Goal: Task Accomplishment & Management: Manage account settings

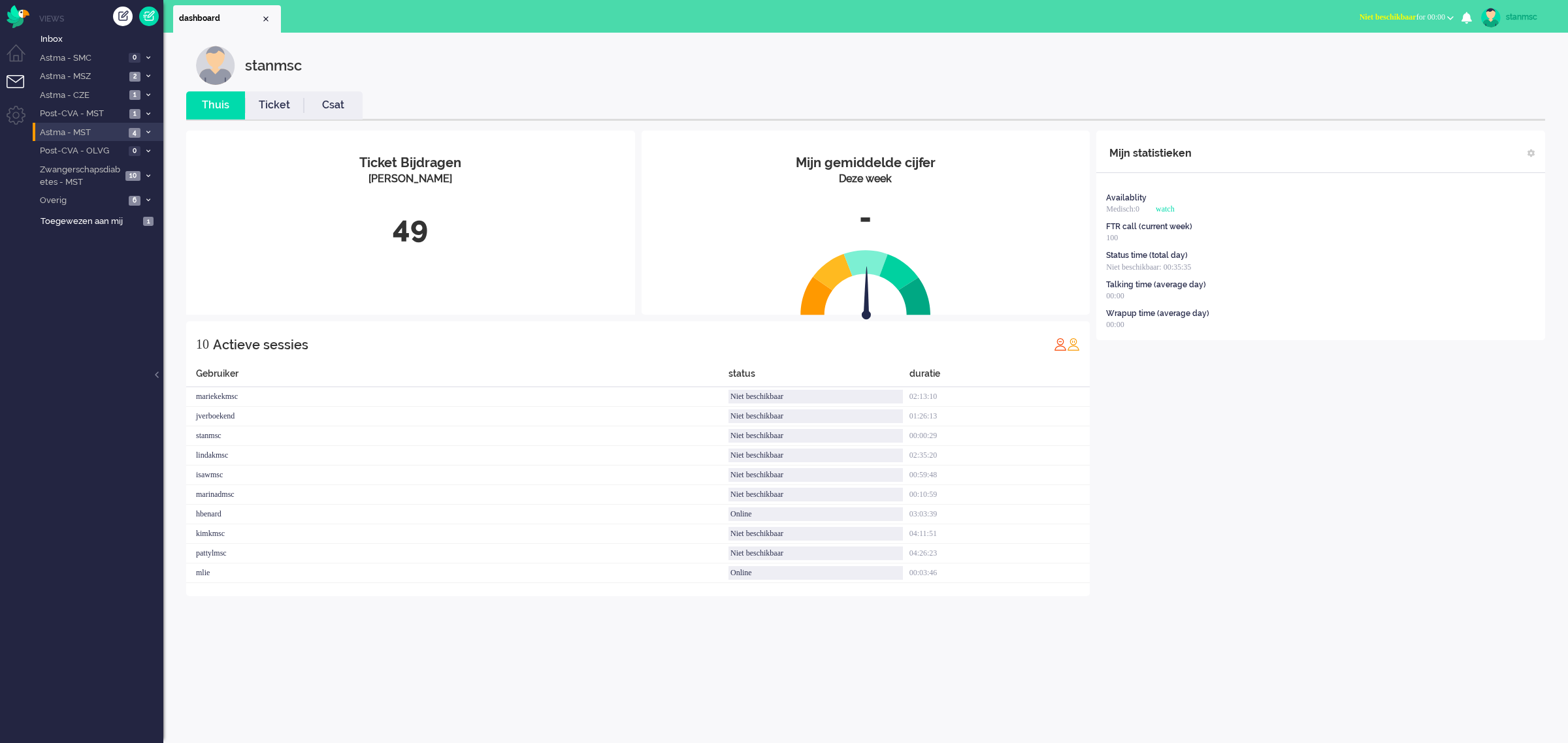
click at [76, 131] on span "Astma - MST" at bounding box center [81, 132] width 87 height 12
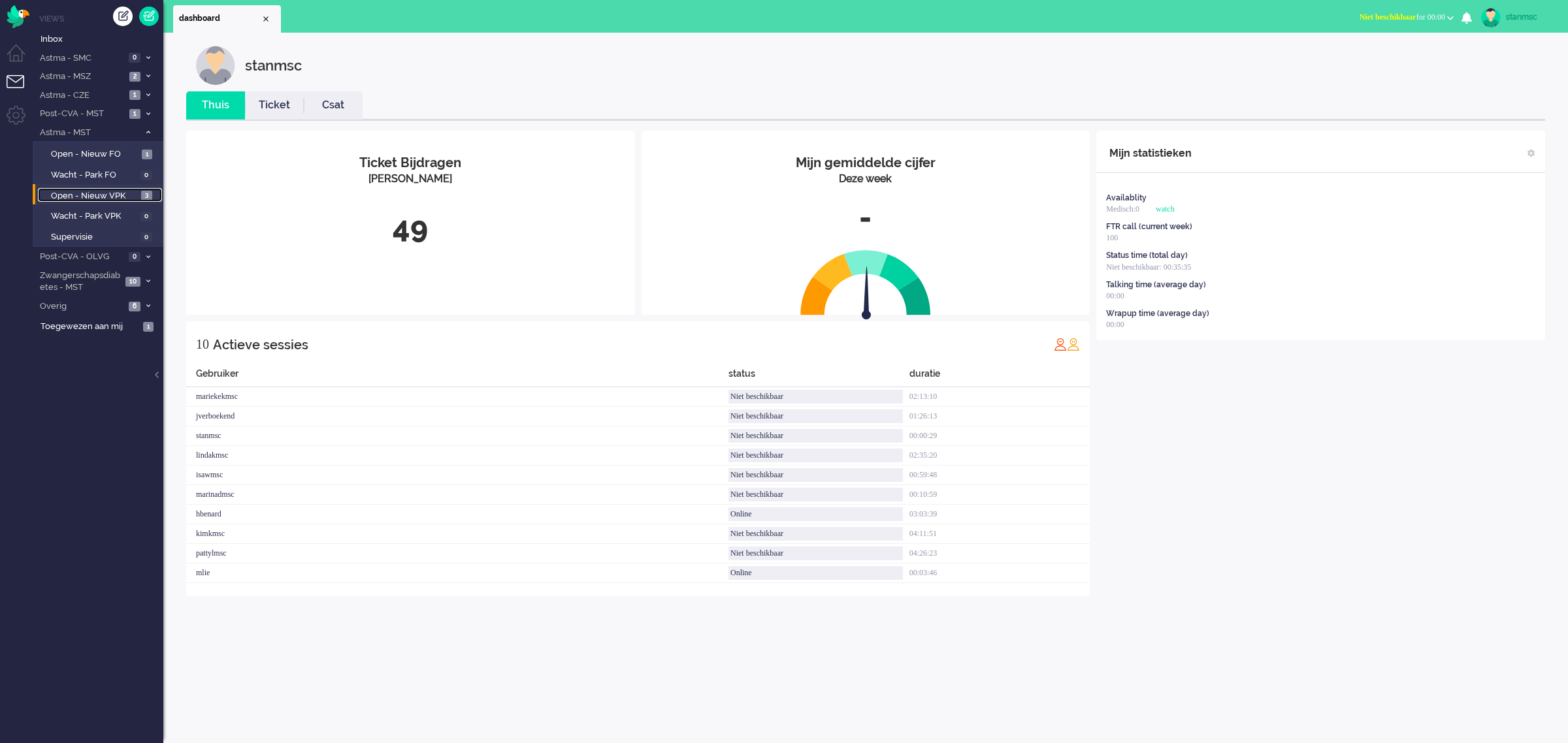
click at [93, 198] on span "Open - Nieuw VPK" at bounding box center [94, 196] width 87 height 12
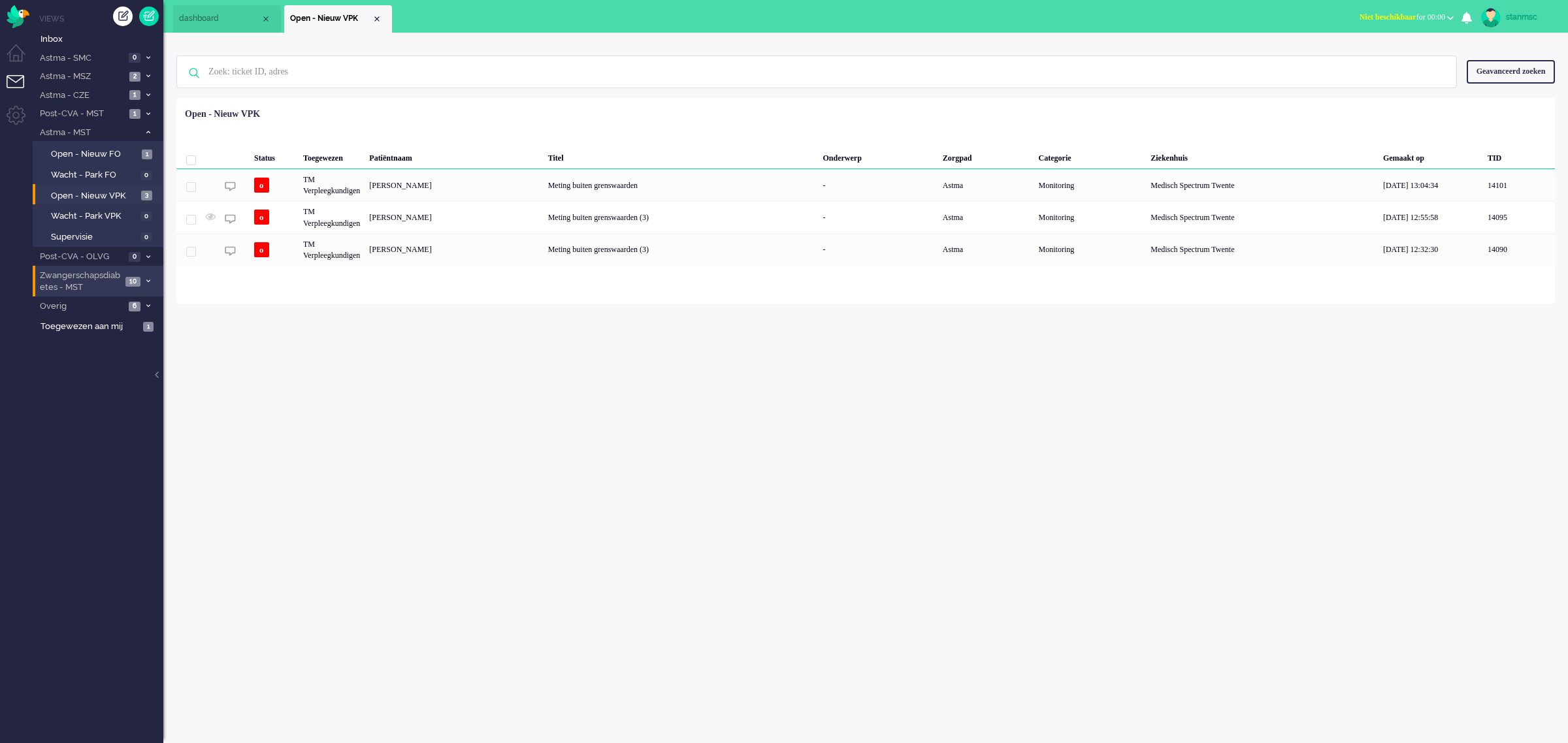
click at [95, 278] on span "Zwangerschapsdiabetes - MST" at bounding box center [79, 282] width 83 height 24
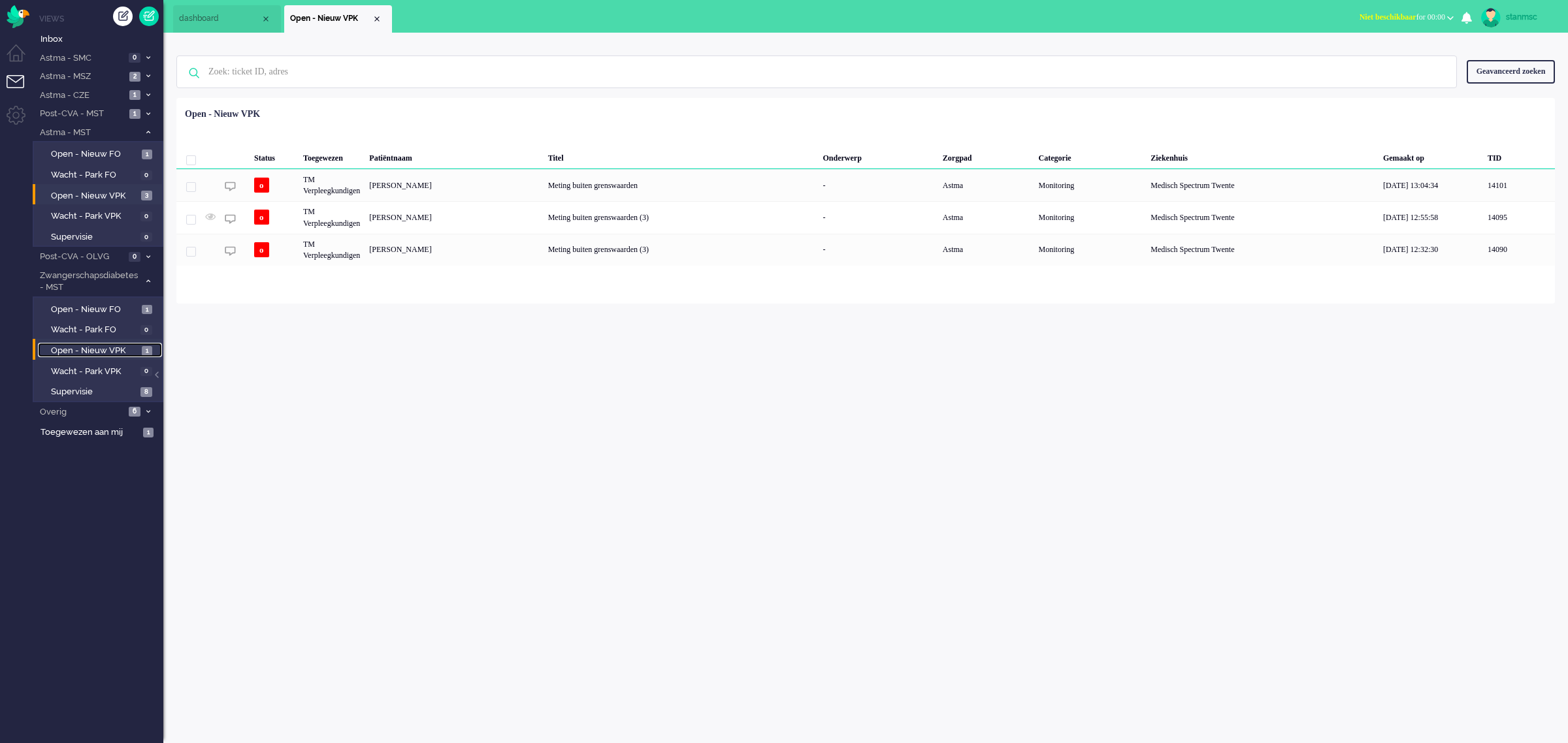
click at [100, 345] on span "Open - Nieuw VPK" at bounding box center [94, 350] width 87 height 12
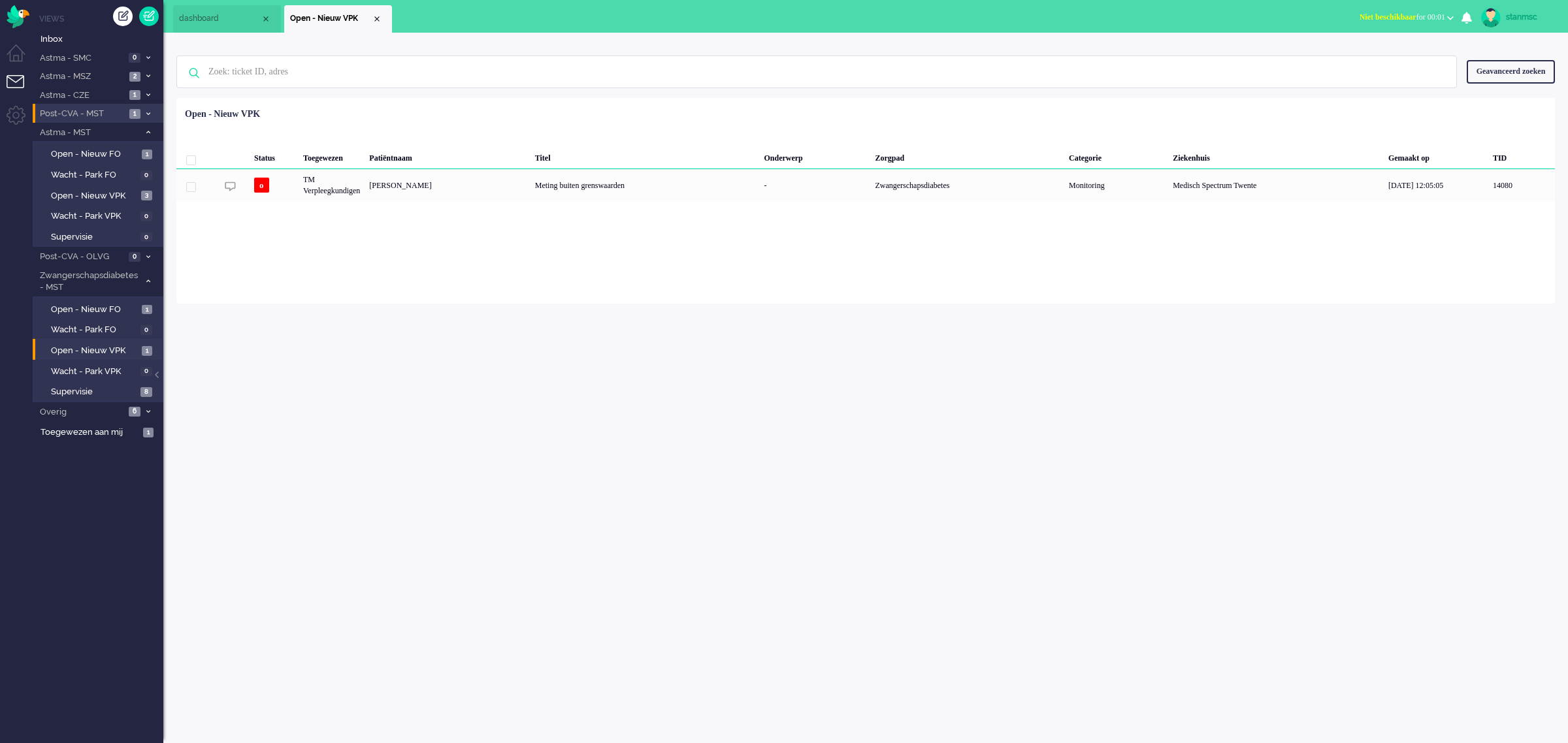
click at [103, 113] on span "Post-CVA - MST" at bounding box center [81, 113] width 87 height 12
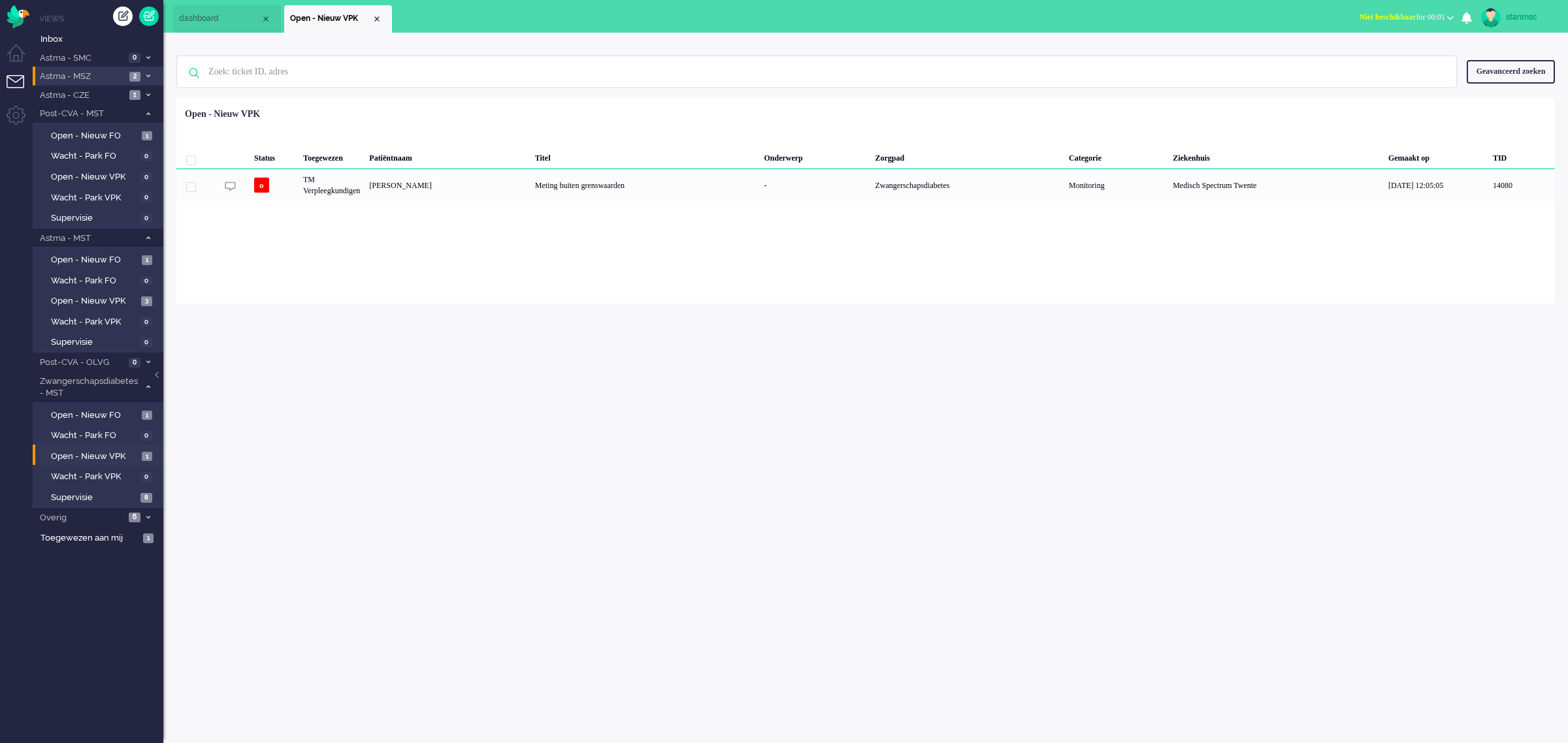
click at [103, 77] on span "Astma - MSZ" at bounding box center [81, 76] width 87 height 12
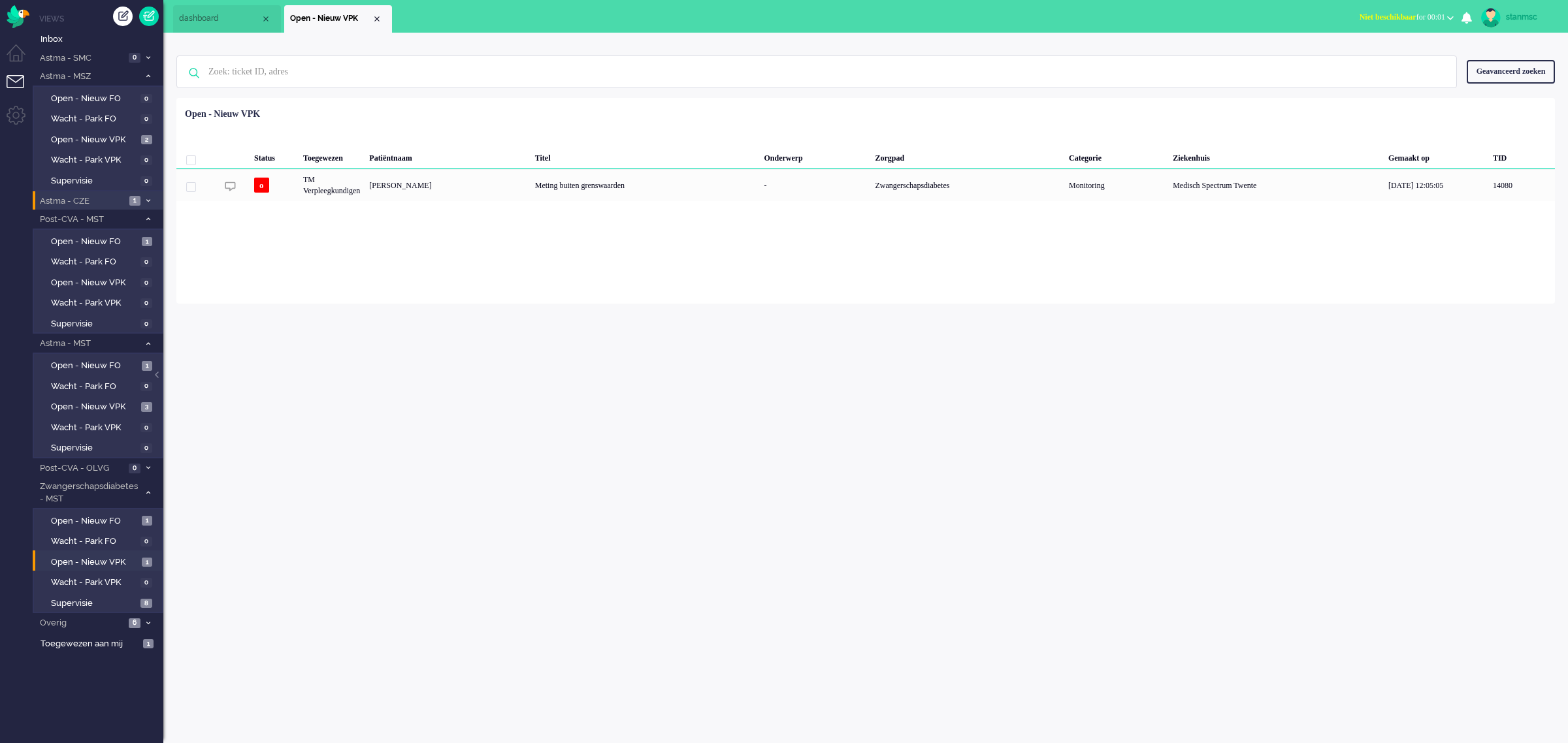
click at [93, 197] on span "Astma - CZE" at bounding box center [81, 201] width 87 height 12
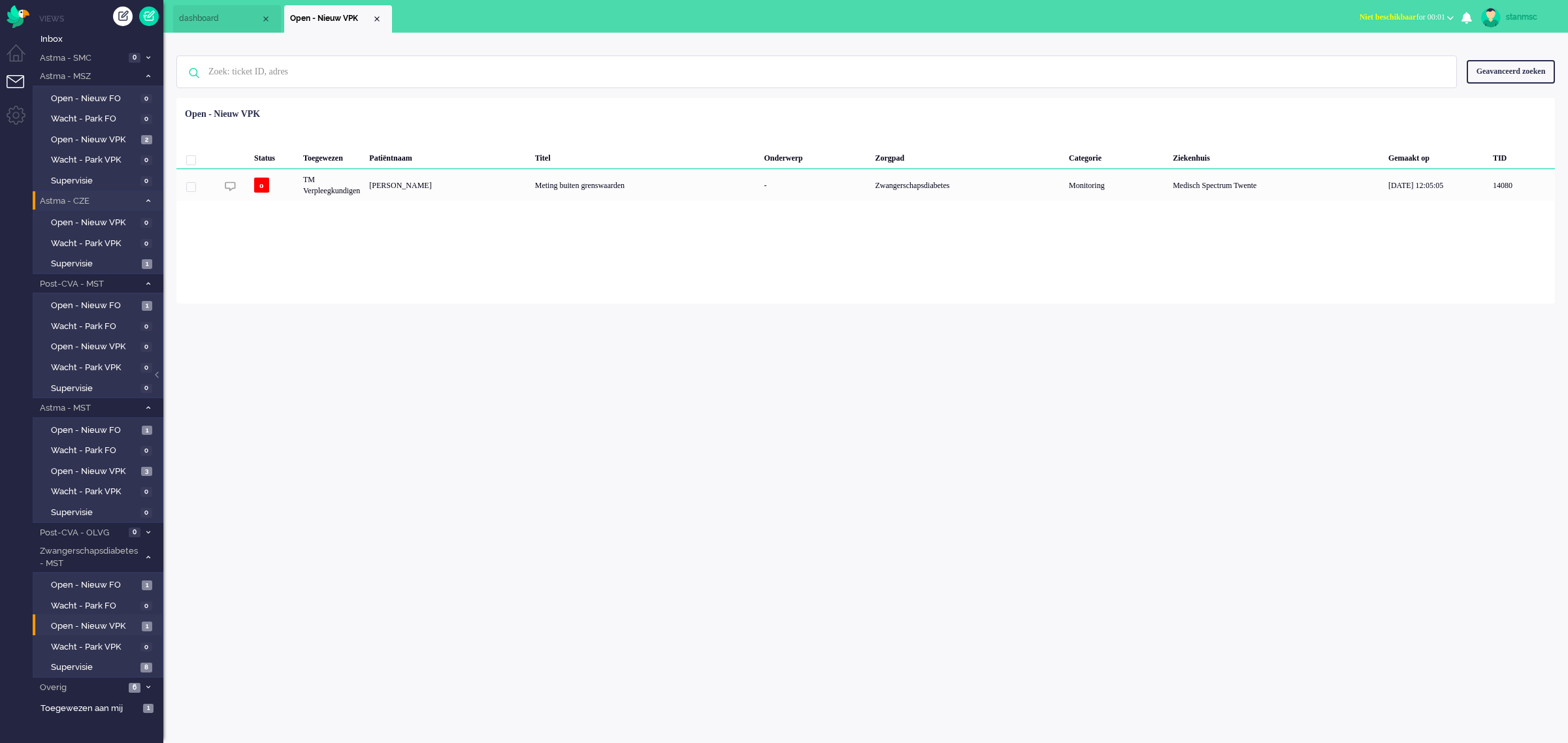
click at [93, 197] on span "Astma - CZE" at bounding box center [88, 201] width 101 height 12
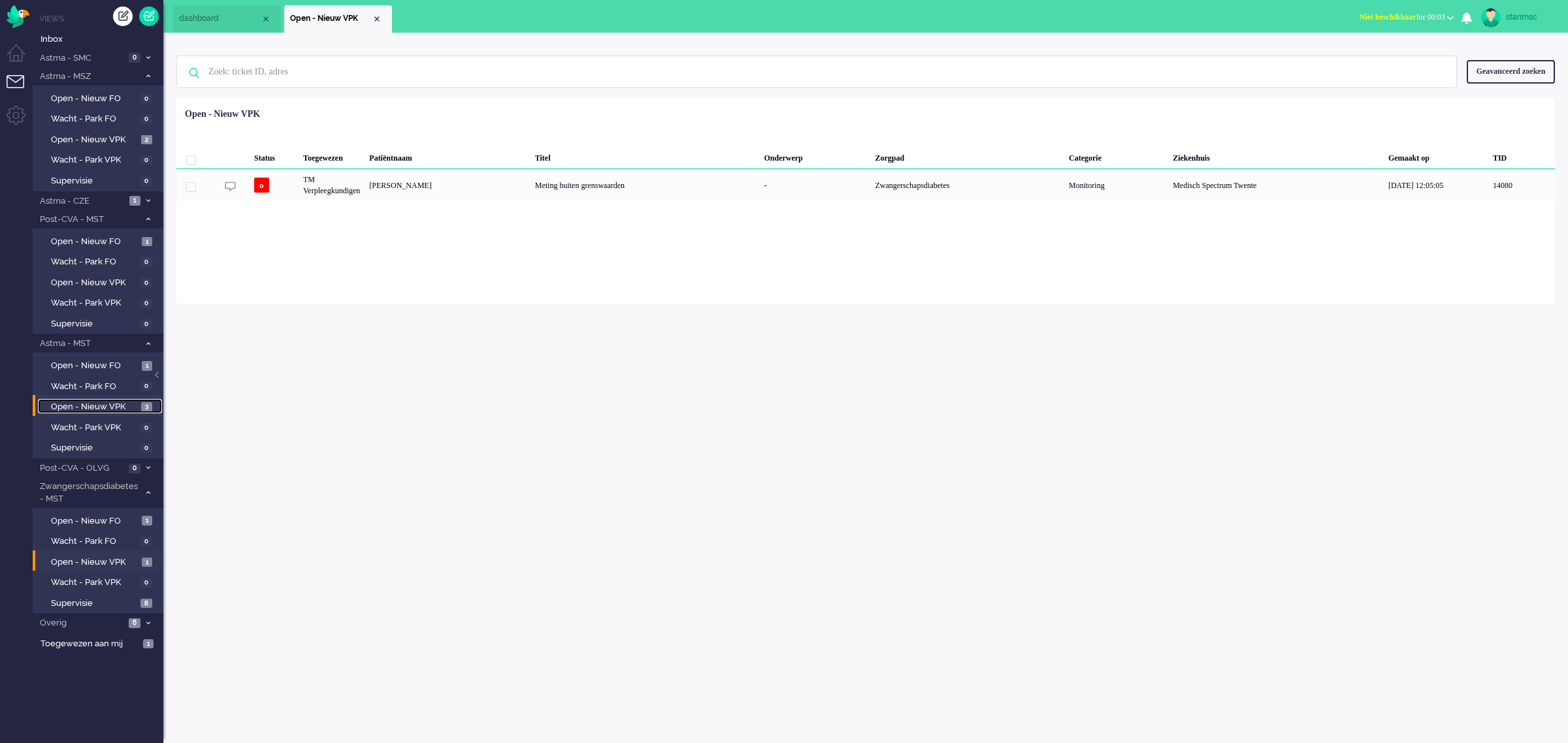
click at [88, 402] on span "Open - Nieuw VPK" at bounding box center [94, 407] width 87 height 12
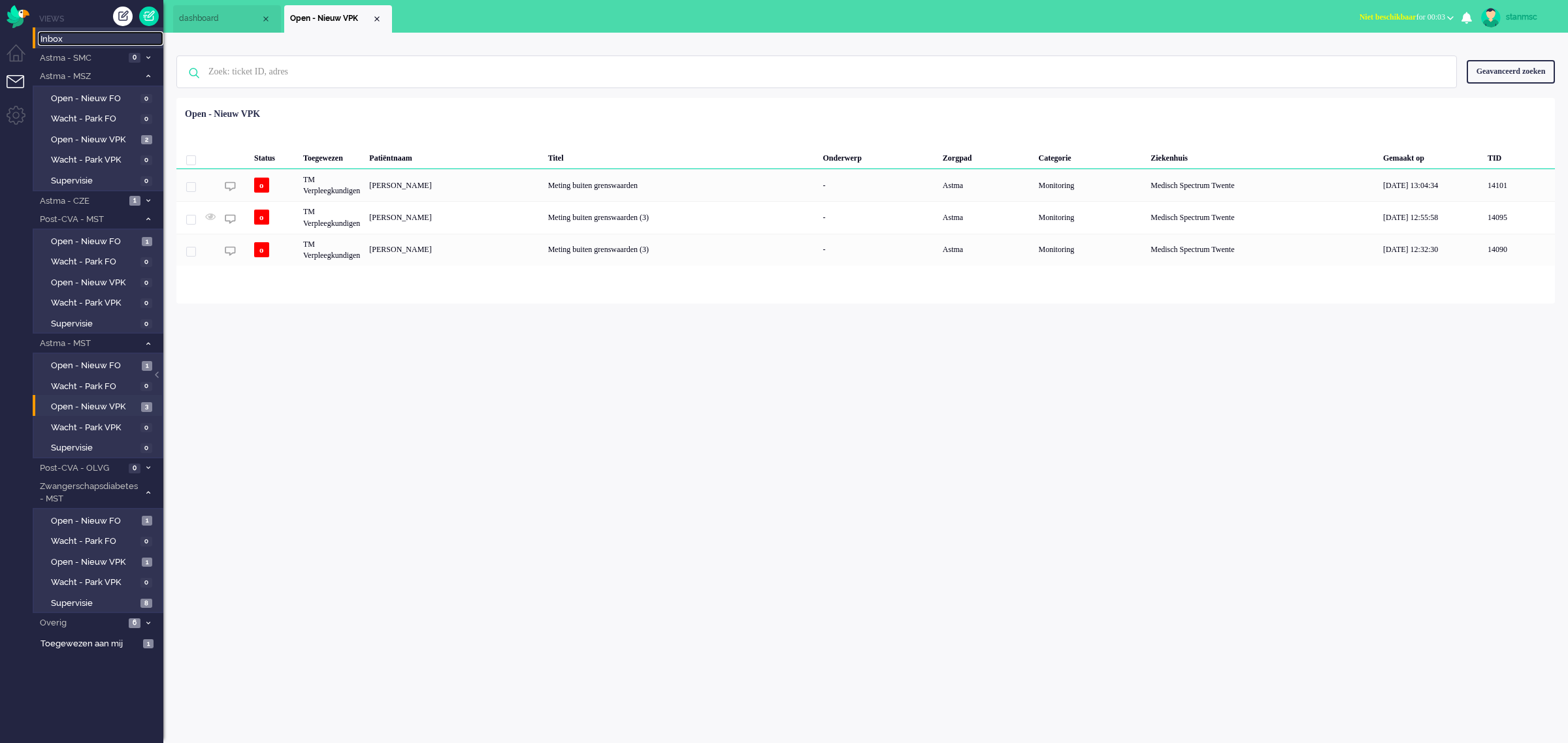
click at [54, 40] on span "Inbox" at bounding box center [102, 39] width 122 height 12
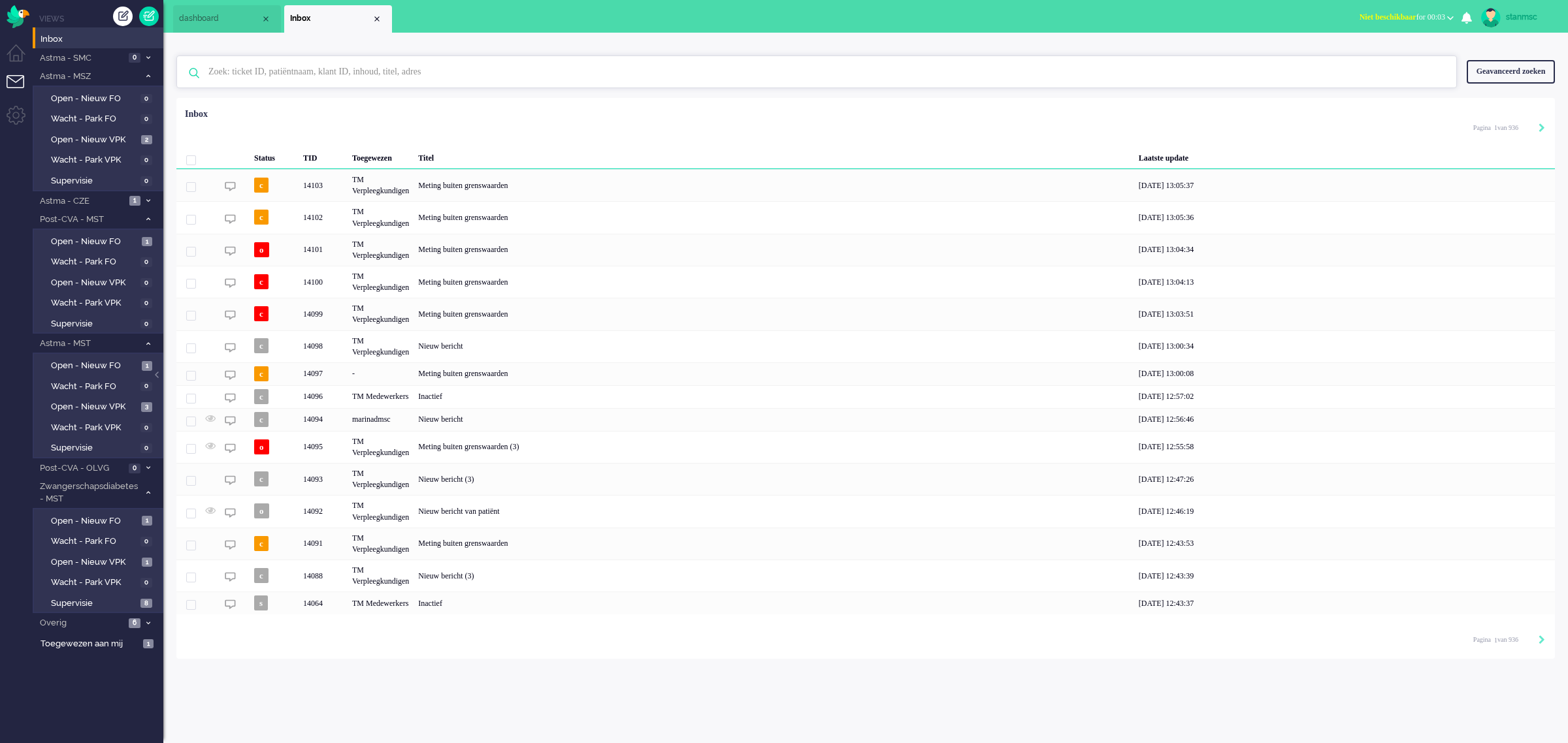
click at [249, 78] on input "text" at bounding box center [818, 72] width 1240 height 31
paste input "14062"
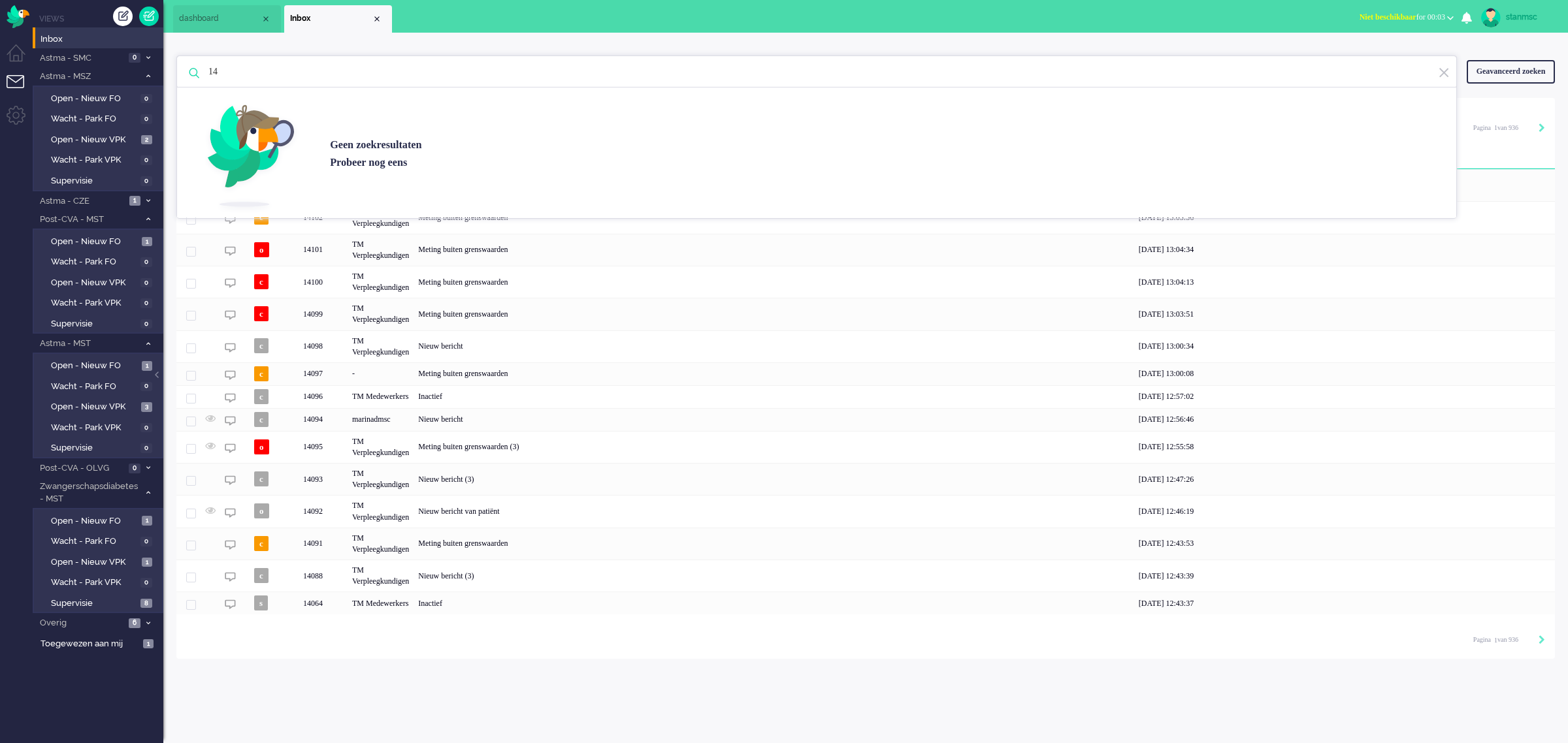
type input "1"
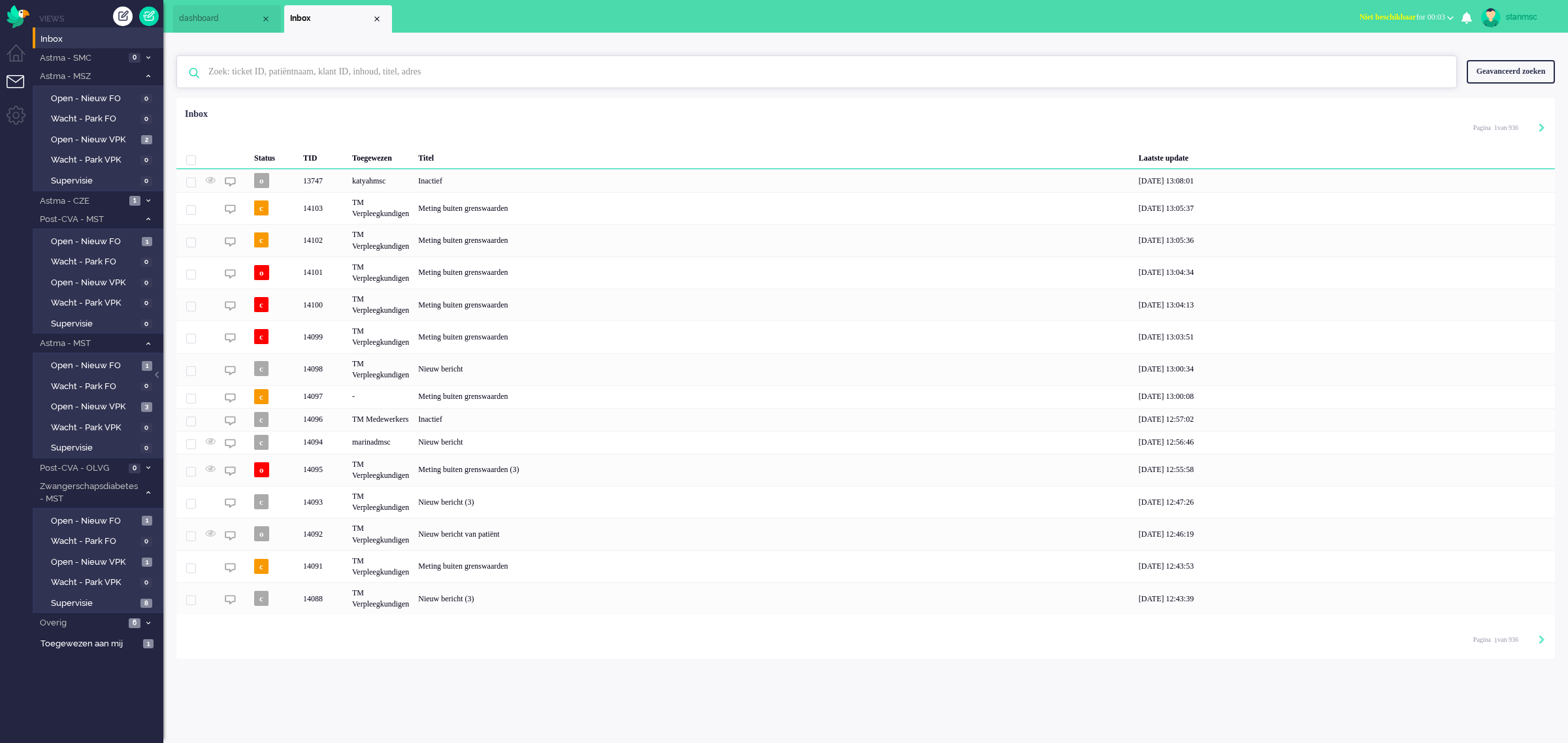
click at [232, 70] on input "text" at bounding box center [818, 72] width 1240 height 31
paste input "14062"
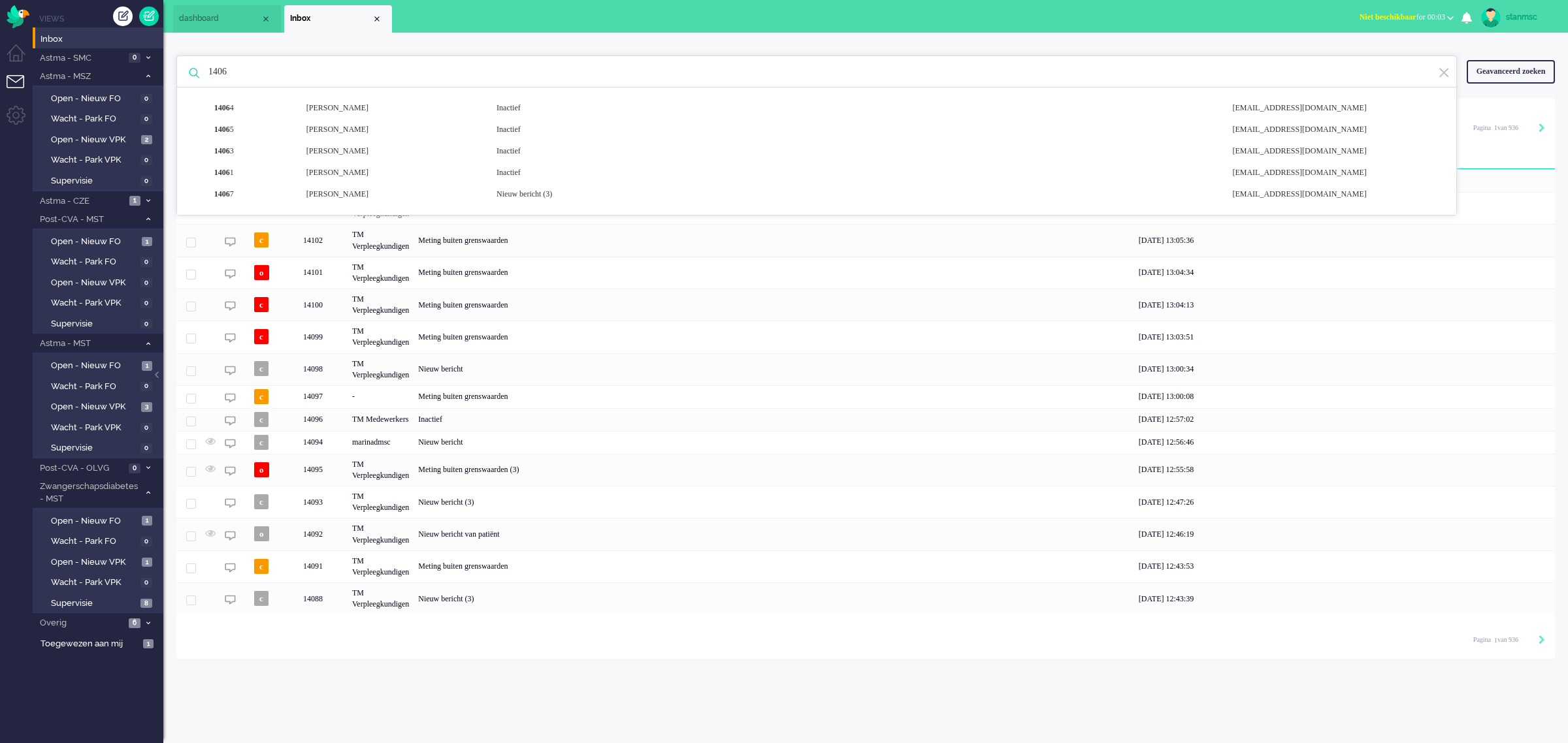
type input "1406"
click at [377, 20] on div "Close tab" at bounding box center [376, 19] width 11 height 11
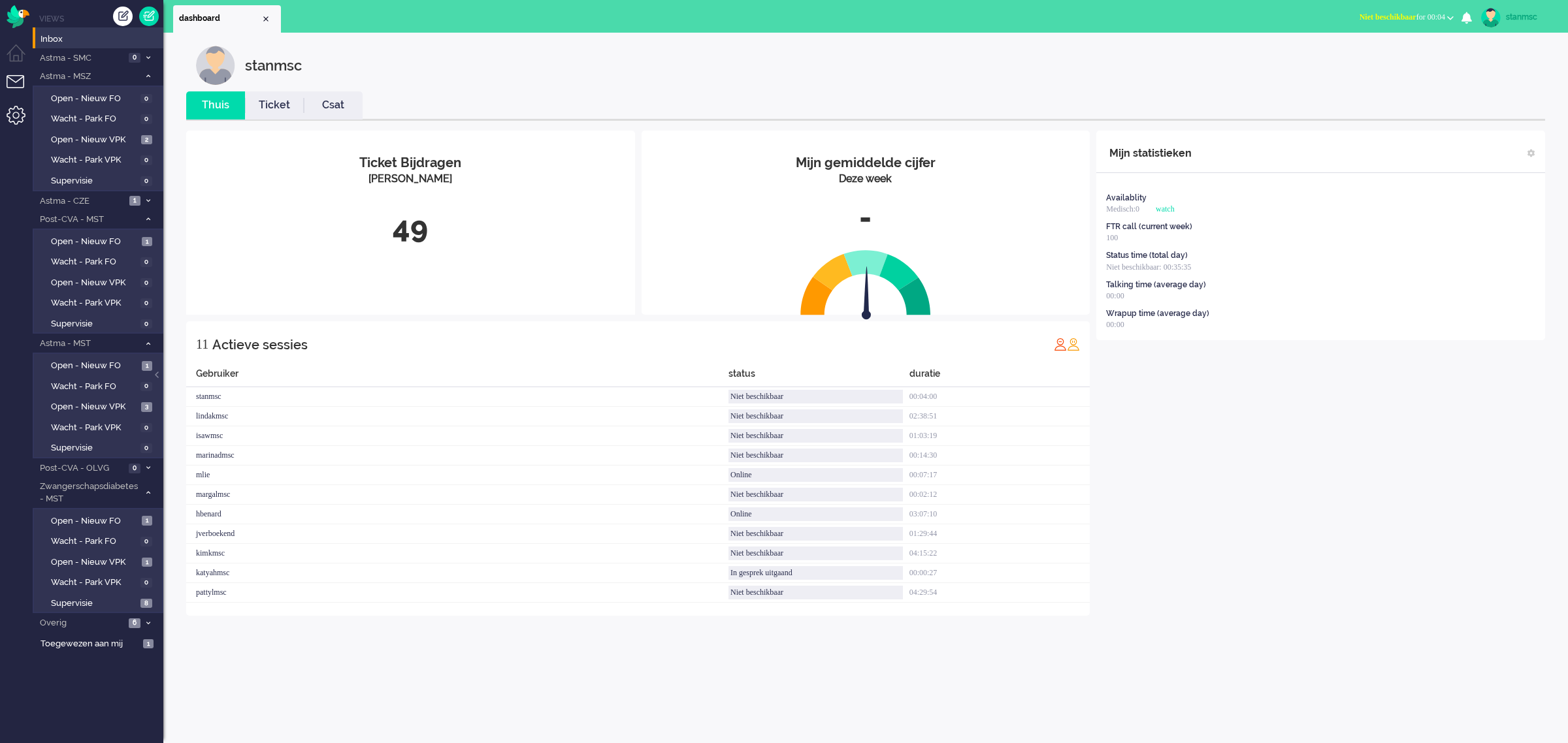
click at [13, 124] on li "Admin menu" at bounding box center [21, 121] width 29 height 29
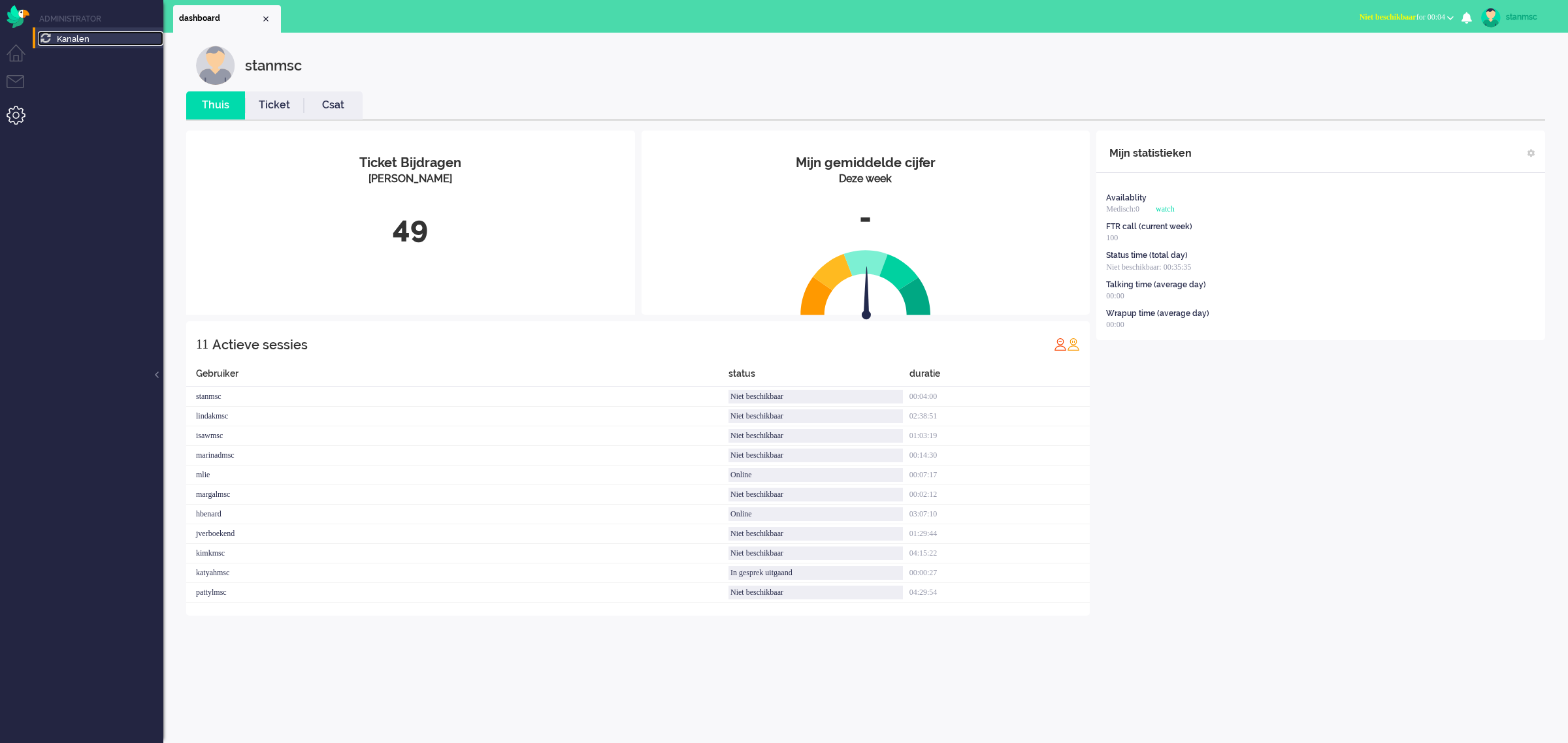
click at [96, 41] on link "Kanalen" at bounding box center [100, 38] width 126 height 15
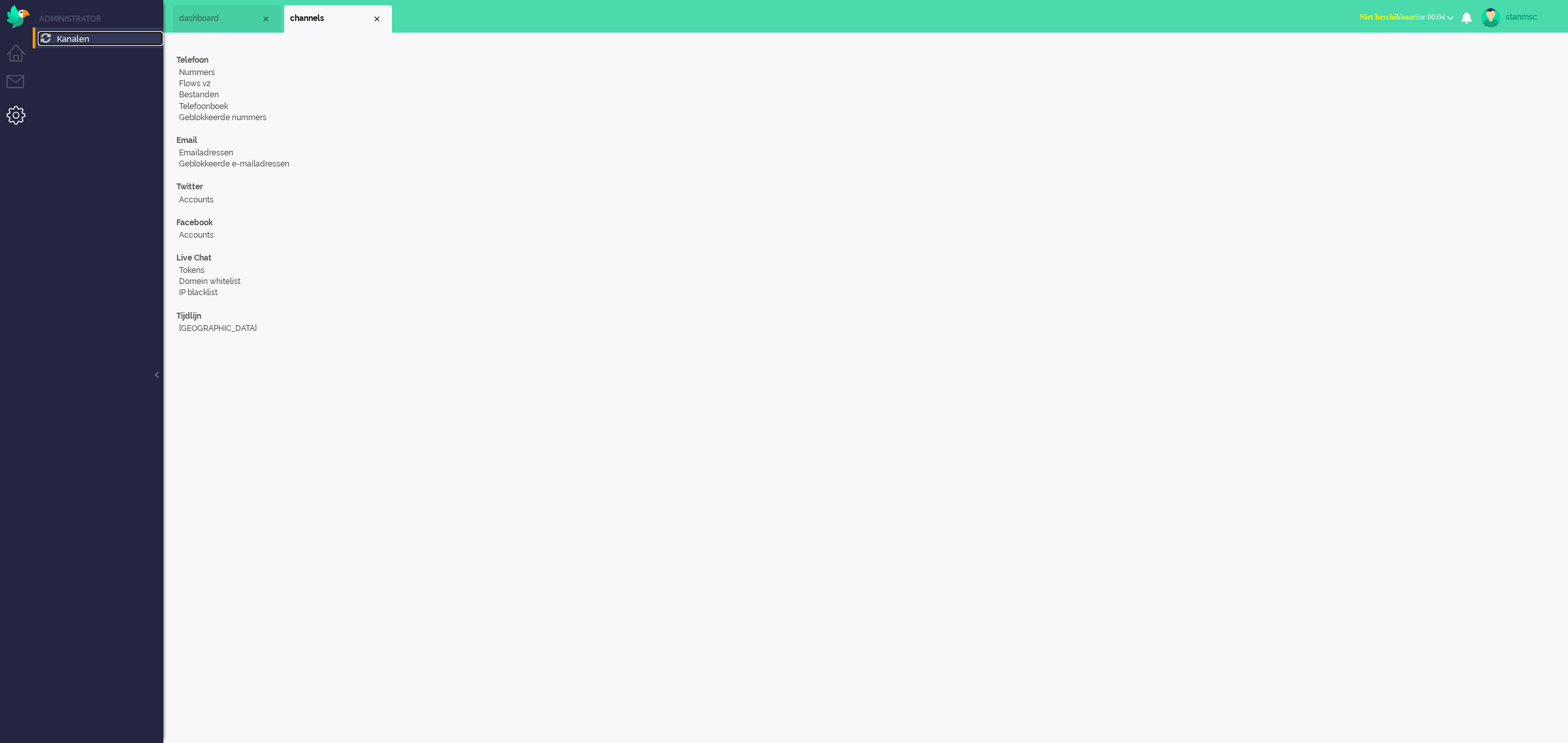
click at [220, 24] on span "dashboard" at bounding box center [220, 19] width 82 height 11
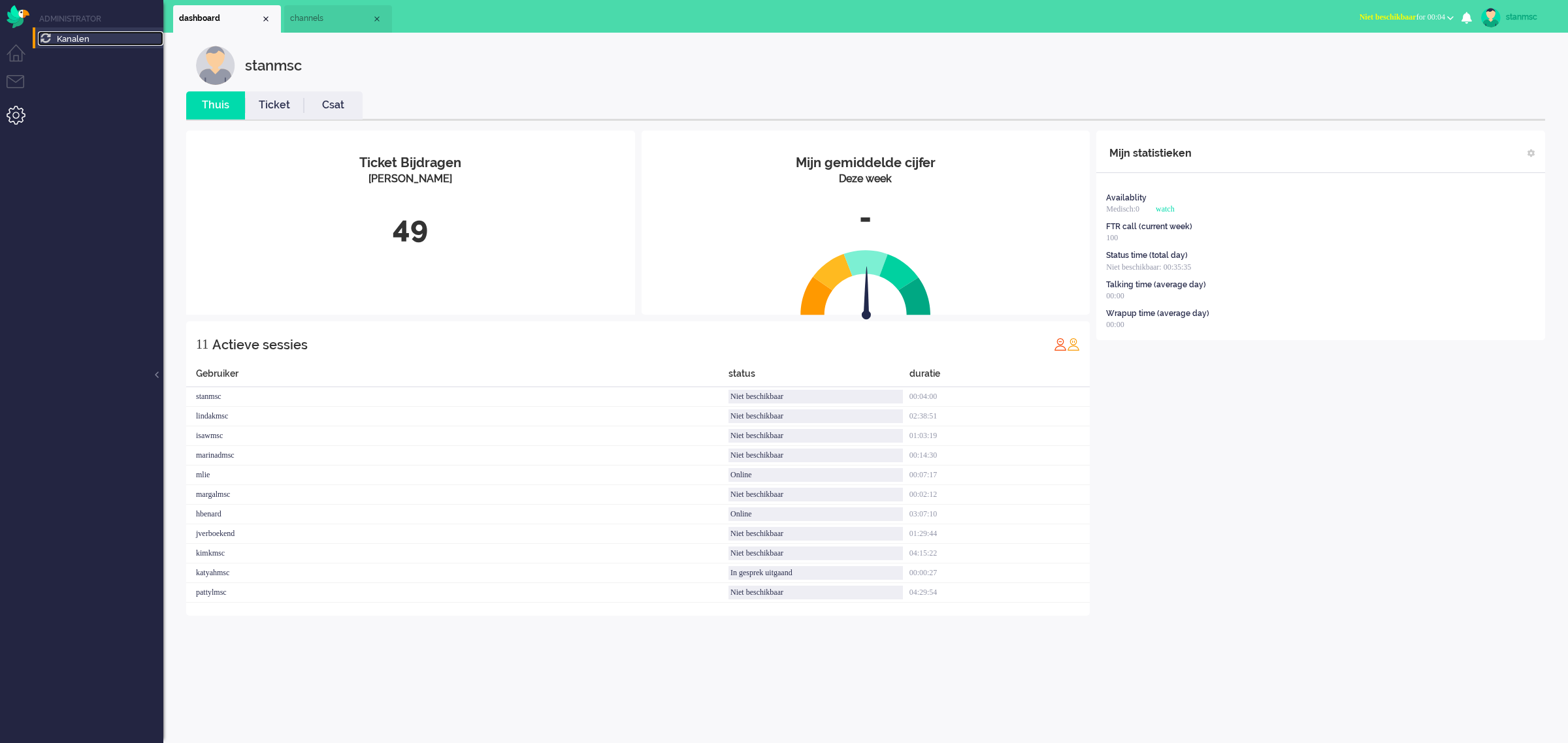
click at [318, 17] on span "channels" at bounding box center [331, 19] width 82 height 11
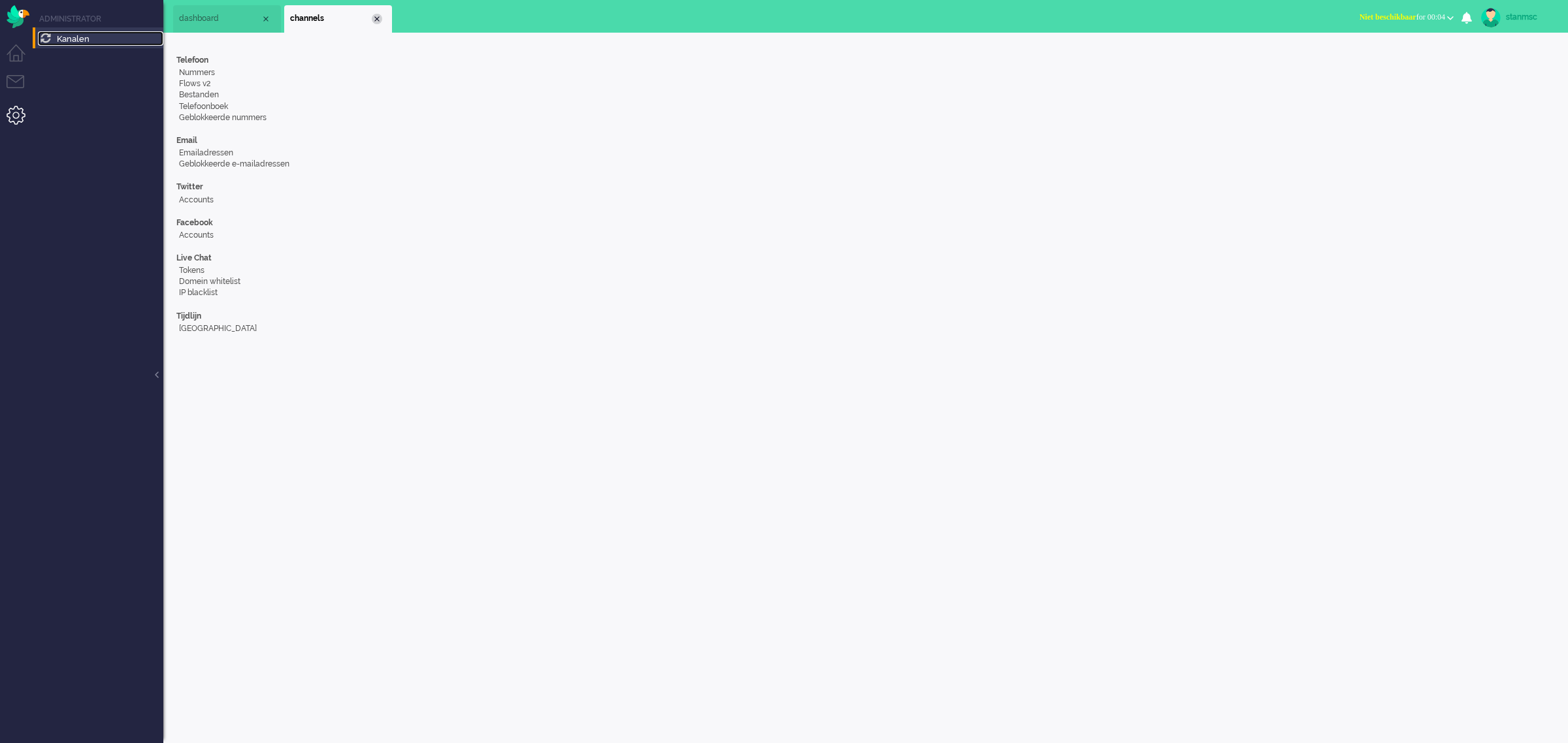
click at [376, 16] on div "Close tab" at bounding box center [376, 19] width 11 height 11
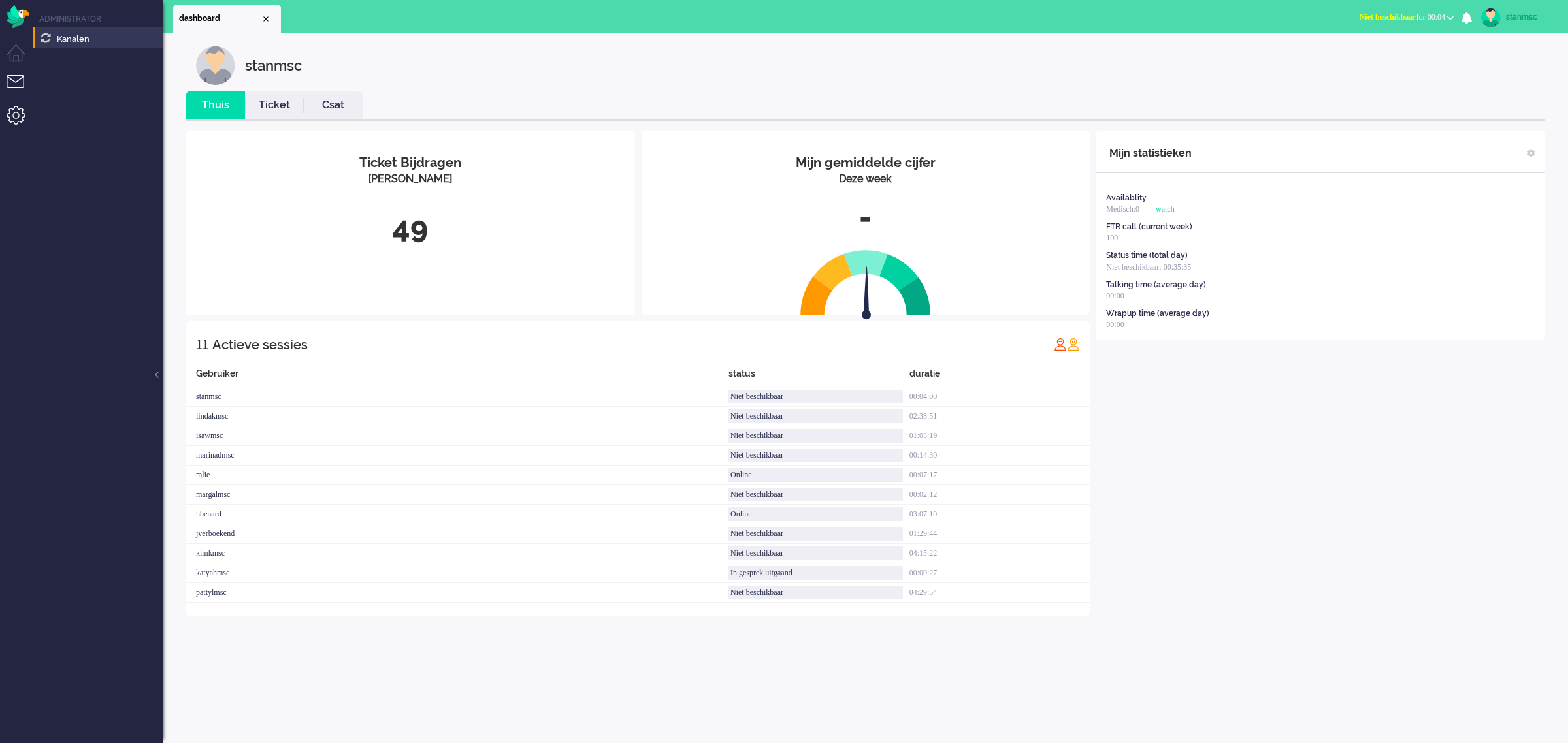
click at [15, 80] on li "Tickets menu" at bounding box center [21, 90] width 29 height 29
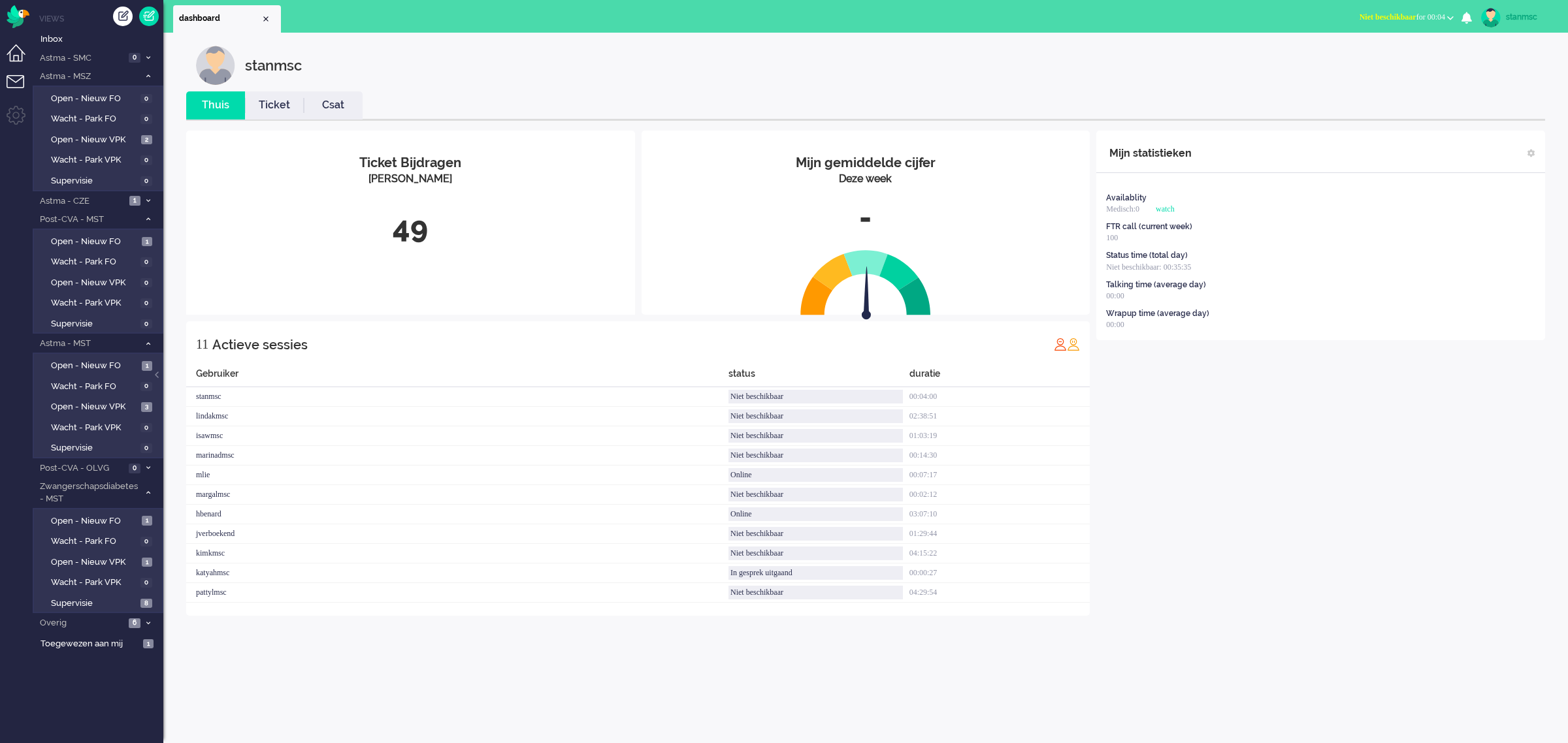
click at [17, 56] on li "Dashboard menu" at bounding box center [21, 59] width 29 height 29
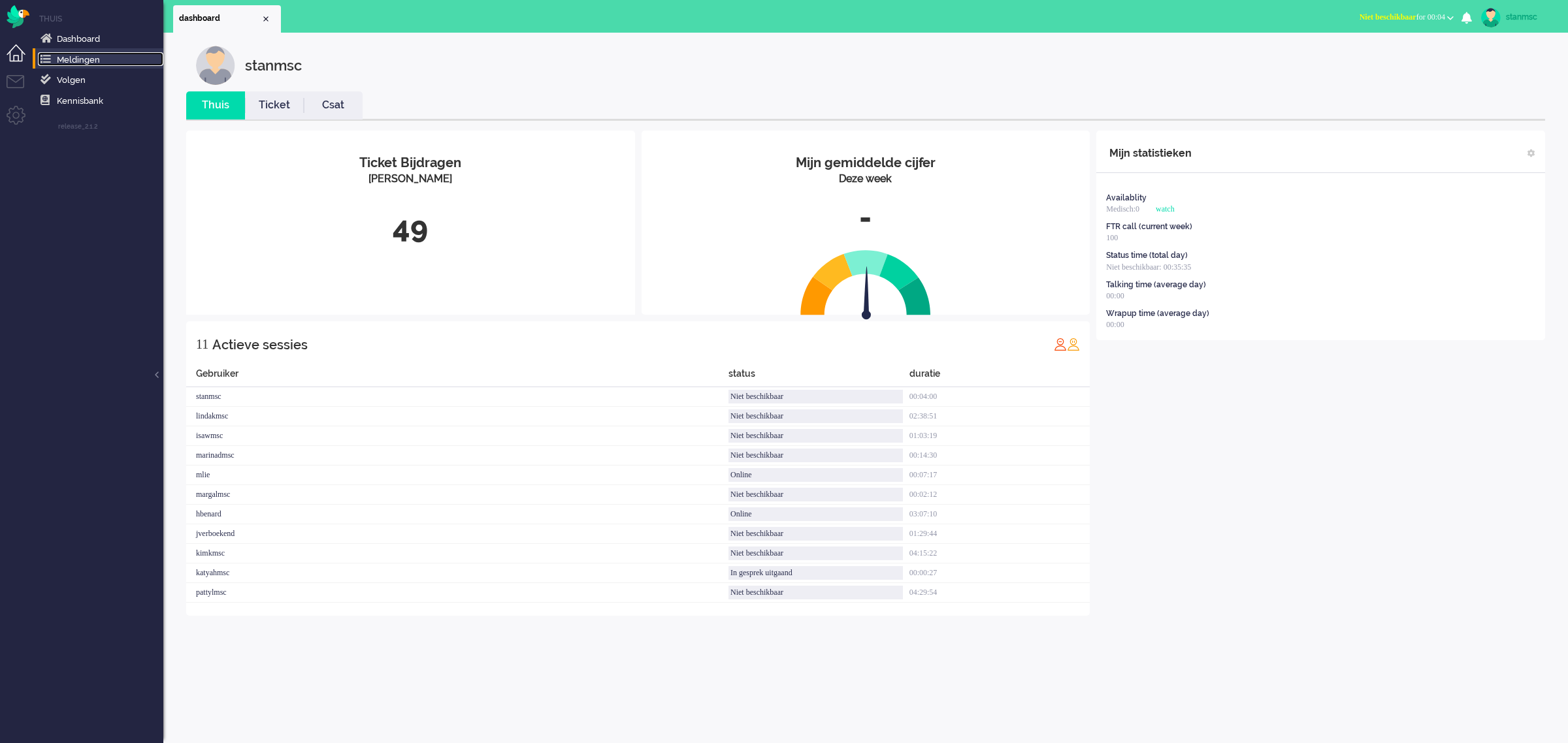
click at [79, 60] on span "Meldingen" at bounding box center [78, 60] width 43 height 10
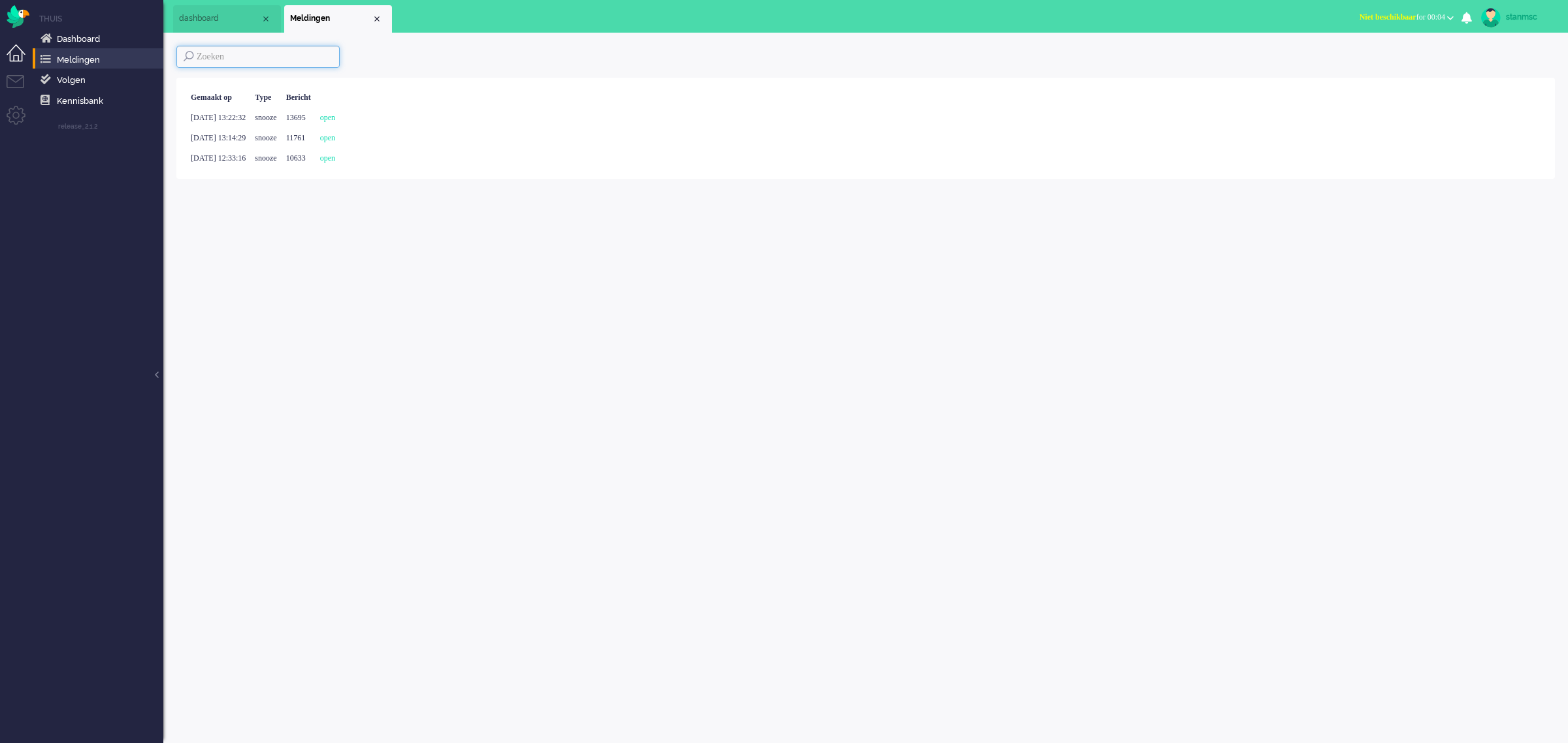
click at [212, 57] on input at bounding box center [258, 56] width 163 height 22
paste input "14062"
type input "14062"
click at [64, 34] on span "Dashboard" at bounding box center [78, 39] width 43 height 10
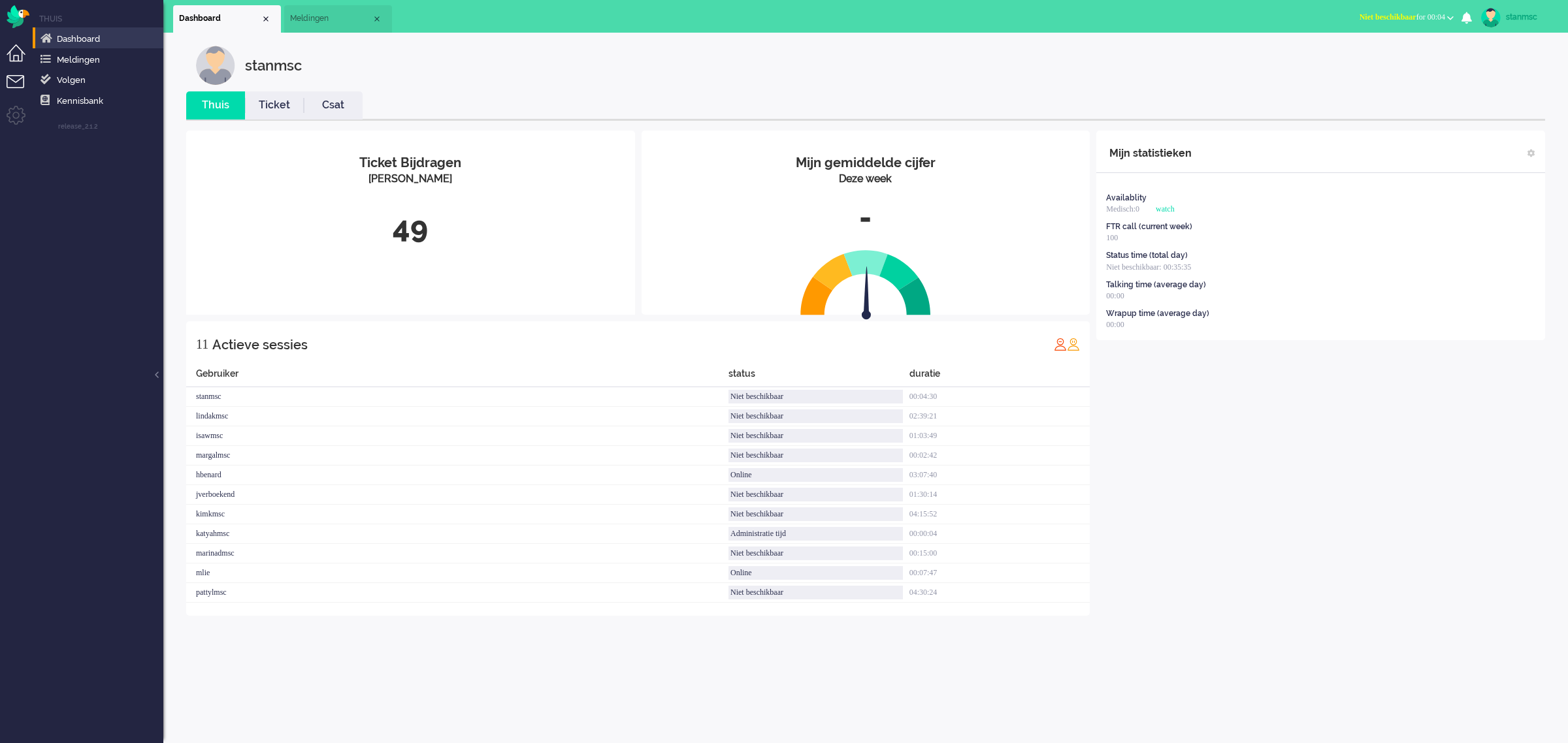
click at [18, 80] on li "Tickets menu" at bounding box center [21, 90] width 29 height 29
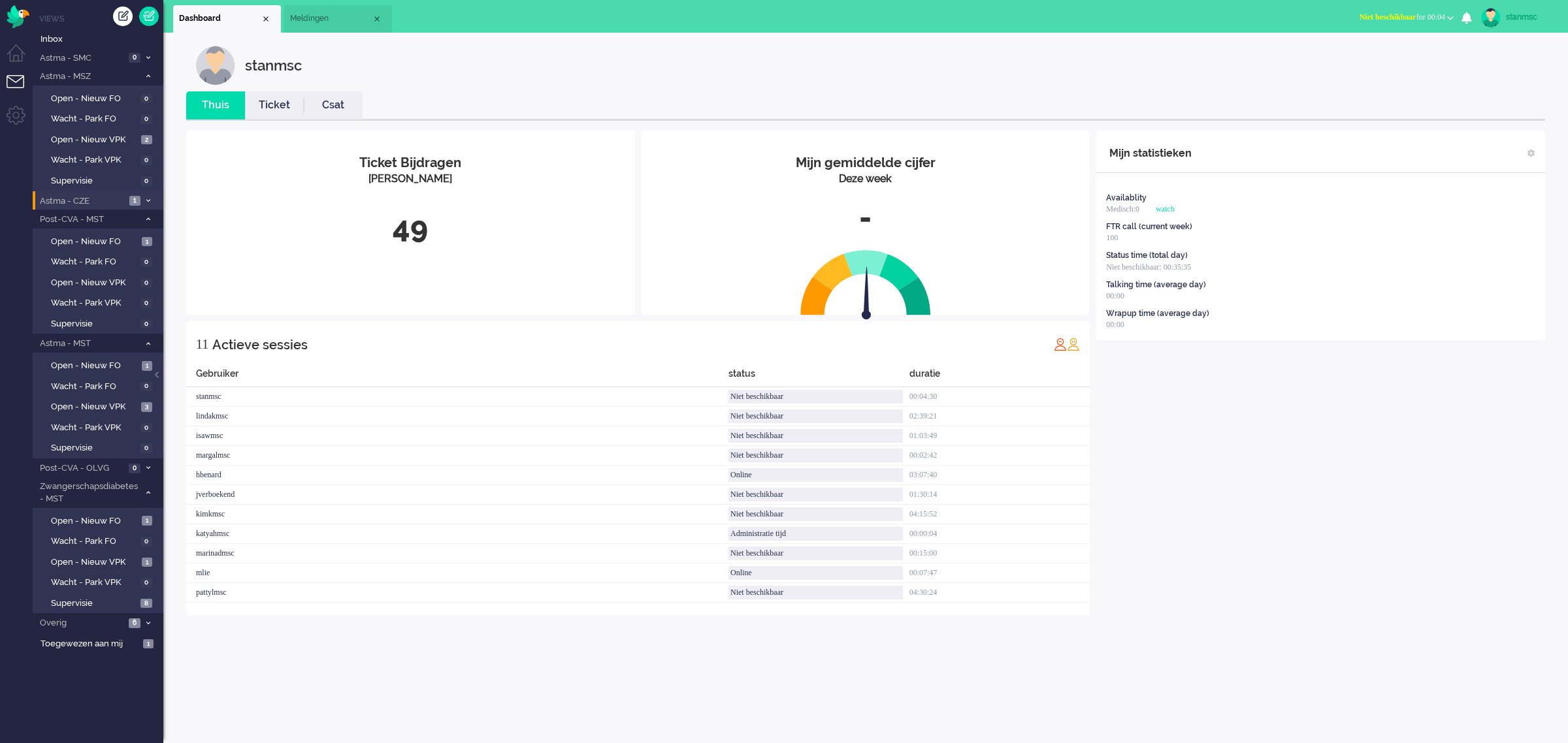
click at [98, 199] on span "Astma - CZE" at bounding box center [81, 201] width 87 height 12
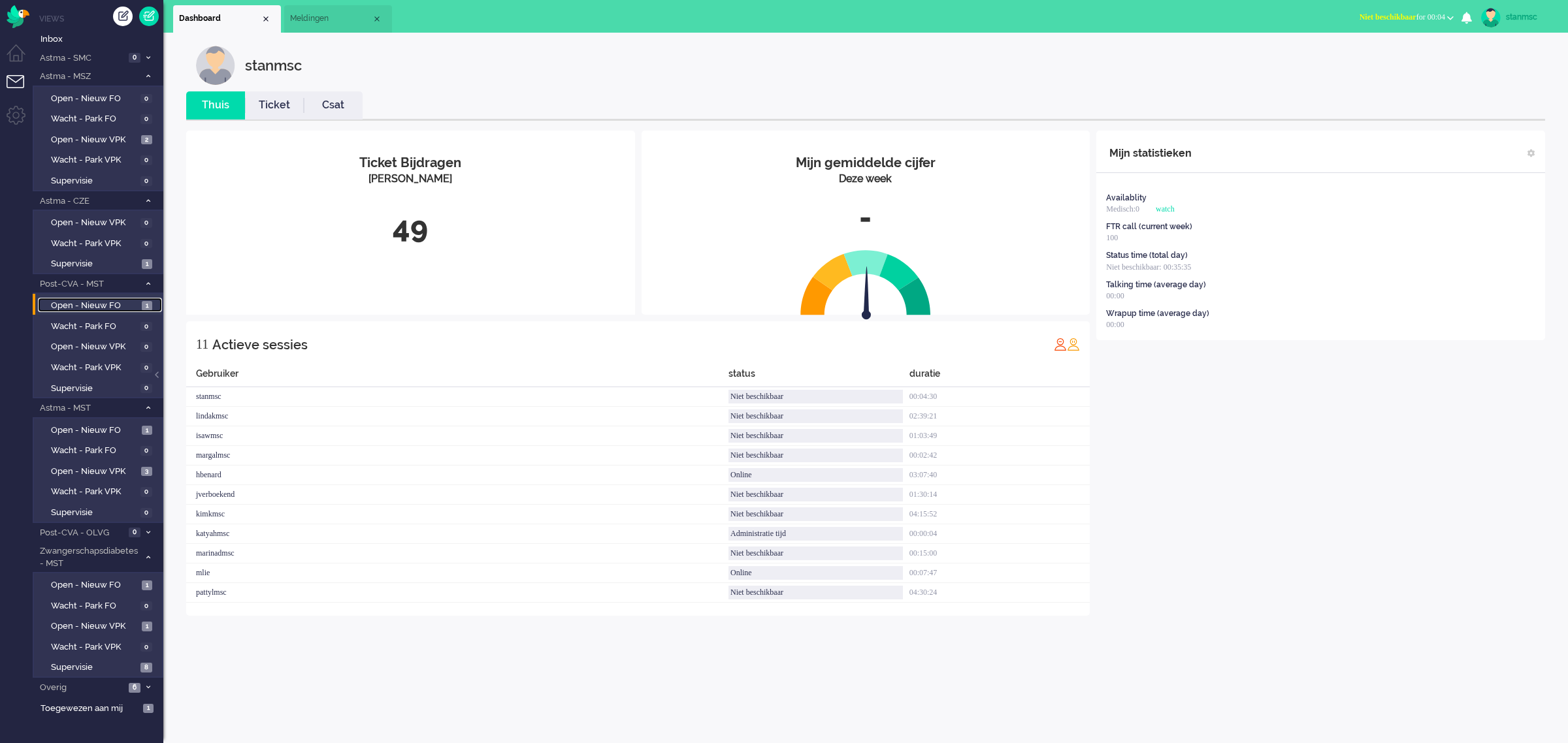
click at [108, 301] on span "Open - Nieuw FO" at bounding box center [94, 305] width 87 height 12
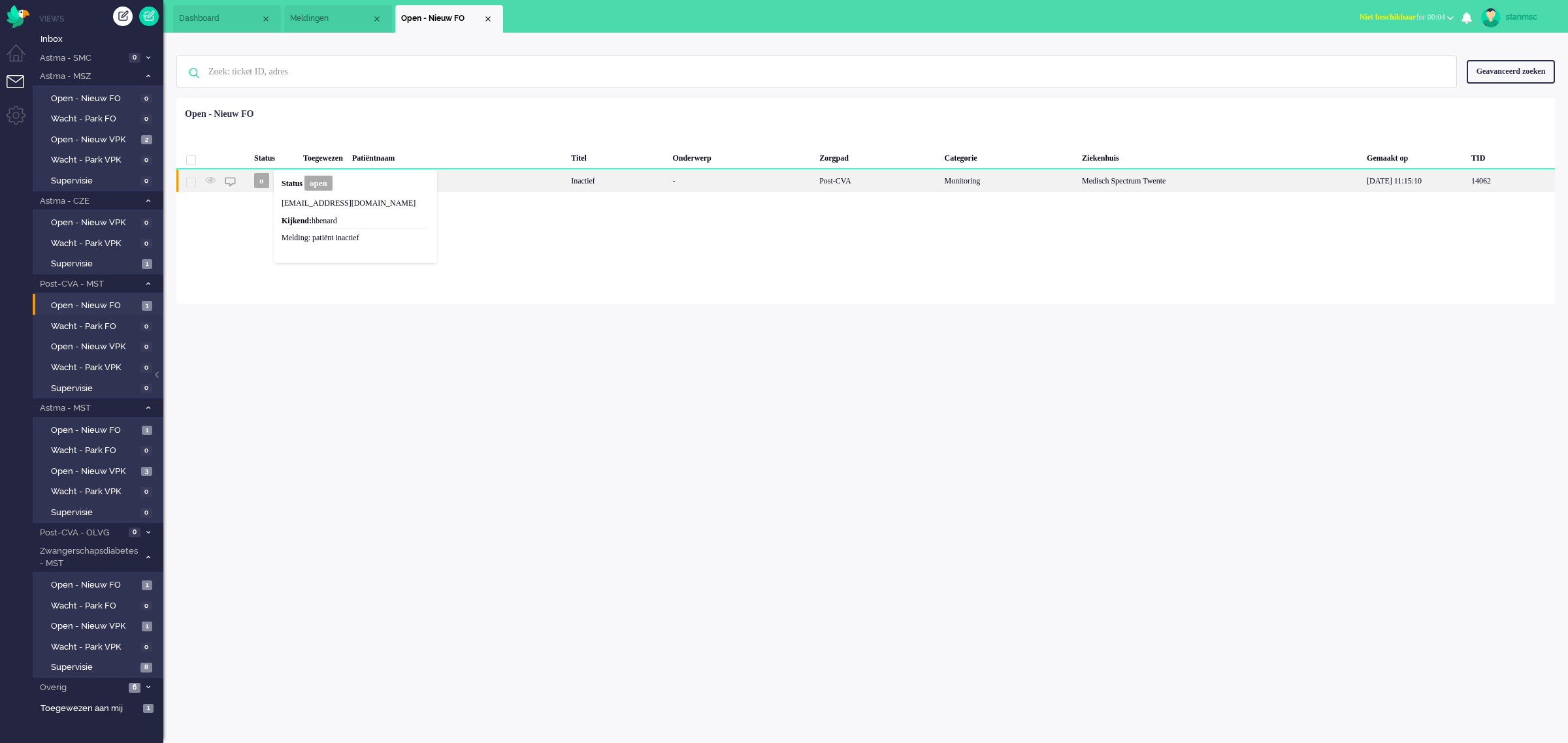
click at [474, 180] on div "[PERSON_NAME]" at bounding box center [457, 180] width 219 height 23
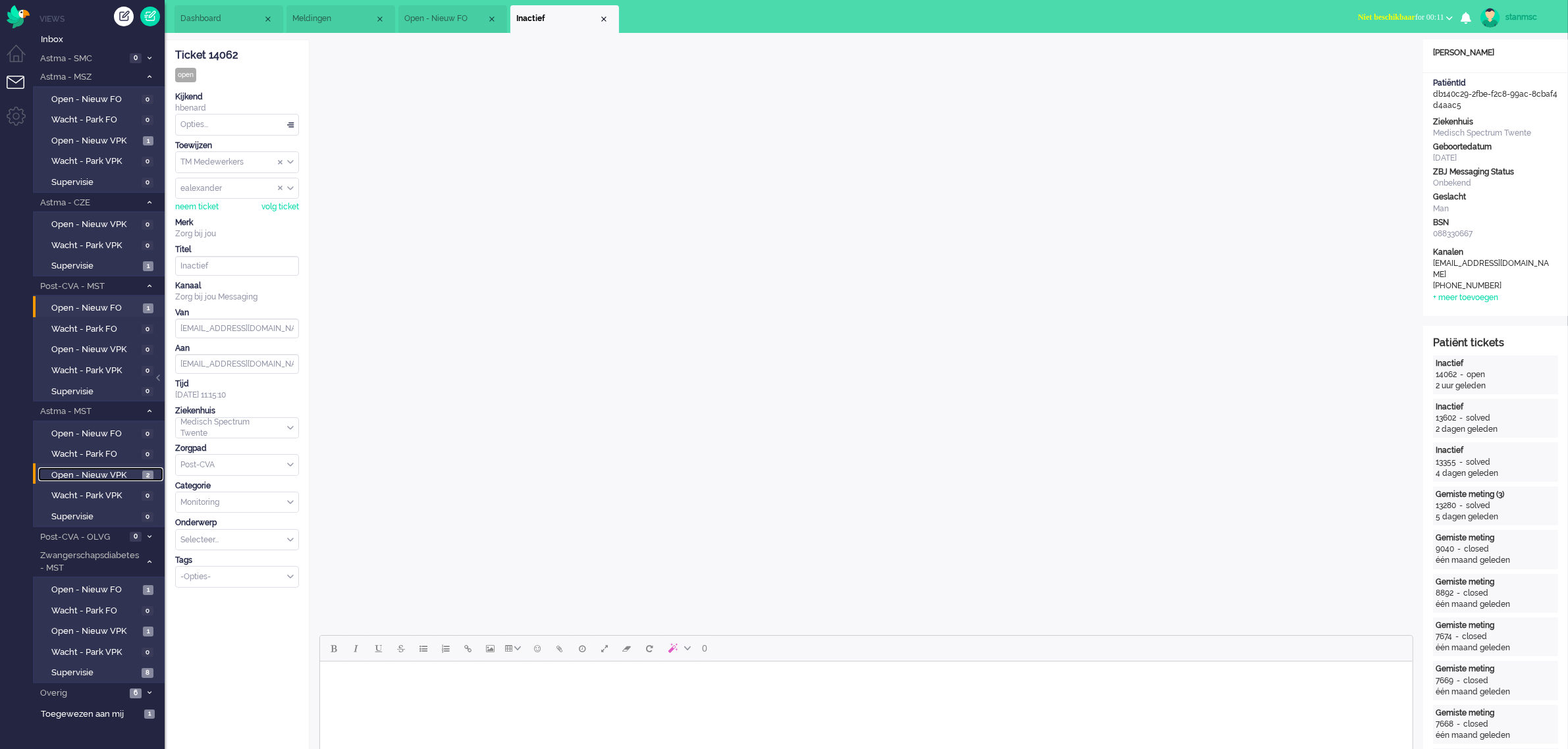
click at [84, 469] on span "Open - Nieuw VPK" at bounding box center [95, 475] width 87 height 12
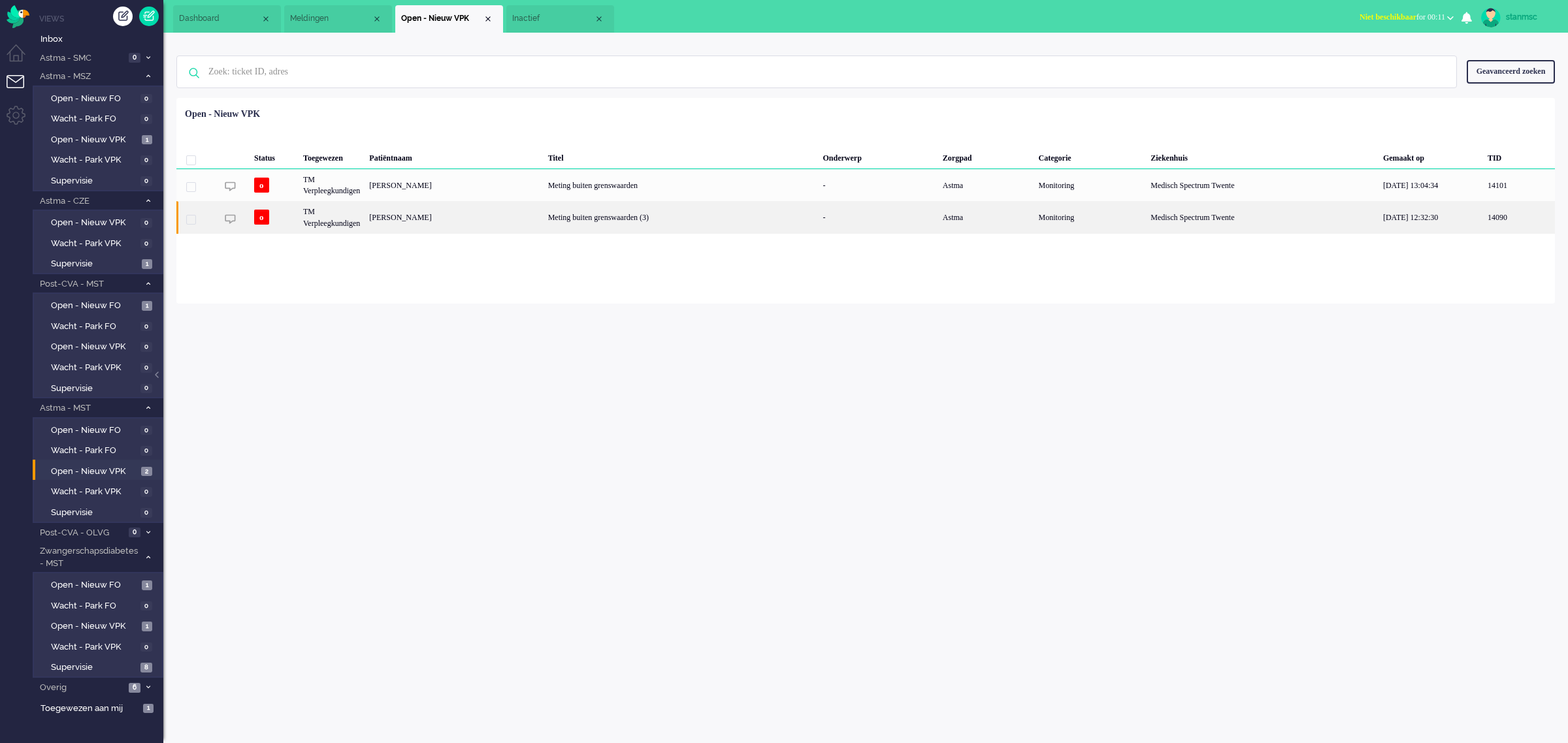
click at [474, 216] on div "[PERSON_NAME]" at bounding box center [453, 216] width 178 height 32
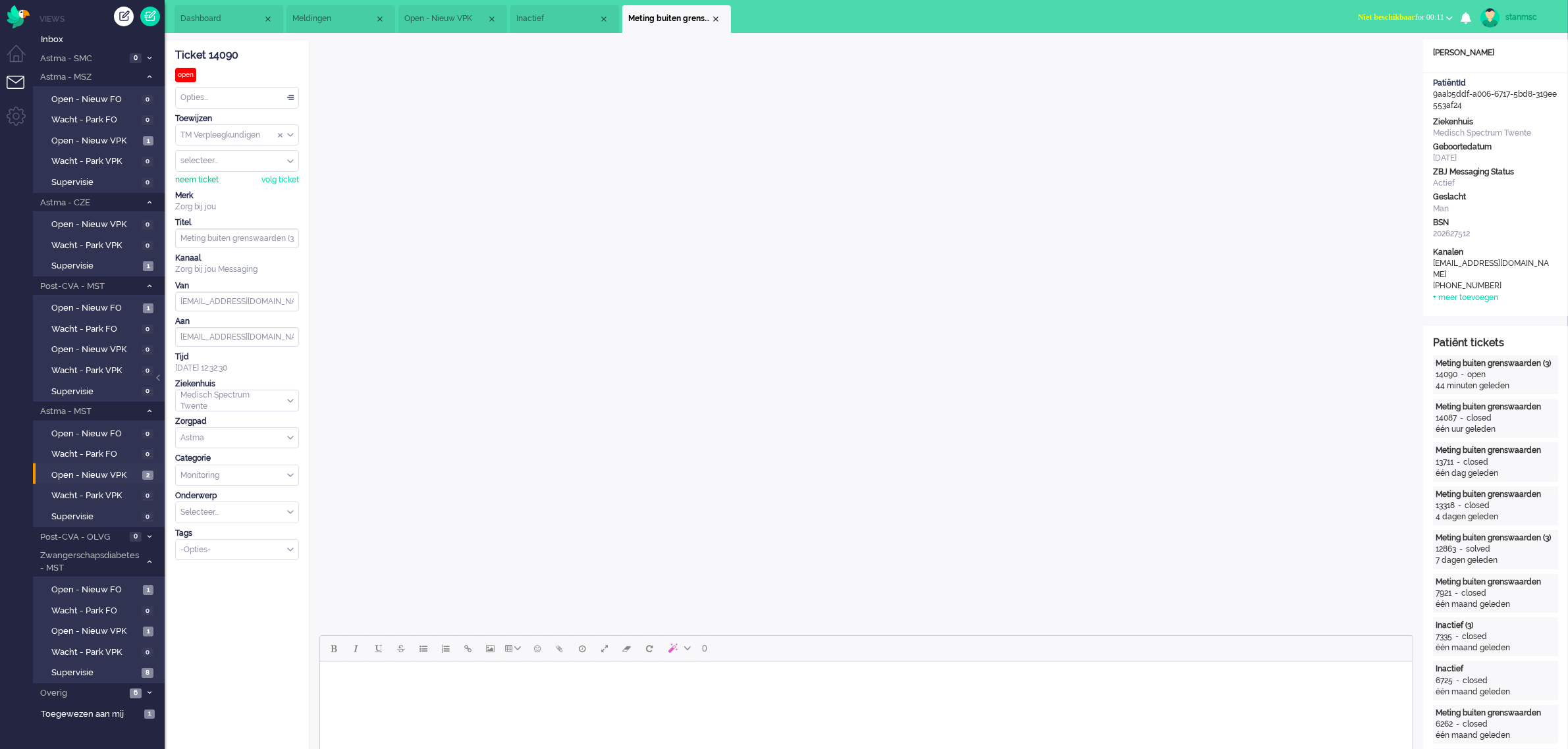
click at [198, 182] on div "neem ticket" at bounding box center [197, 180] width 44 height 12
click at [225, 94] on div "Opties..." at bounding box center [237, 97] width 123 height 21
click at [205, 183] on li "Opgelost" at bounding box center [237, 191] width 123 height 19
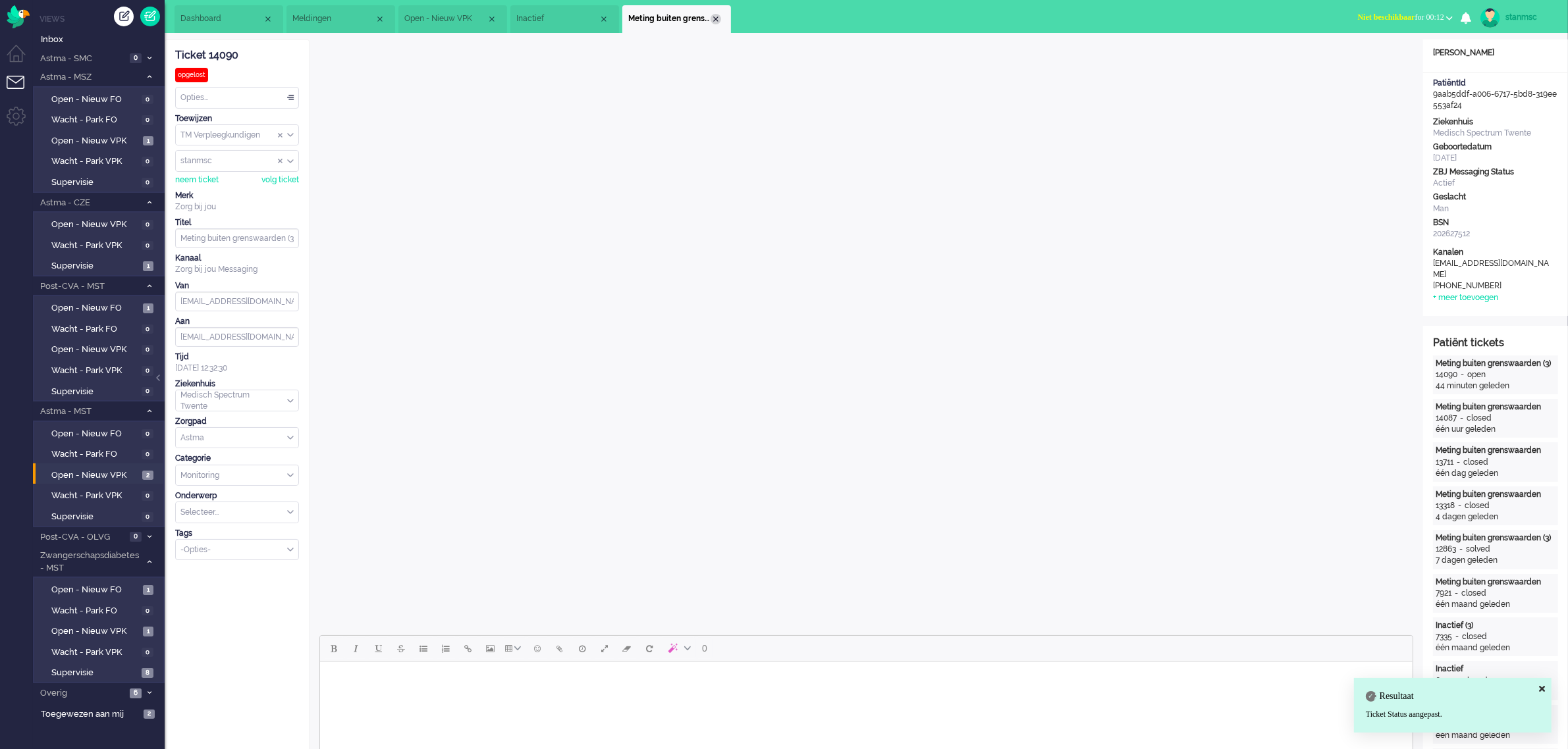
click at [715, 18] on div "Close tab" at bounding box center [715, 19] width 11 height 11
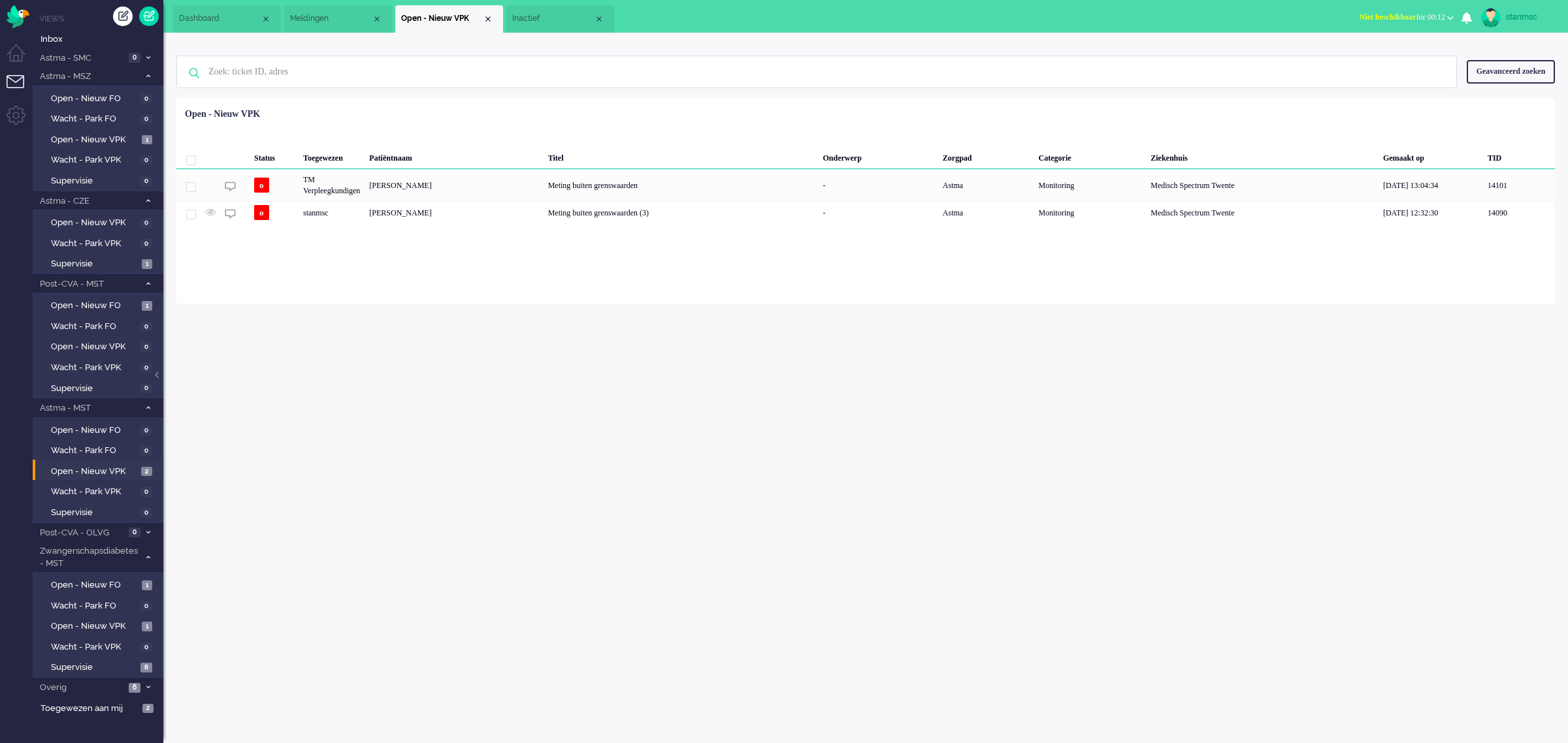
click at [544, 18] on span "Inactief" at bounding box center [553, 19] width 82 height 11
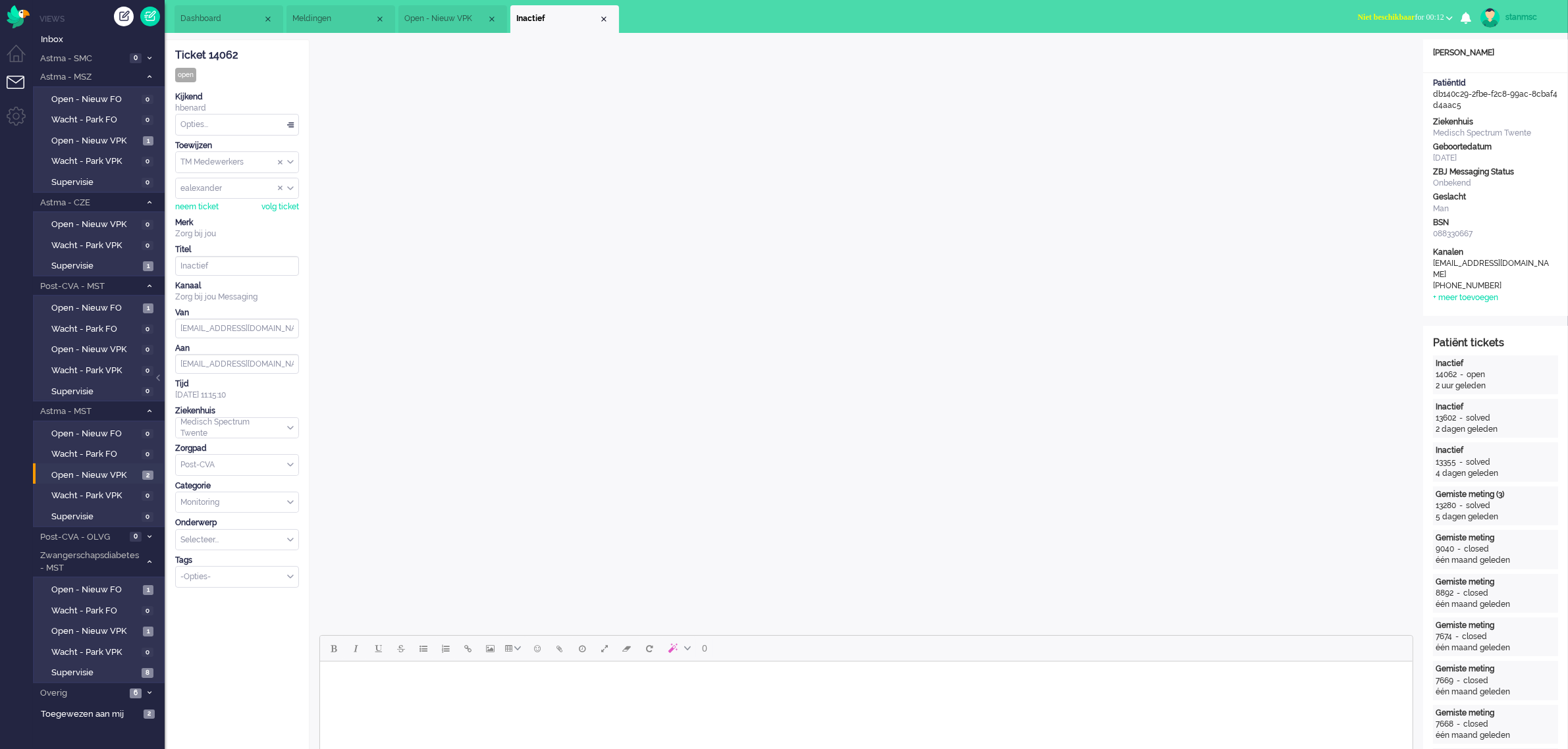
click at [439, 15] on span "Open - Nieuw VPK" at bounding box center [445, 19] width 82 height 12
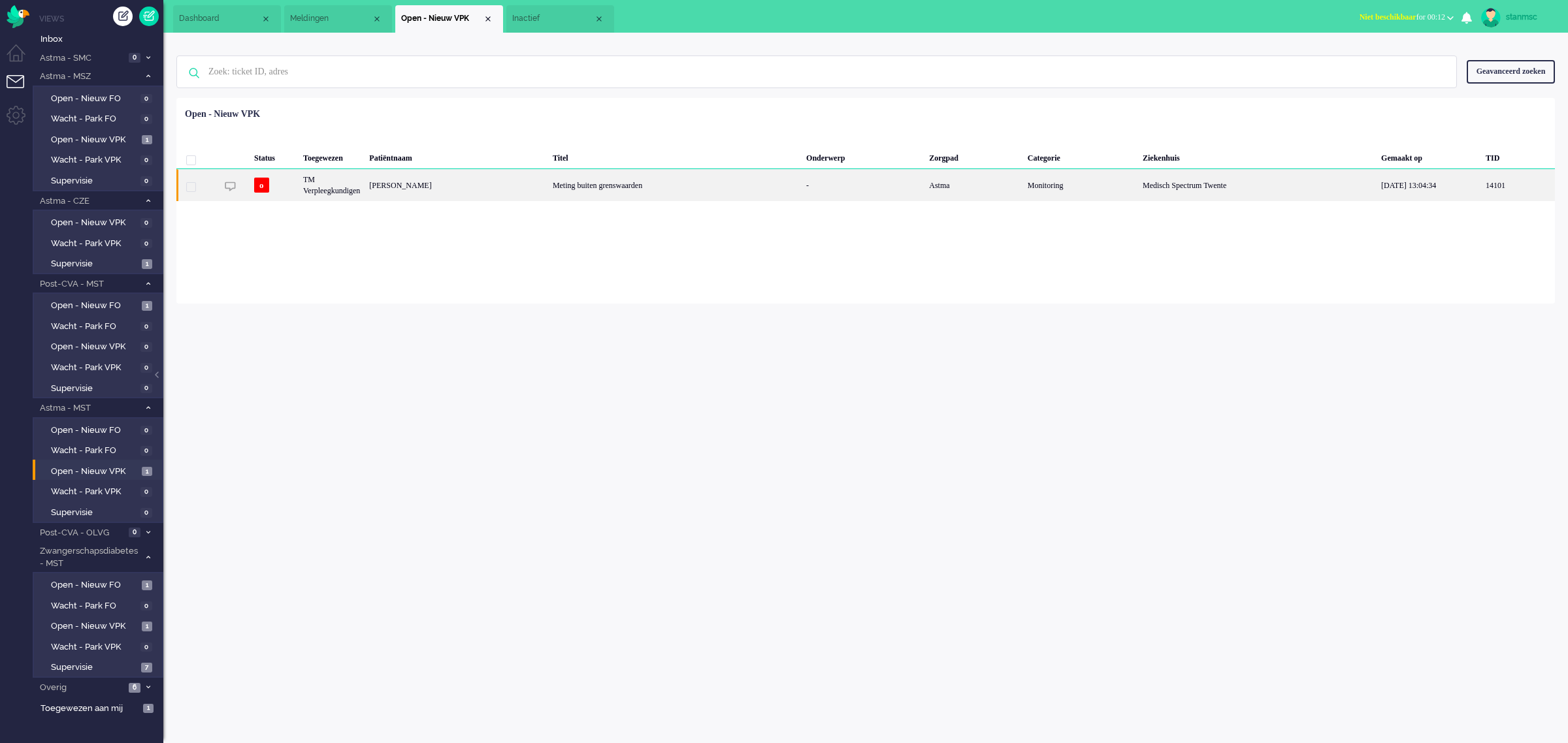
click at [364, 185] on div "TM Verpleegkundigen" at bounding box center [332, 185] width 66 height 32
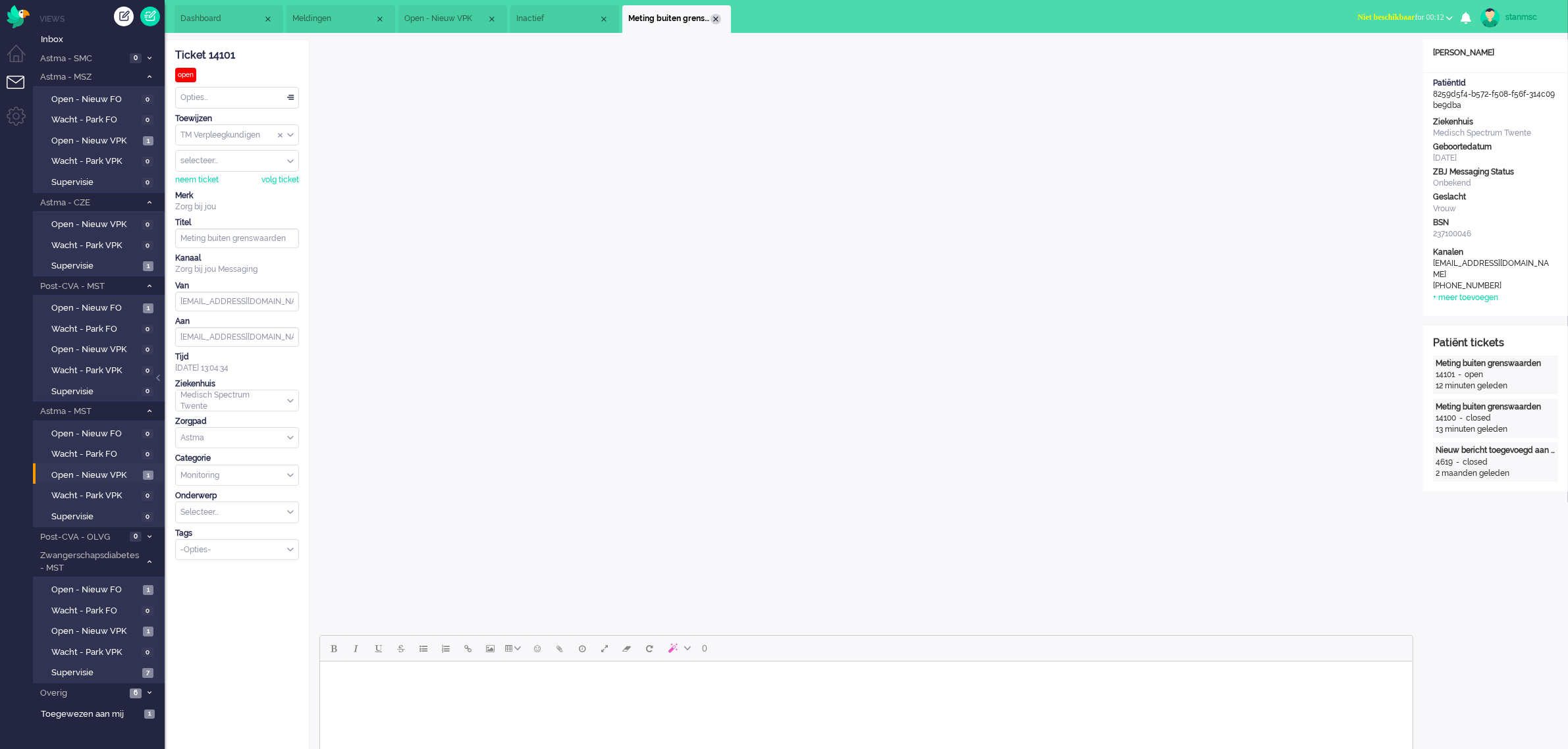
click at [716, 15] on div "Close tab" at bounding box center [715, 19] width 11 height 11
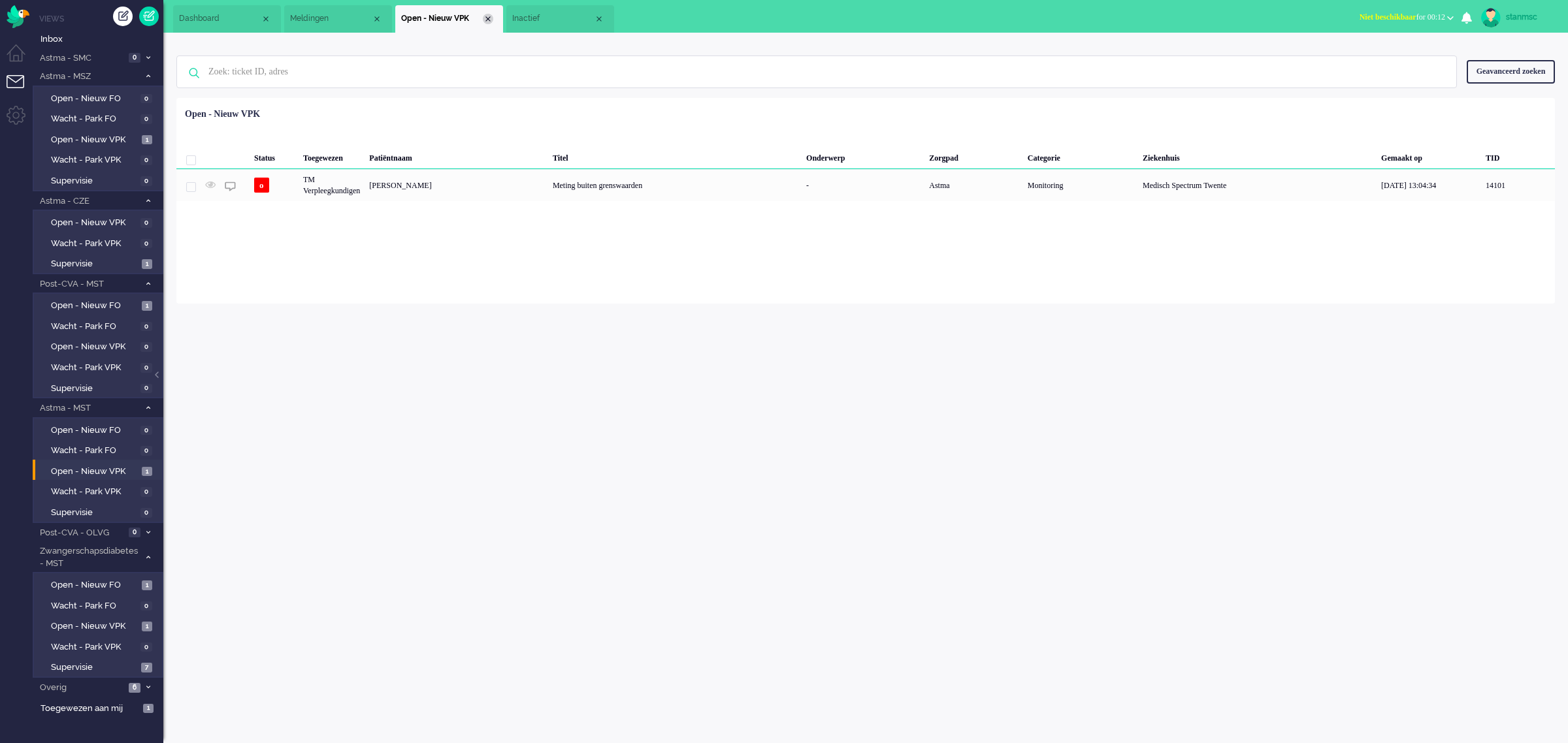
click at [490, 20] on div "Close tab" at bounding box center [488, 19] width 11 height 11
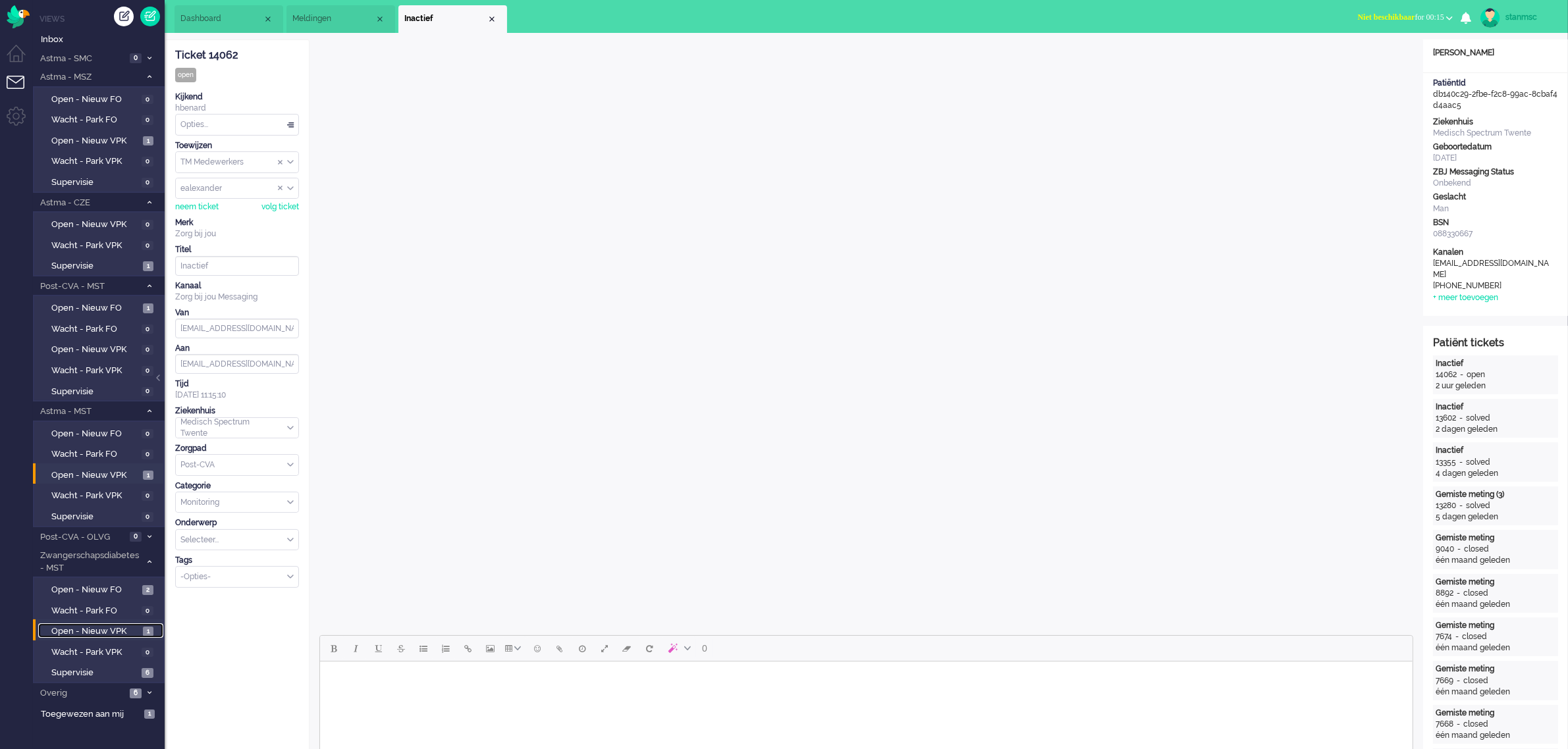
click at [104, 627] on span "Open - Nieuw VPK" at bounding box center [95, 631] width 88 height 12
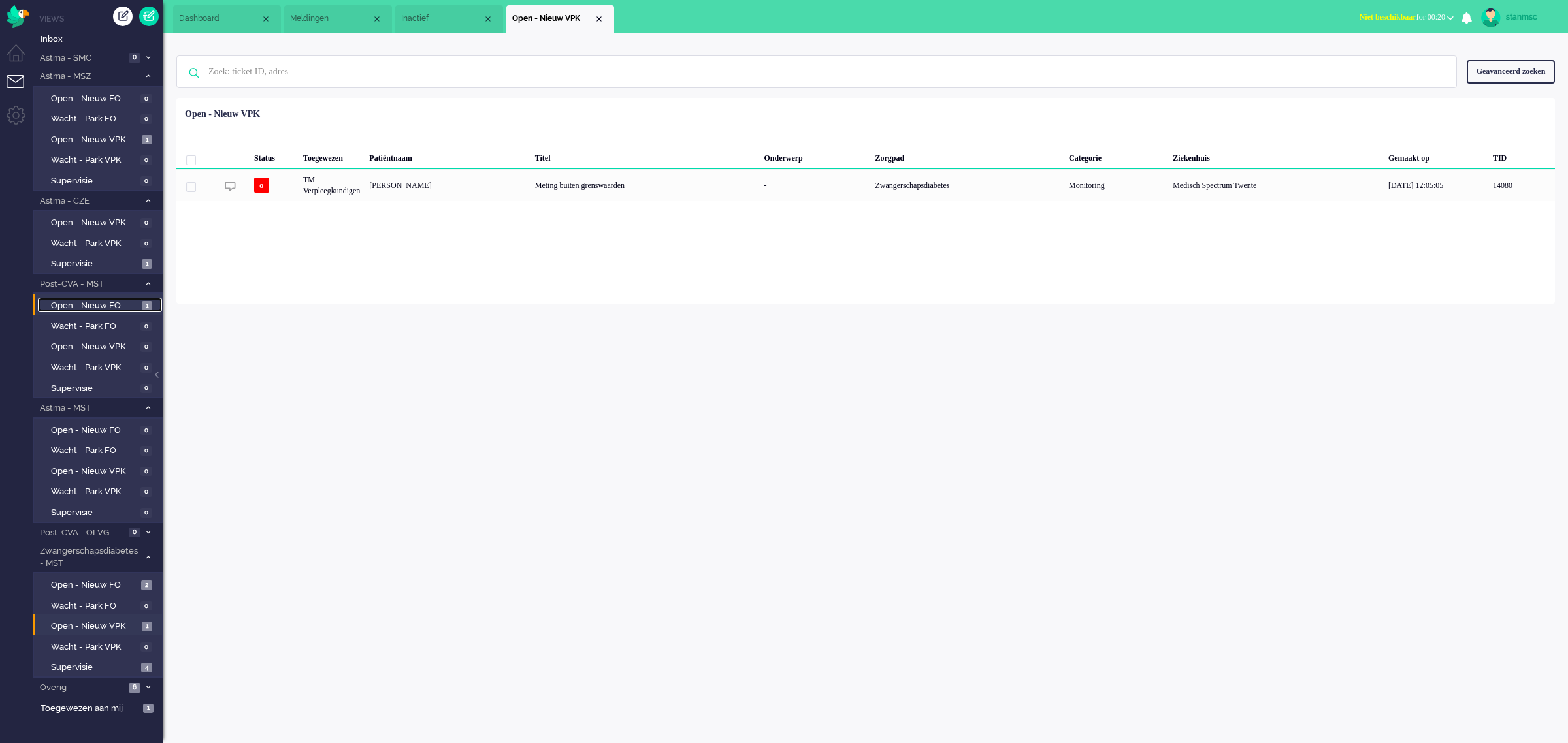
click at [96, 304] on span "Open - Nieuw FO" at bounding box center [94, 305] width 87 height 12
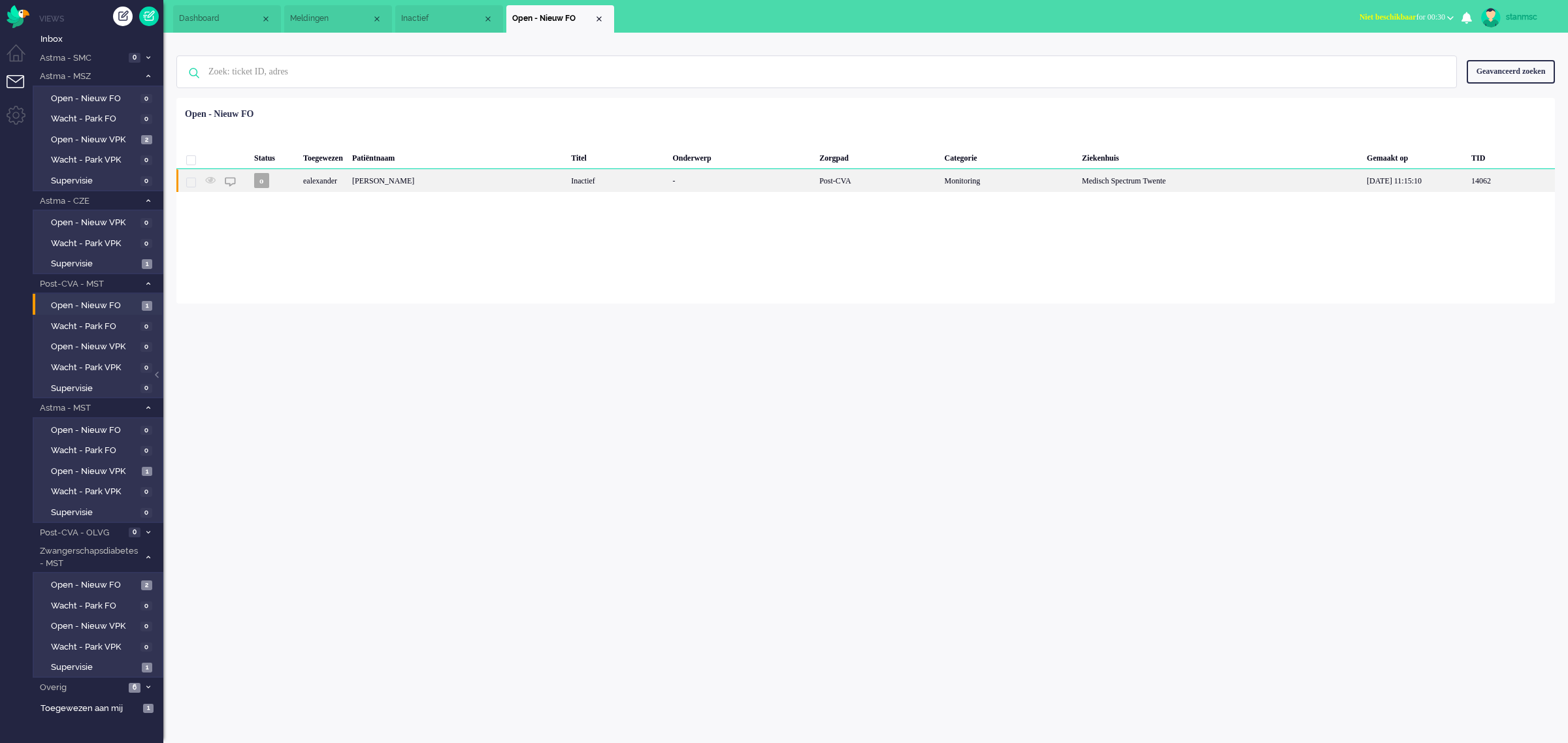
click at [452, 180] on div "[PERSON_NAME]" at bounding box center [457, 180] width 219 height 23
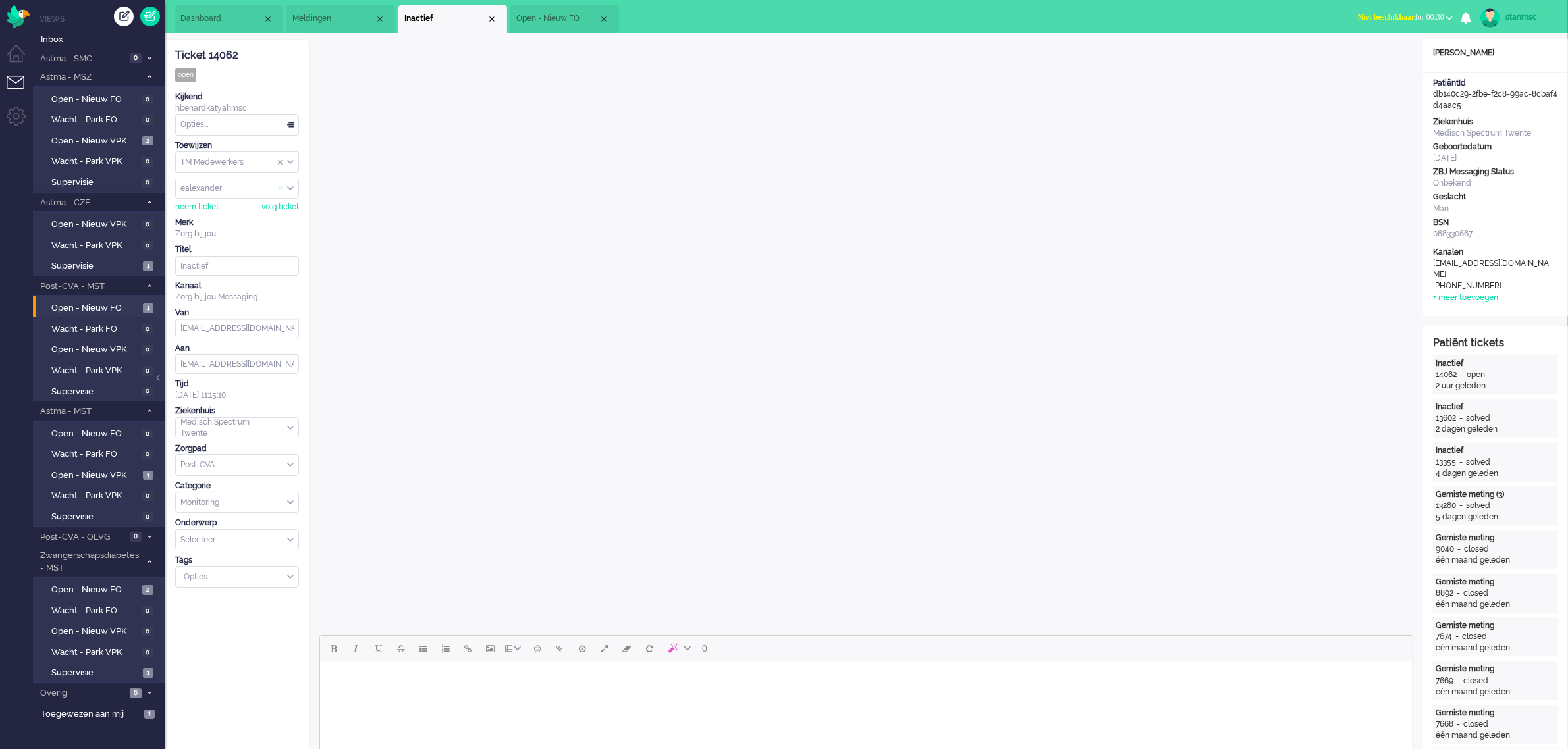
click at [278, 189] on span "Assign User" at bounding box center [281, 188] width 5 height 9
click at [212, 205] on div "neem ticket" at bounding box center [197, 207] width 44 height 12
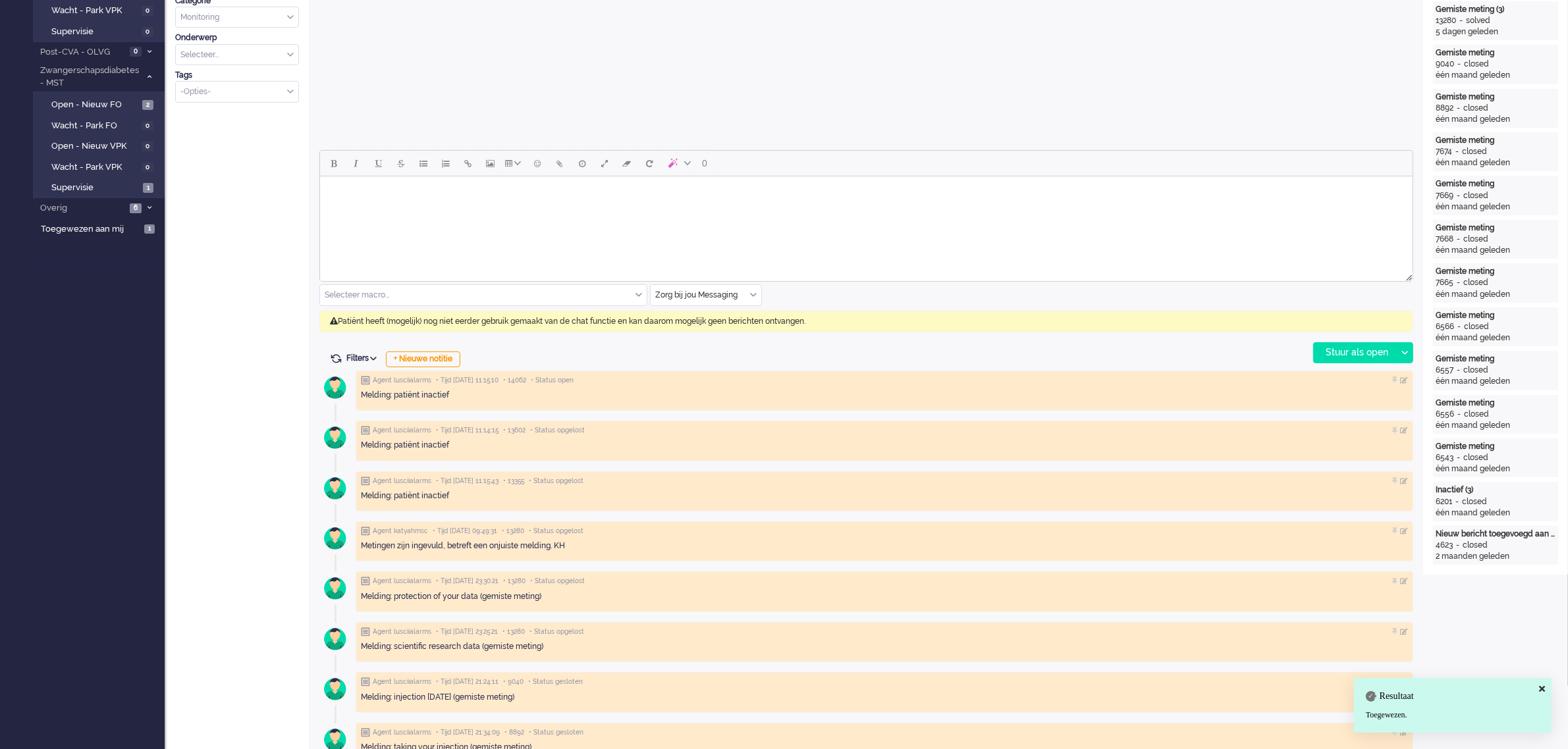
scroll to position [494, 0]
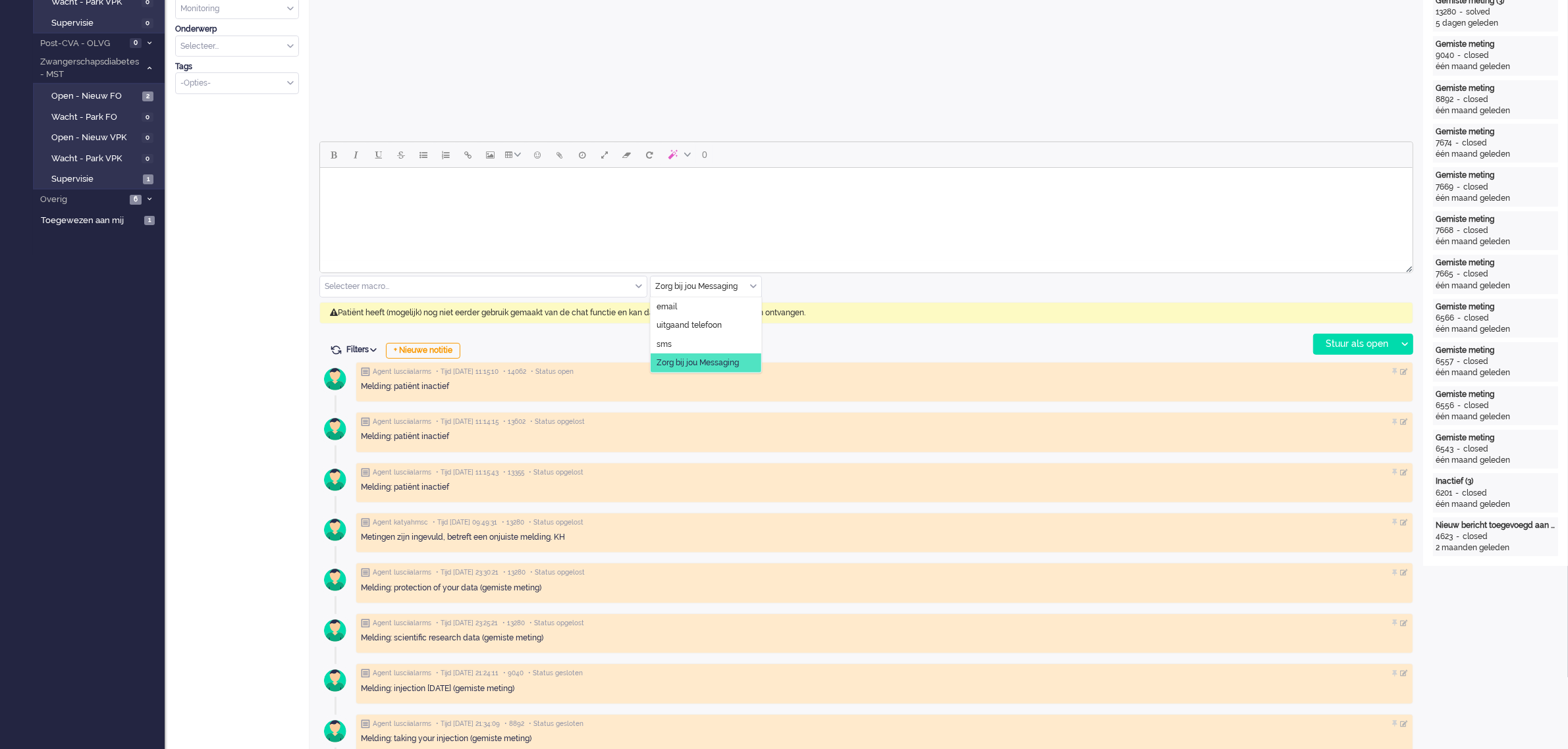
click at [755, 285] on div "Zorg bij jou Messaging" at bounding box center [705, 286] width 110 height 21
click at [696, 326] on span "uitgaand telefoon" at bounding box center [689, 326] width 65 height 12
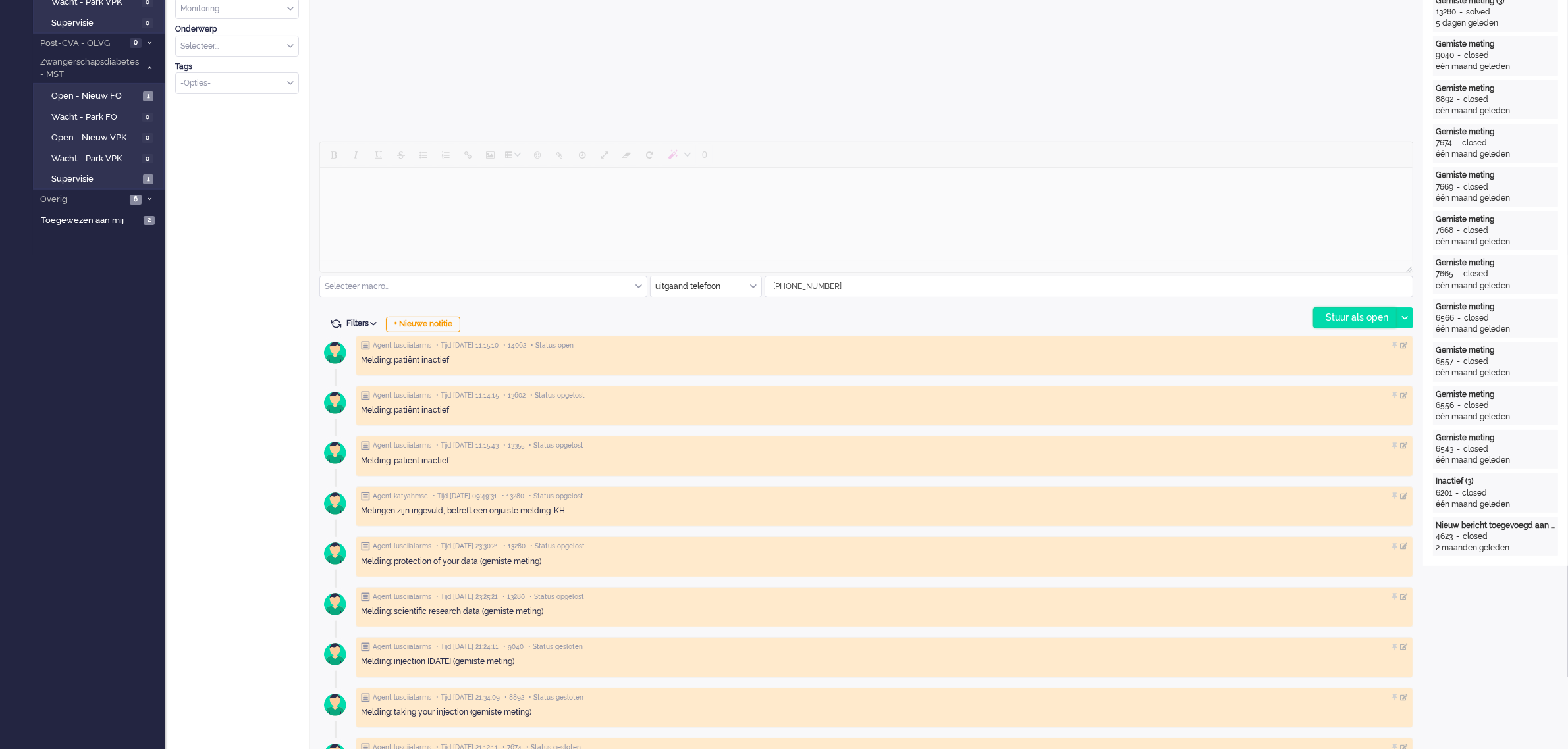
click at [1343, 314] on div "Stuur als open" at bounding box center [1355, 318] width 82 height 20
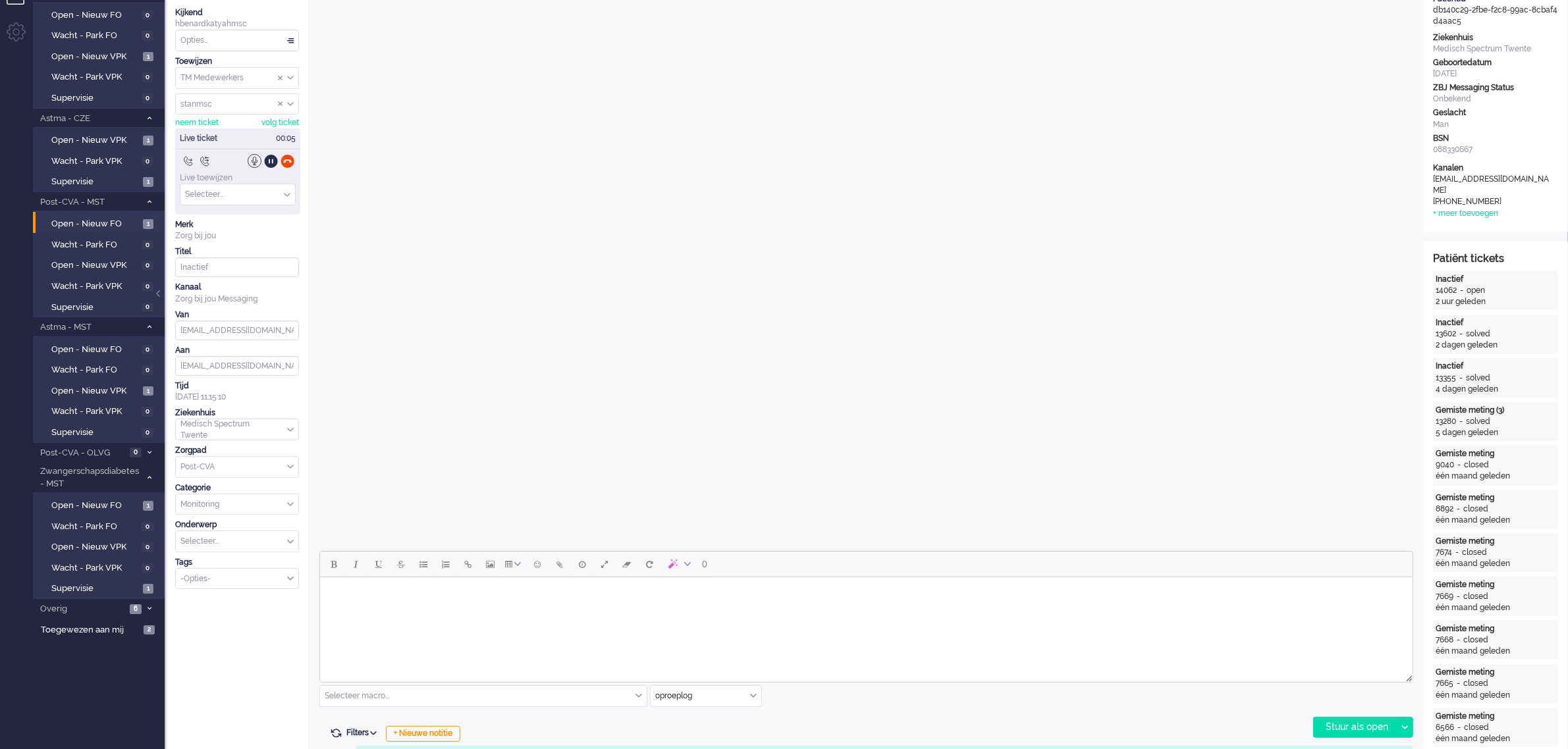
scroll to position [0, 0]
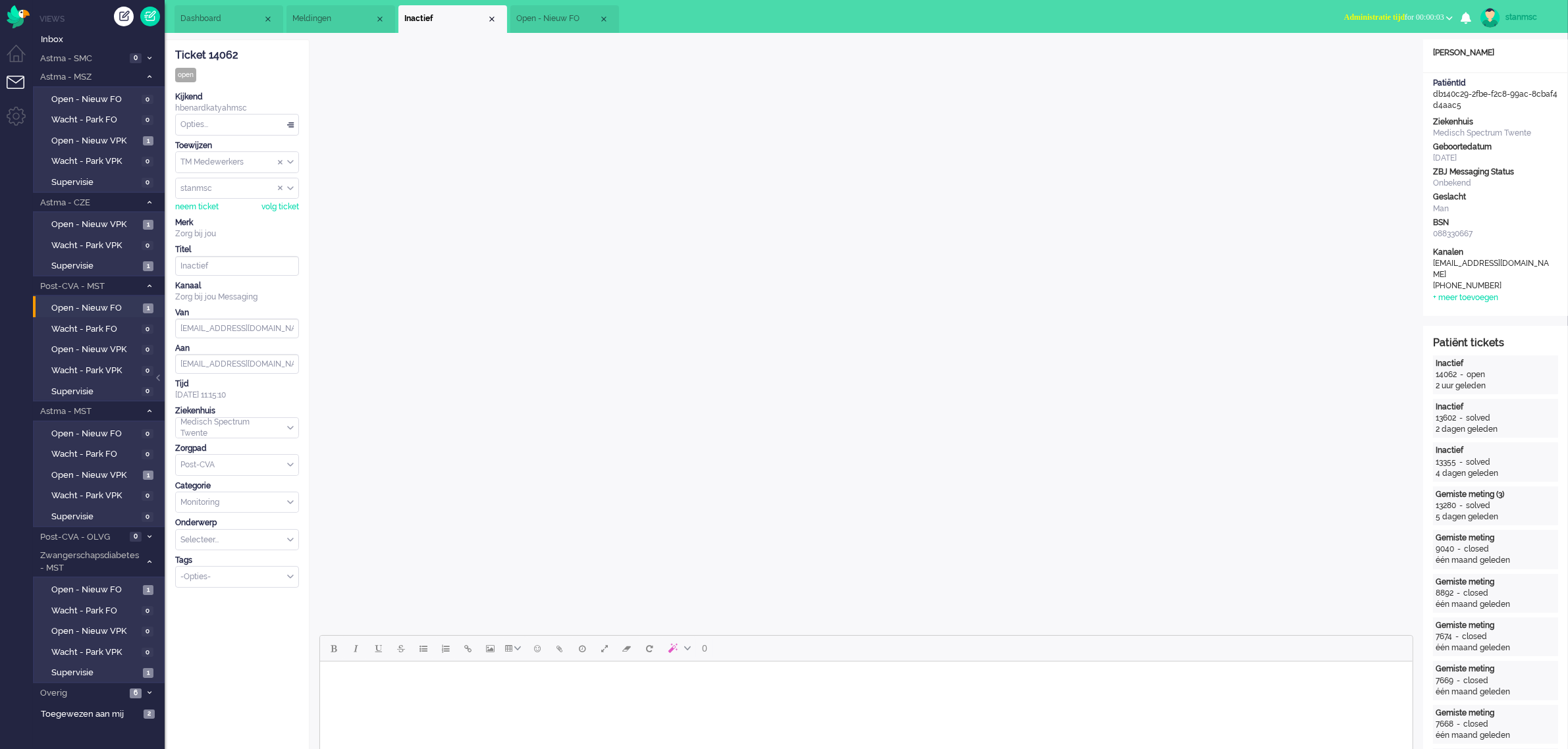
click at [366, 673] on body "Rich Text Area. Press ALT-0 for help." at bounding box center [865, 678] width 1082 height 23
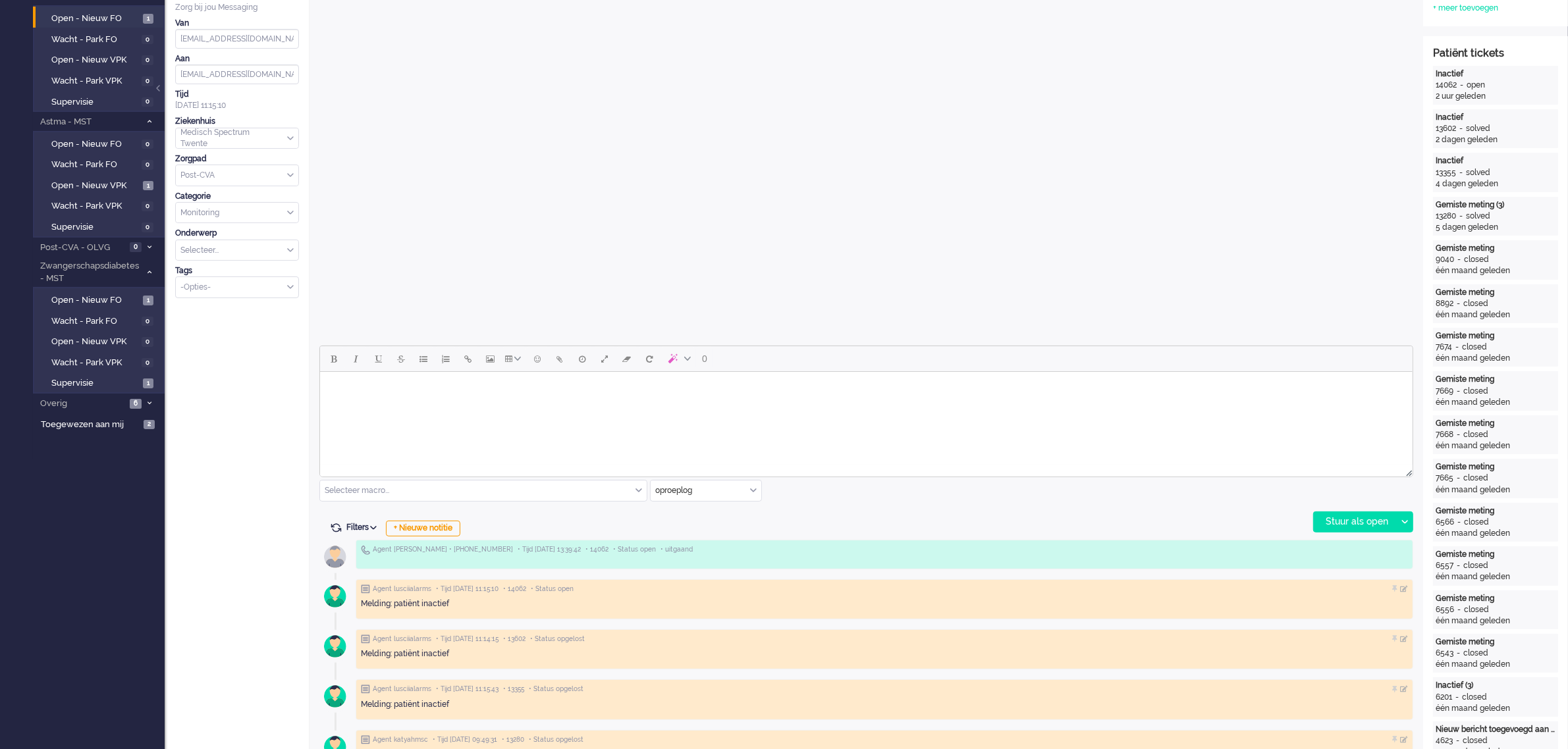
scroll to position [412, 0]
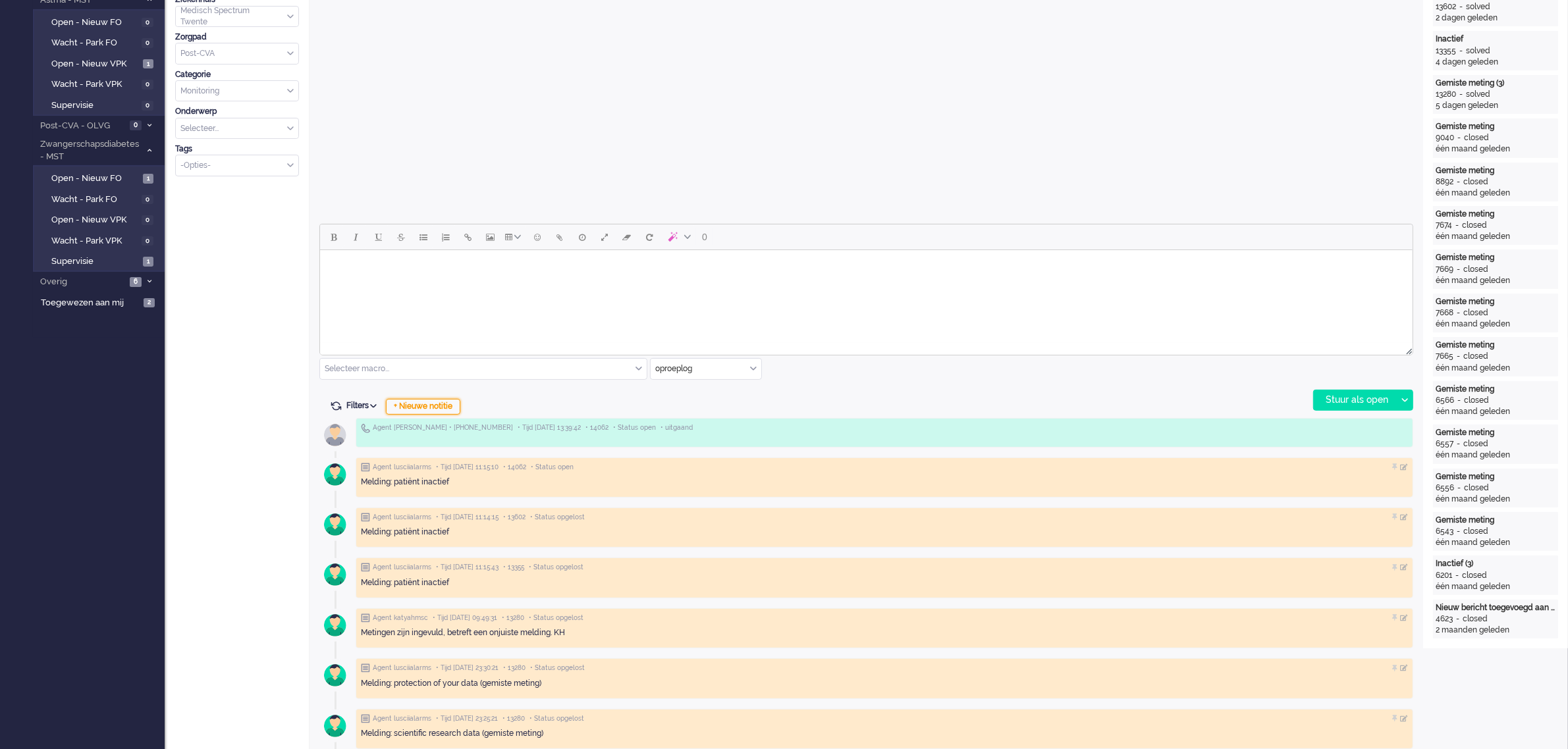
click at [439, 410] on div "+ Nieuwe notitie" at bounding box center [423, 407] width 74 height 16
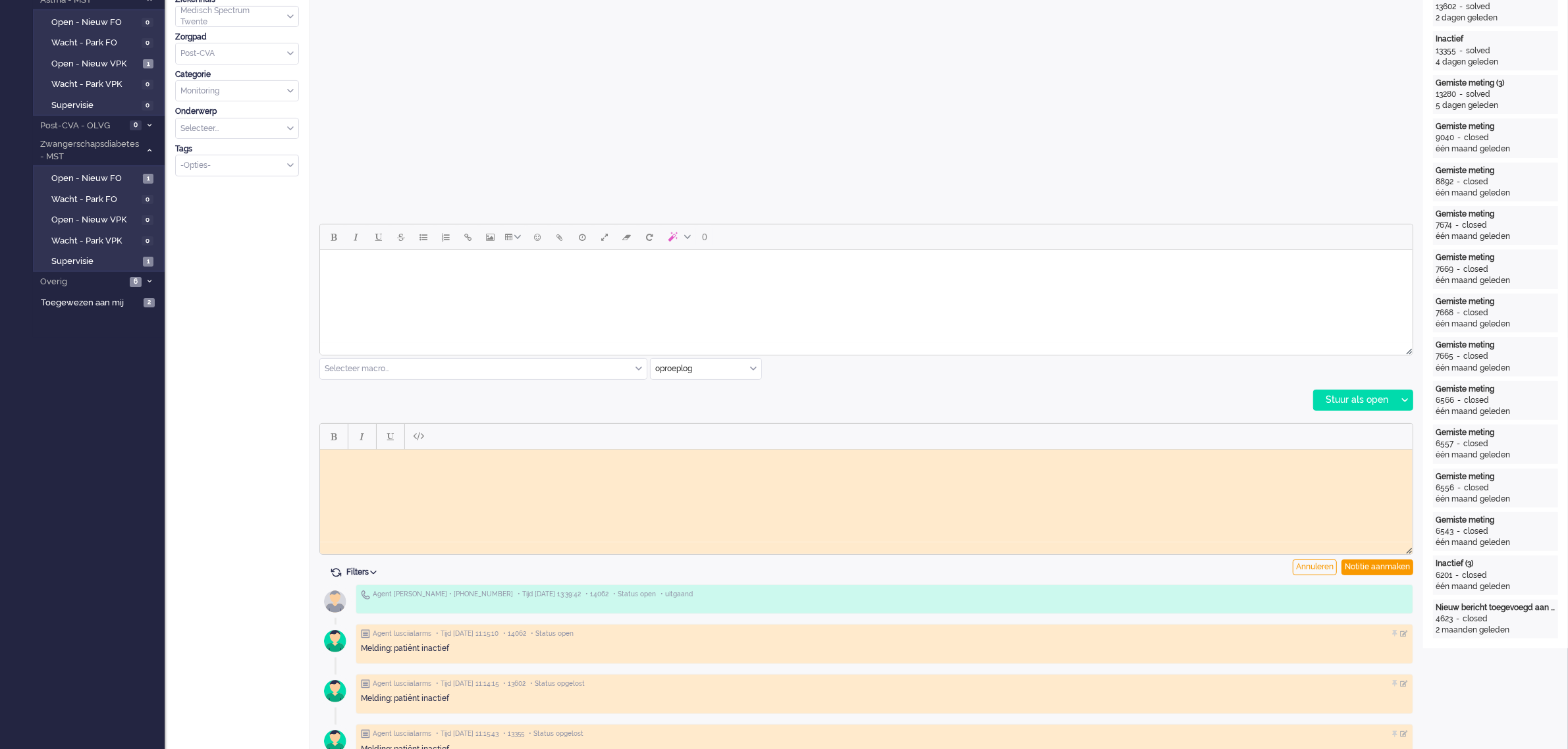
scroll to position [0, 0]
click at [407, 469] on html at bounding box center [865, 459] width 1092 height 21
click at [1375, 568] on div "Notitie aanmaken" at bounding box center [1377, 567] width 72 height 16
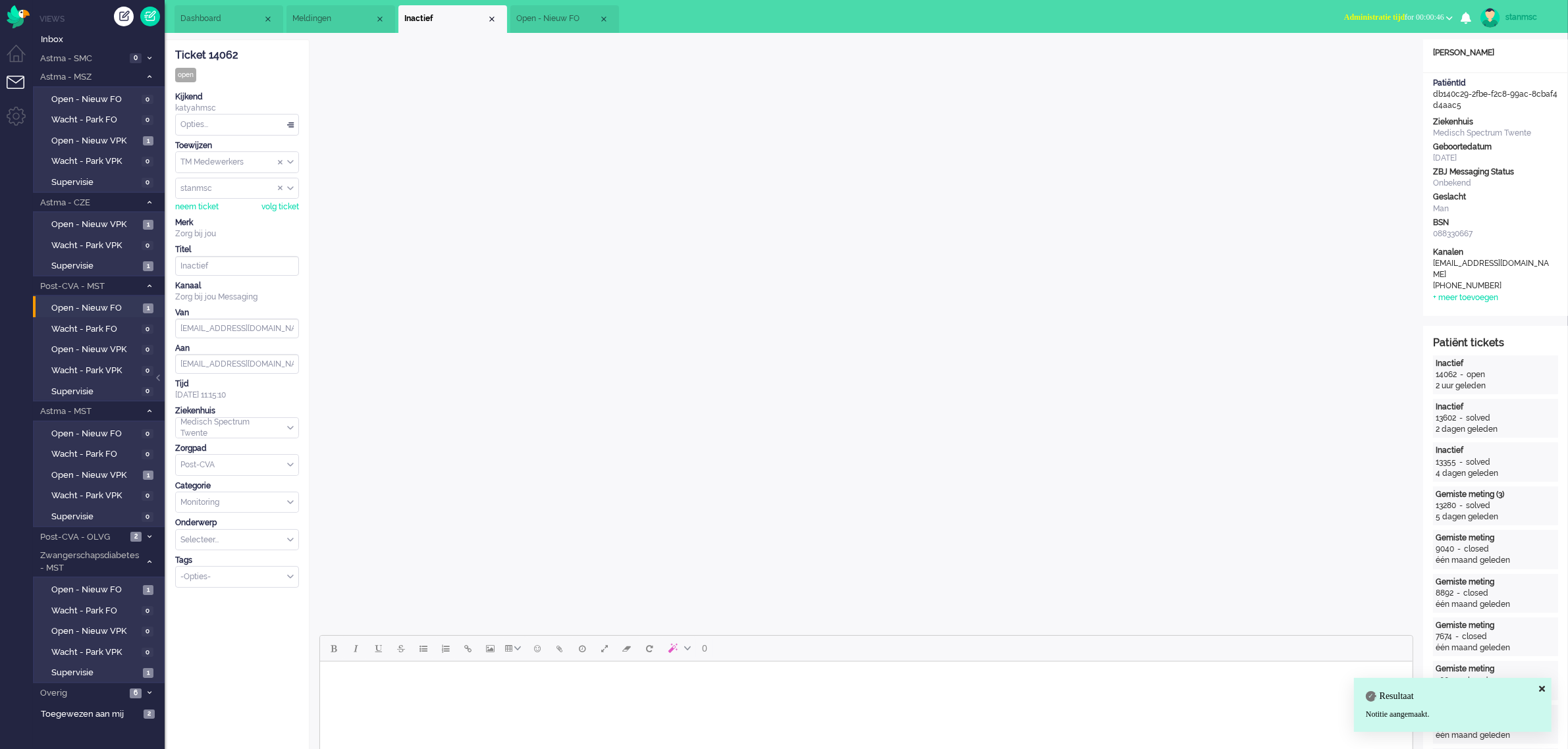
click at [235, 130] on div "Opties..." at bounding box center [237, 124] width 123 height 21
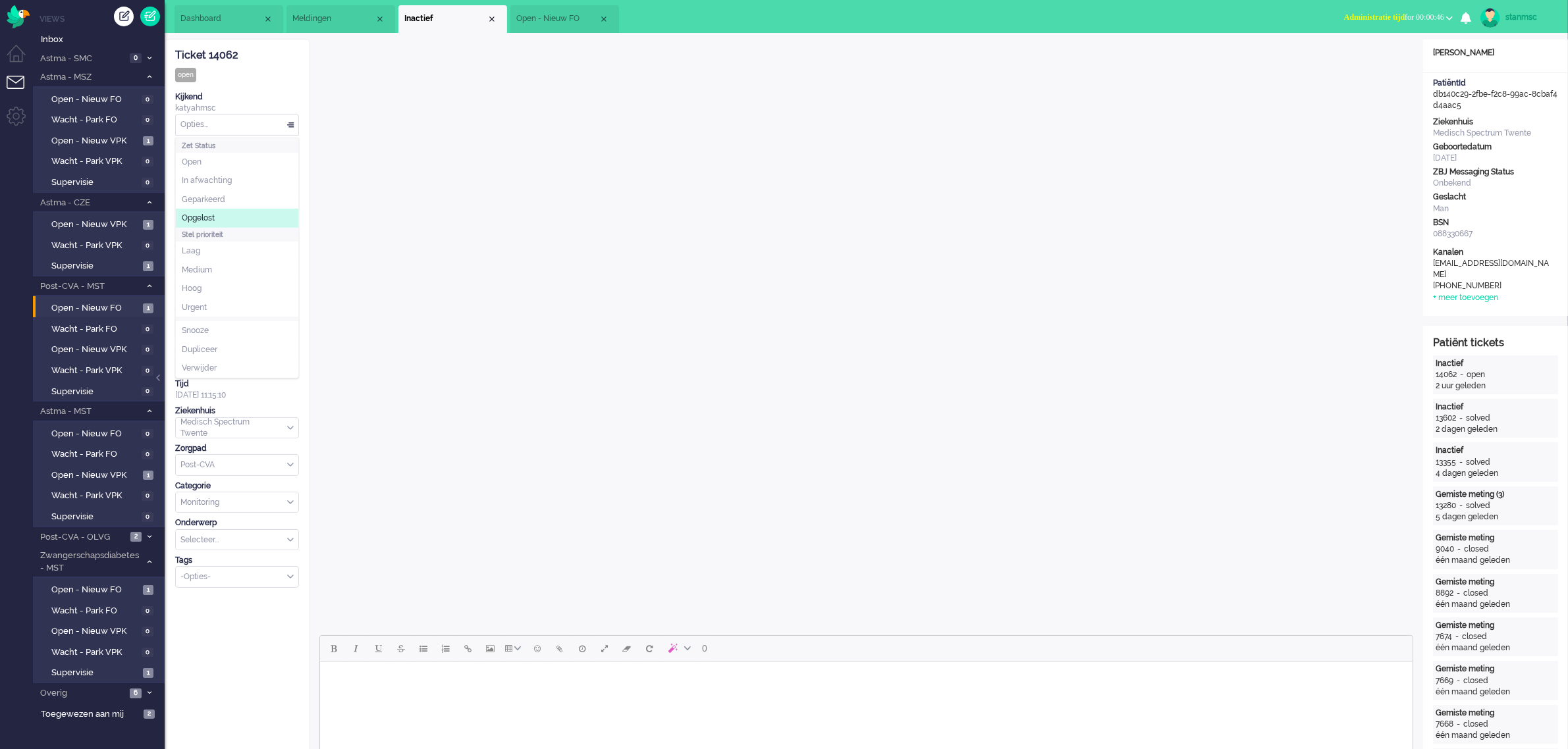
click at [215, 215] on span "Opgelost" at bounding box center [198, 218] width 33 height 12
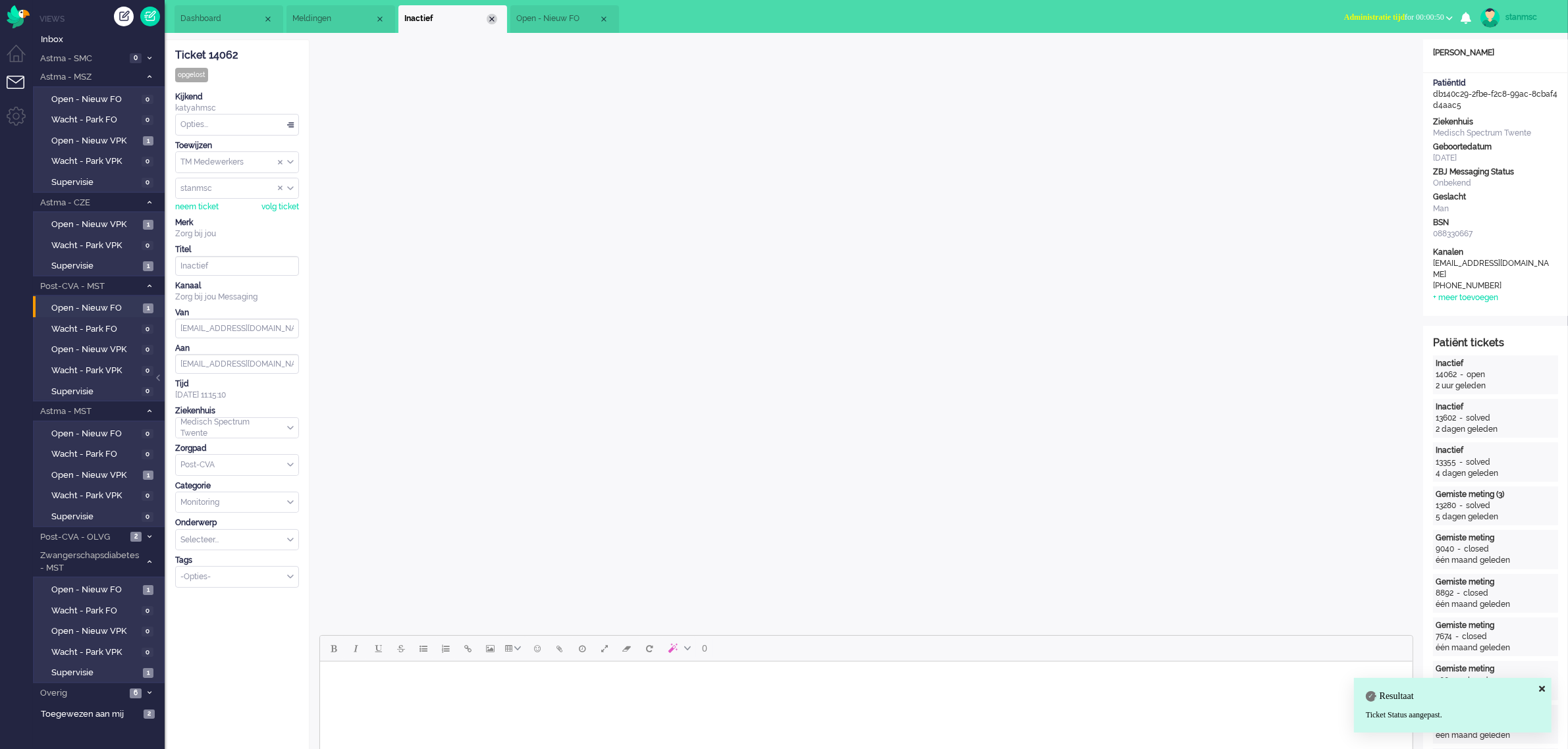
click at [491, 20] on div "Close tab" at bounding box center [491, 19] width 11 height 11
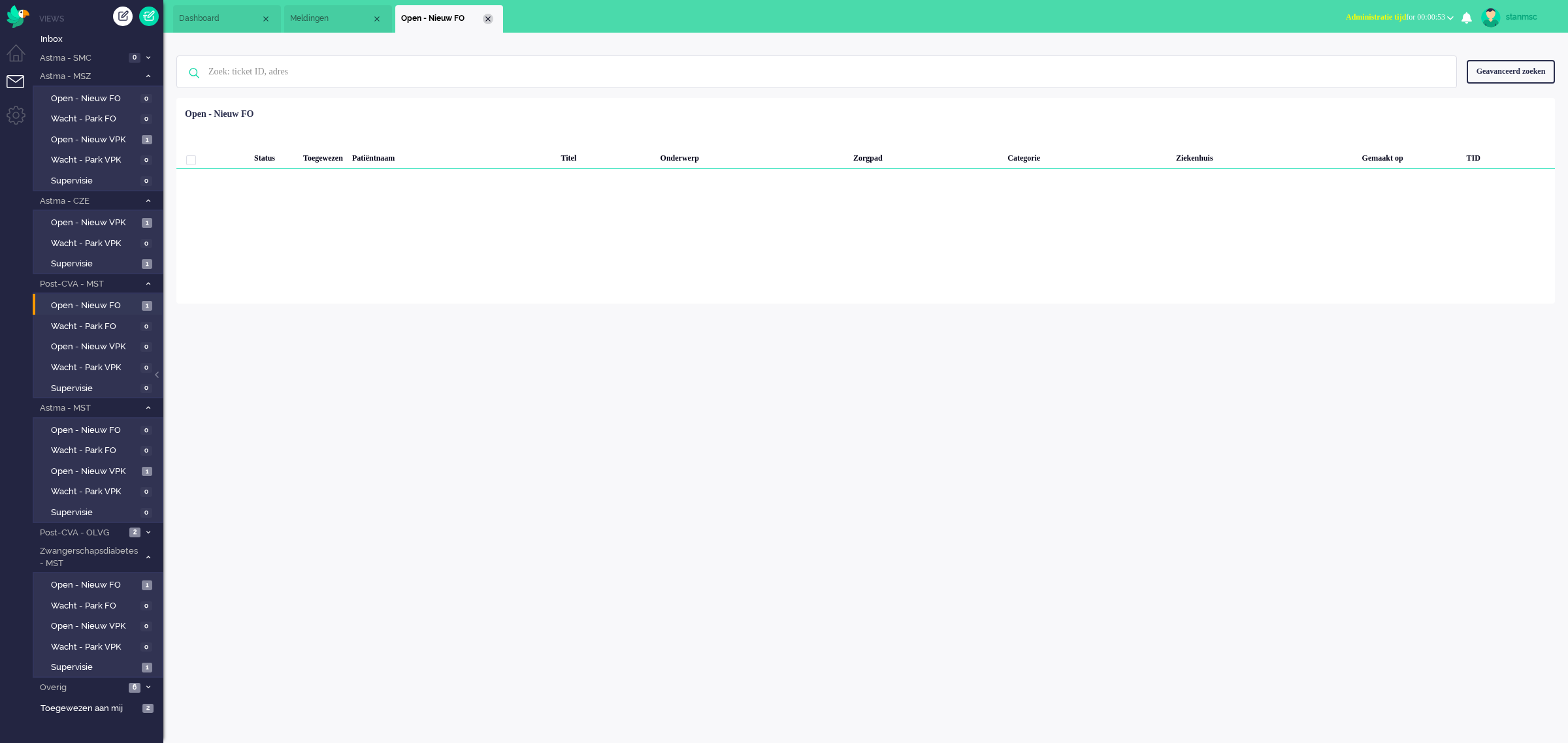
click at [487, 17] on div "Close tab" at bounding box center [488, 19] width 11 height 11
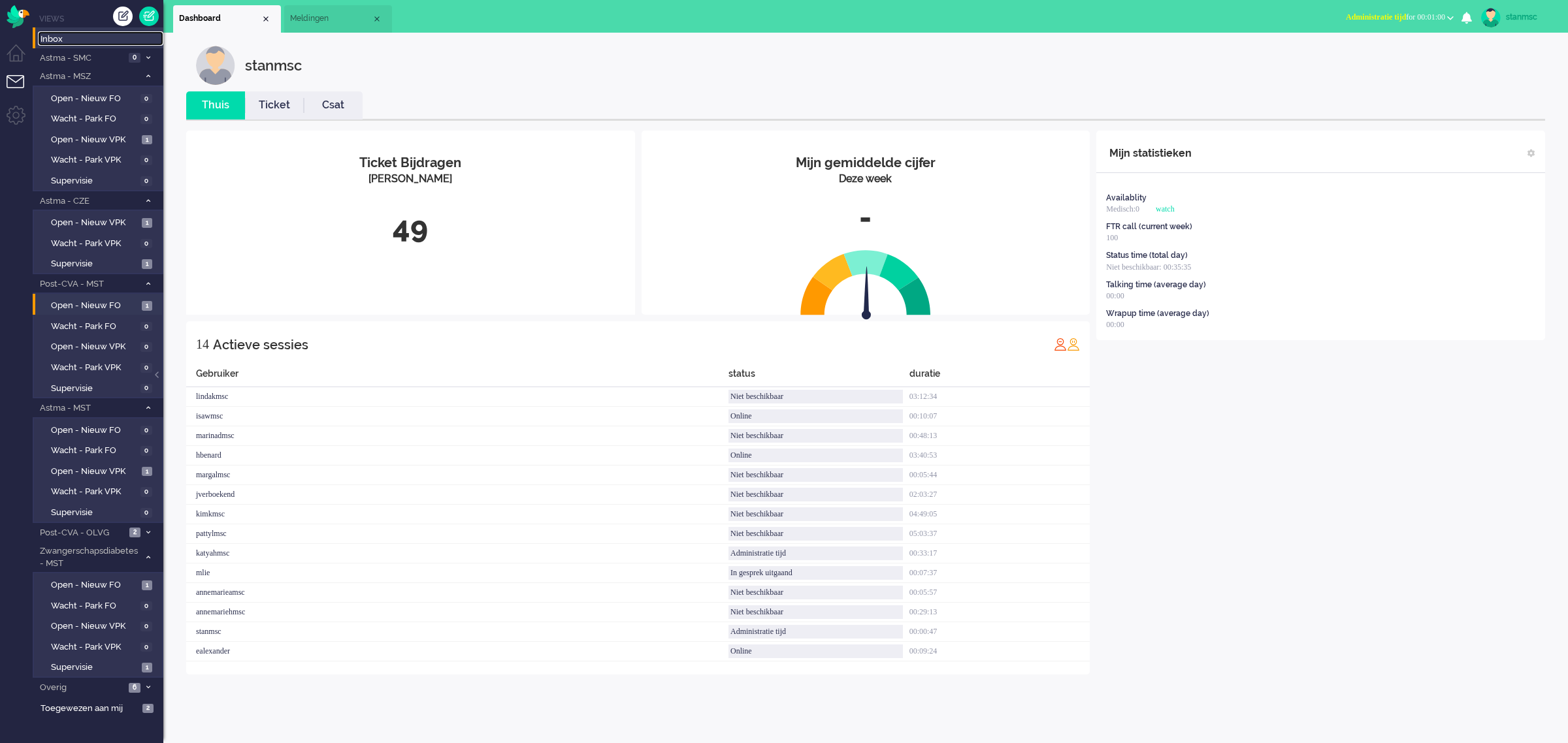
click at [62, 38] on span "Inbox" at bounding box center [102, 39] width 122 height 12
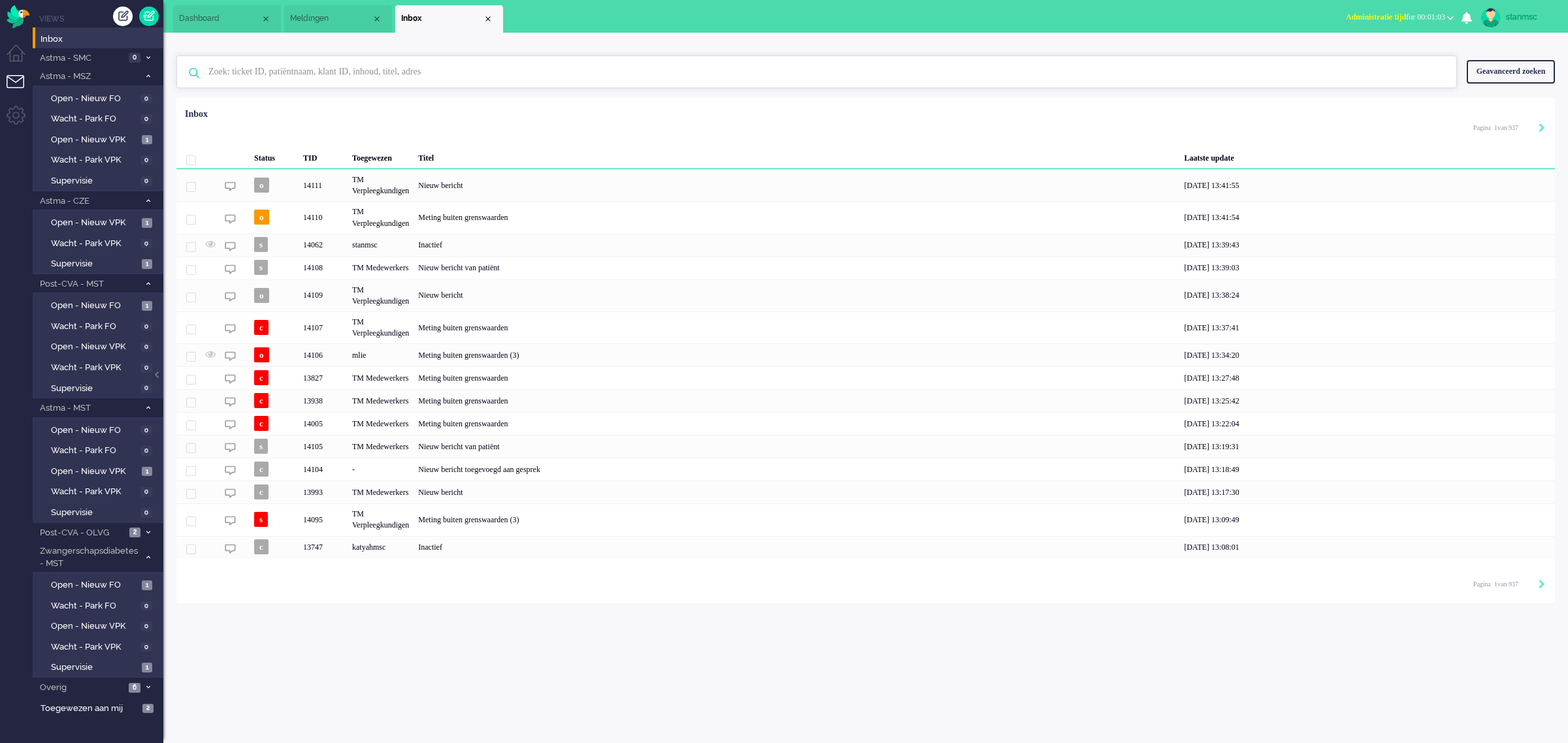
click at [305, 60] on input "text" at bounding box center [818, 72] width 1240 height 31
paste input "14060"
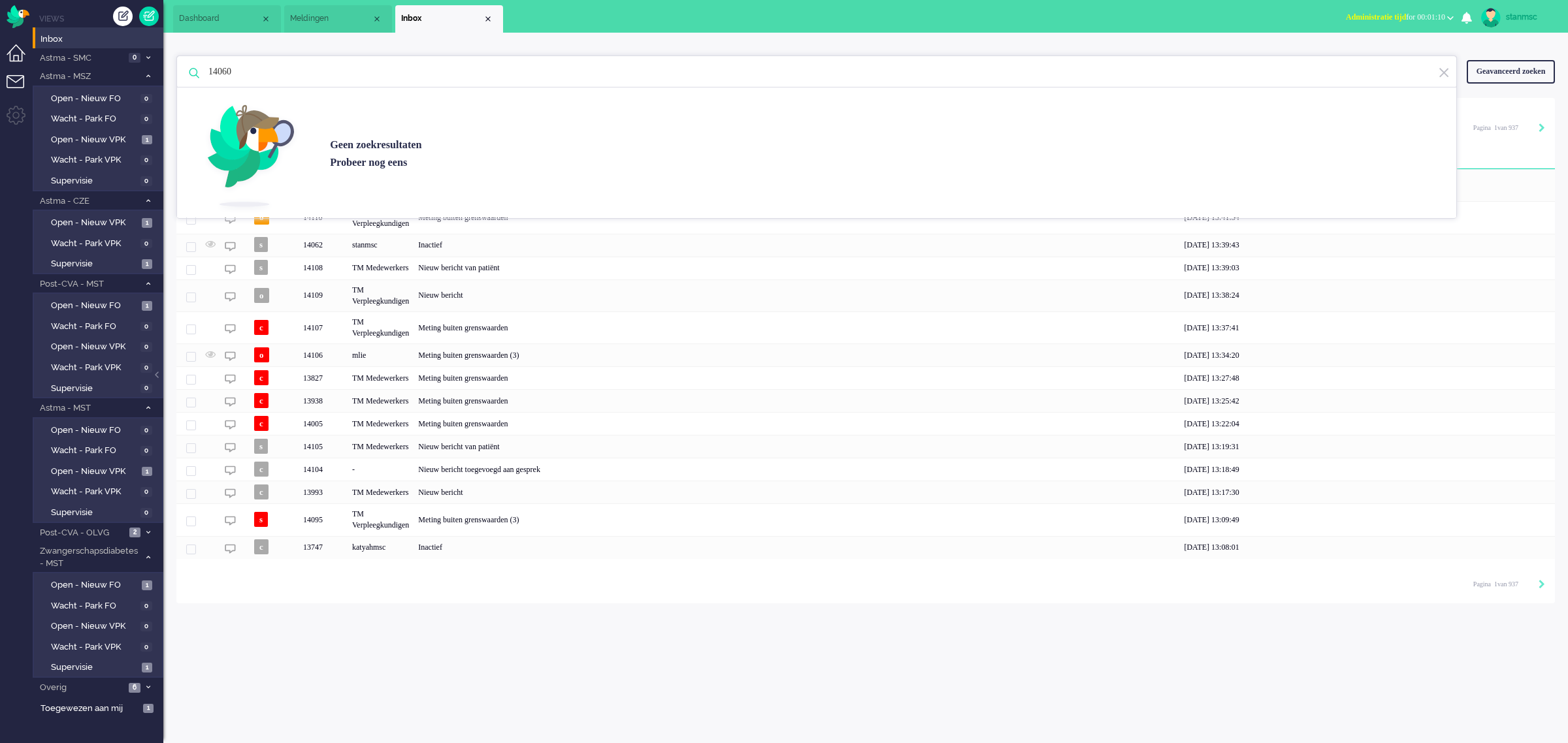
type input "14060"
click at [20, 57] on li "Dashboard menu" at bounding box center [21, 59] width 29 height 29
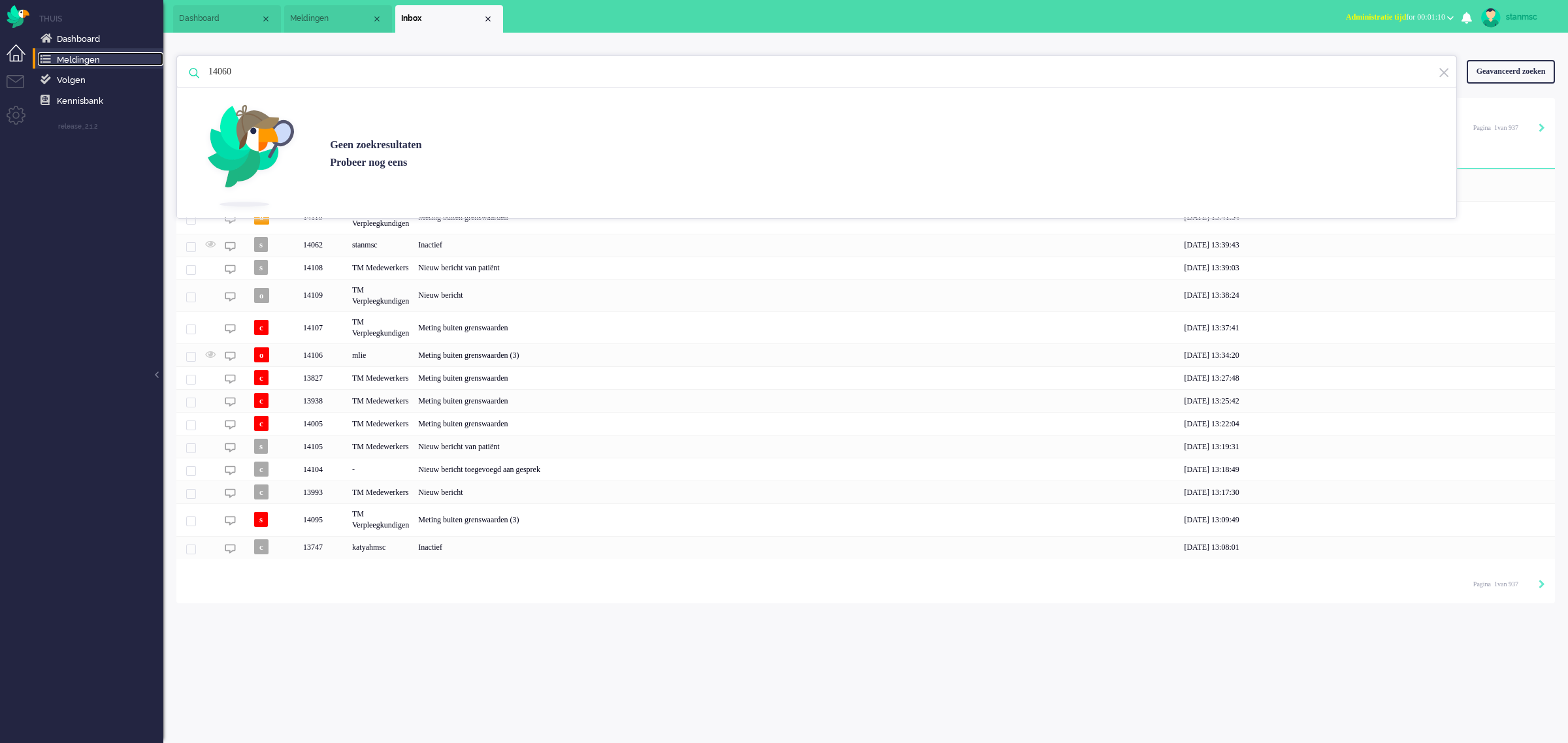
click at [80, 57] on span "Meldingen" at bounding box center [78, 60] width 43 height 10
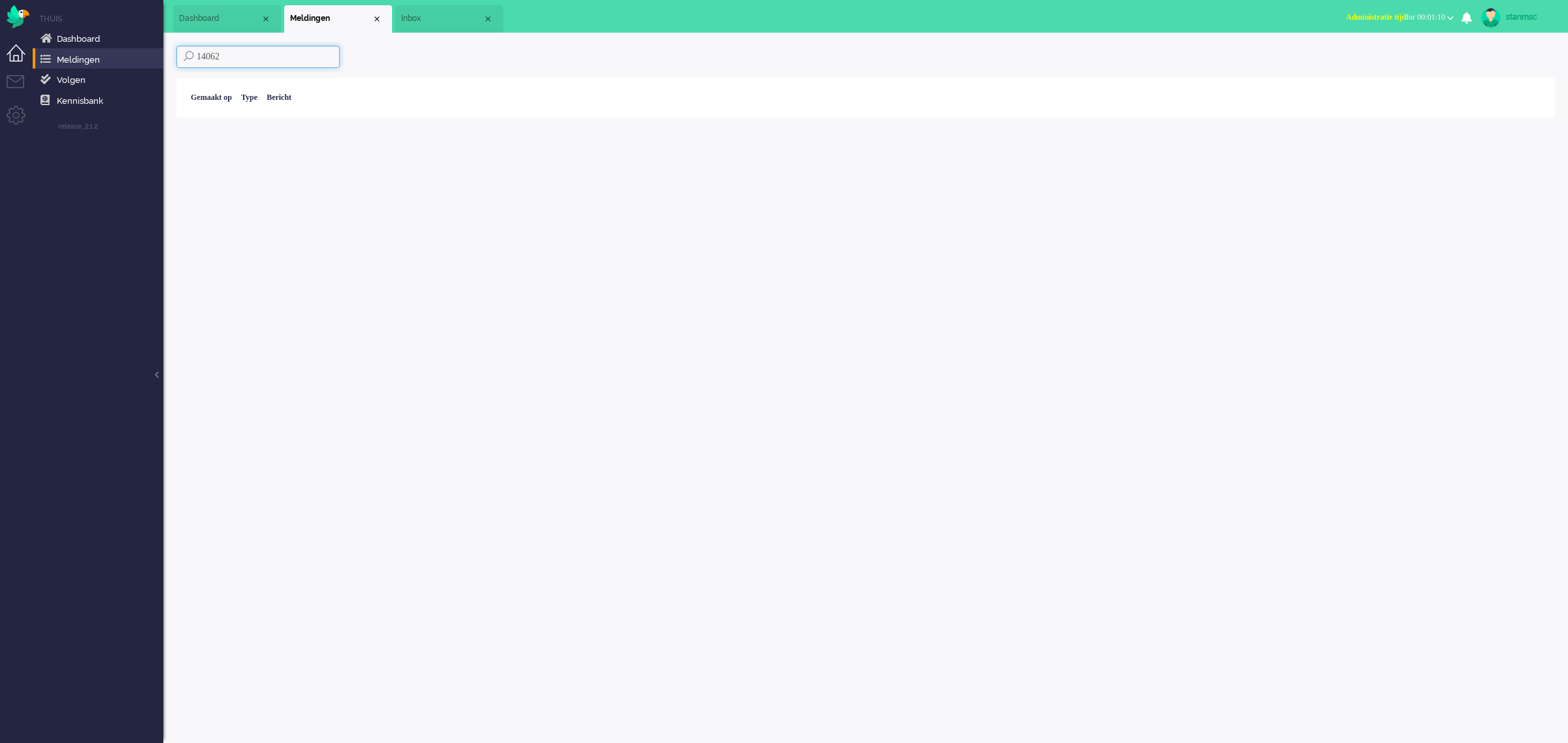
drag, startPoint x: 253, startPoint y: 57, endPoint x: 149, endPoint y: 60, distance: 104.0
click at [149, 60] on div "Thuis Dashboard [GEOGRAPHIC_DATA] Volgen [GEOGRAPHIC_DATA] release_2.1.2 Views …" at bounding box center [784, 372] width 1568 height 743
paste input "0"
click at [243, 60] on input "14060" at bounding box center [258, 56] width 163 height 22
drag, startPoint x: 243, startPoint y: 54, endPoint x: 136, endPoint y: 60, distance: 107.2
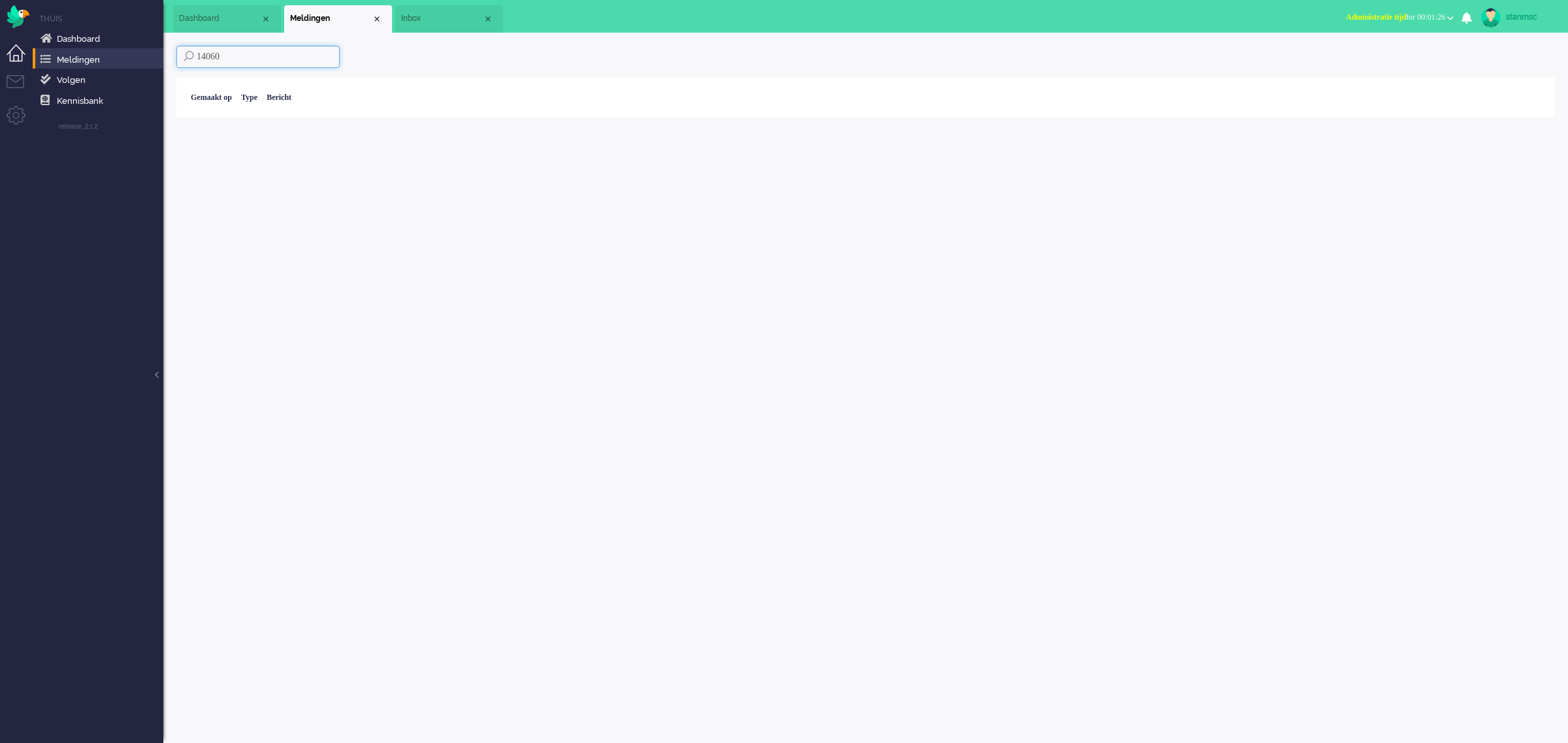
click at [138, 60] on div "Thuis Dashboard [GEOGRAPHIC_DATA] Volgen [GEOGRAPHIC_DATA] release_2.1.2 Views …" at bounding box center [784, 372] width 1568 height 743
paste input "0210036"
type input "10210036"
click at [13, 54] on li "Dashboard menu" at bounding box center [21, 59] width 29 height 29
click at [63, 33] on link "Dashboard" at bounding box center [100, 38] width 126 height 15
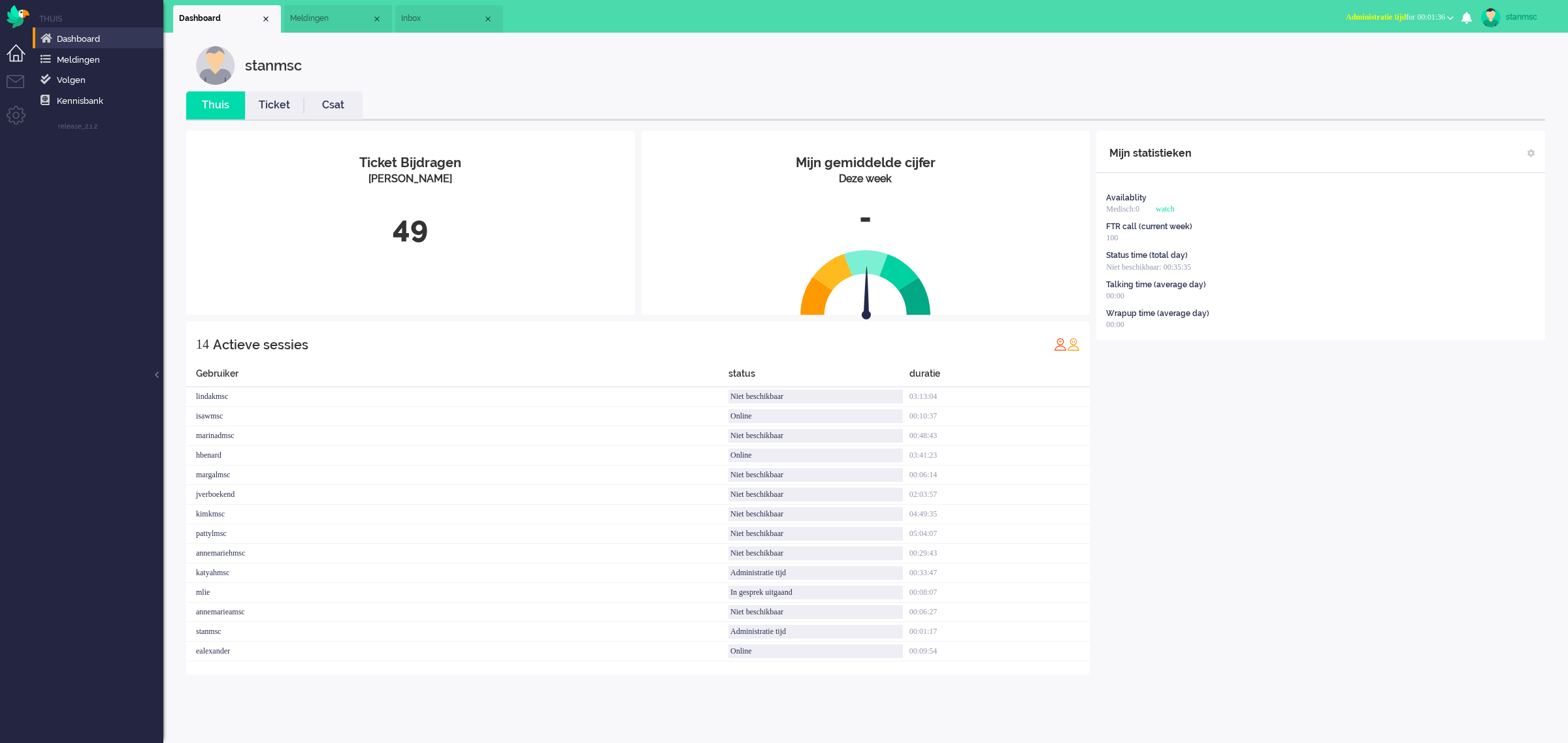
click at [283, 103] on link "Ticket" at bounding box center [274, 105] width 59 height 15
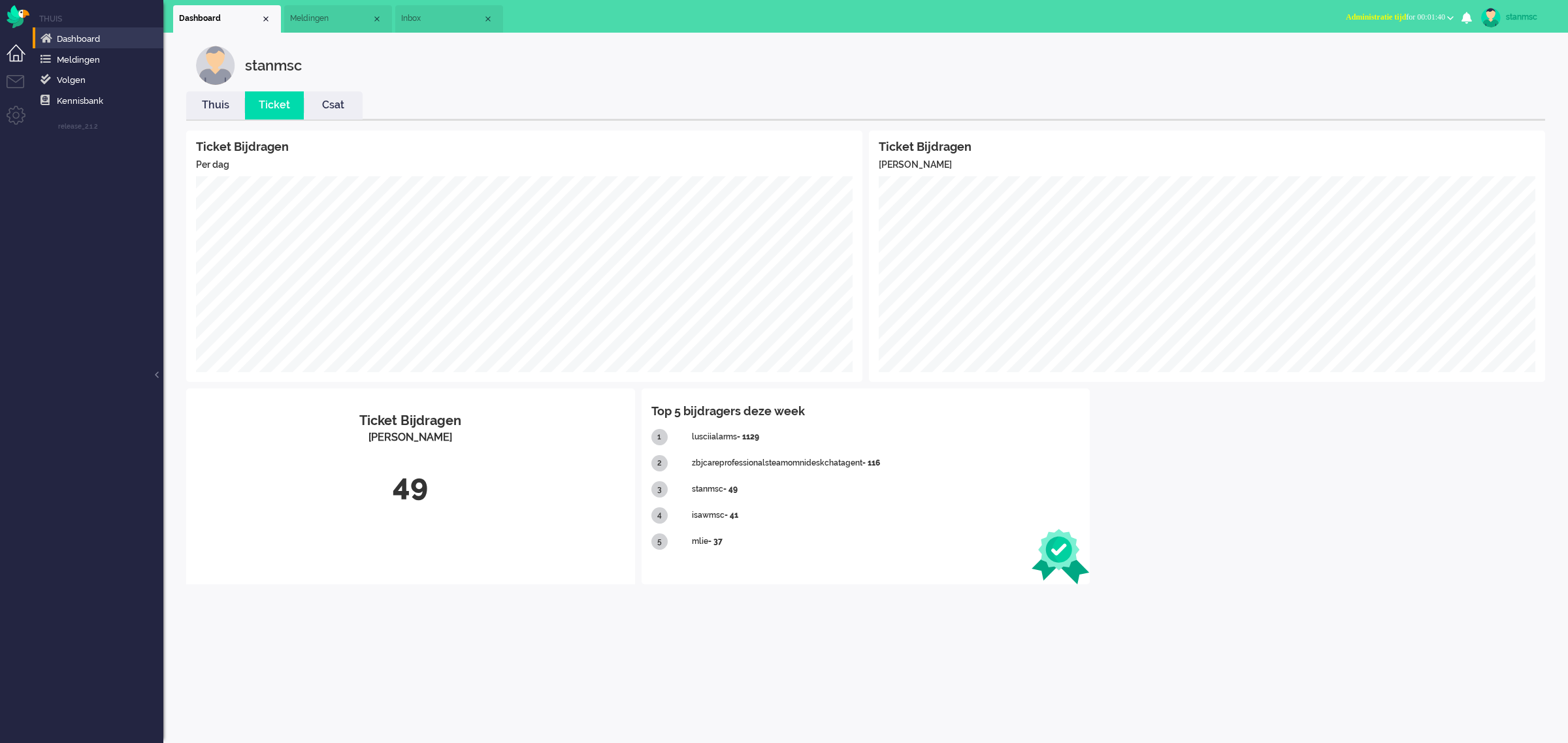
click at [225, 101] on link "Thuis" at bounding box center [216, 105] width 59 height 15
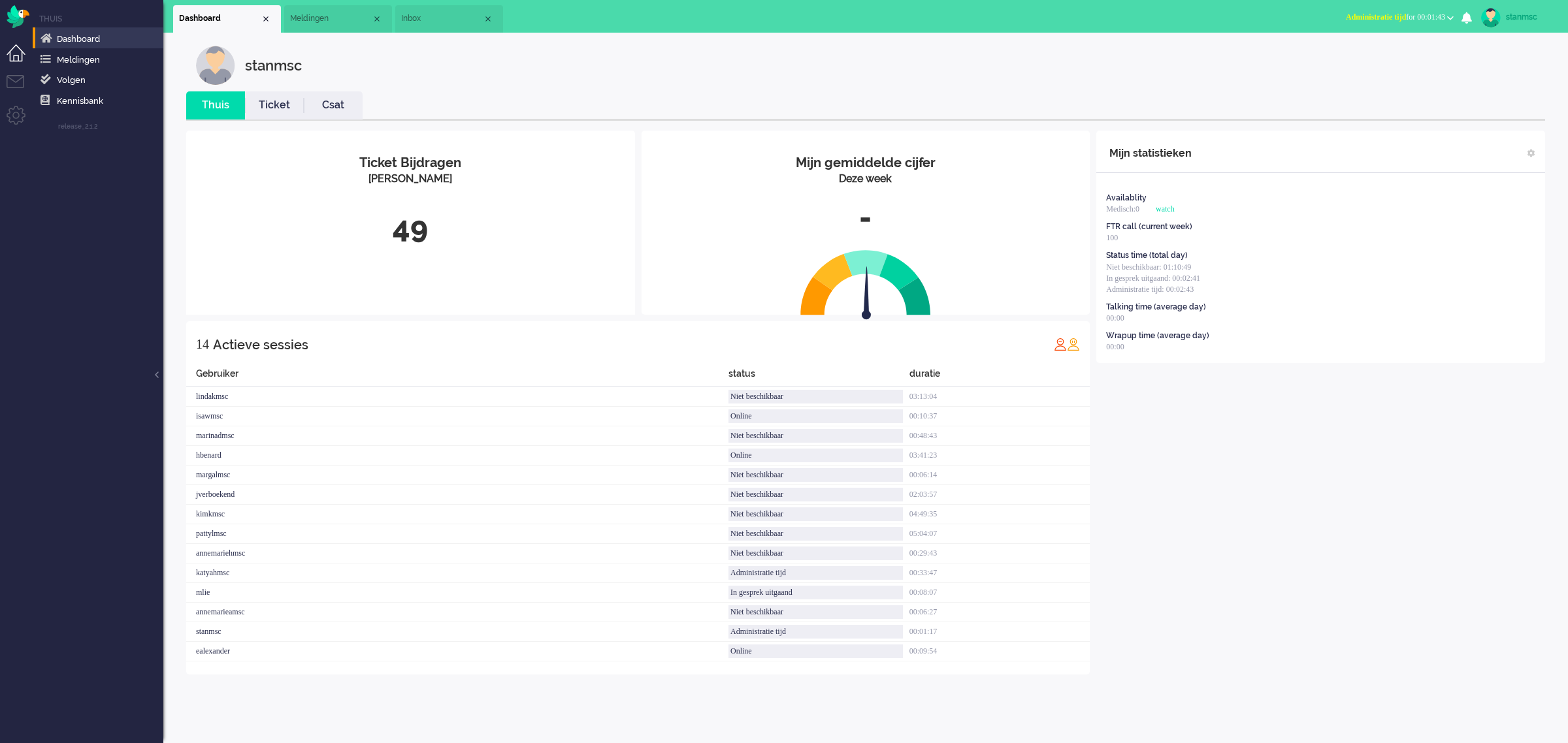
click at [325, 15] on span "Meldingen" at bounding box center [331, 19] width 82 height 11
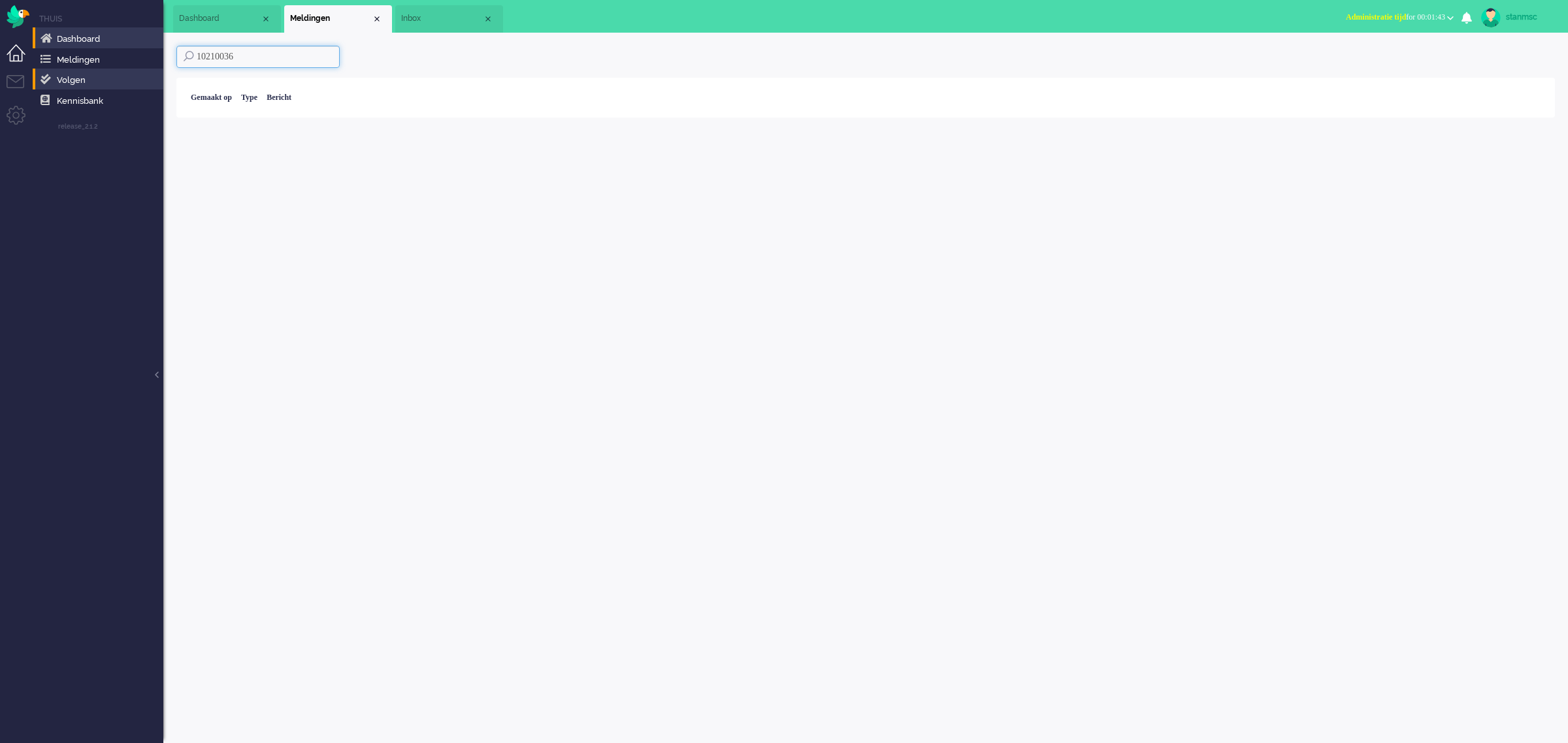
drag, startPoint x: 262, startPoint y: 57, endPoint x: 139, endPoint y: 69, distance: 123.6
click at [139, 69] on div "Thuis Dashboard [GEOGRAPHIC_DATA] Volgen [GEOGRAPHIC_DATA] release_2.1.2 Views …" at bounding box center [784, 372] width 1568 height 743
click at [377, 21] on div "Close tab" at bounding box center [376, 19] width 11 height 11
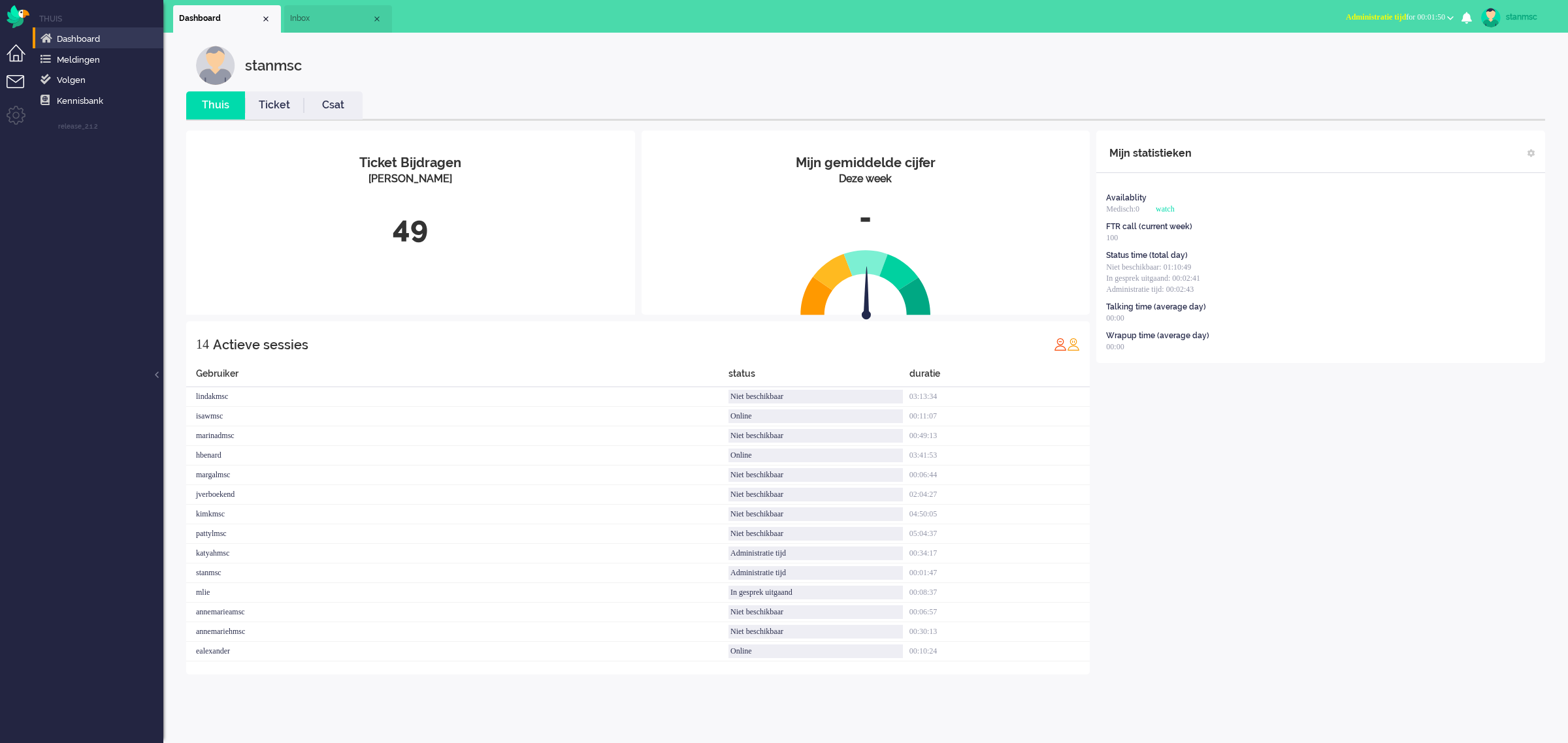
click at [13, 80] on li "Tickets menu" at bounding box center [21, 90] width 29 height 29
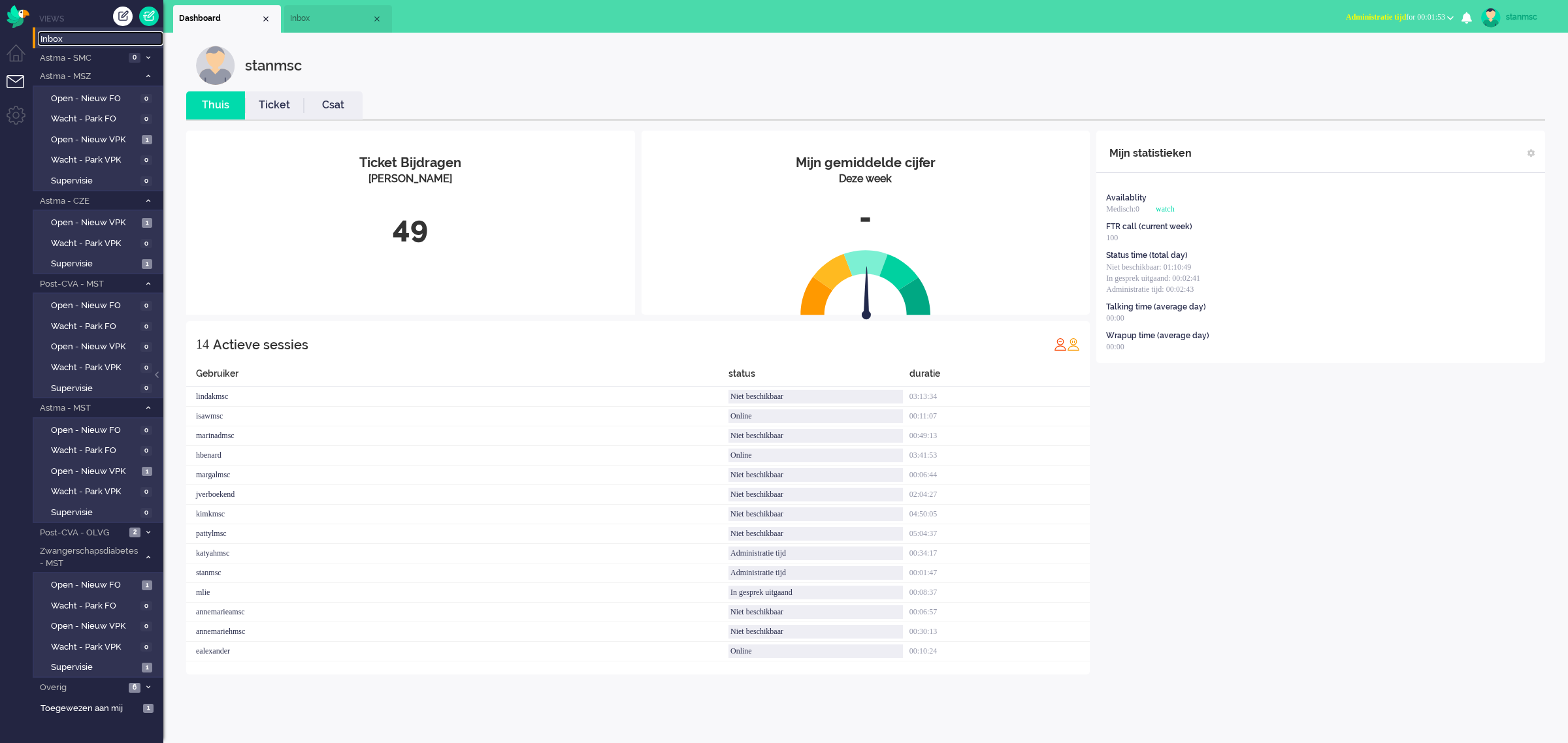
click at [77, 40] on span "Inbox" at bounding box center [102, 39] width 122 height 12
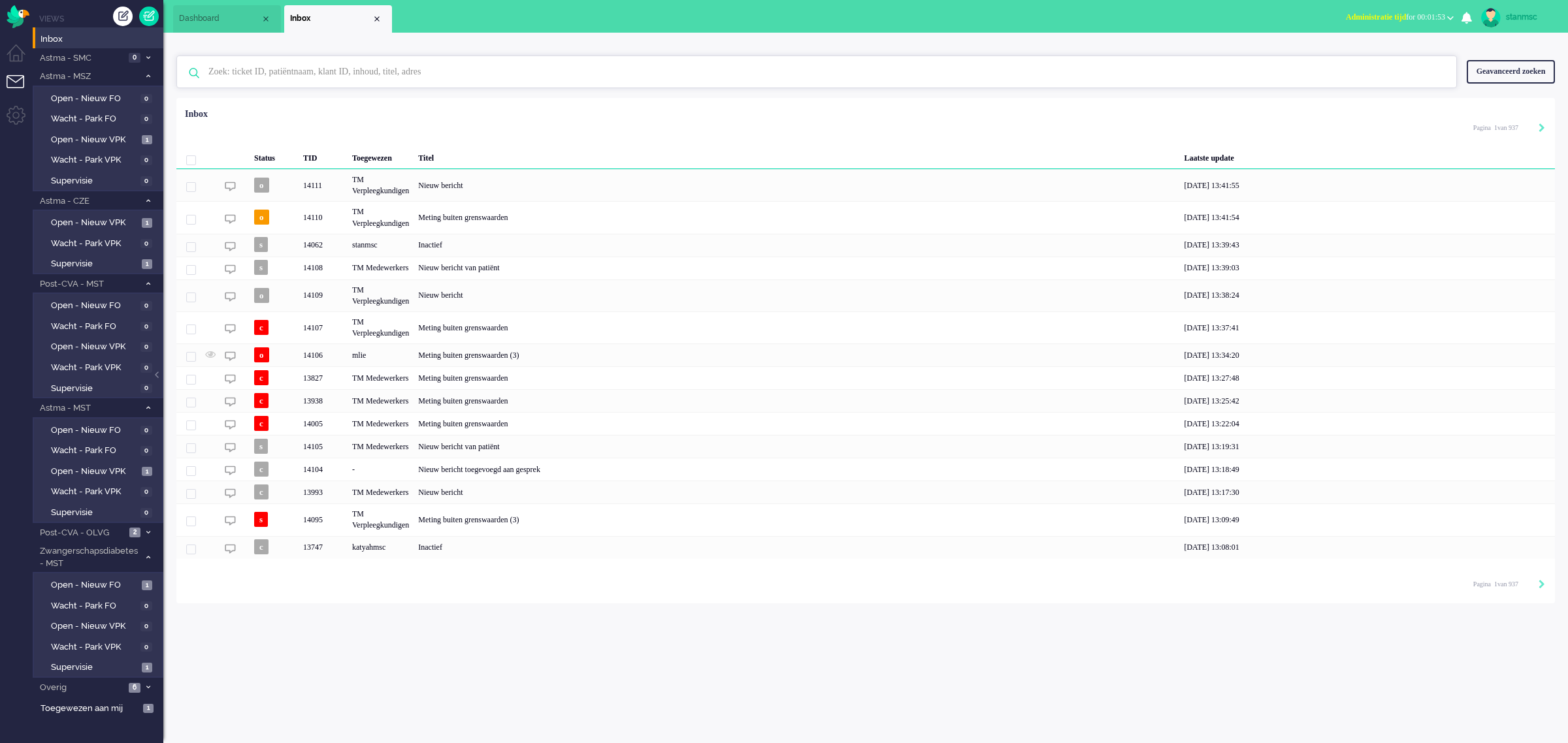
click at [247, 66] on input "text" at bounding box center [818, 72] width 1240 height 31
paste input "10210036"
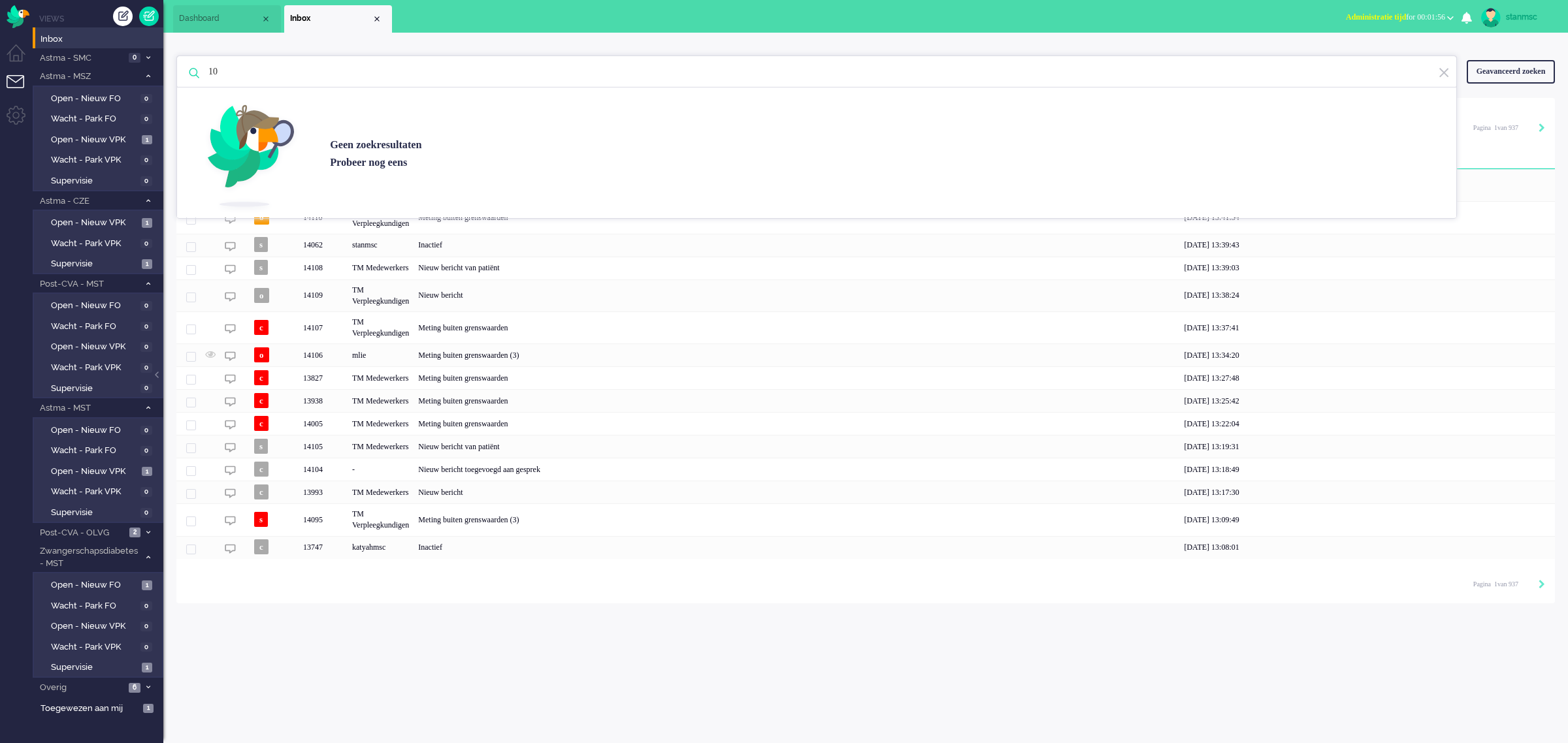
type input "1"
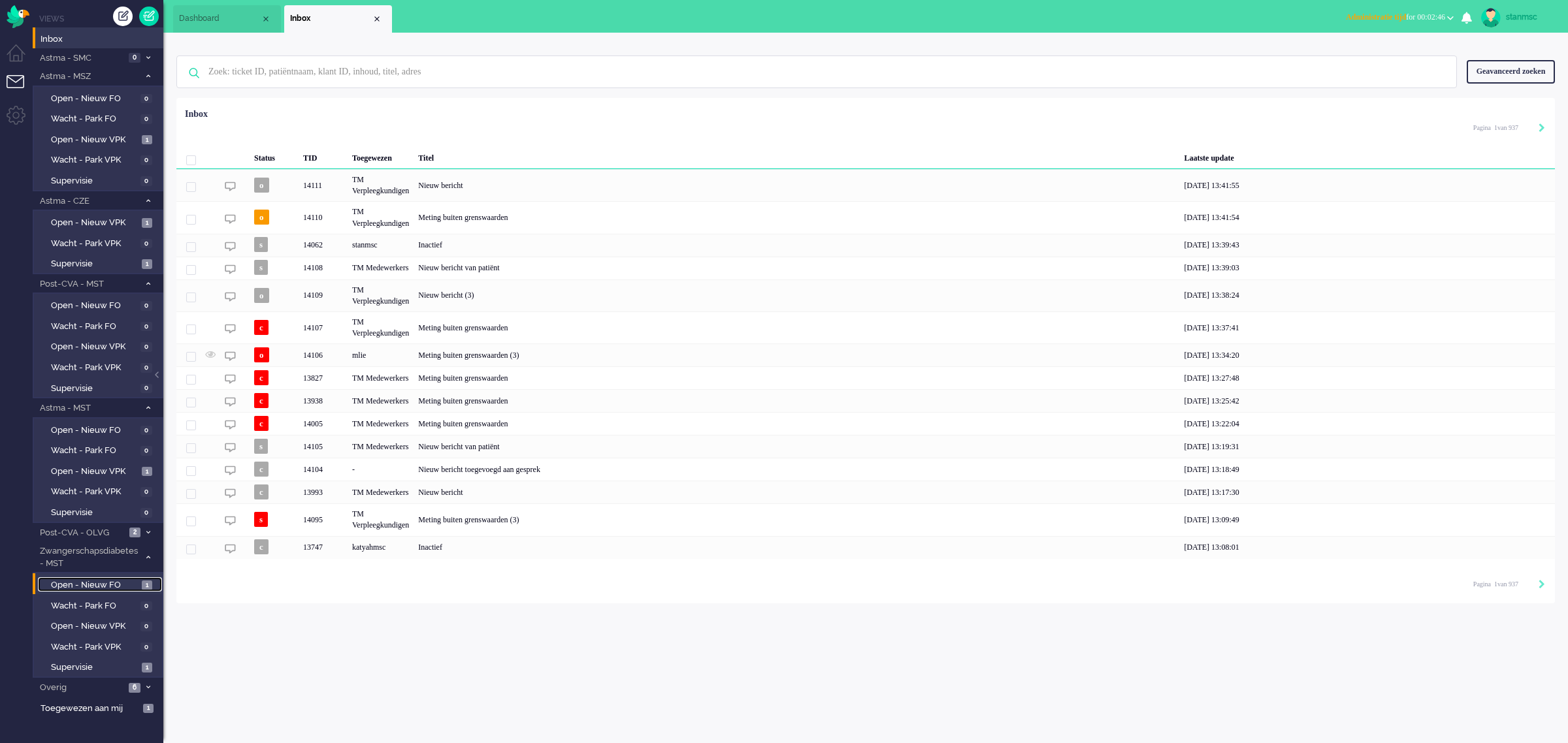
click at [105, 582] on span "Open - Nieuw FO" at bounding box center [94, 585] width 87 height 12
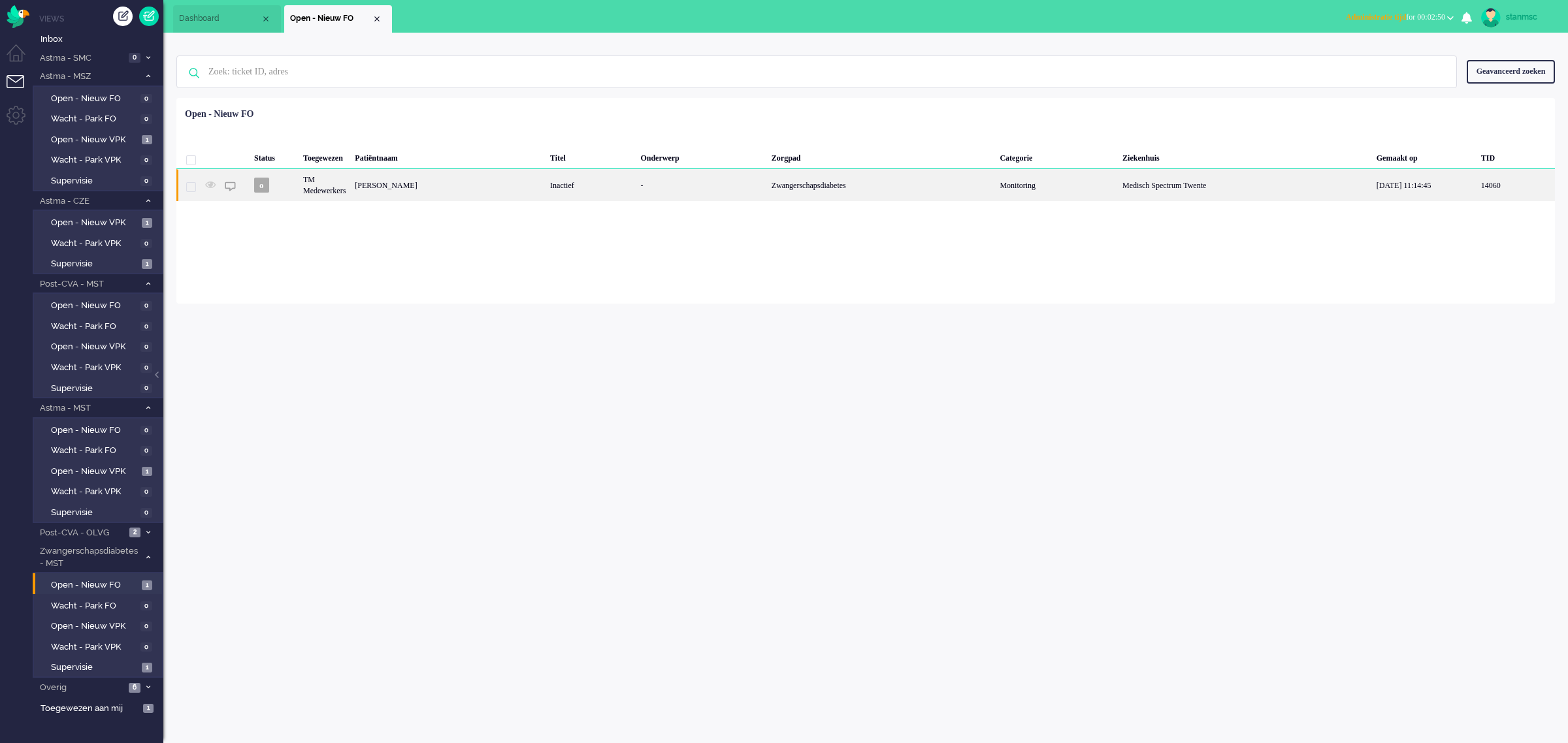
click at [439, 185] on div "[PERSON_NAME]" at bounding box center [448, 185] width 195 height 32
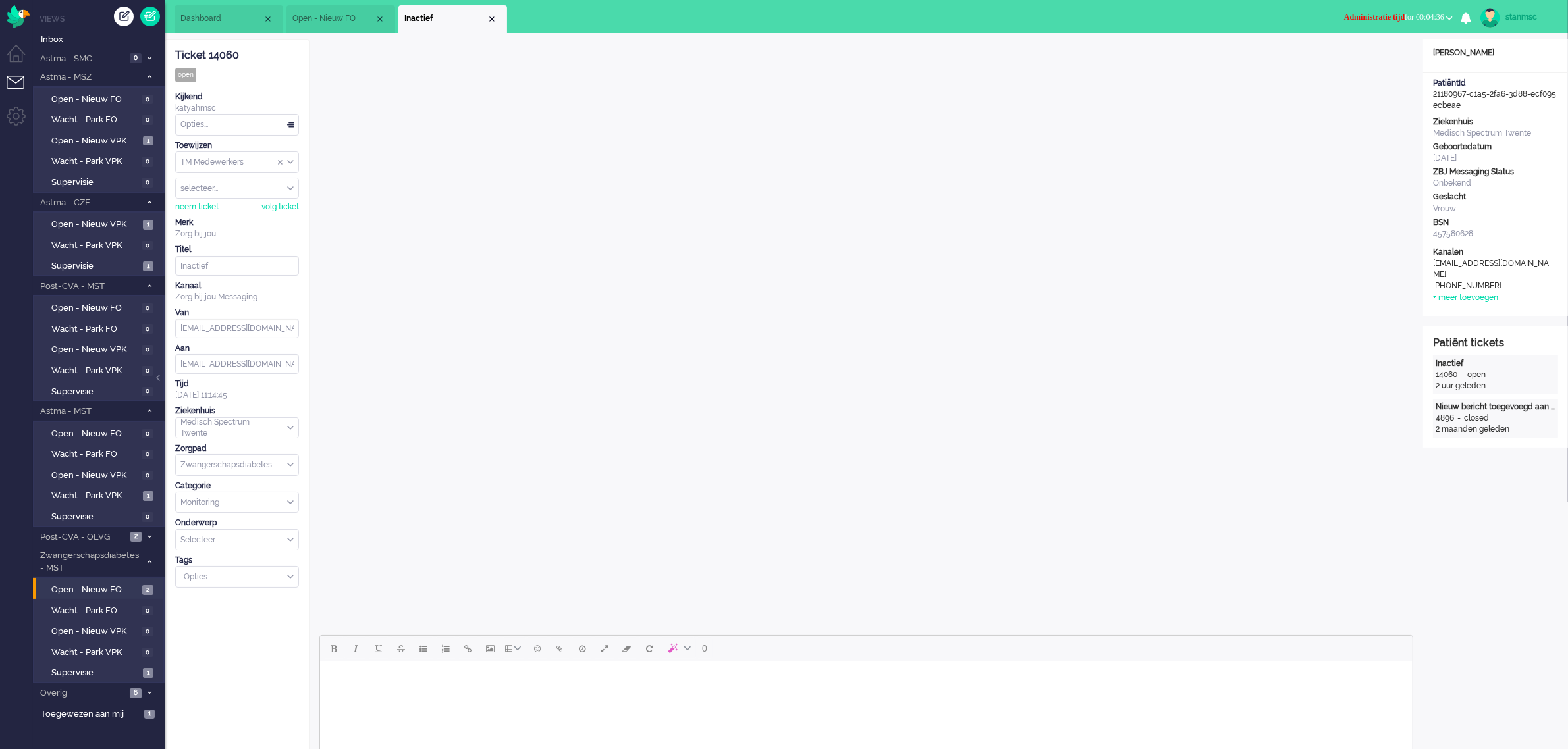
click at [1403, 15] on span "Administratie tijd for 00:04:36" at bounding box center [1394, 16] width 100 height 9
click at [1375, 57] on label "Online" at bounding box center [1398, 59] width 104 height 12
click at [206, 181] on div "neem ticket" at bounding box center [197, 180] width 44 height 12
click at [97, 626] on span "Open - Nieuw VPK" at bounding box center [95, 631] width 87 height 12
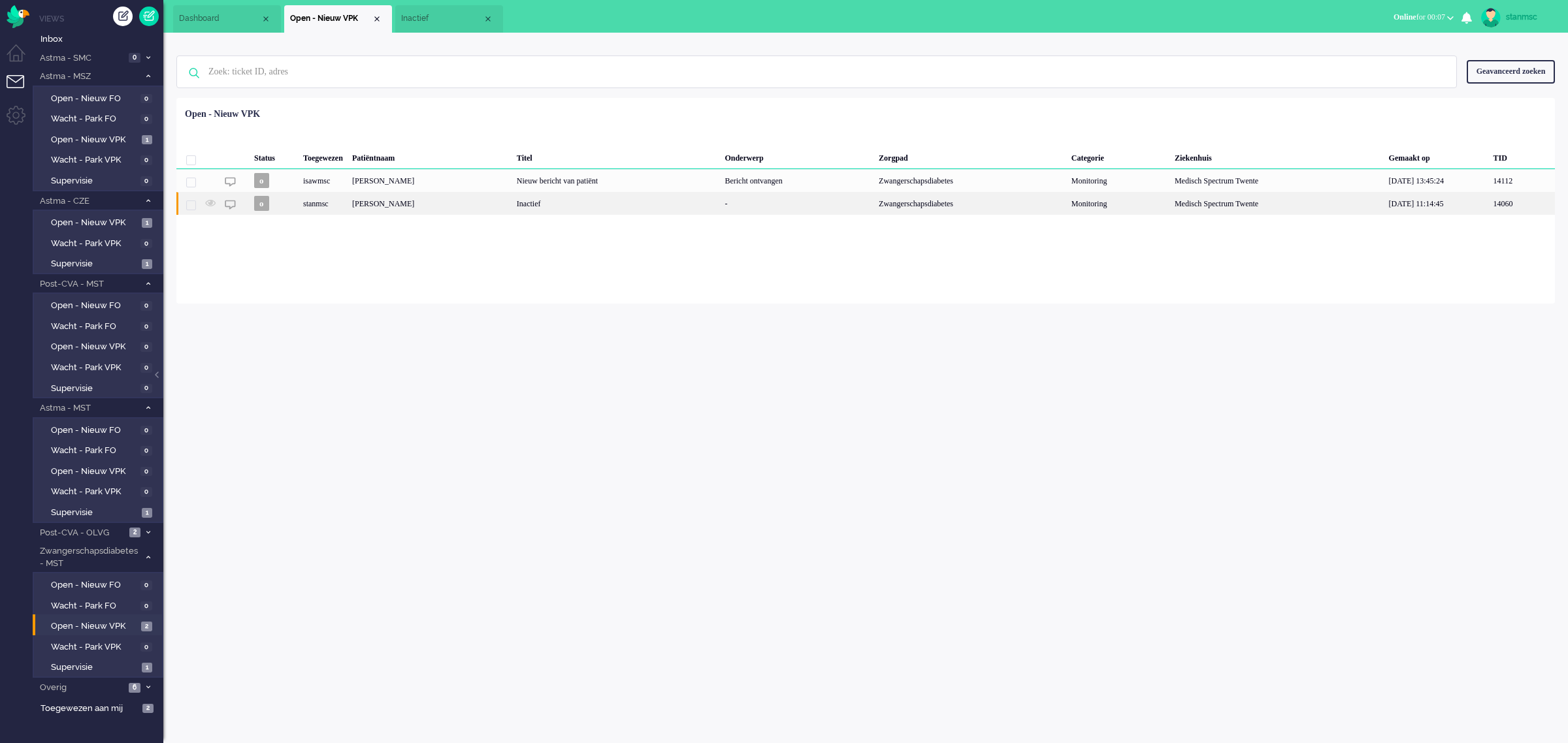
click at [400, 201] on div "[PERSON_NAME]" at bounding box center [430, 203] width 165 height 23
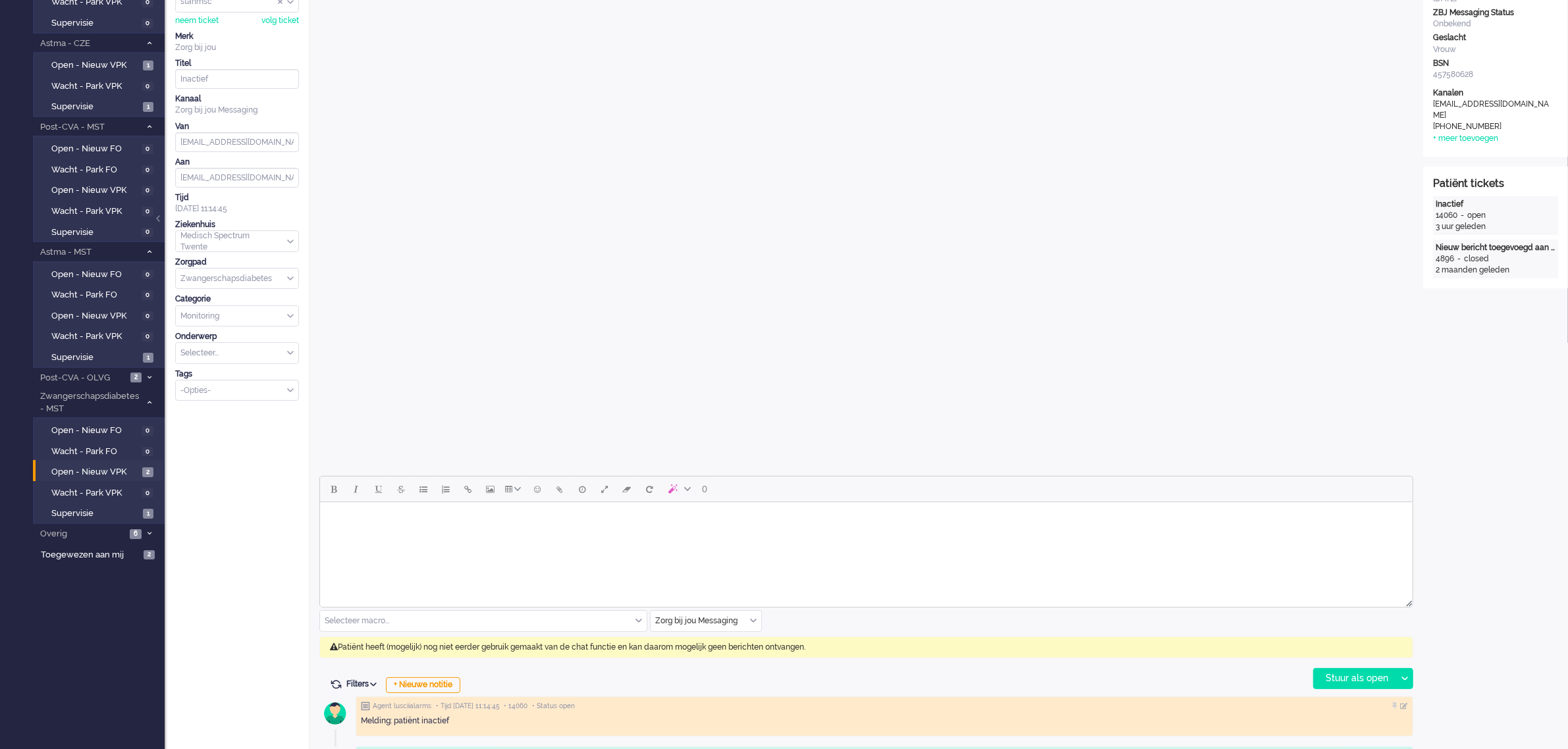
scroll to position [410, 0]
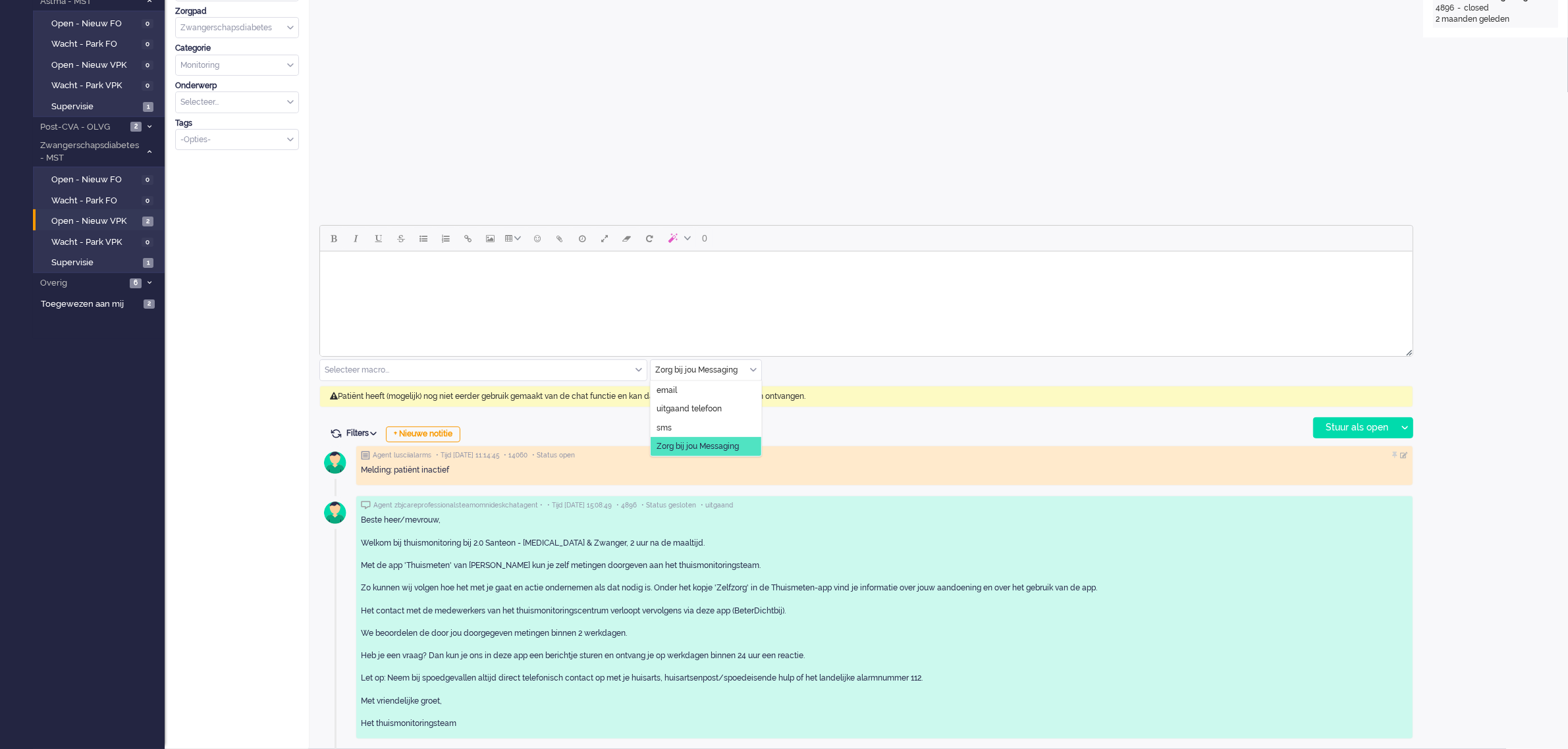
click at [751, 370] on div "Zorg bij jou Messaging" at bounding box center [705, 370] width 110 height 21
click at [705, 408] on span "uitgaand telefoon" at bounding box center [689, 409] width 65 height 12
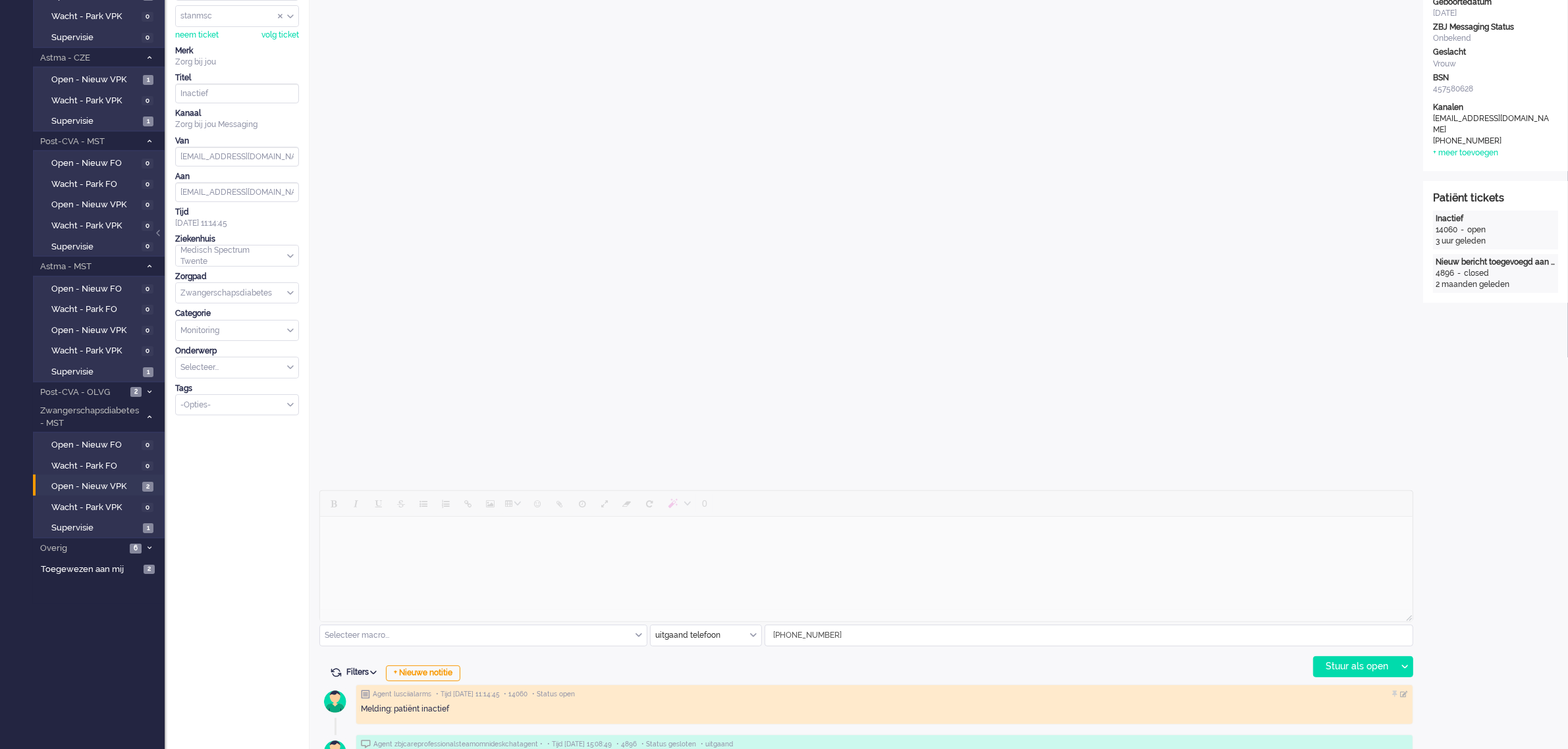
scroll to position [384, 0]
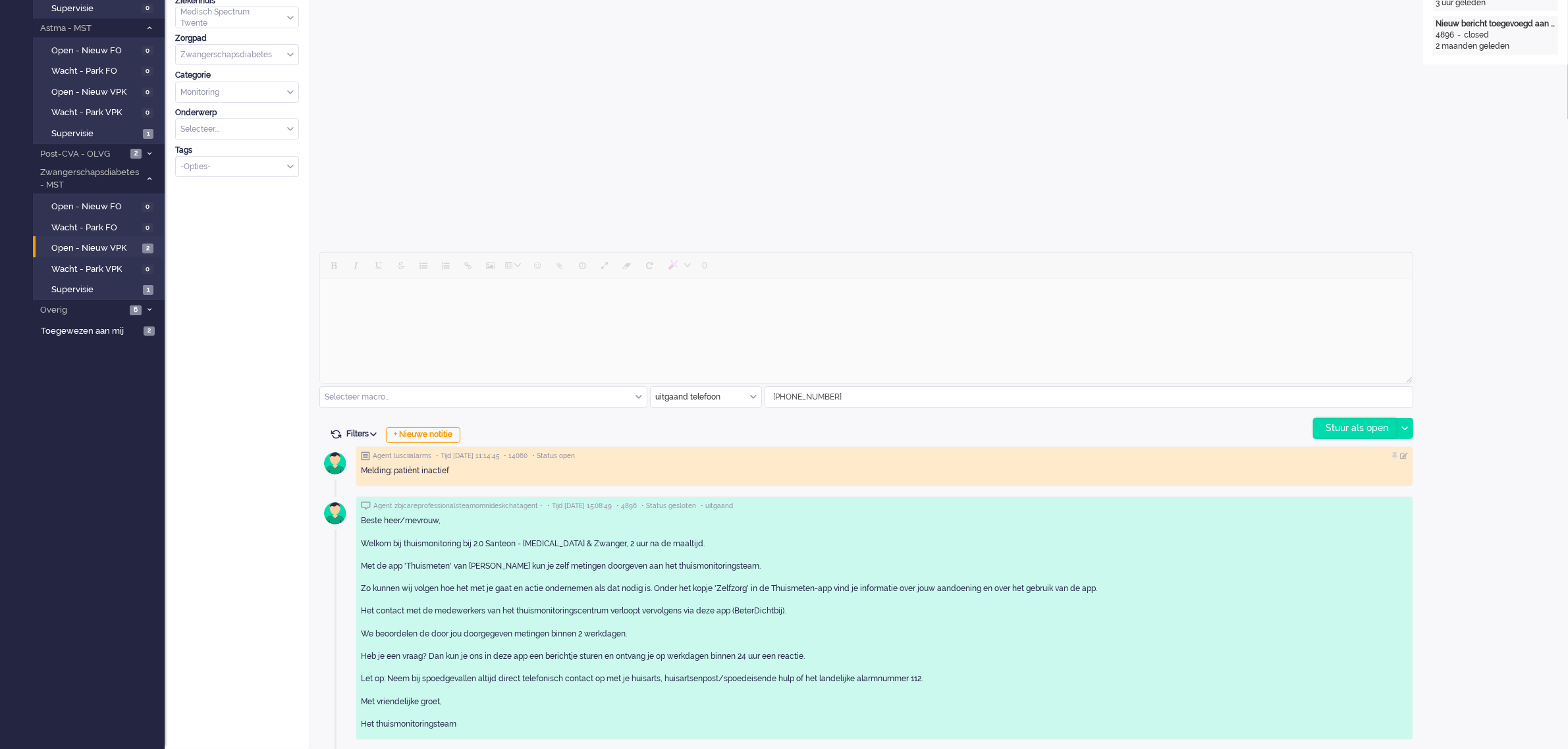
click at [1351, 428] on div "Stuur als open" at bounding box center [1355, 429] width 82 height 20
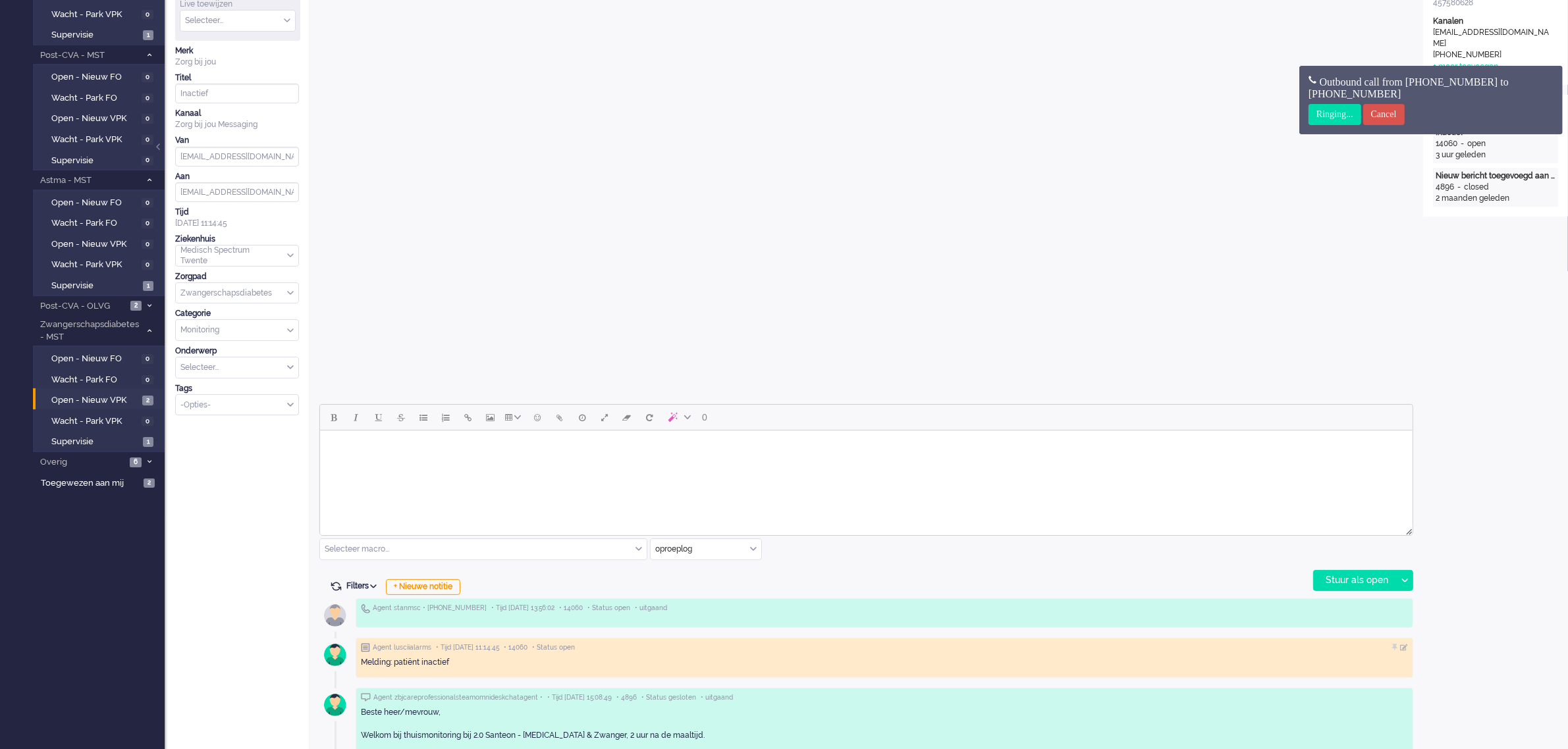
scroll to position [0, 0]
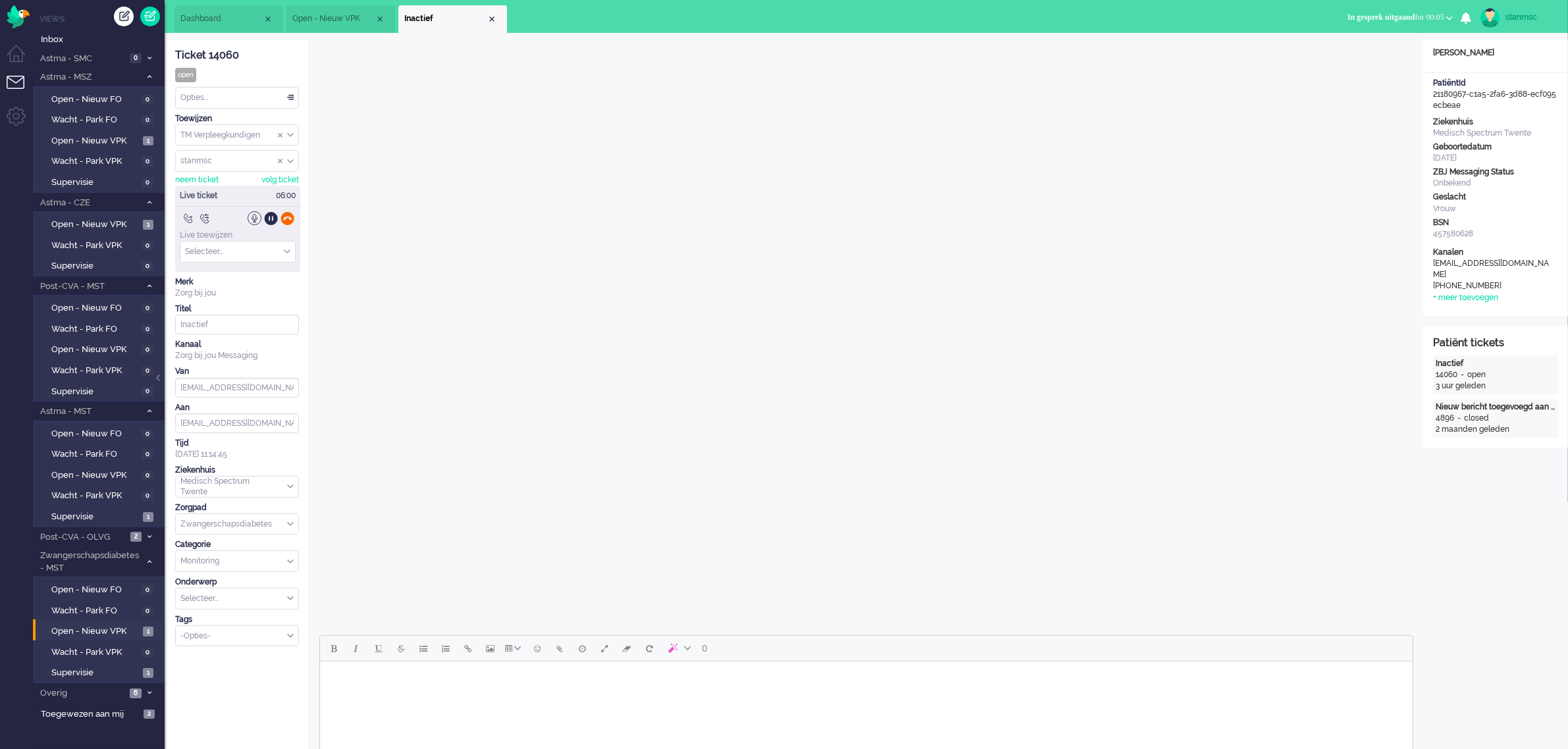
click at [288, 221] on div at bounding box center [287, 218] width 14 height 14
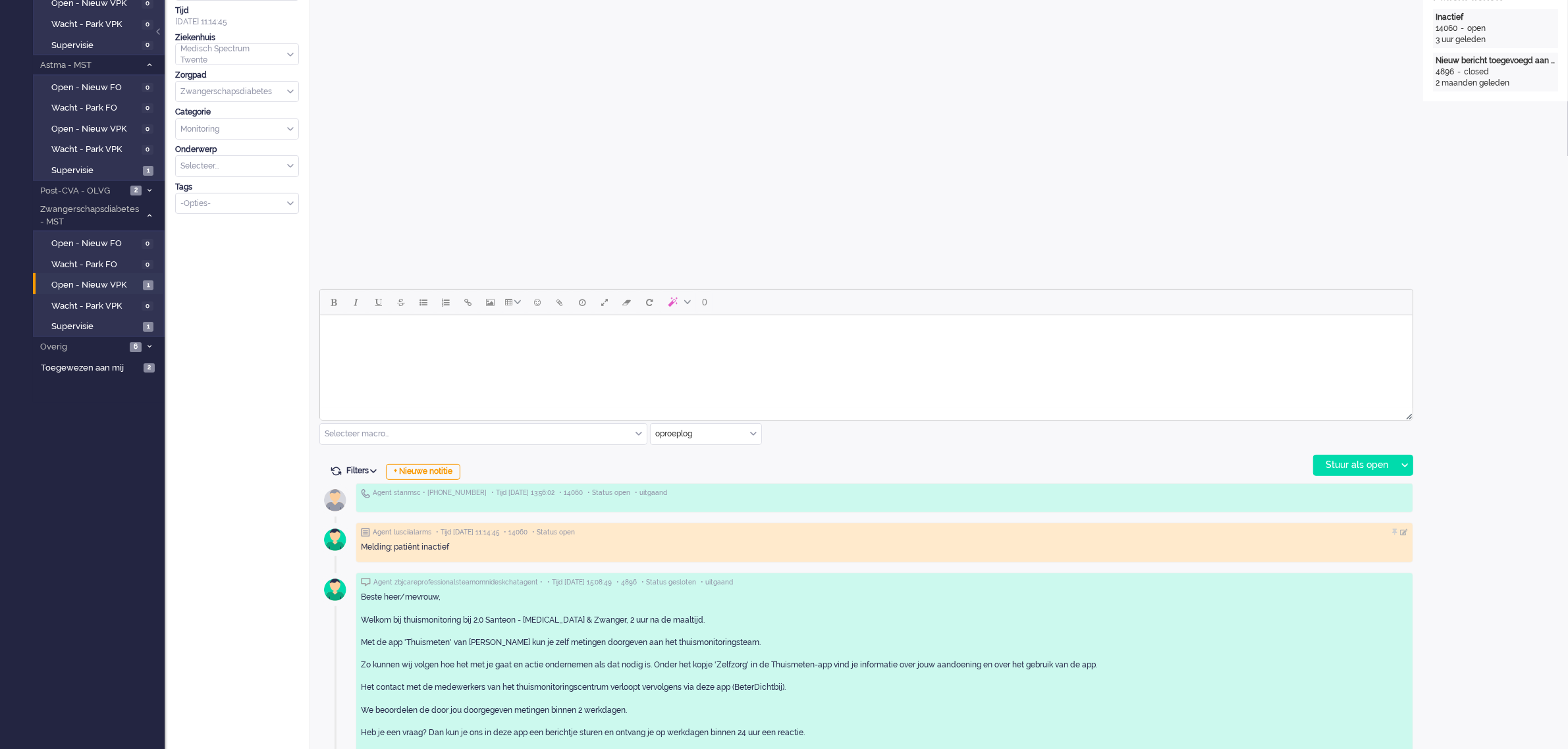
scroll to position [423, 0]
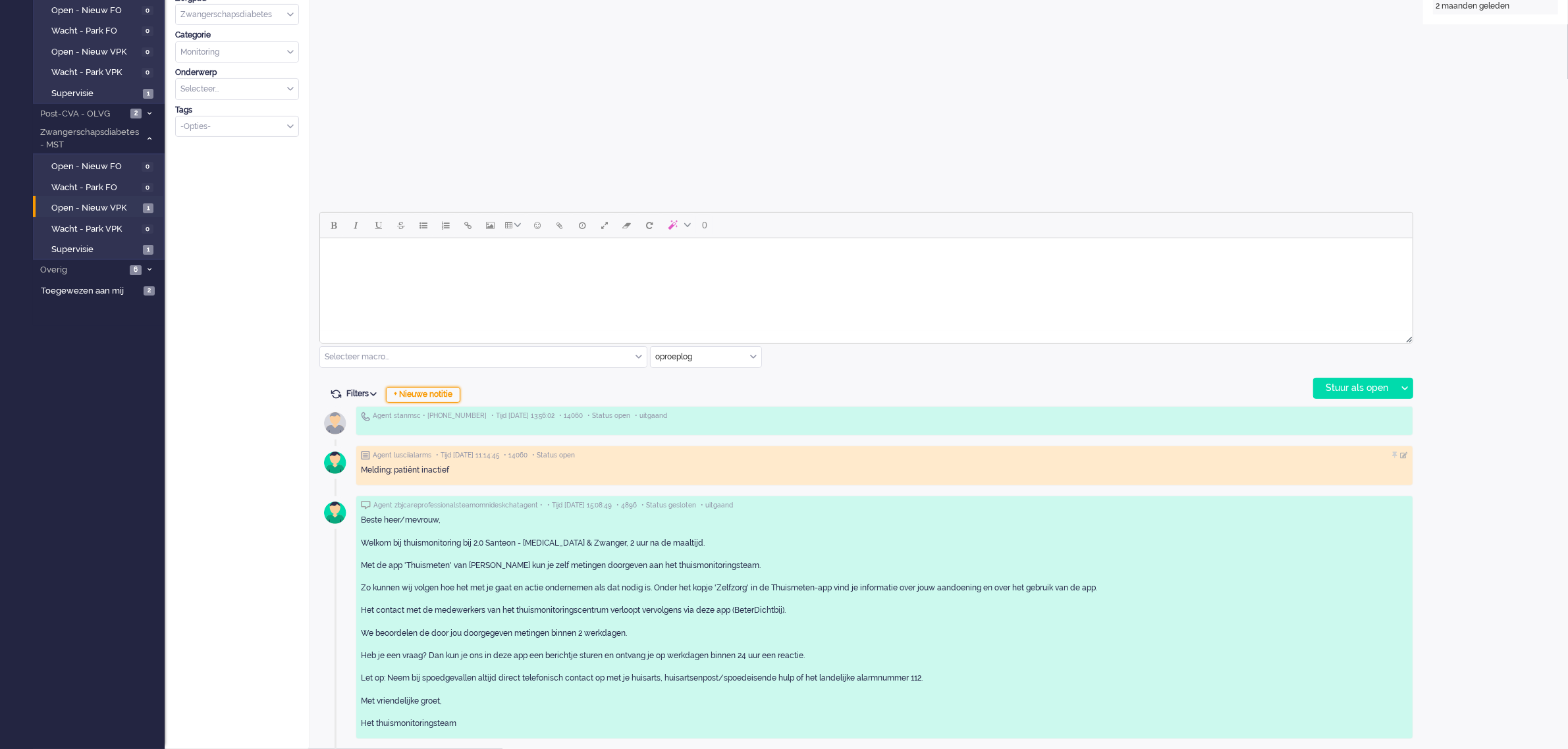
click at [452, 397] on div "+ Nieuwe notitie" at bounding box center [423, 394] width 74 height 16
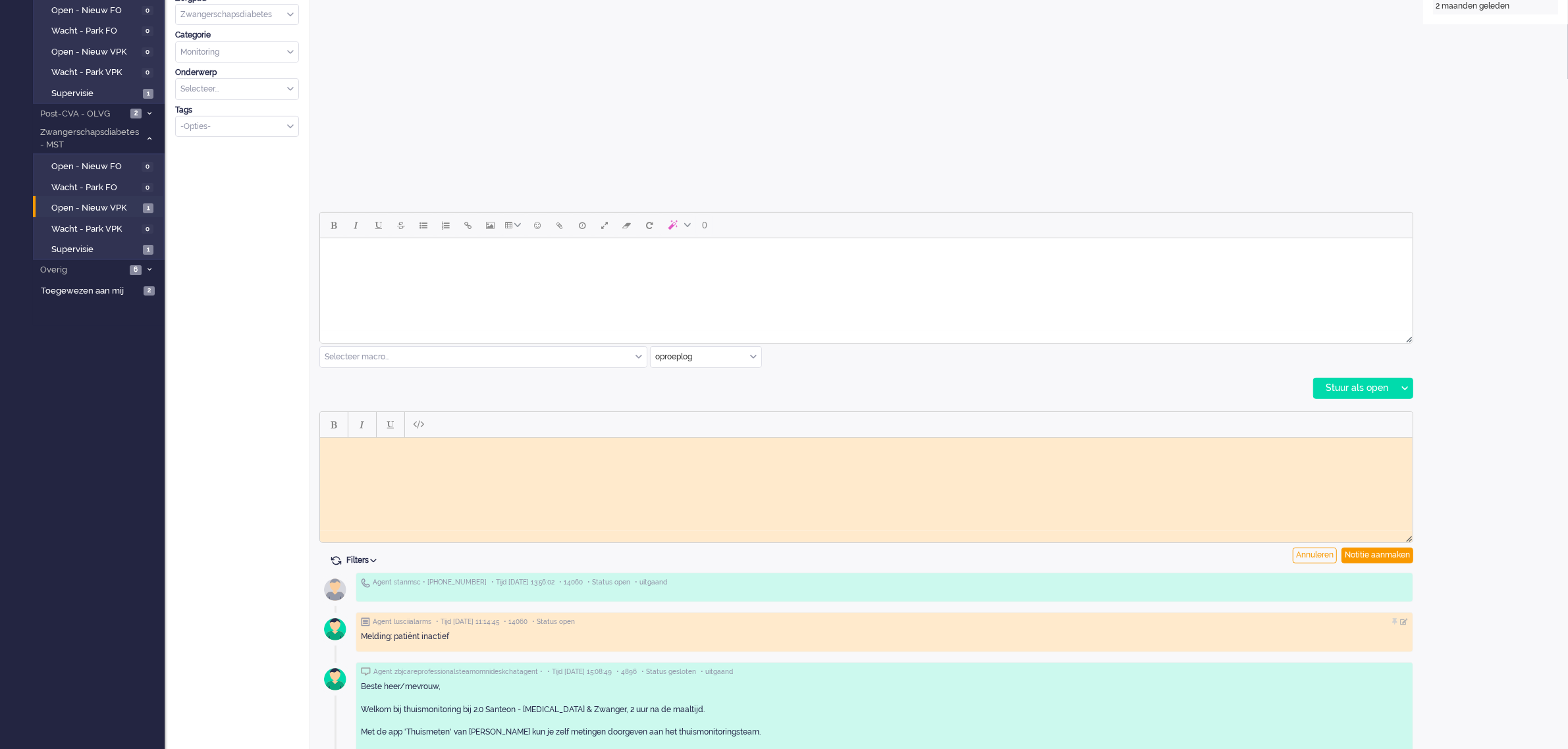
scroll to position [0, 0]
click at [413, 449] on body "Rich Text Area. Press ALT-0 for help." at bounding box center [865, 448] width 1082 height 10
click at [555, 449] on body "Contact gehad met mw, had de metingen na geboorte" at bounding box center [865, 448] width 1082 height 10
click at [1377, 555] on div "Notitie aanmaken" at bounding box center [1377, 556] width 72 height 16
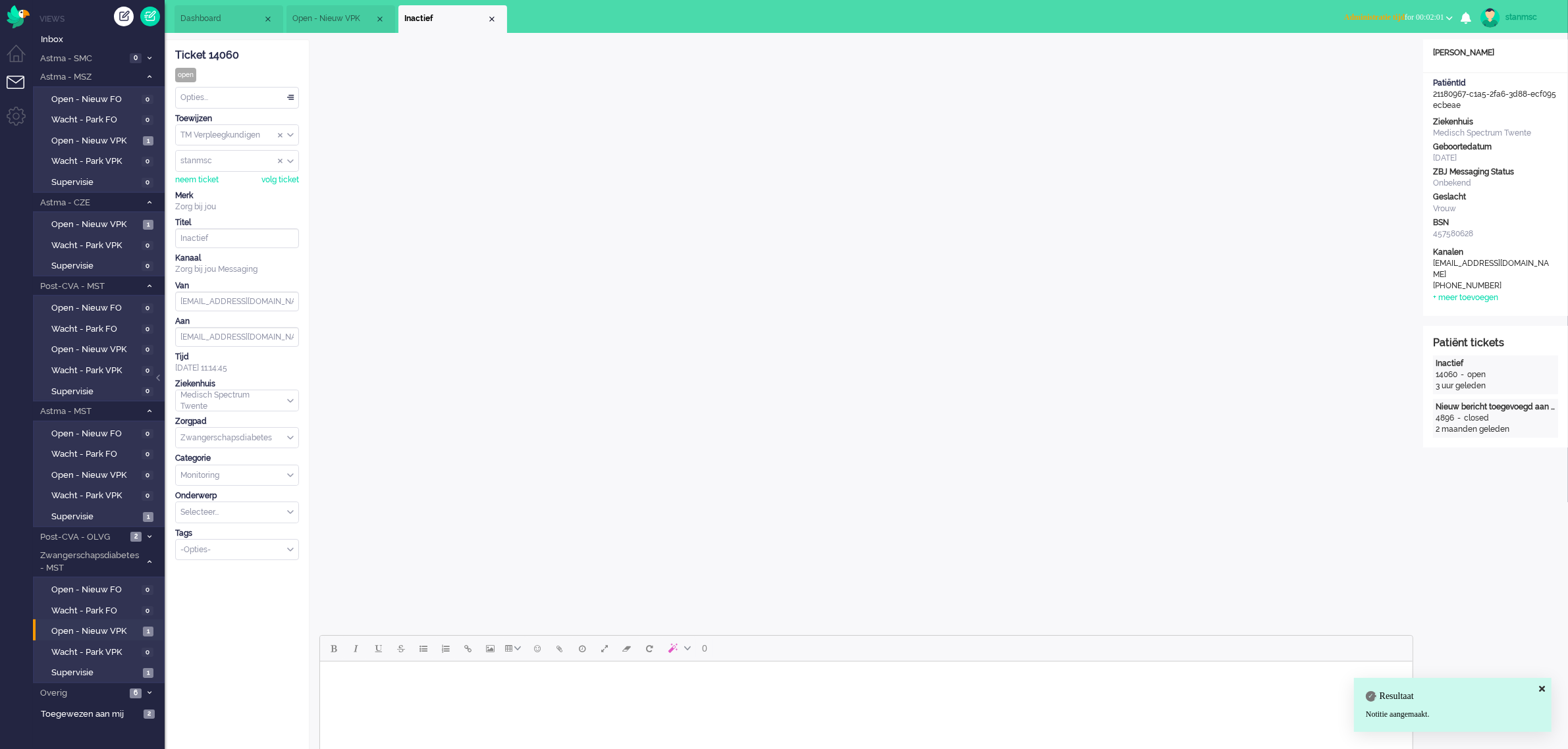
click at [222, 93] on div "Opties..." at bounding box center [237, 97] width 123 height 21
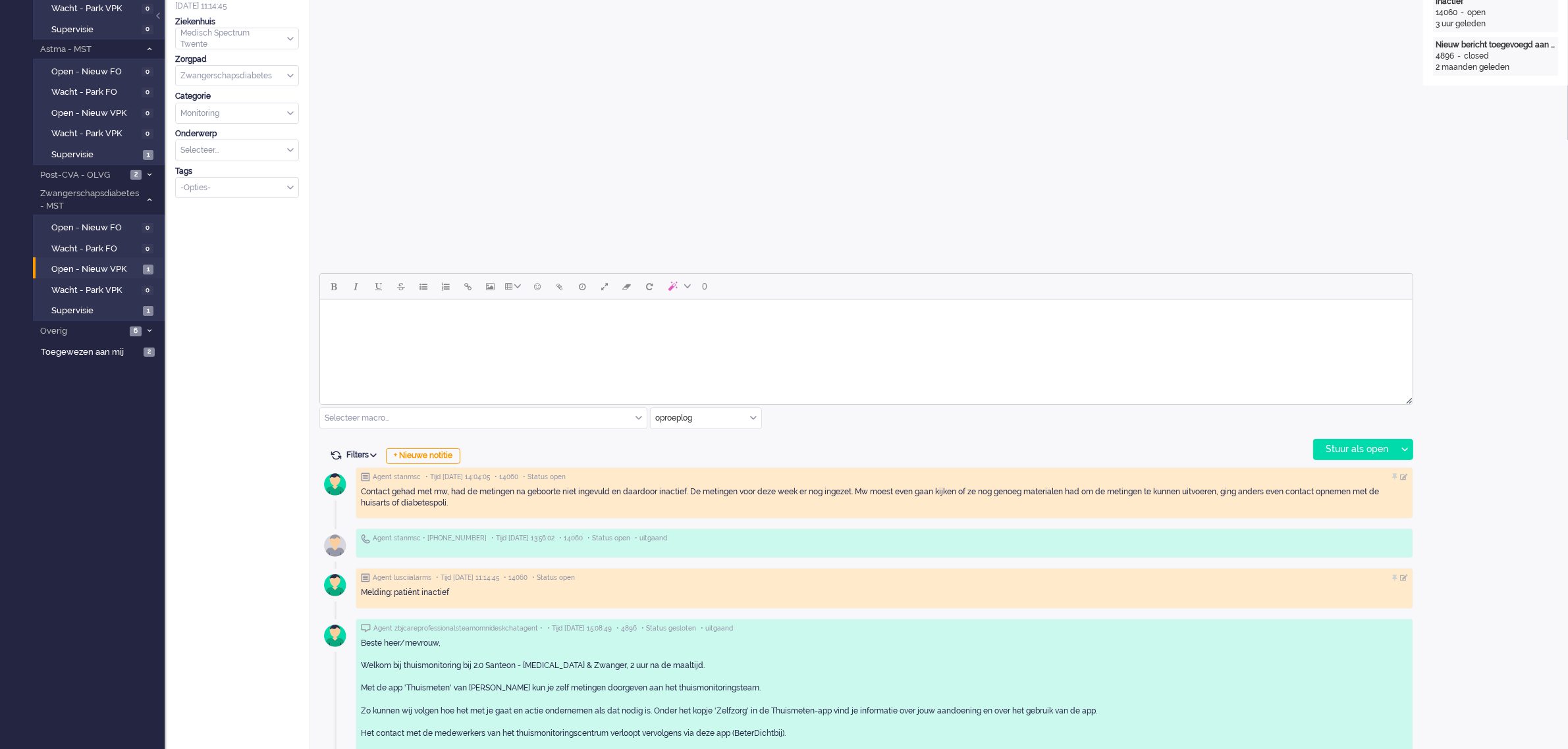
scroll to position [486, 0]
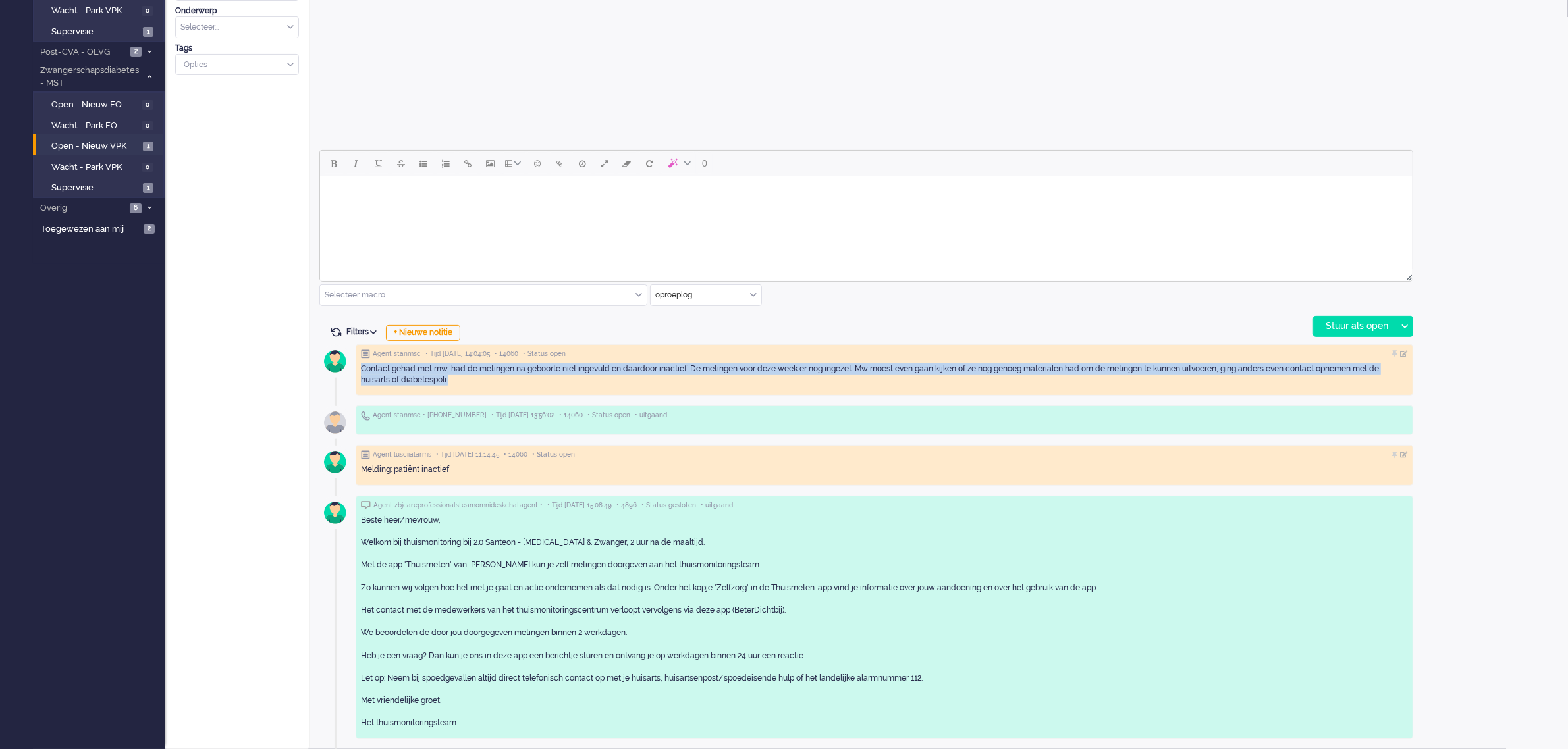
drag, startPoint x: 449, startPoint y: 382, endPoint x: 361, endPoint y: 370, distance: 88.8
click at [361, 370] on div "Contact gehad met mw, had de metingen na geboorte niet ingevuld en daardoor ina…" at bounding box center [884, 374] width 1047 height 22
copy div "Contact gehad met mw, had de metingen na geboorte niet ingevuld en daardoor ina…"
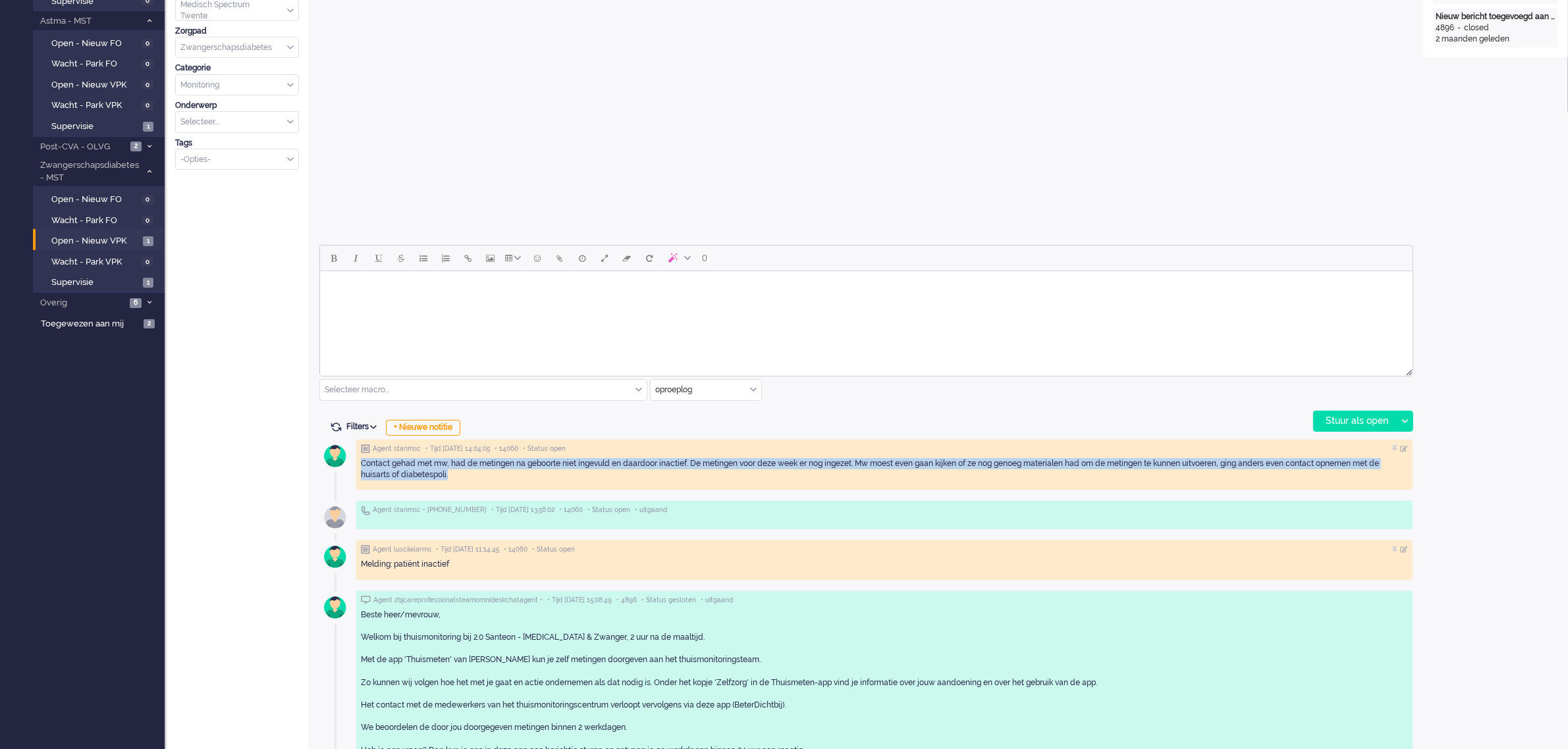
scroll to position [0, 0]
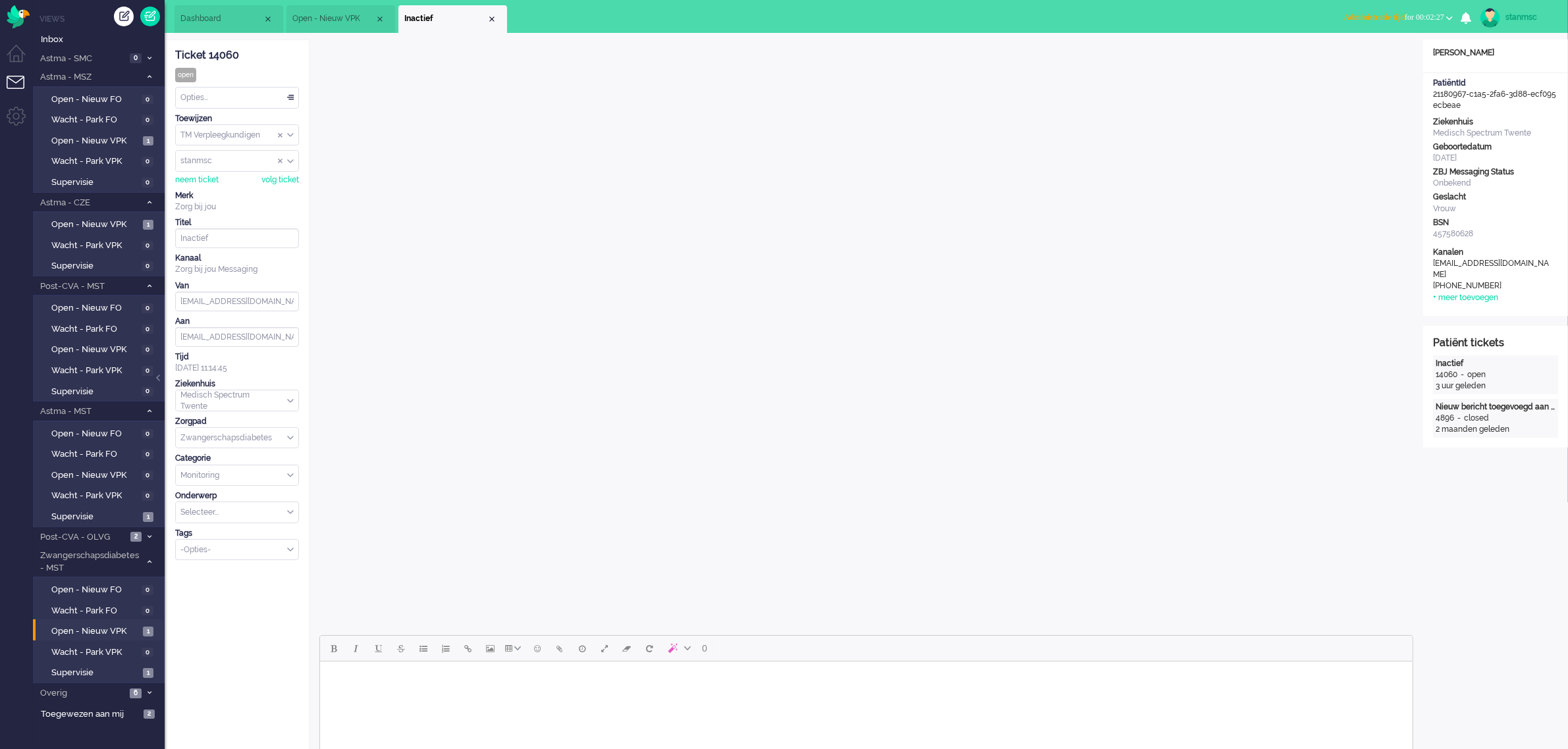
click at [1414, 17] on span "Administratie tijd for 00:02:27" at bounding box center [1394, 16] width 100 height 9
click at [1384, 61] on label "Online" at bounding box center [1398, 59] width 104 height 12
click at [230, 95] on div "Opties..." at bounding box center [237, 97] width 123 height 21
click at [222, 191] on li "Opgelost" at bounding box center [237, 191] width 123 height 19
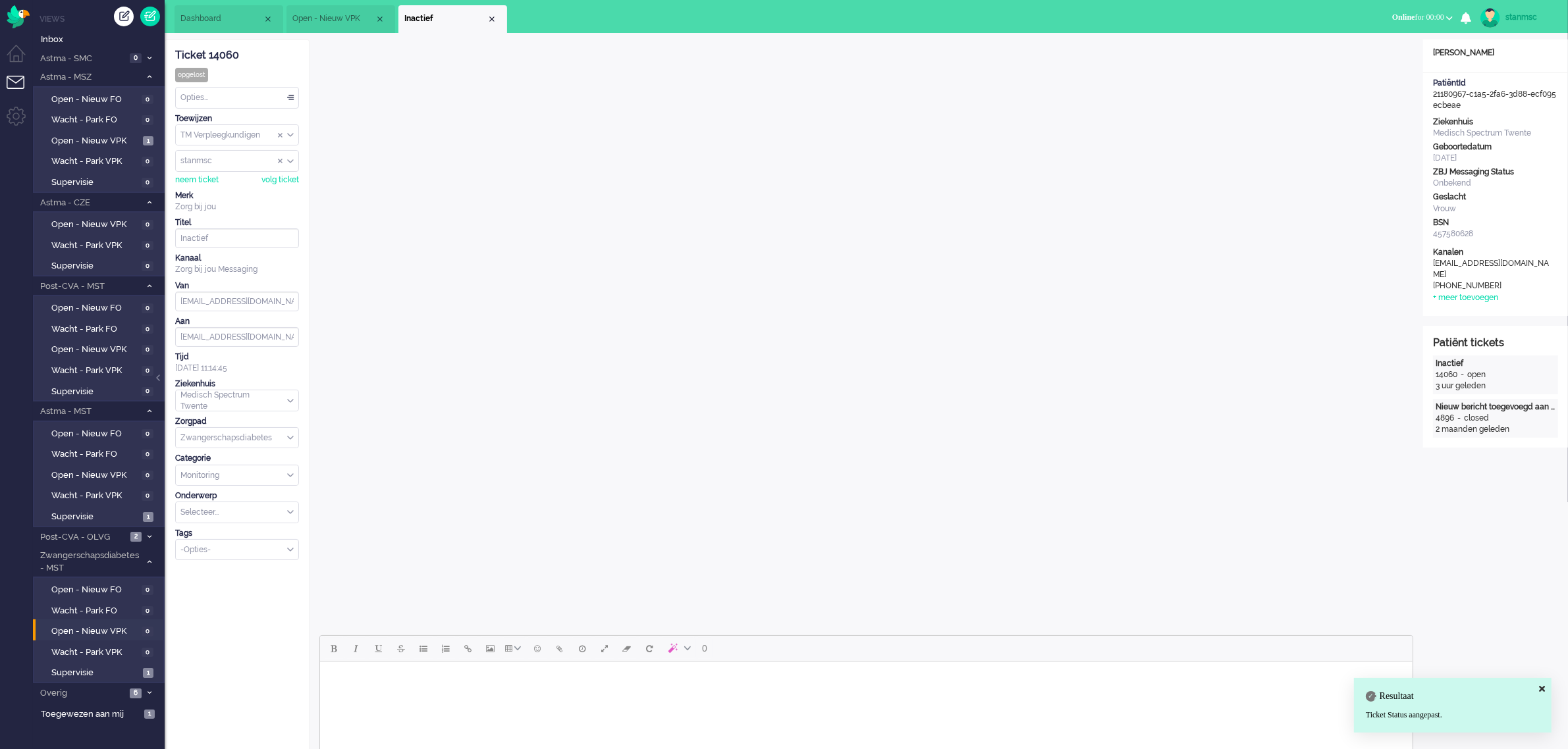
click at [491, 16] on div "Close tab" at bounding box center [491, 19] width 11 height 11
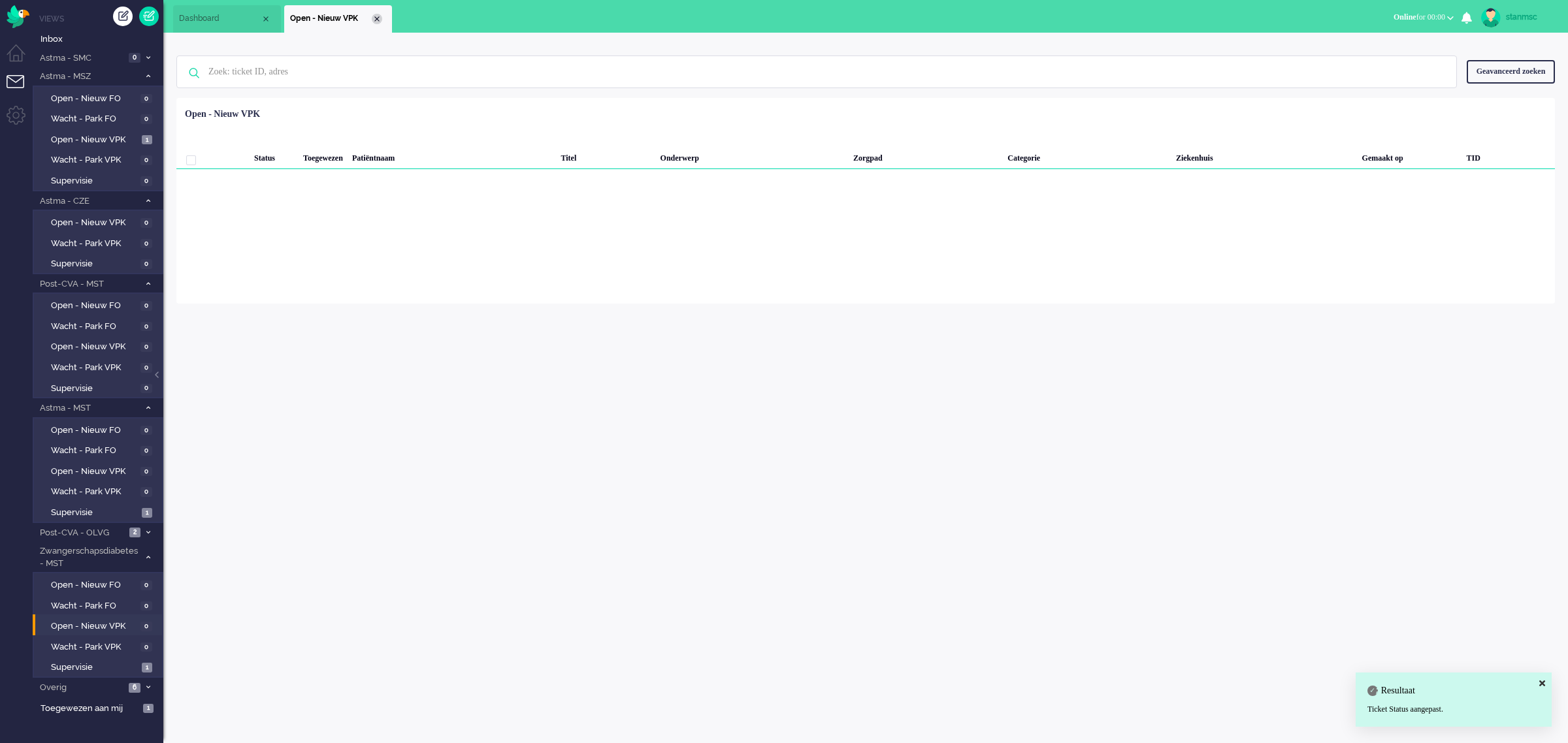
click at [376, 14] on div "Close tab" at bounding box center [376, 19] width 11 height 11
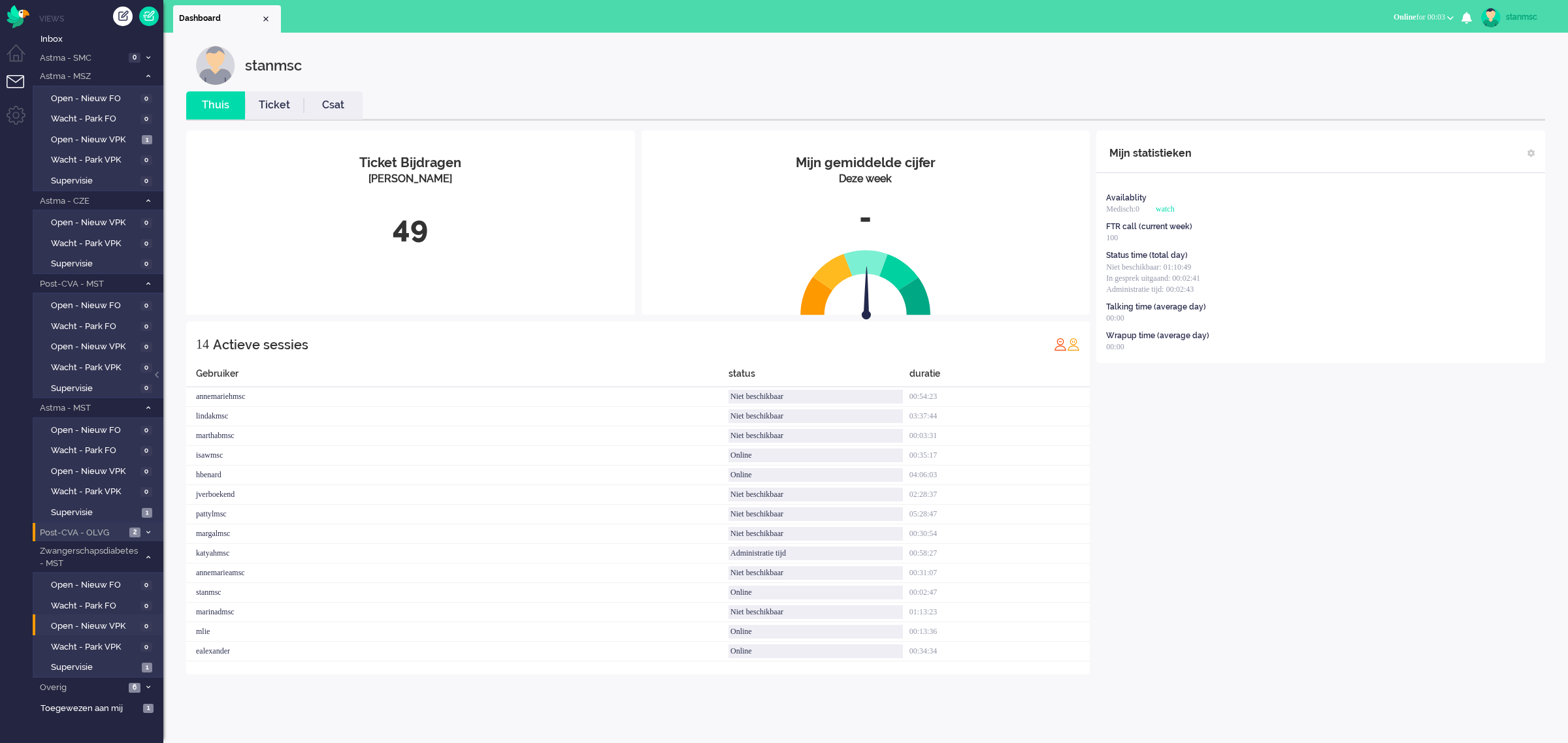
click at [93, 527] on span "Post-CVA - OLVG" at bounding box center [81, 533] width 87 height 12
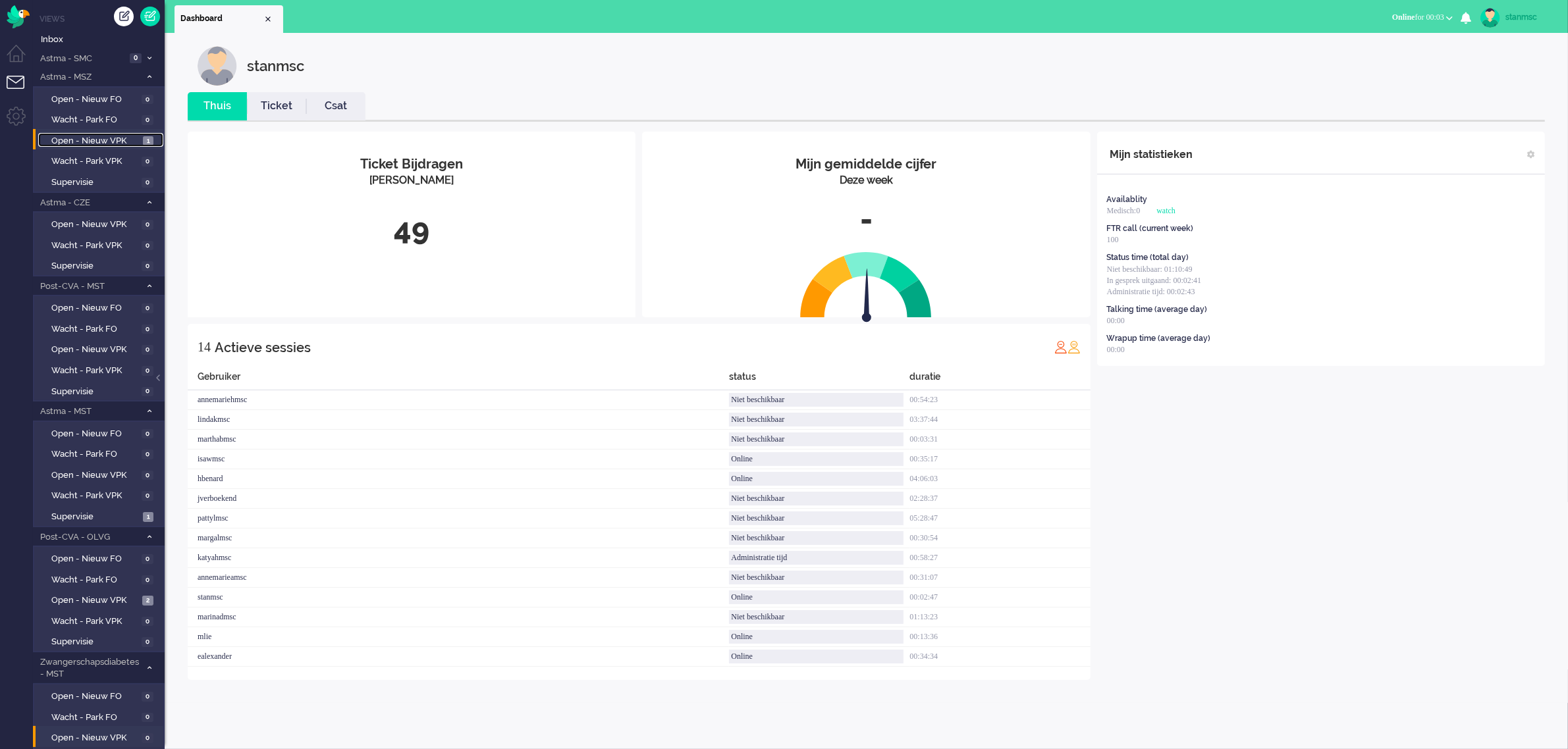
click at [90, 138] on span "Open - Nieuw VPK" at bounding box center [95, 141] width 88 height 12
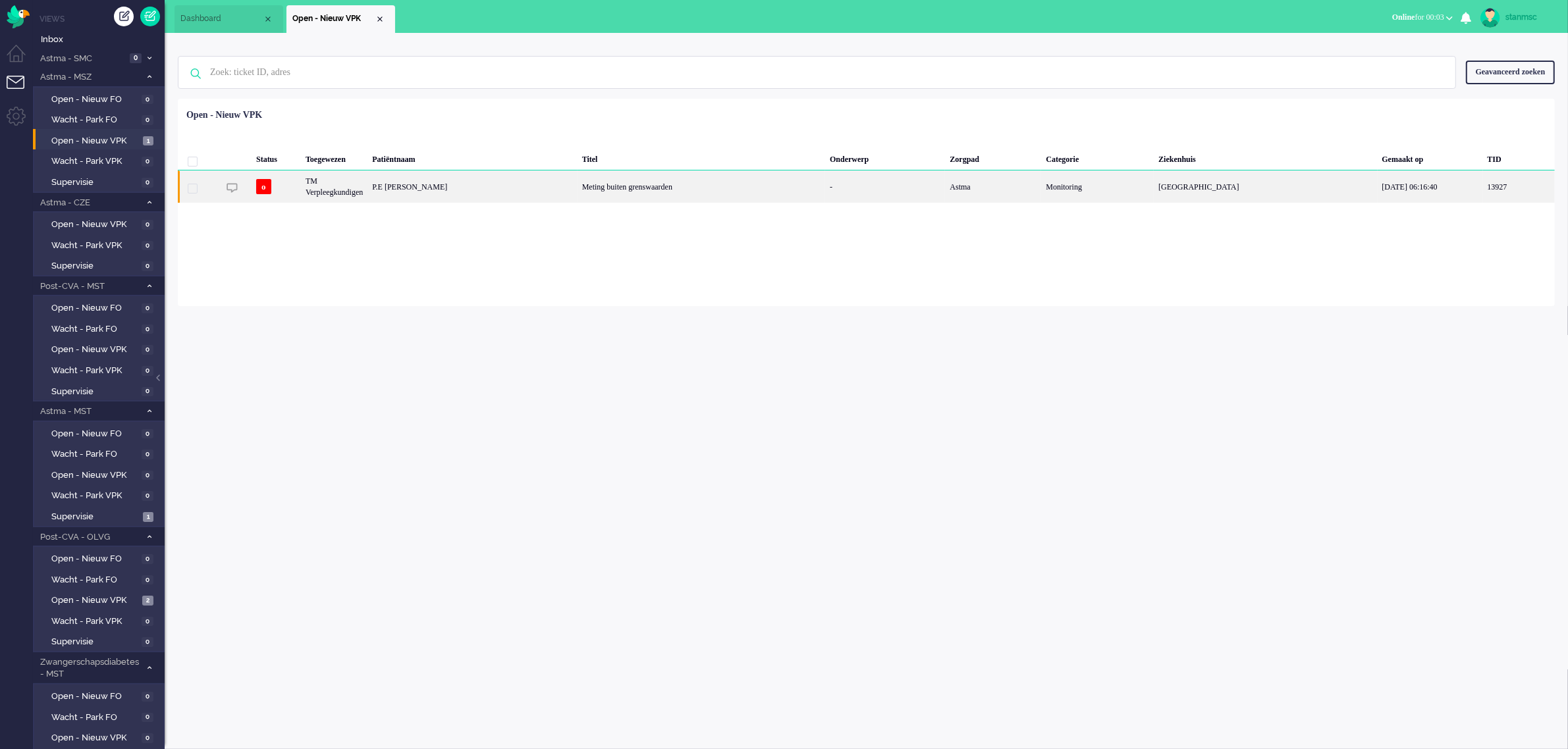
click at [293, 189] on div "o" at bounding box center [277, 186] width 49 height 32
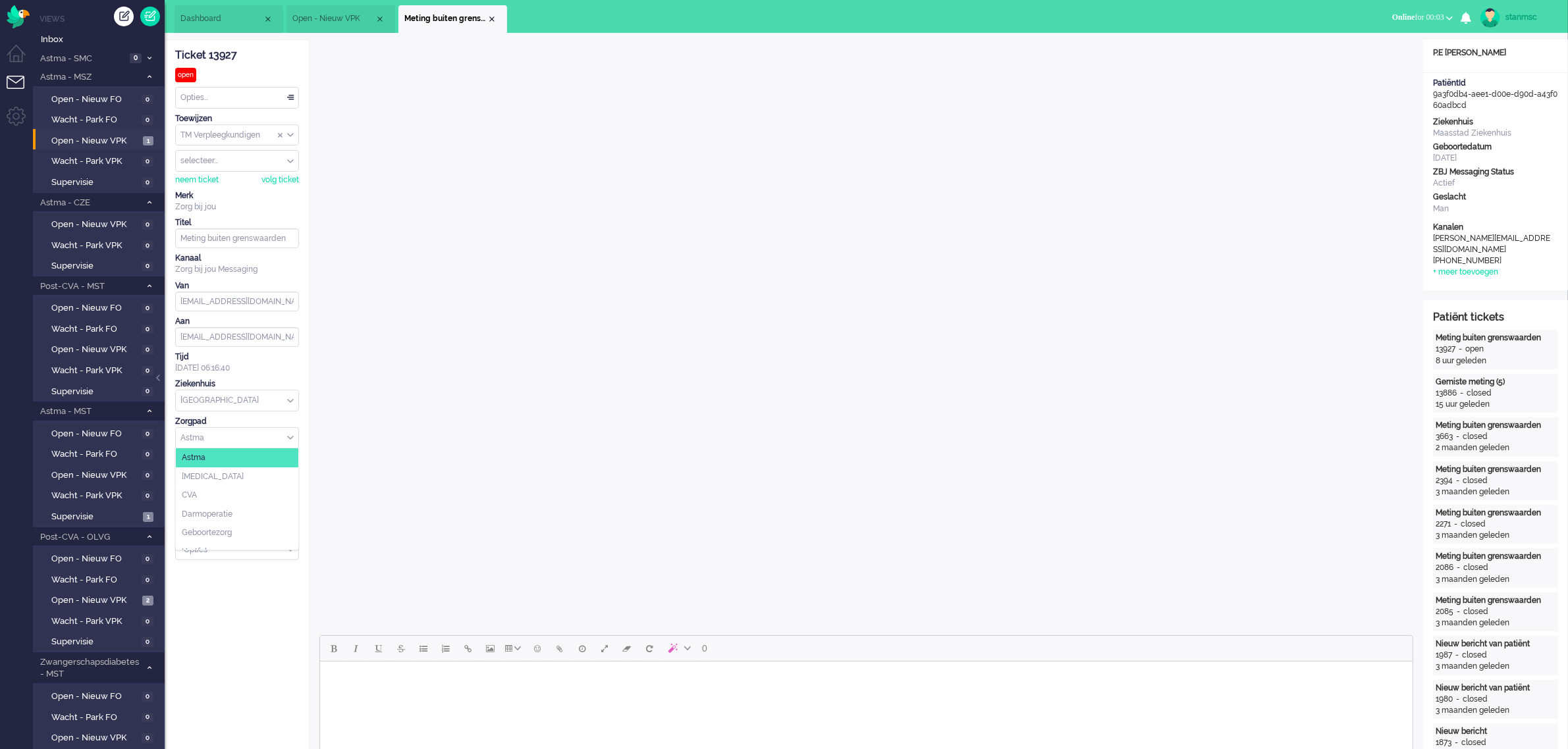
click at [288, 438] on div "Astma" at bounding box center [237, 438] width 123 height 21
click at [206, 458] on li "Astma" at bounding box center [237, 458] width 123 height 19
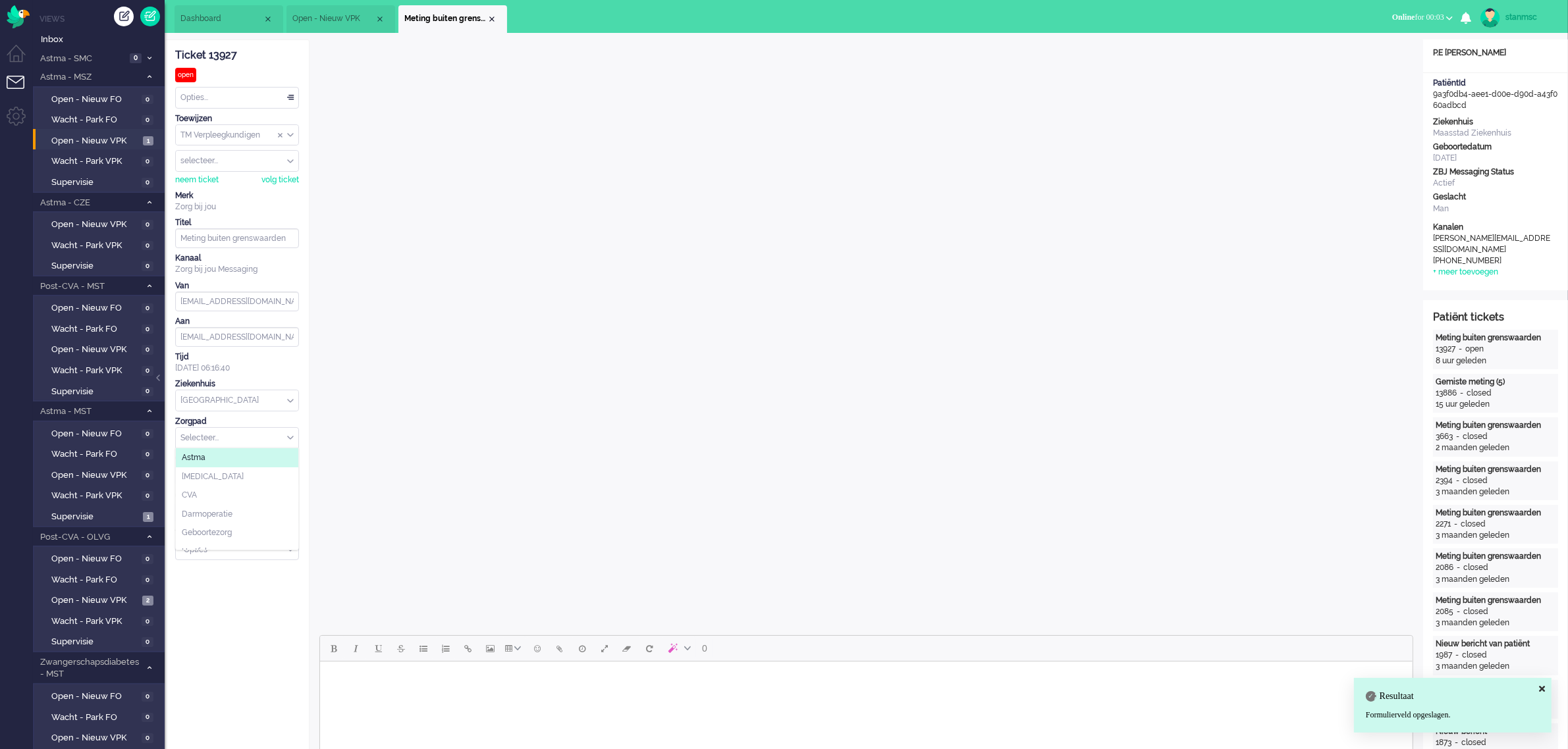
click at [202, 458] on span "Astma" at bounding box center [193, 458] width 24 height 12
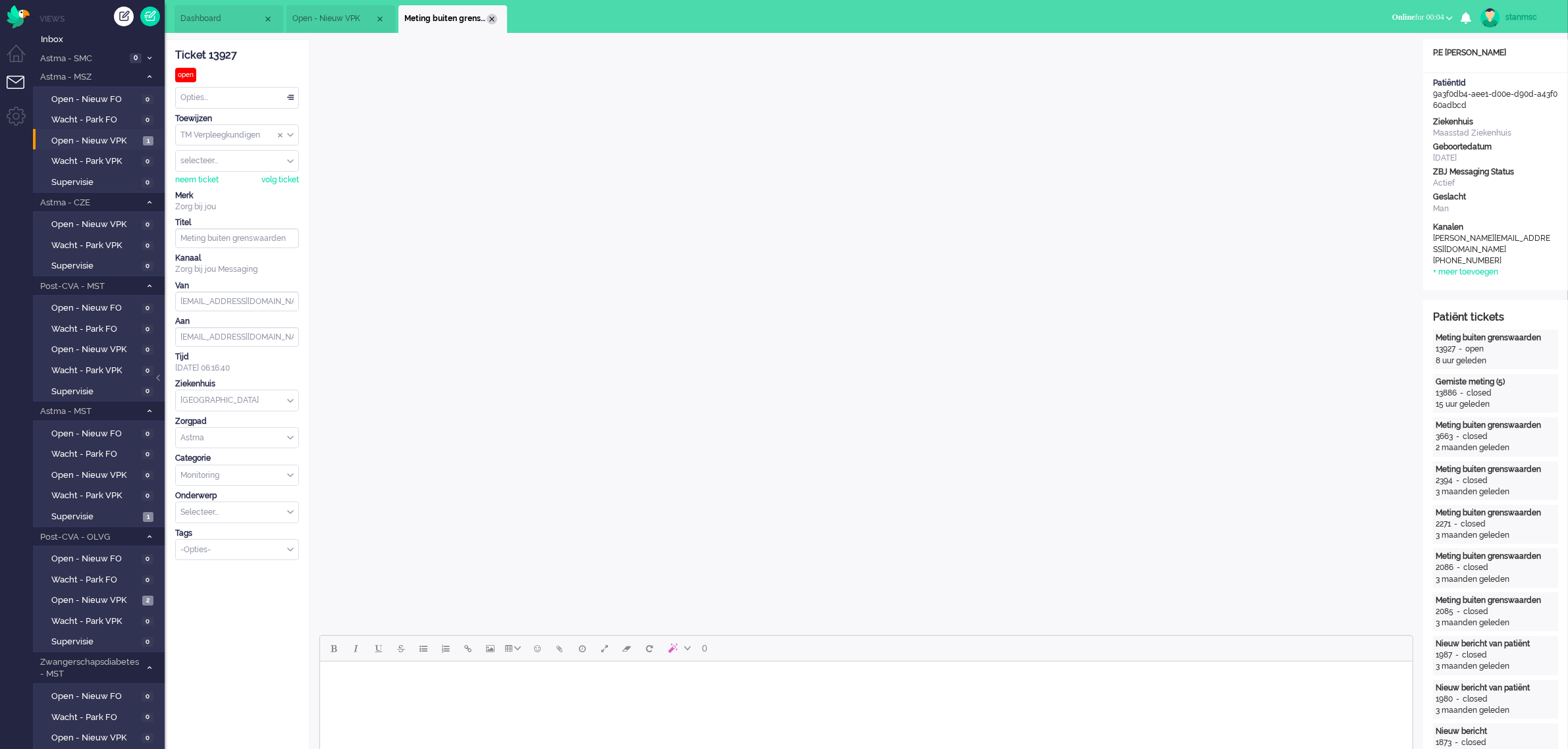
click at [492, 17] on div "Close tab" at bounding box center [491, 19] width 11 height 11
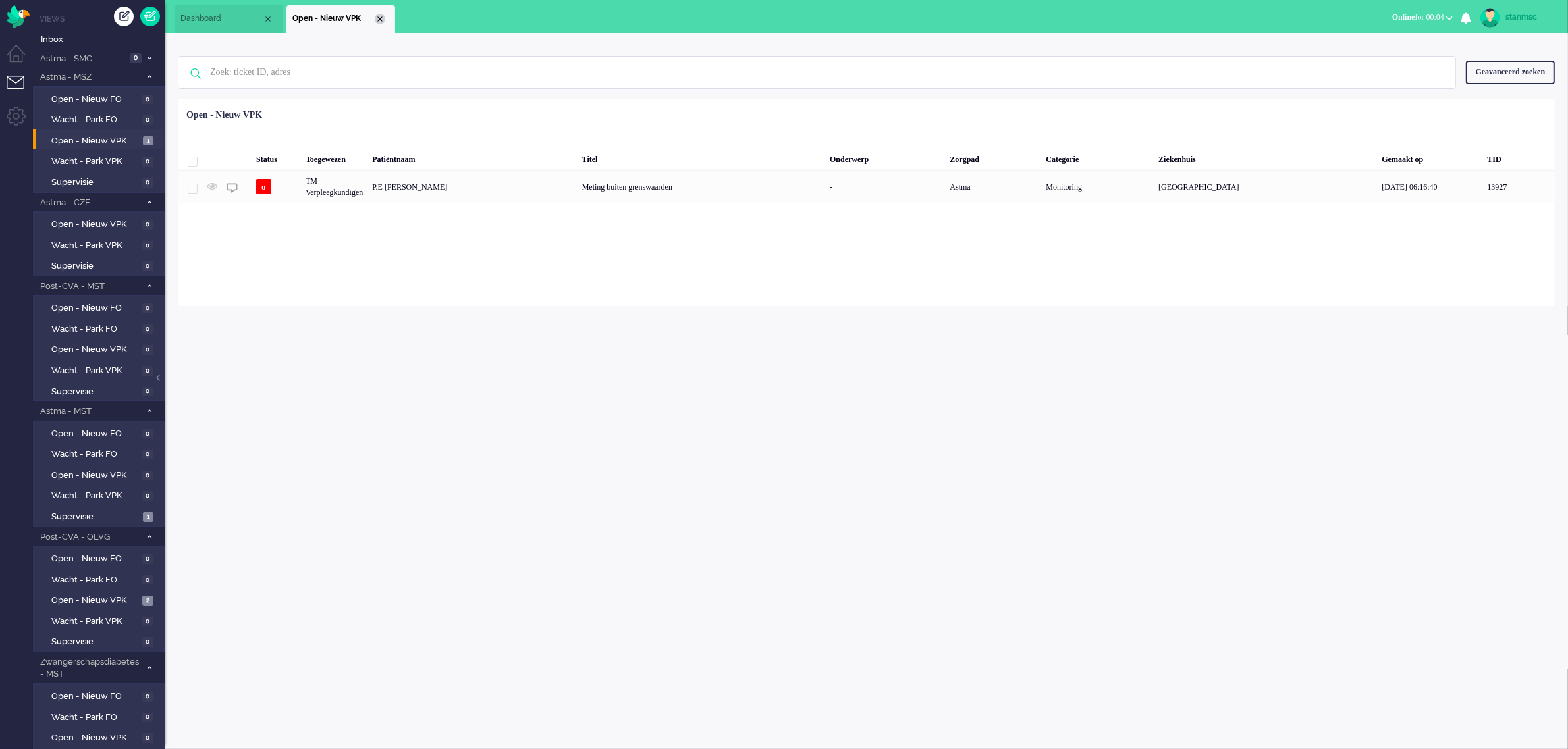
click at [379, 17] on div "Close tab" at bounding box center [379, 19] width 11 height 11
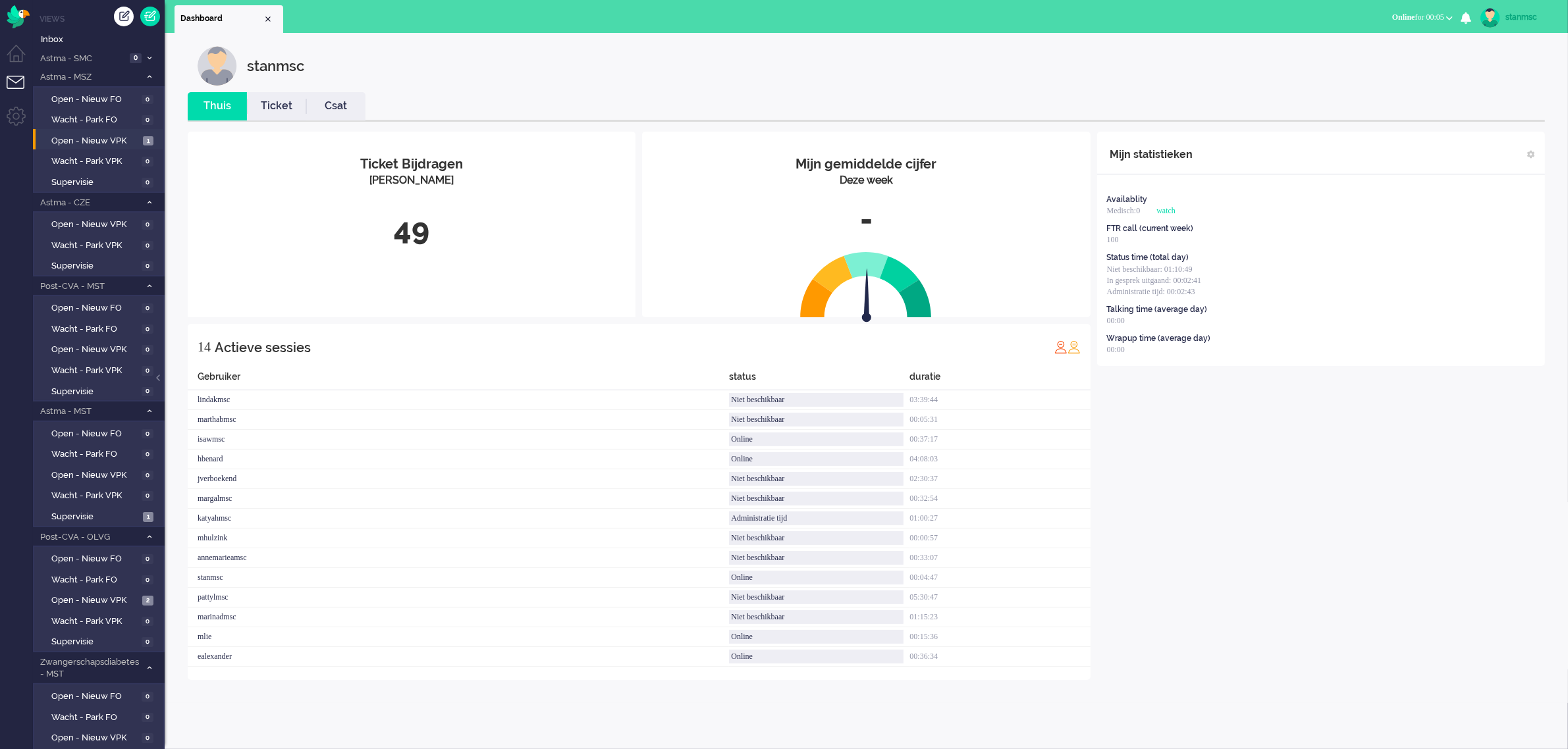
click at [277, 109] on link "Ticket" at bounding box center [277, 106] width 59 height 15
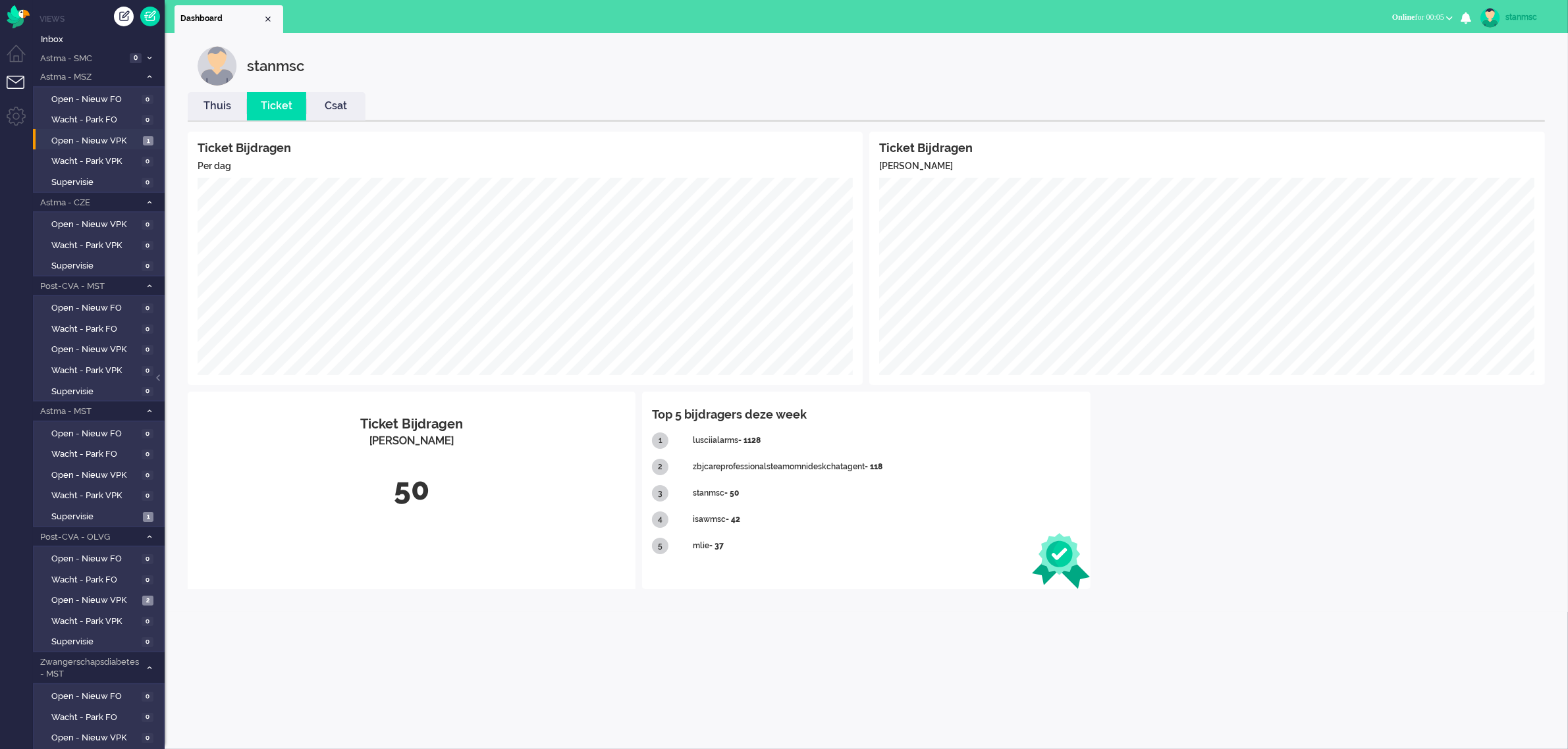
click at [224, 102] on link "Thuis" at bounding box center [217, 106] width 59 height 15
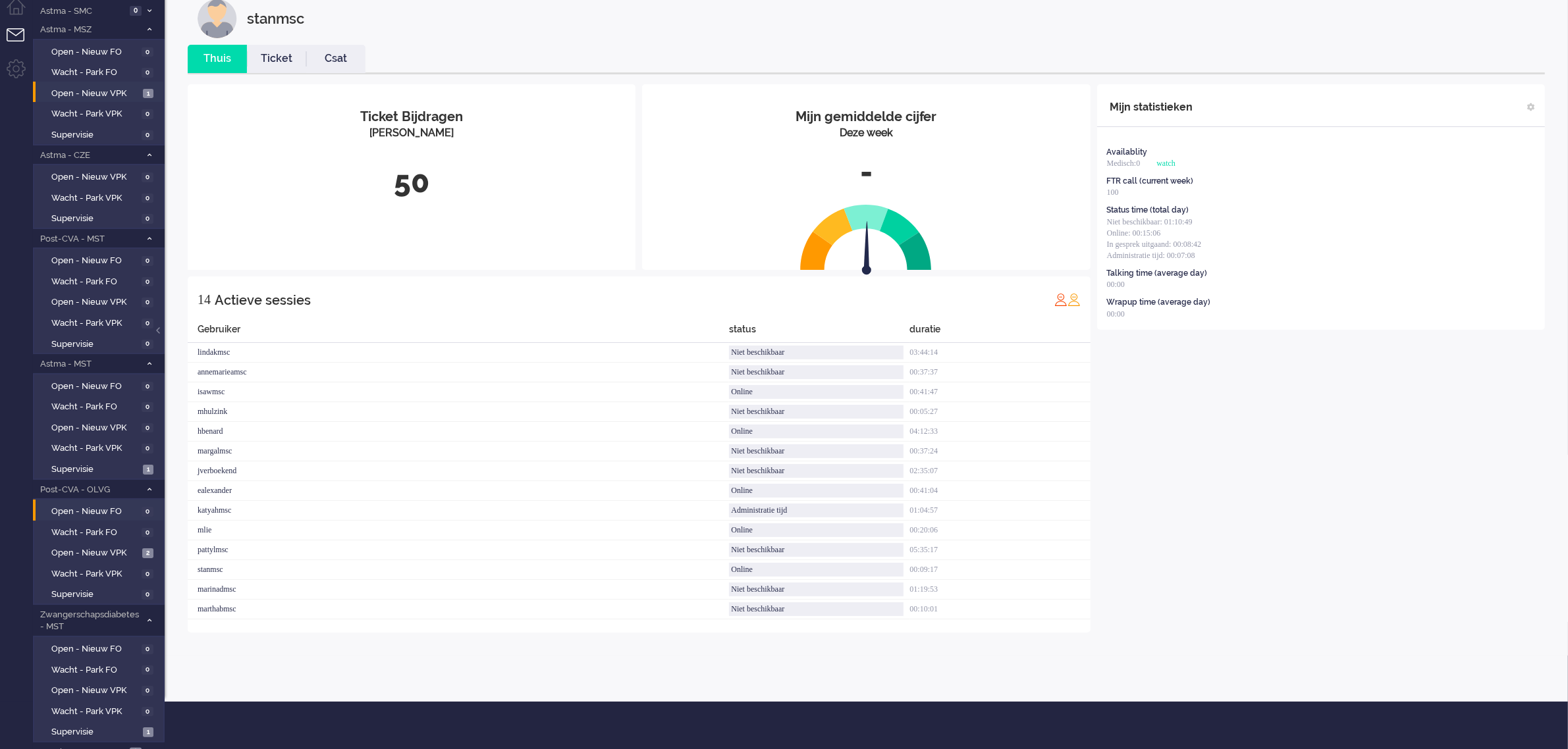
scroll to position [73, 0]
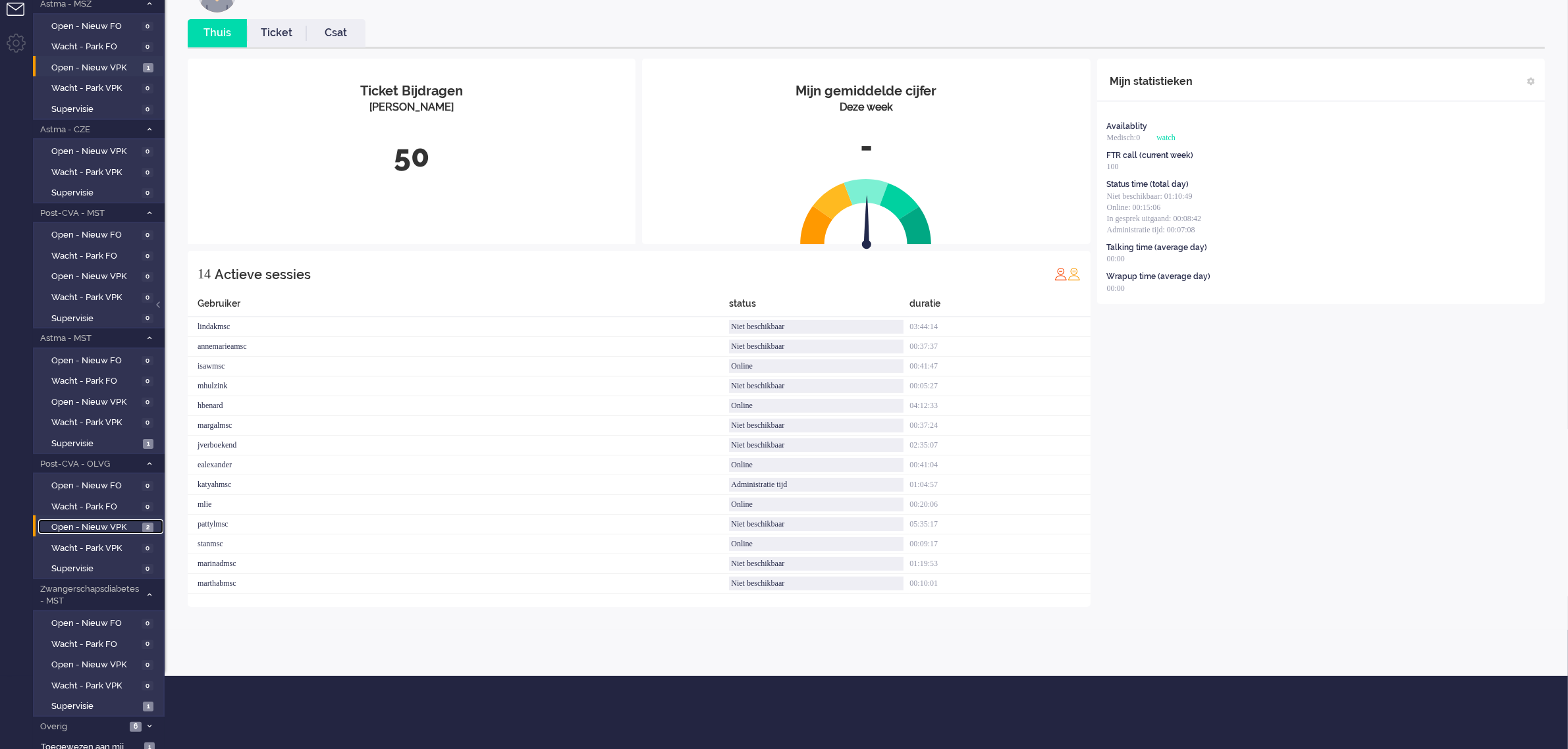
click at [94, 522] on span "Open - Nieuw VPK" at bounding box center [95, 528] width 87 height 12
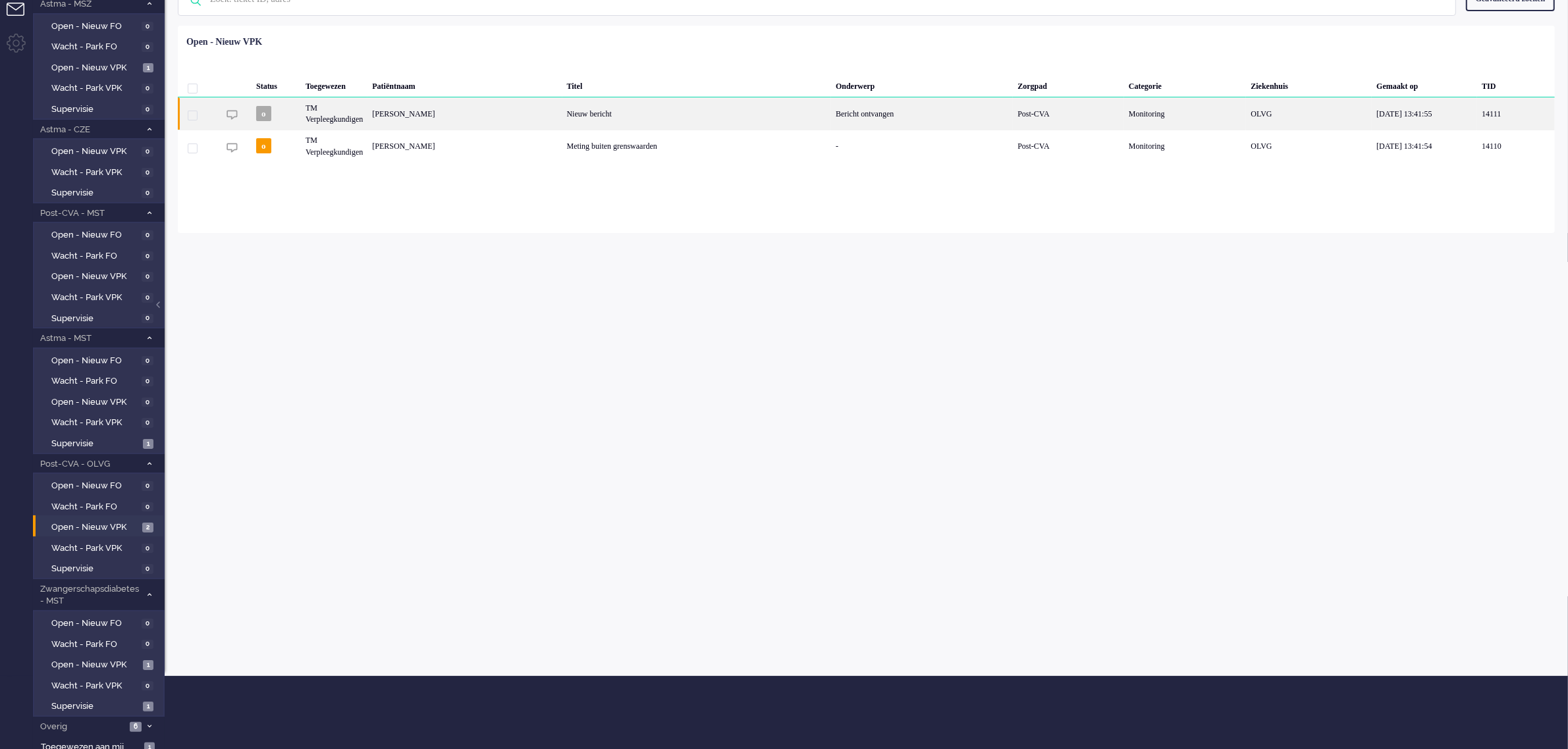
click at [291, 110] on div "o" at bounding box center [277, 113] width 49 height 32
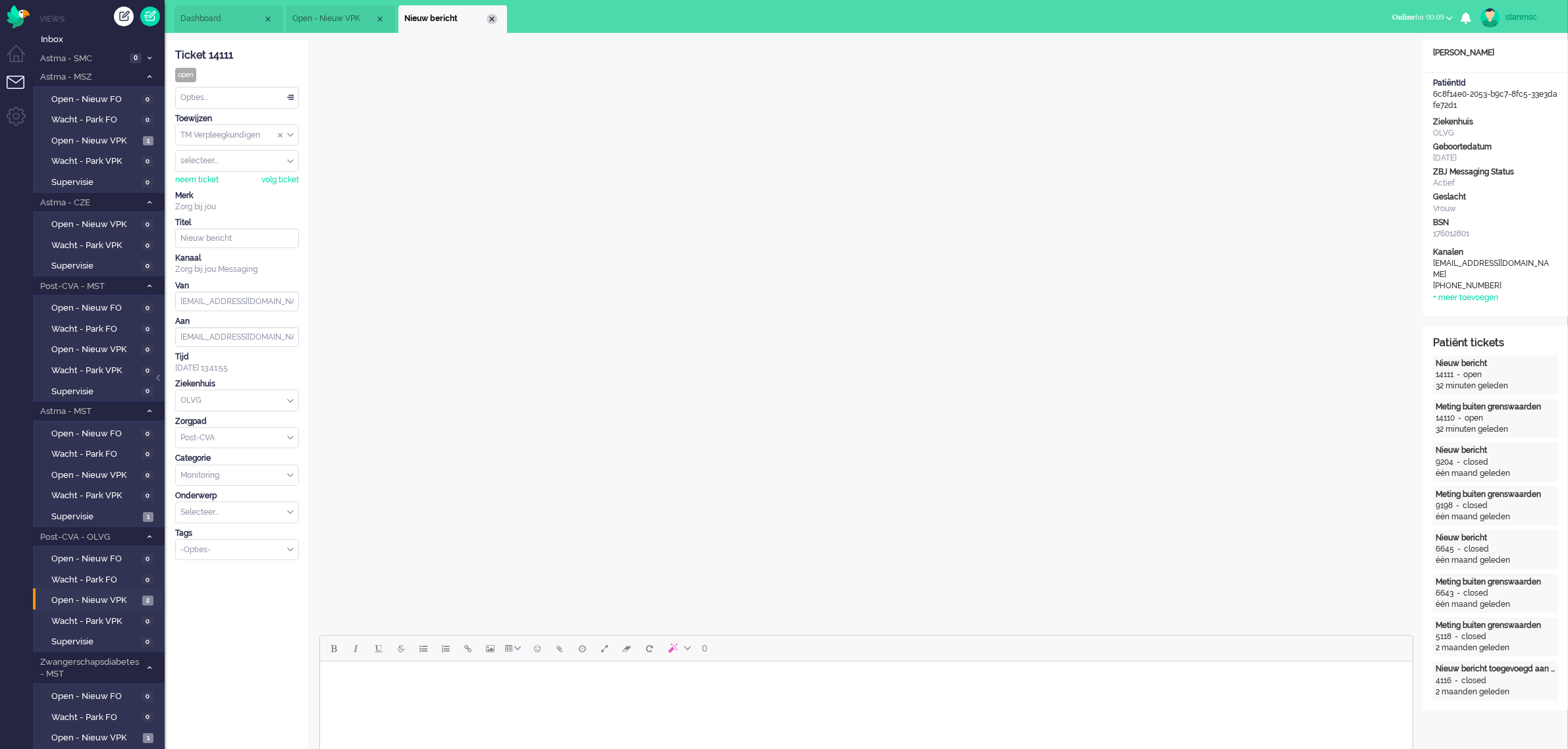
click at [487, 20] on div "Close tab" at bounding box center [491, 19] width 11 height 11
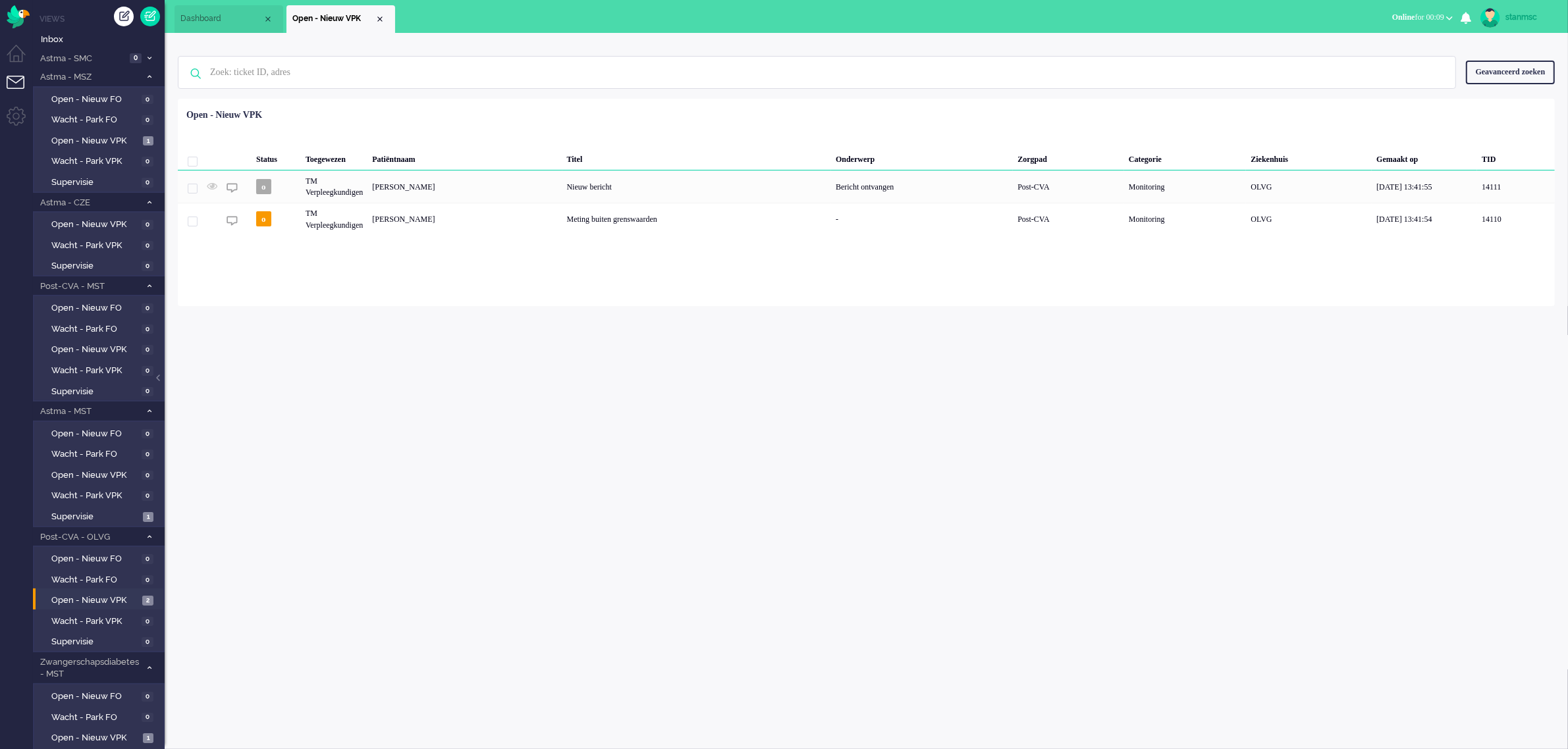
click at [377, 21] on div "Close tab" at bounding box center [379, 19] width 11 height 11
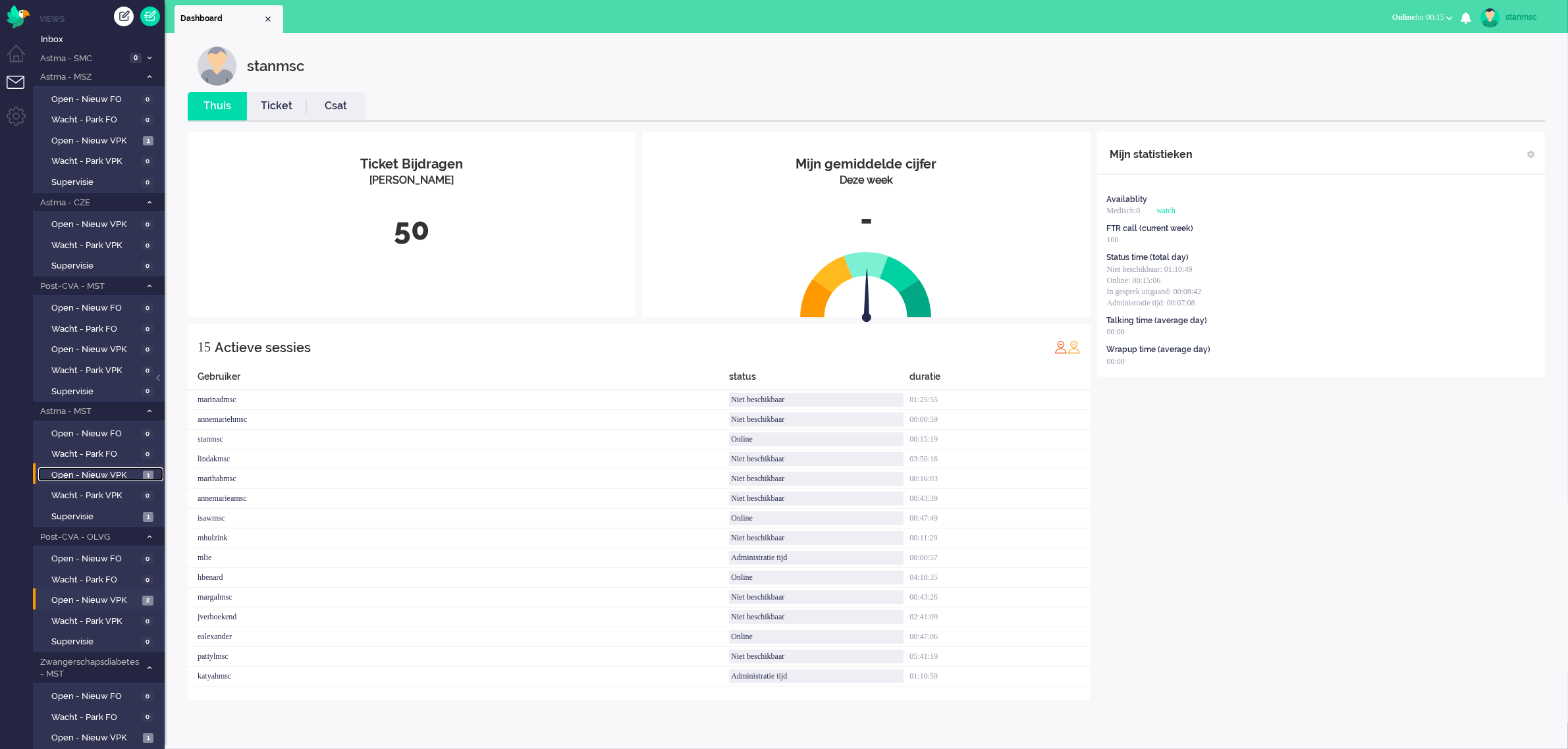
click at [110, 469] on span "Open - Nieuw VPK" at bounding box center [95, 475] width 88 height 12
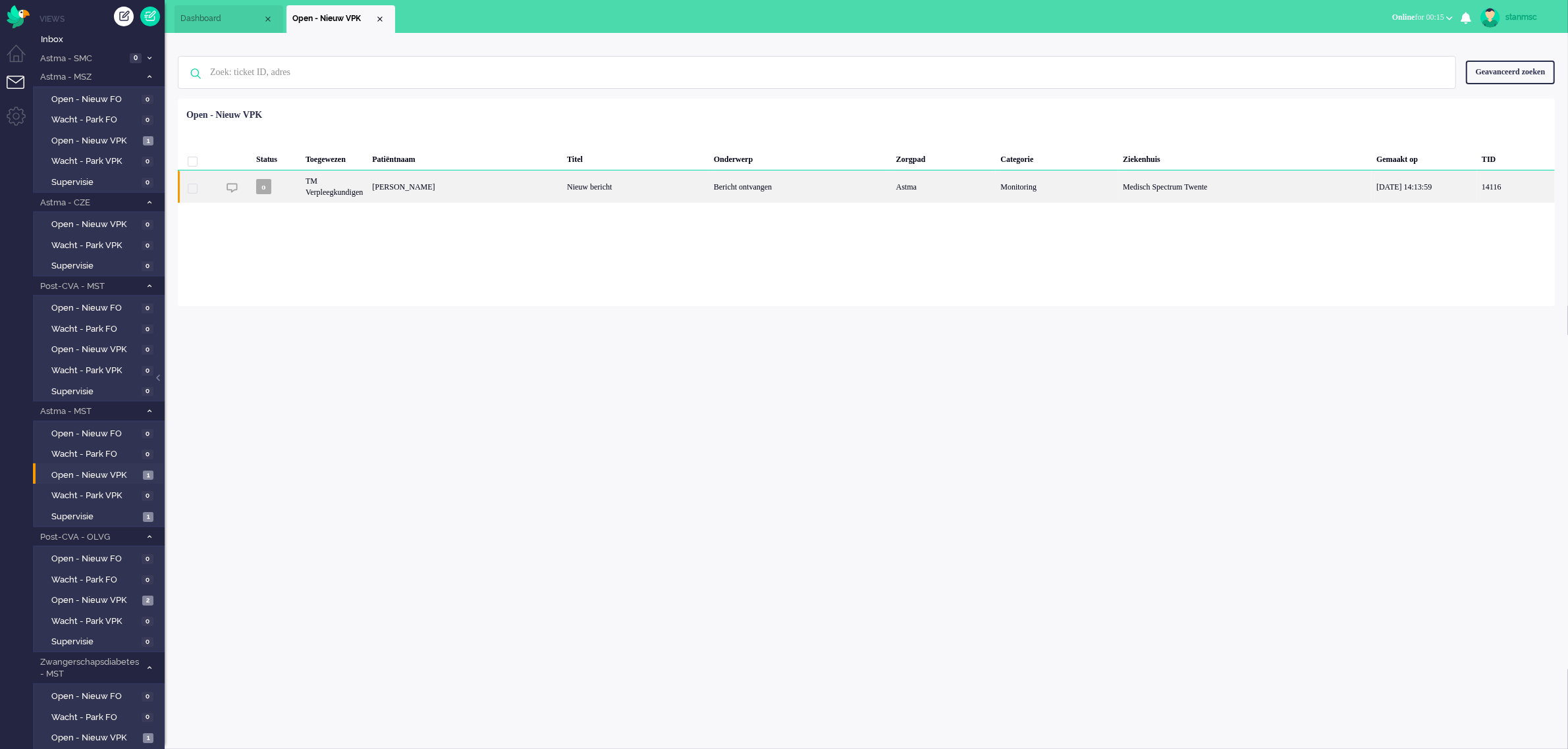
click at [367, 189] on div "TM Verpleegkundigen" at bounding box center [334, 186] width 67 height 32
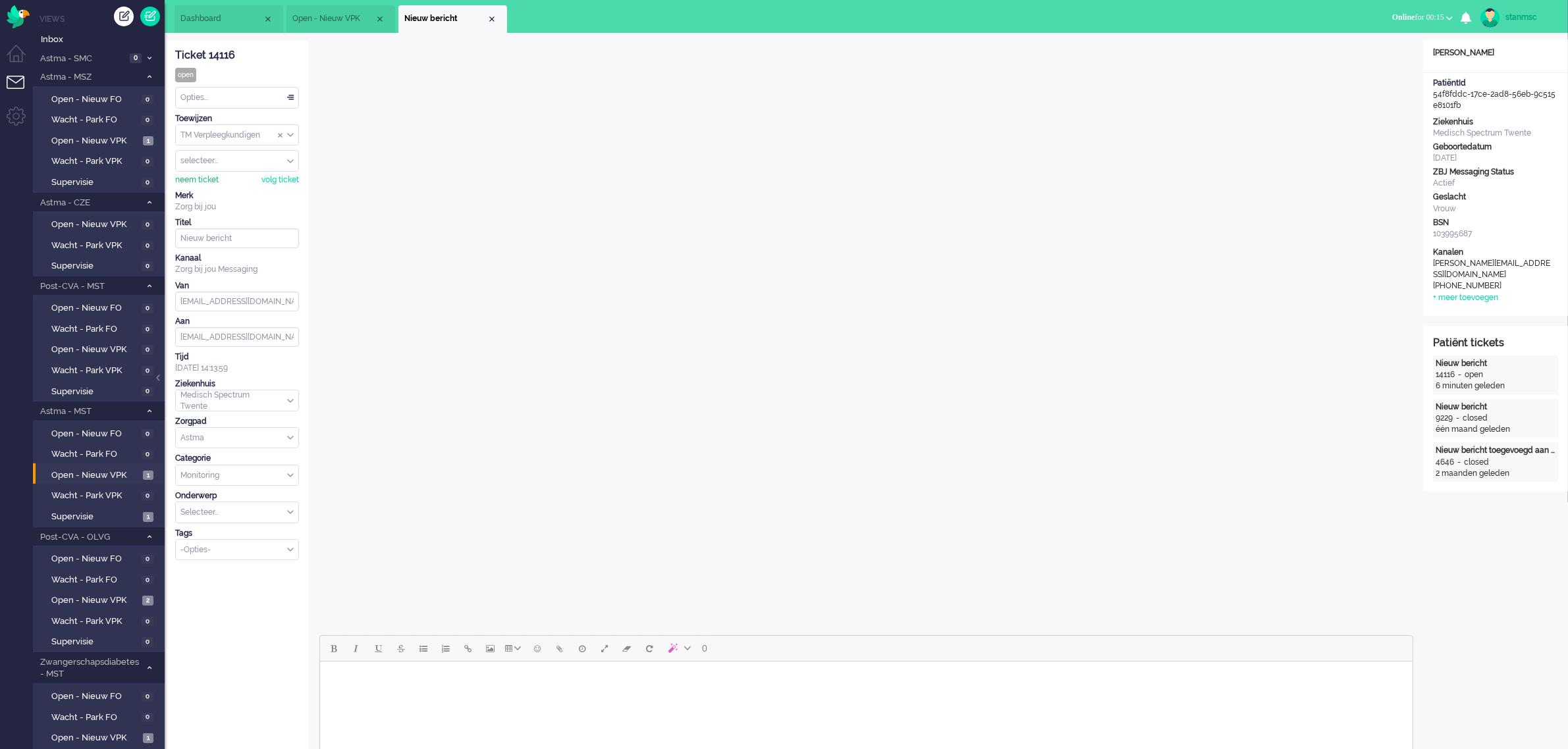
click at [205, 183] on div "neem ticket" at bounding box center [197, 180] width 44 height 12
click at [229, 91] on div "Opties..." at bounding box center [237, 97] width 123 height 21
click at [221, 189] on li "Opgelost" at bounding box center [237, 191] width 123 height 19
click at [494, 18] on div "Close tab" at bounding box center [491, 19] width 11 height 11
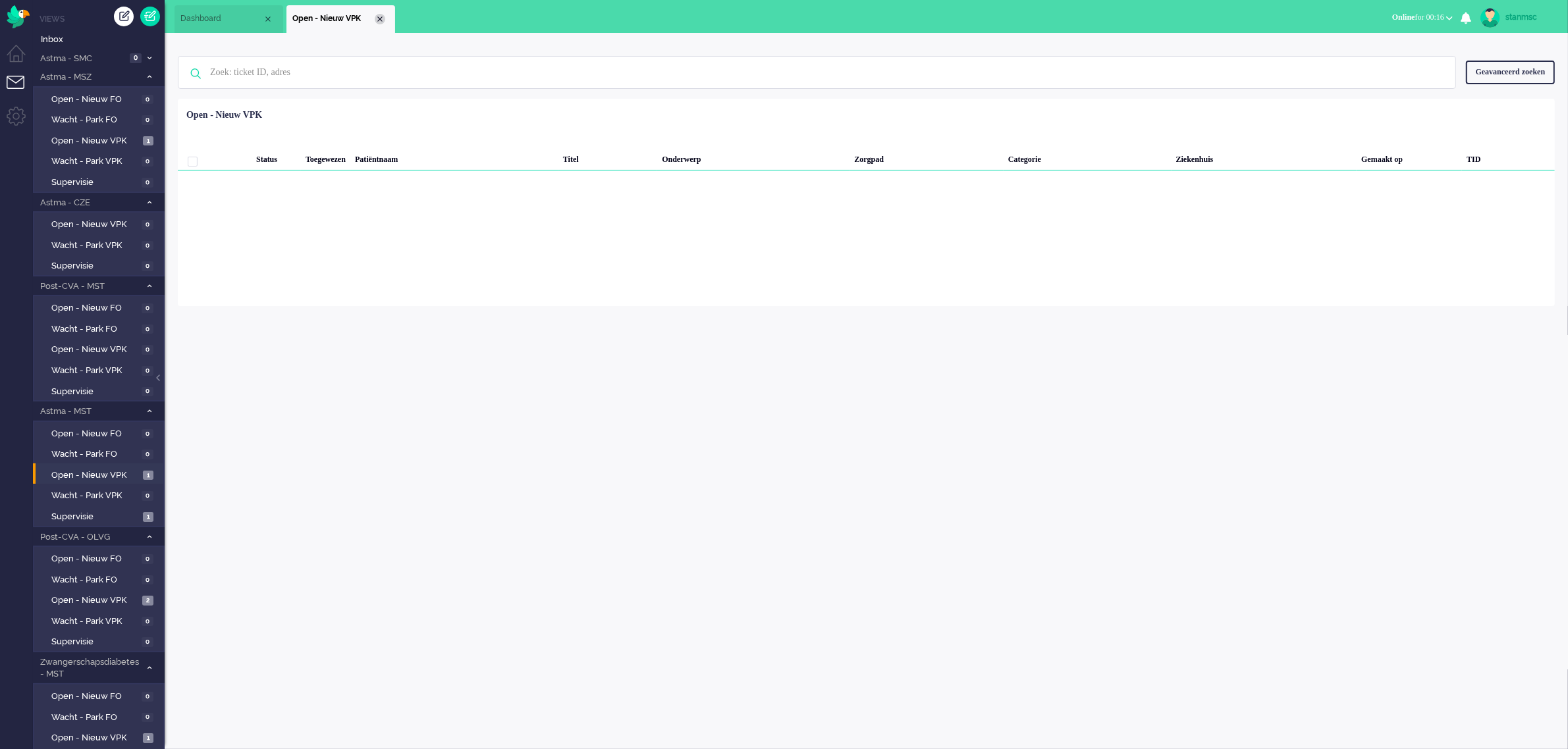
click at [382, 17] on div "Close tab" at bounding box center [379, 19] width 11 height 11
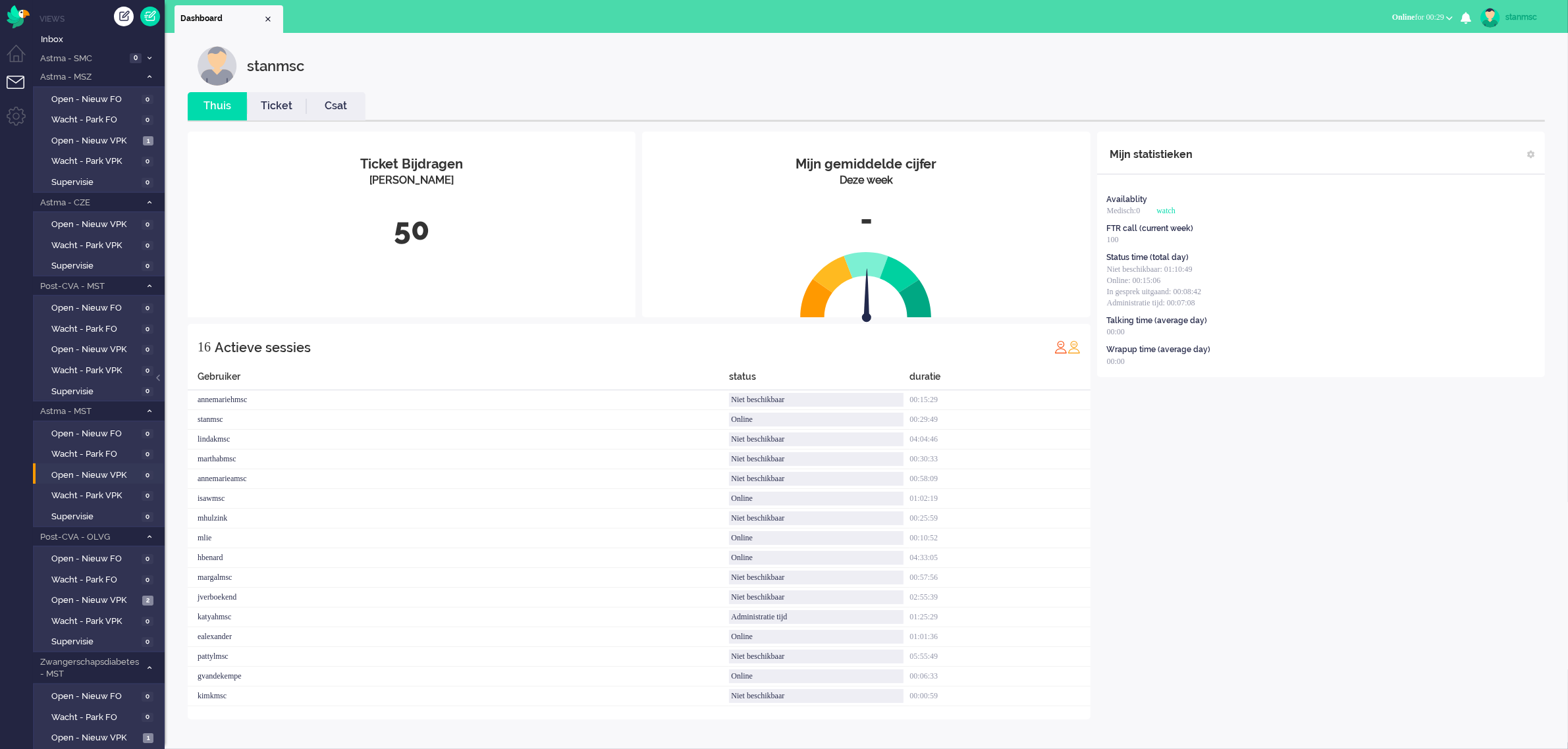
click at [1431, 8] on button "Online for 00:29" at bounding box center [1422, 17] width 77 height 19
click at [1373, 41] on label "Niet beschikbaar" at bounding box center [1398, 44] width 104 height 12
click at [1401, 20] on span "Niet beschikbaar" at bounding box center [1387, 16] width 58 height 9
click at [1375, 57] on label "Online" at bounding box center [1398, 59] width 104 height 12
click at [105, 594] on span "Open - Nieuw VPK" at bounding box center [95, 600] width 87 height 12
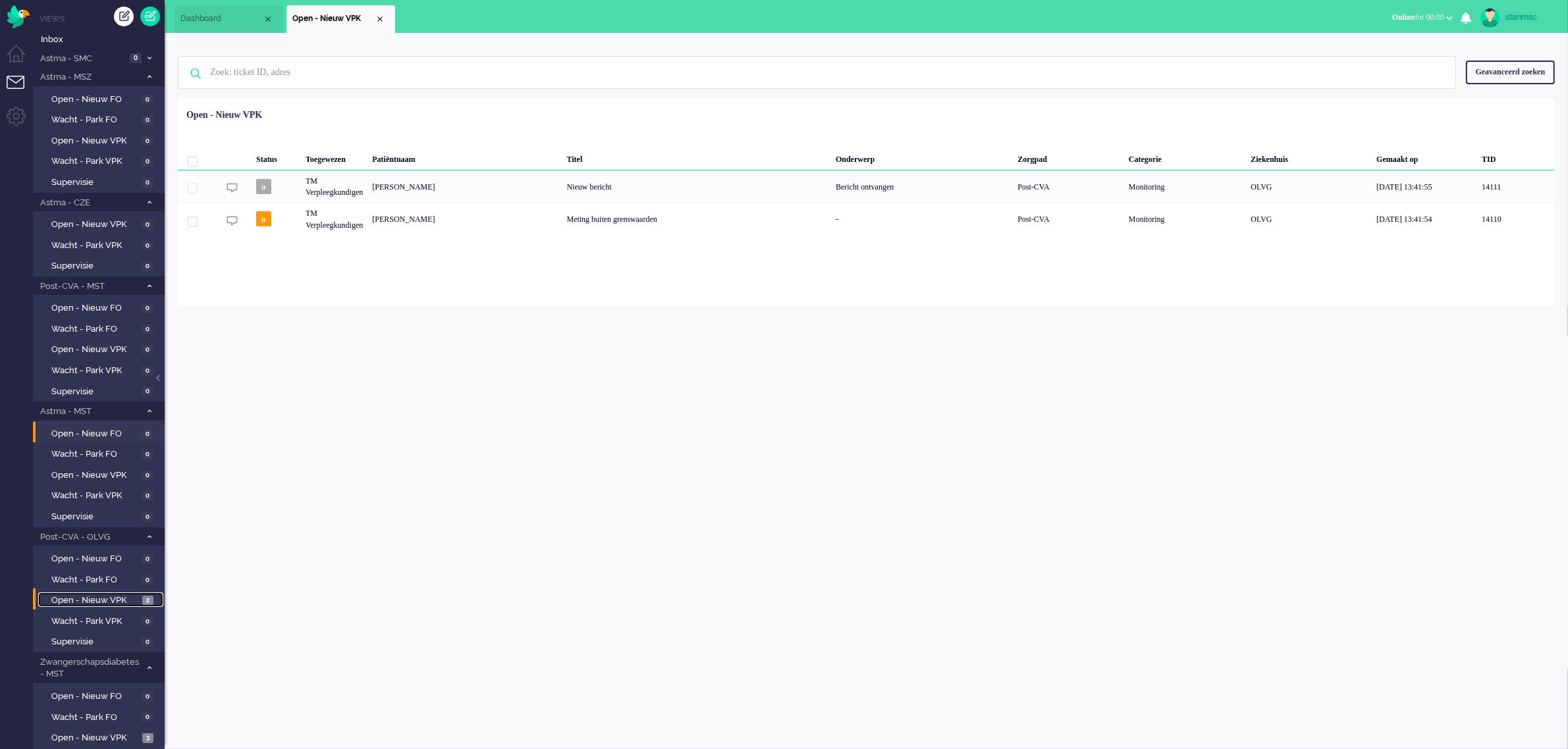
scroll to position [73, 0]
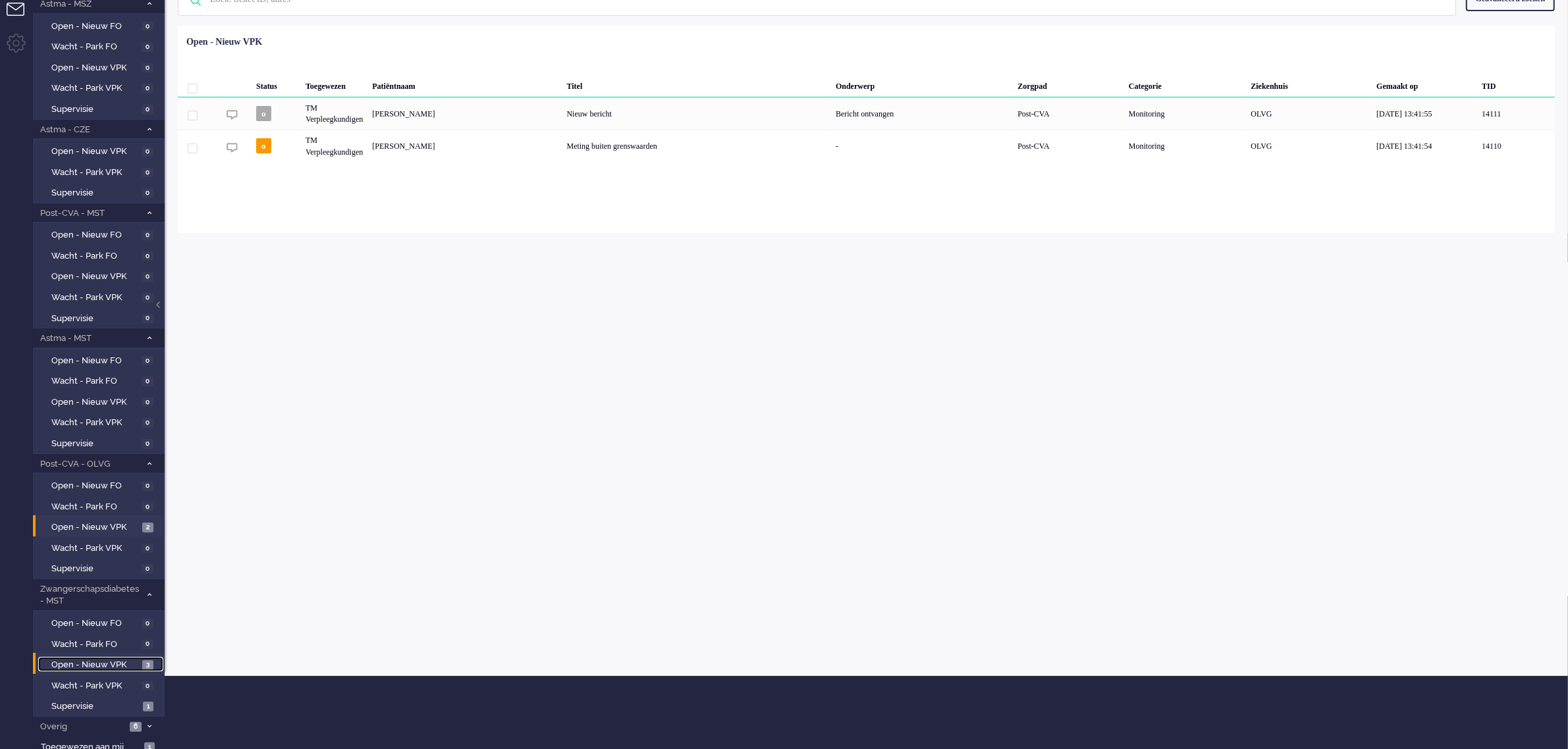
click at [103, 659] on span "Open - Nieuw VPK" at bounding box center [95, 665] width 87 height 12
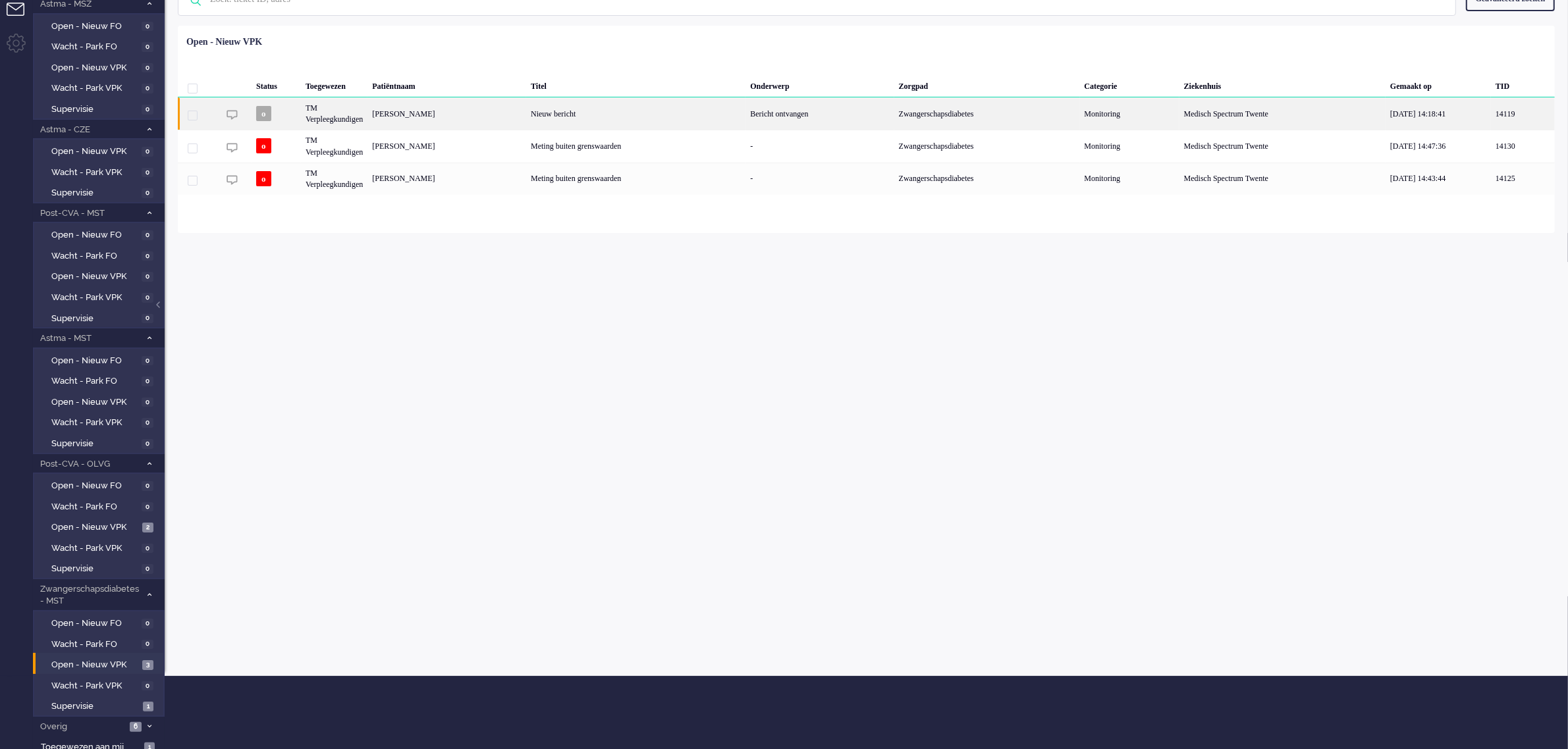
click at [433, 117] on div "[PERSON_NAME]" at bounding box center [446, 113] width 159 height 32
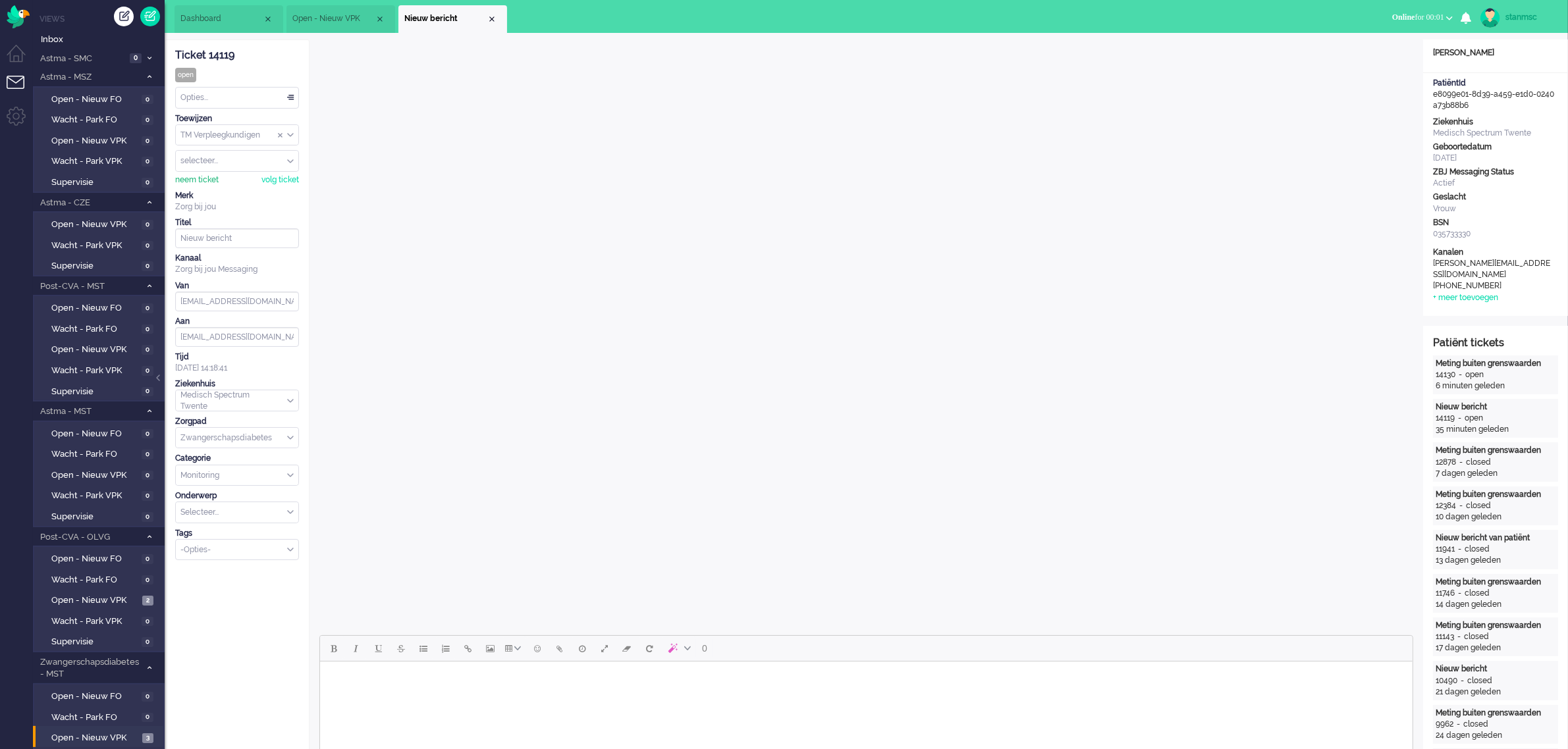
click at [189, 182] on div "neem ticket" at bounding box center [197, 180] width 44 height 12
click at [212, 91] on div "Opties..." at bounding box center [237, 97] width 123 height 21
click at [221, 189] on li "Opgelost" at bounding box center [237, 191] width 123 height 19
click at [495, 16] on div "Close tab" at bounding box center [491, 19] width 11 height 11
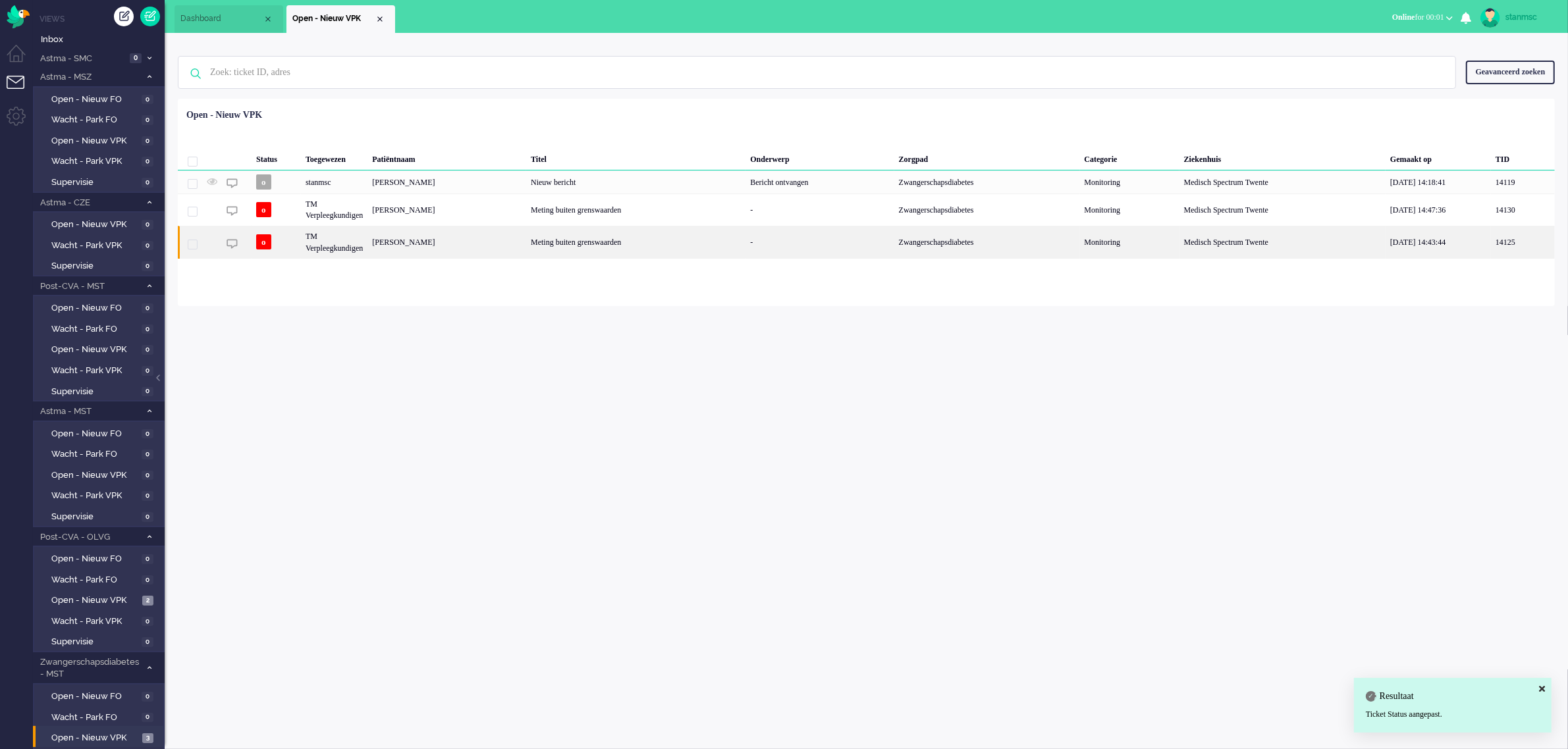
click at [416, 247] on div "[PERSON_NAME]" at bounding box center [446, 241] width 159 height 32
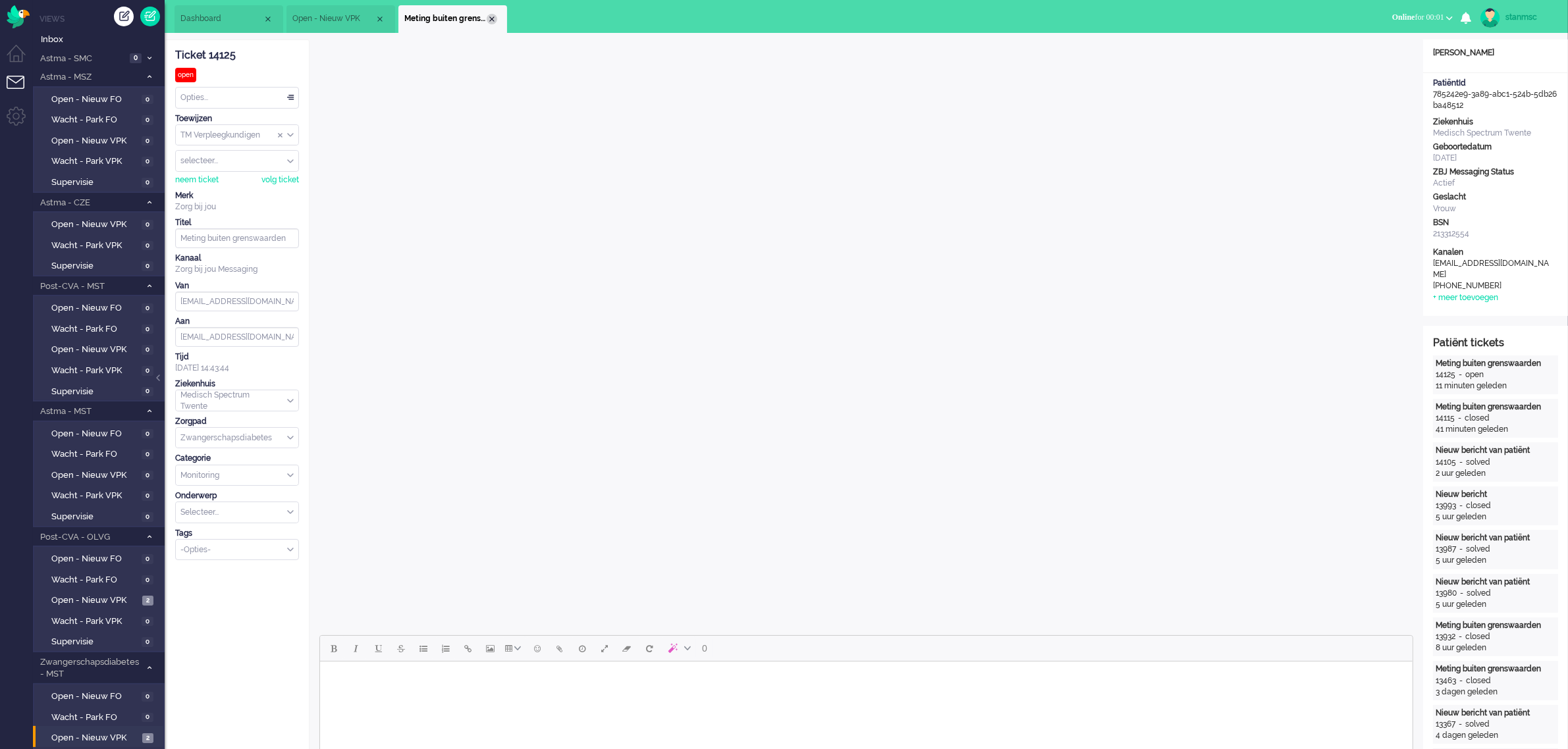
click at [494, 16] on div "Close tab" at bounding box center [491, 19] width 11 height 11
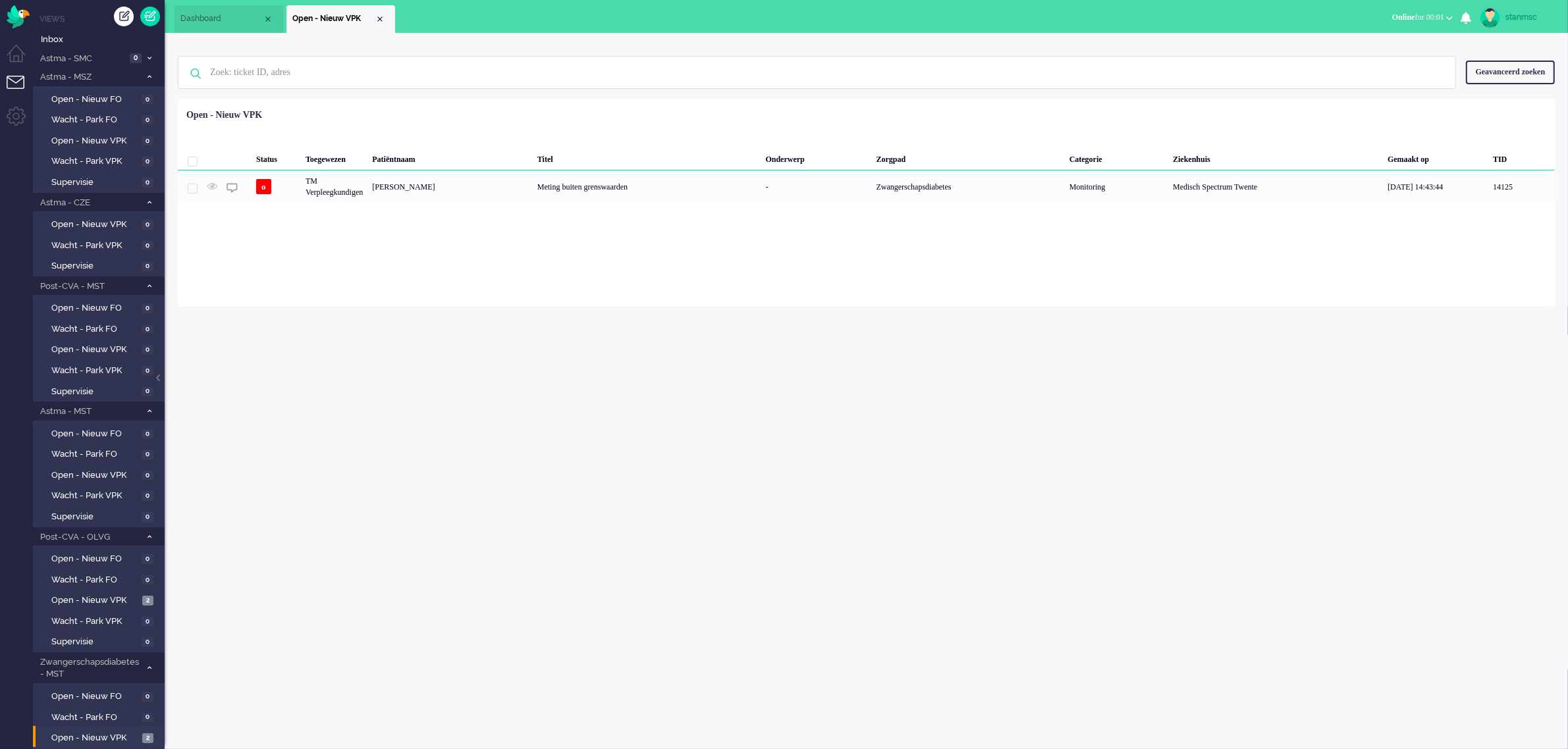
click at [240, 14] on span "Dashboard" at bounding box center [221, 19] width 82 height 12
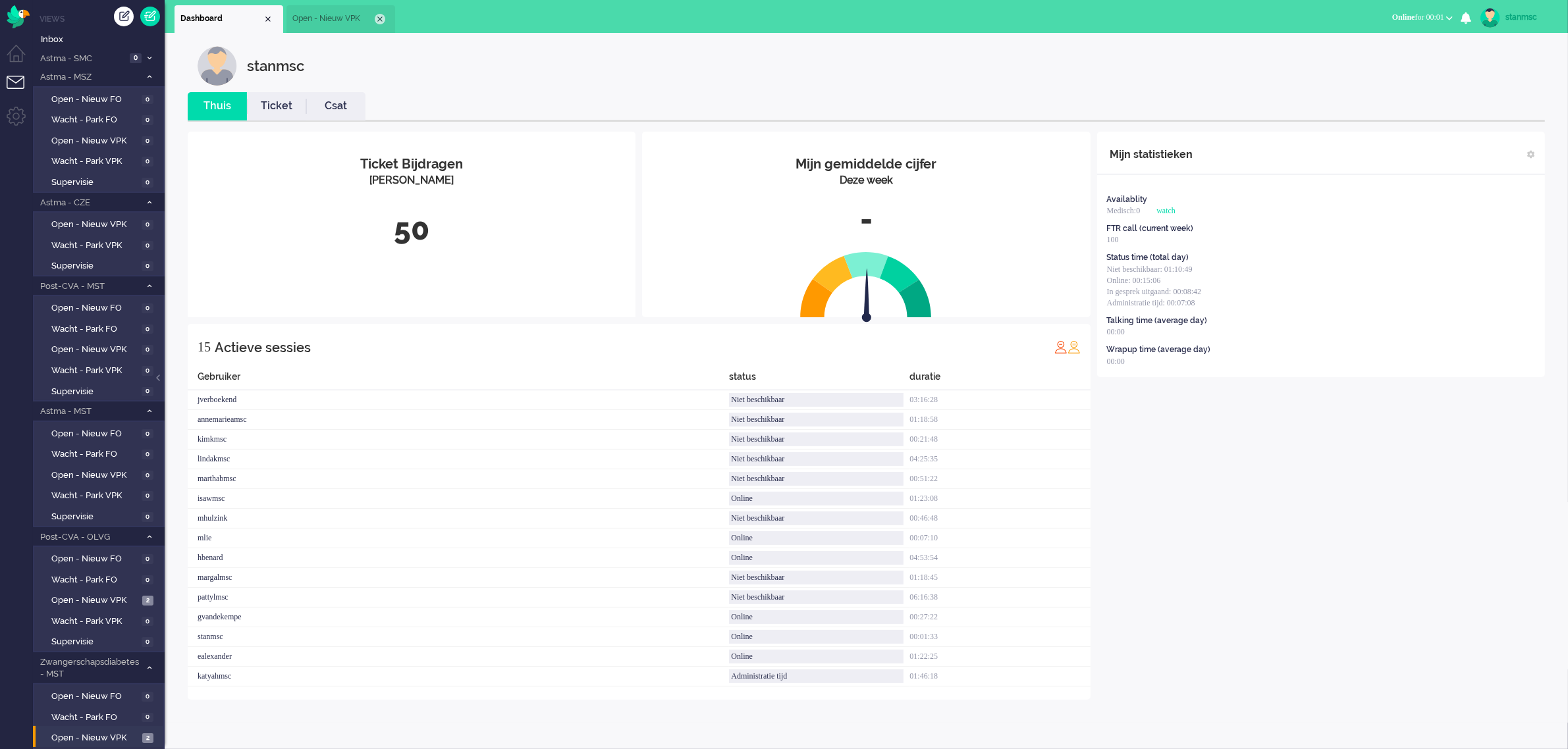
click at [380, 16] on div "Close tab" at bounding box center [379, 19] width 11 height 11
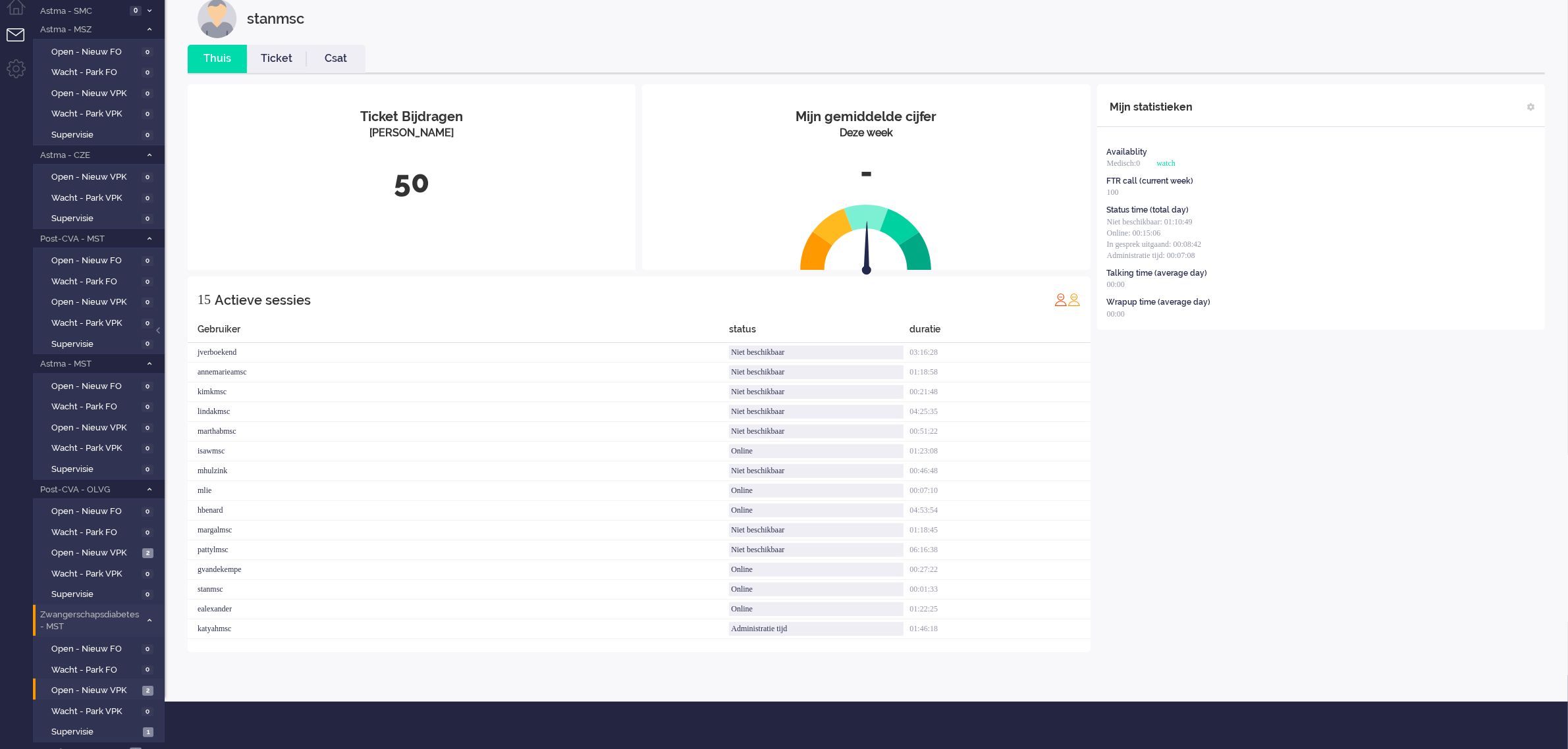
scroll to position [73, 0]
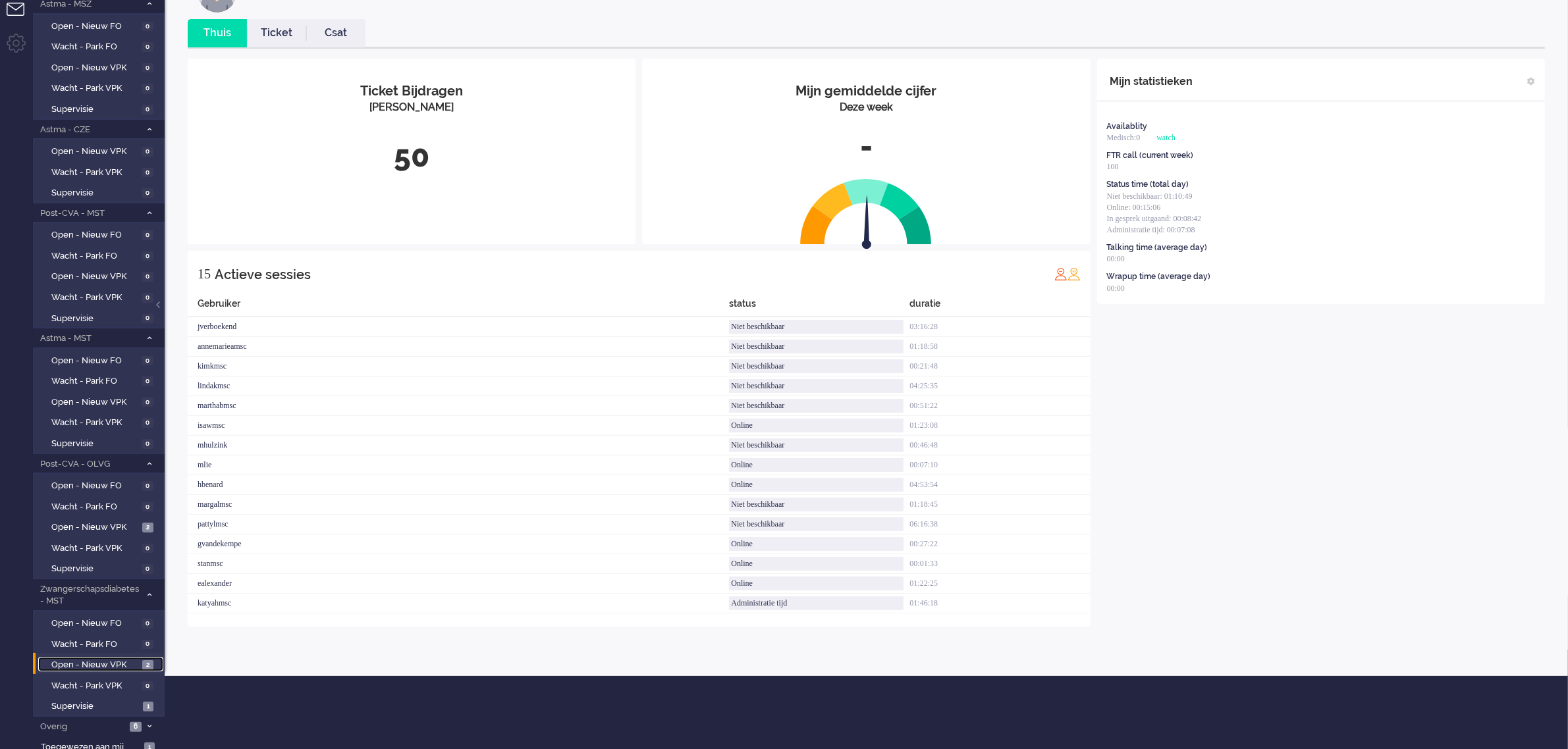
click at [107, 659] on span "Open - Nieuw VPK" at bounding box center [95, 665] width 87 height 12
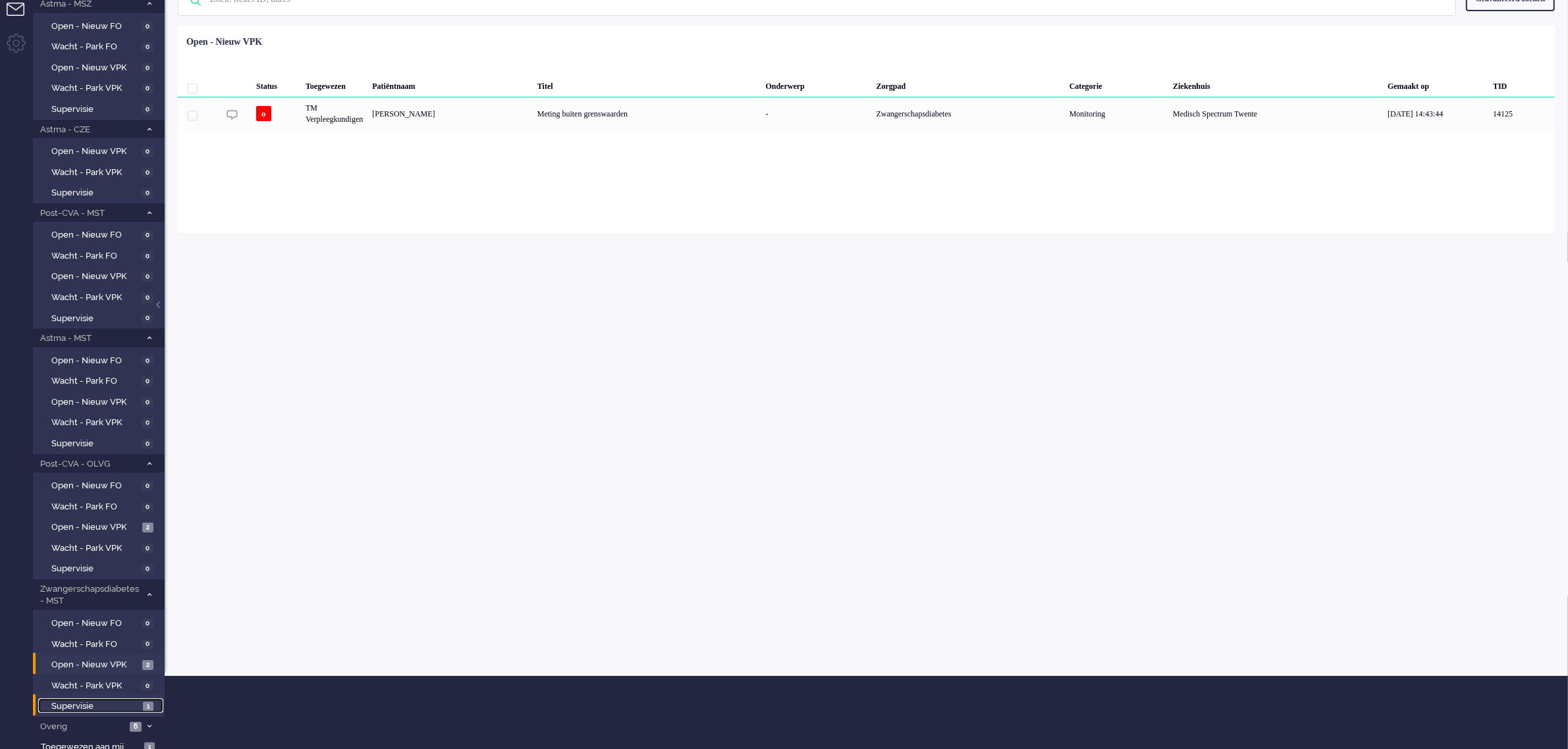
click at [83, 700] on span "Supervisie" at bounding box center [95, 706] width 88 height 12
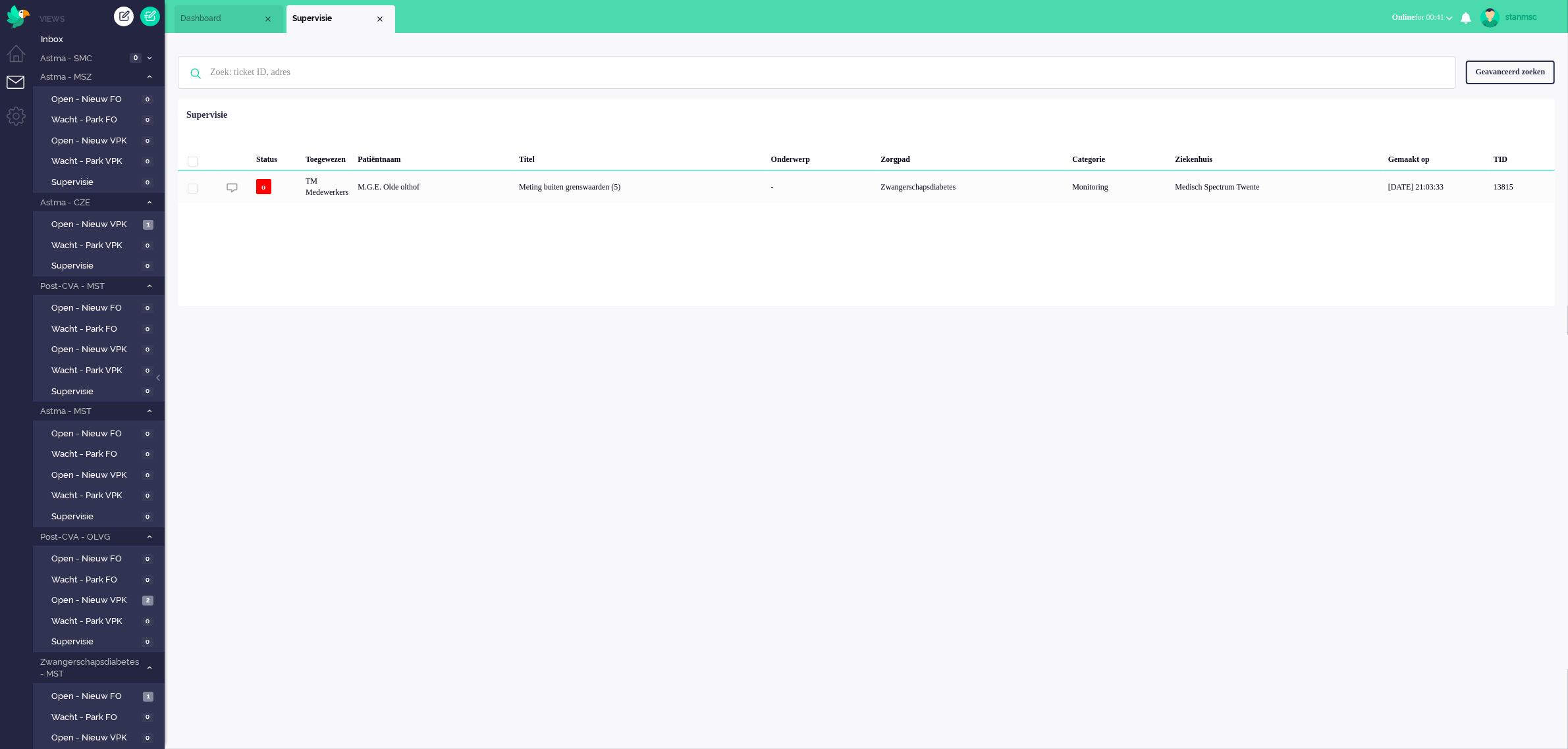
click at [219, 13] on span "Dashboard" at bounding box center [221, 19] width 82 height 12
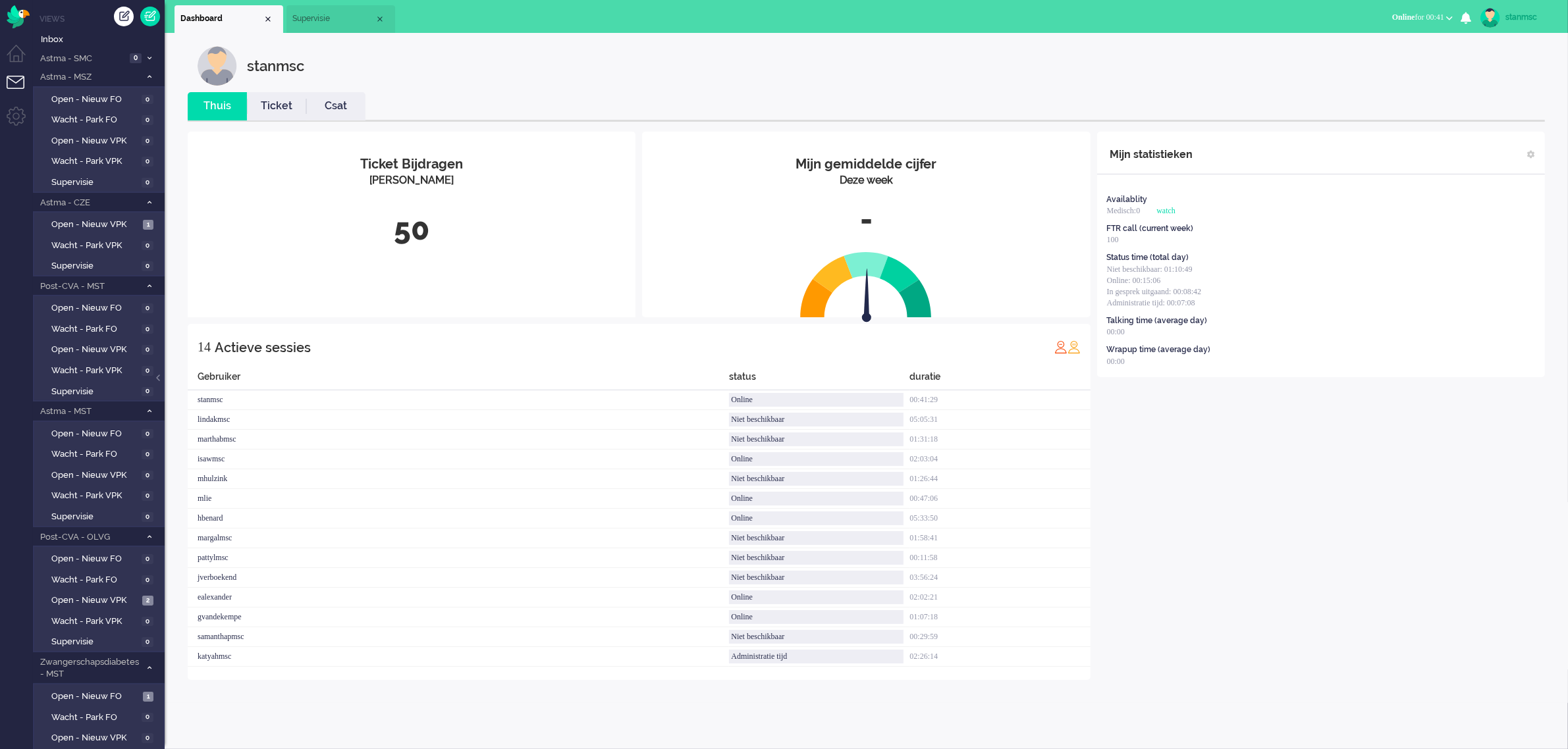
click at [320, 15] on span "Supervisie" at bounding box center [333, 19] width 82 height 12
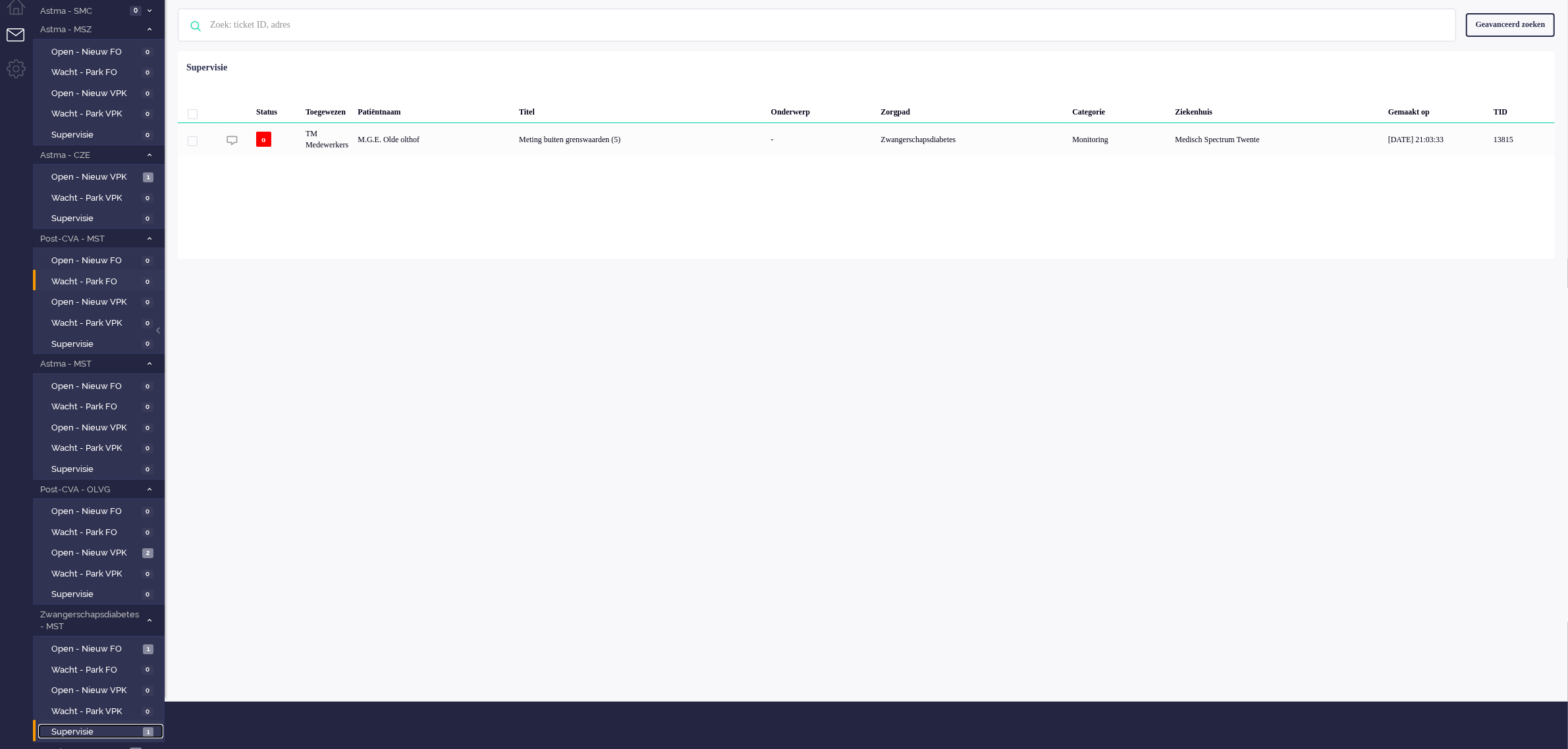
scroll to position [73, 0]
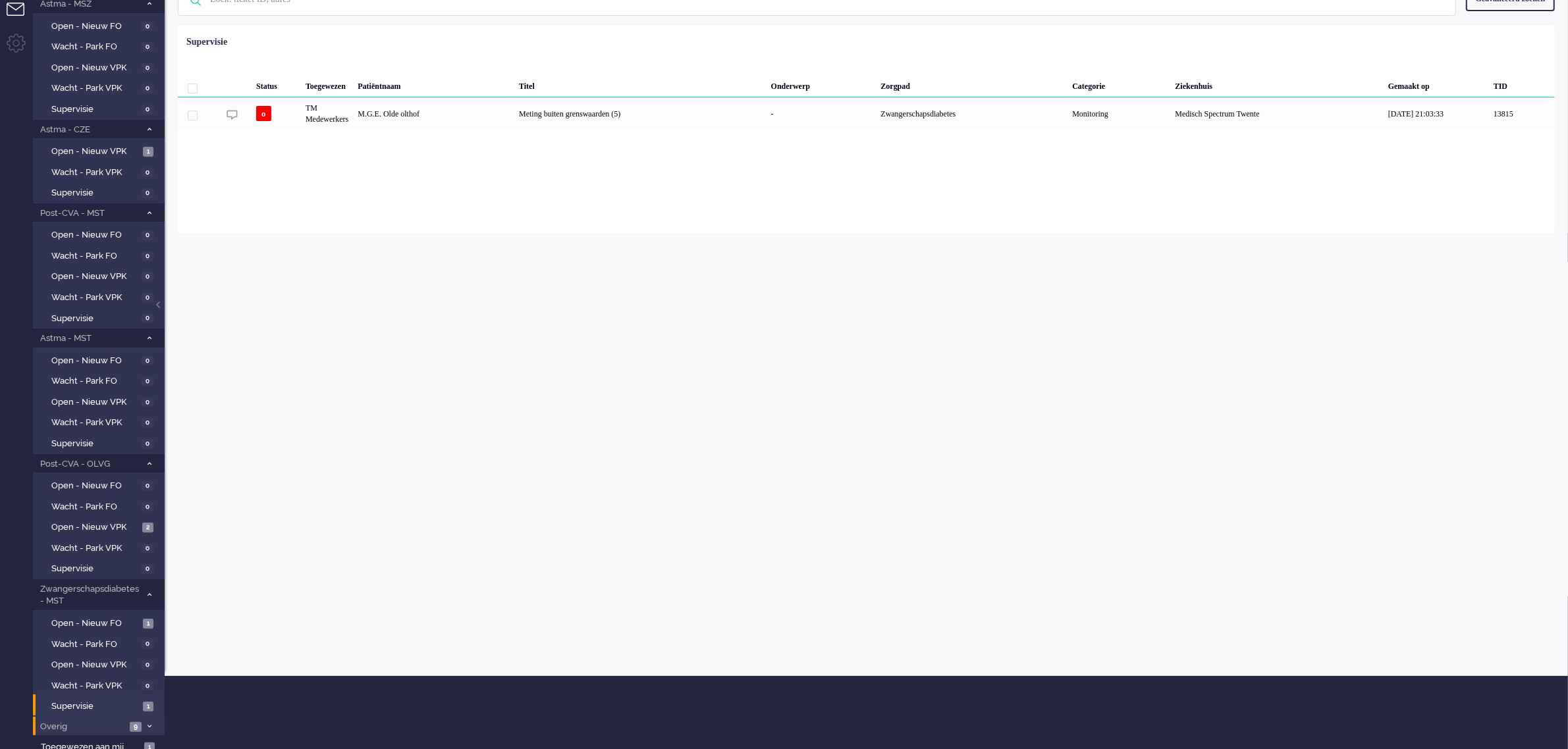
click at [87, 724] on span "Overig" at bounding box center [81, 727] width 87 height 12
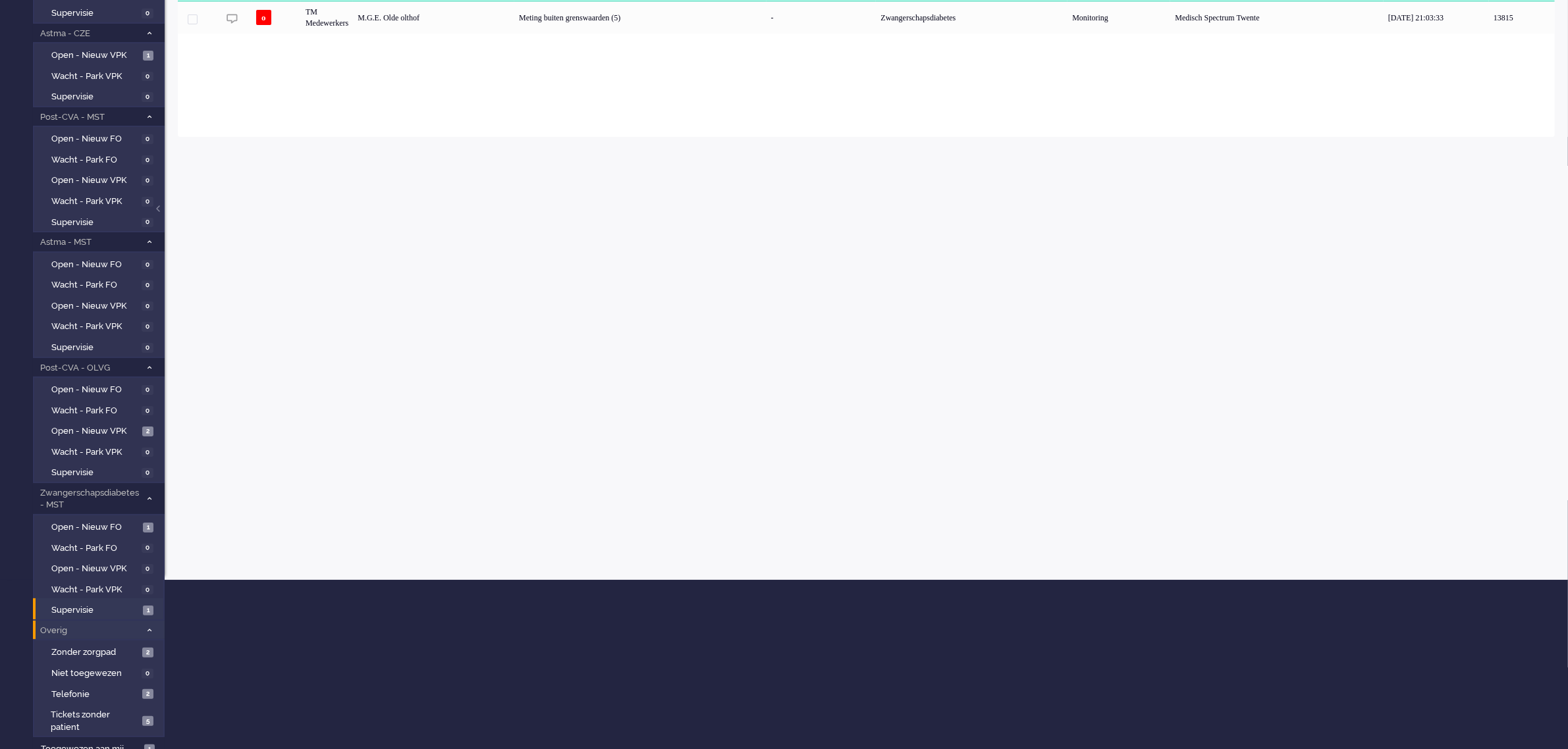
scroll to position [170, 0]
click at [107, 712] on span "Tickets zonder patient" at bounding box center [95, 721] width 87 height 25
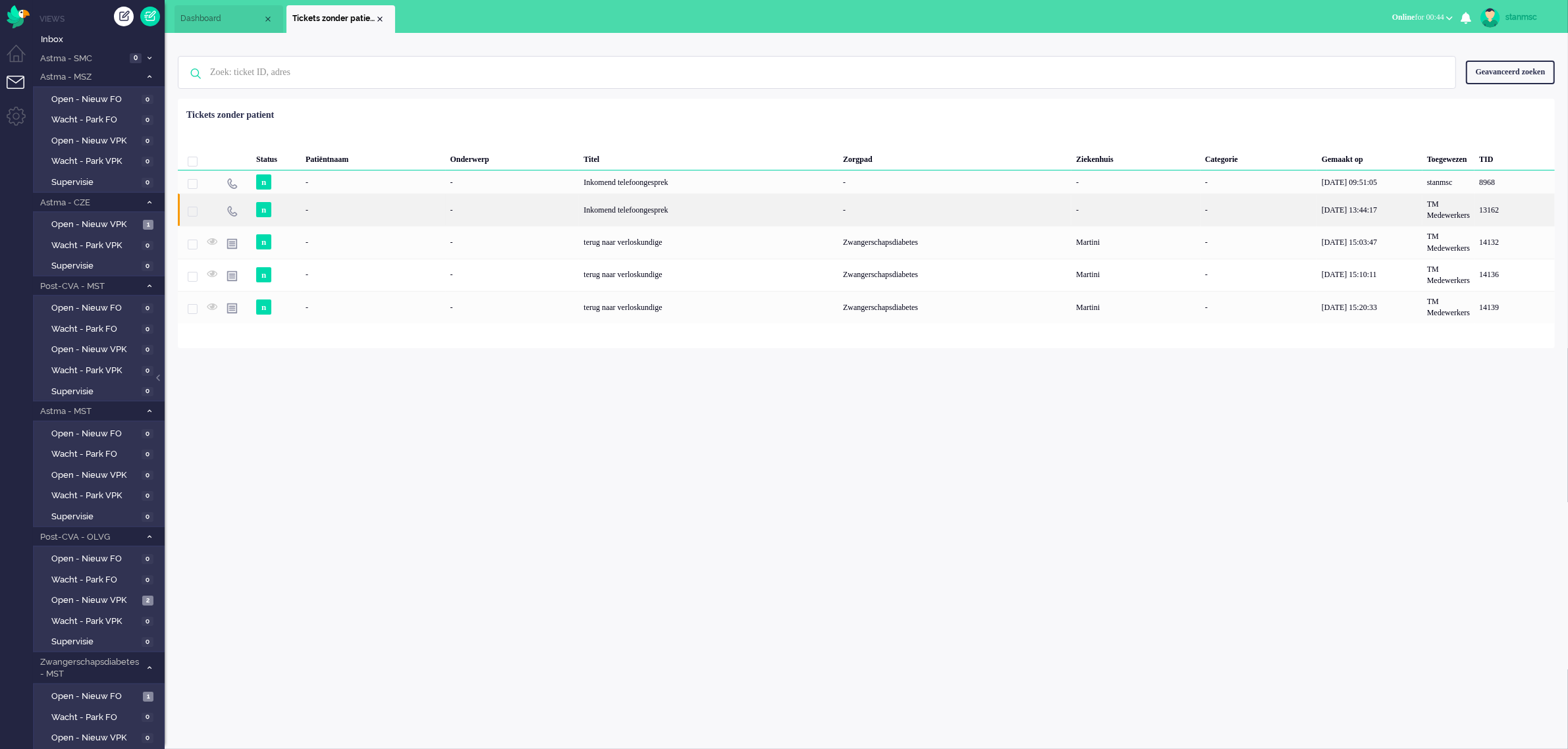
click at [491, 209] on div "-" at bounding box center [513, 209] width 133 height 32
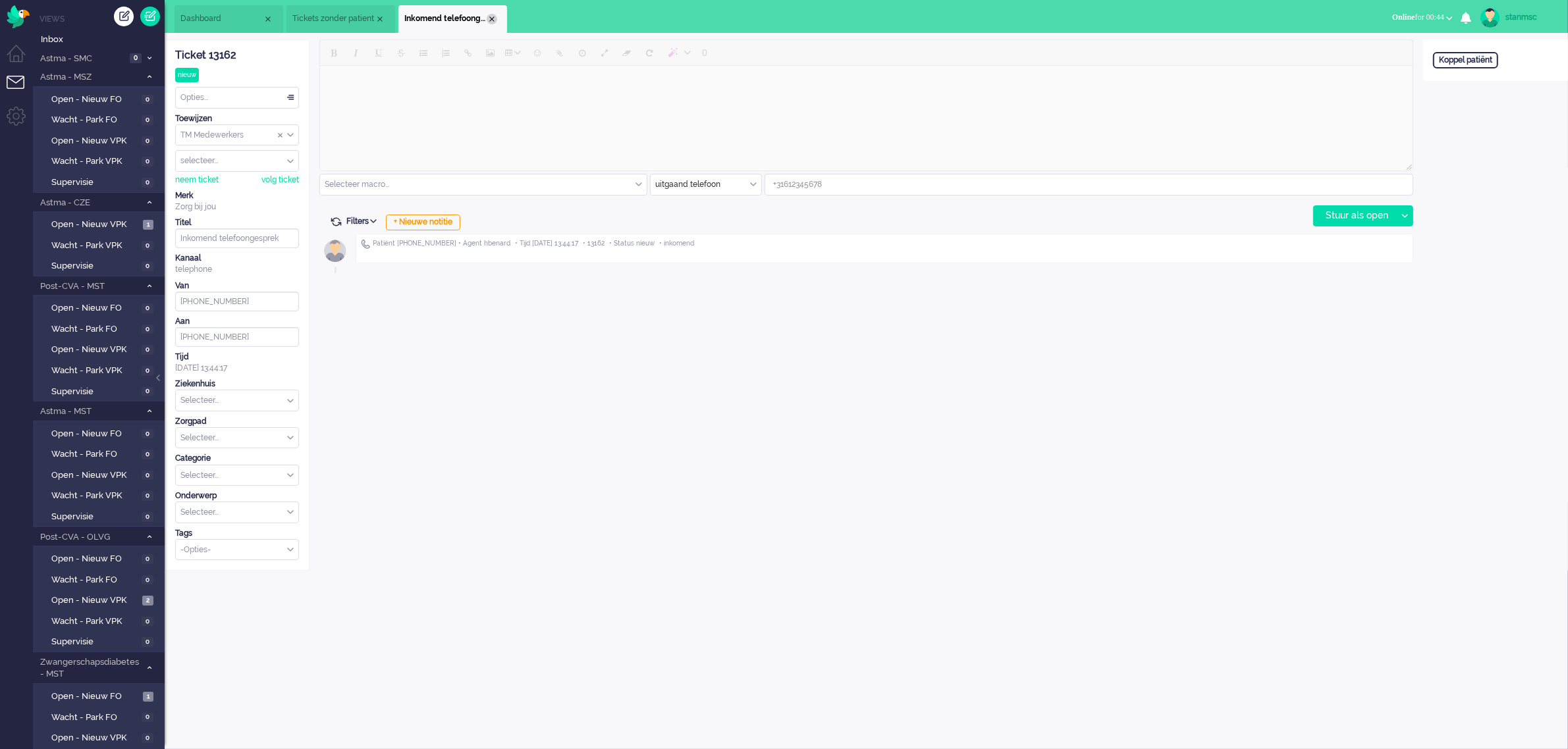
click at [489, 17] on div "Close tab" at bounding box center [491, 19] width 11 height 11
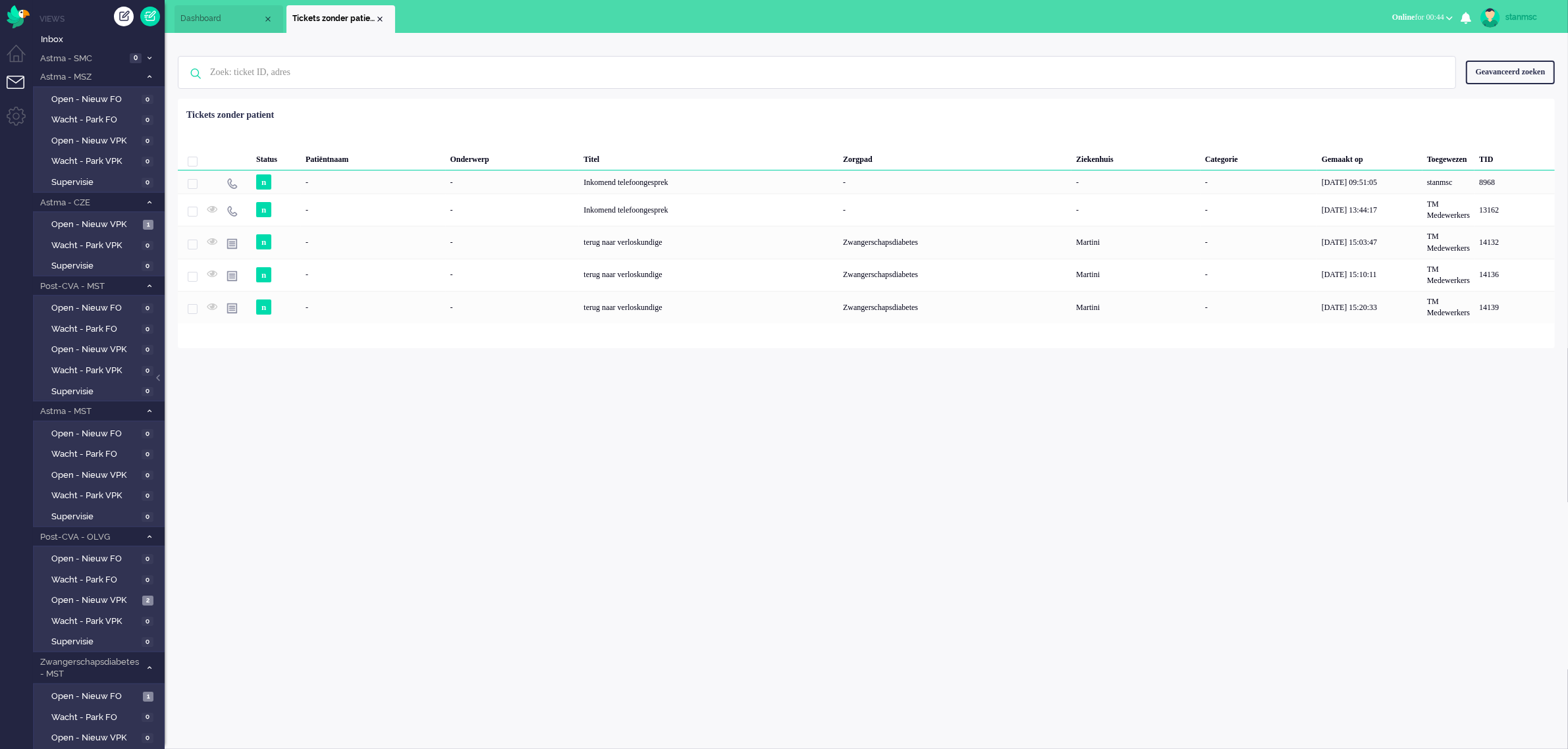
click at [225, 13] on span "Dashboard" at bounding box center [221, 19] width 82 height 12
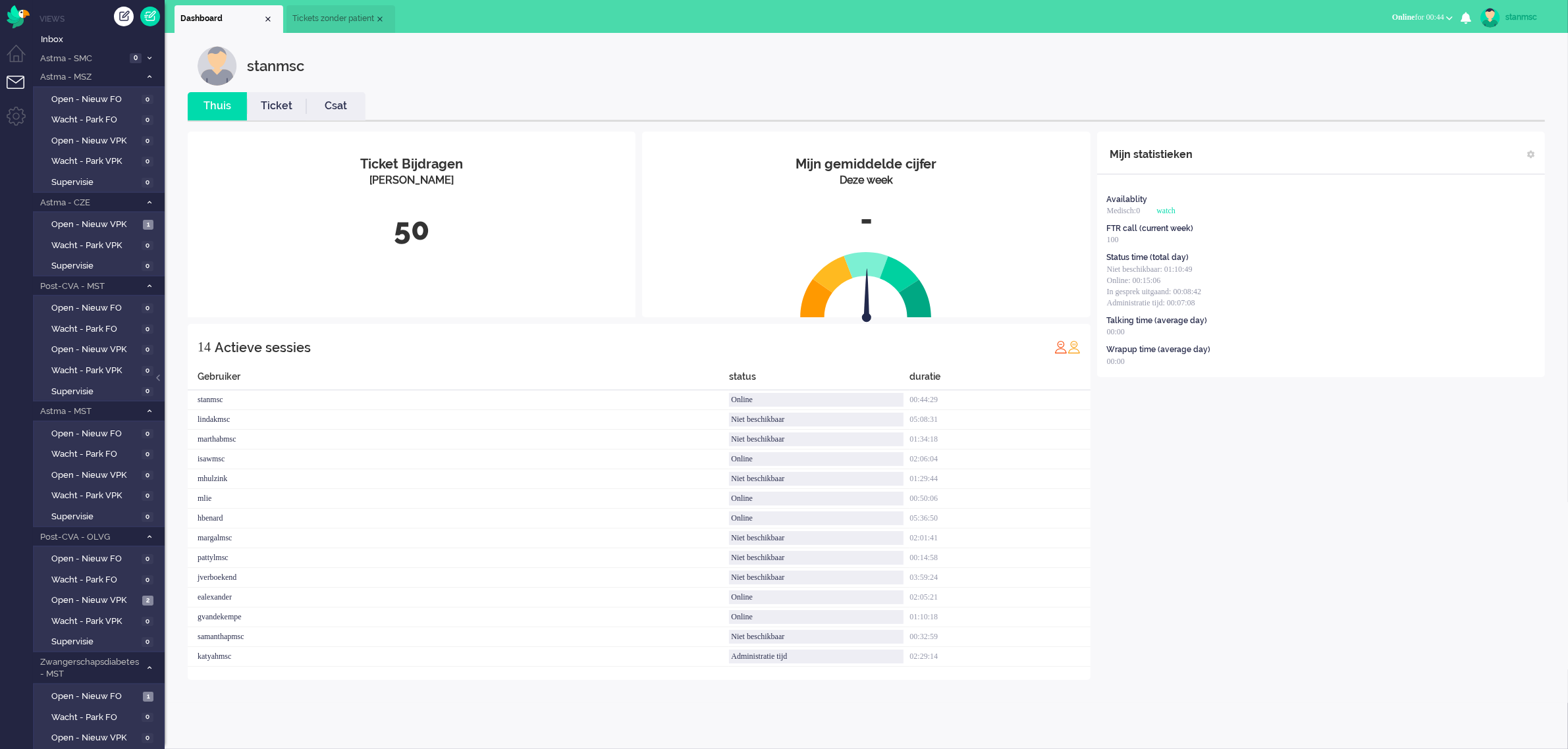
click at [281, 104] on link "Ticket" at bounding box center [277, 106] width 59 height 15
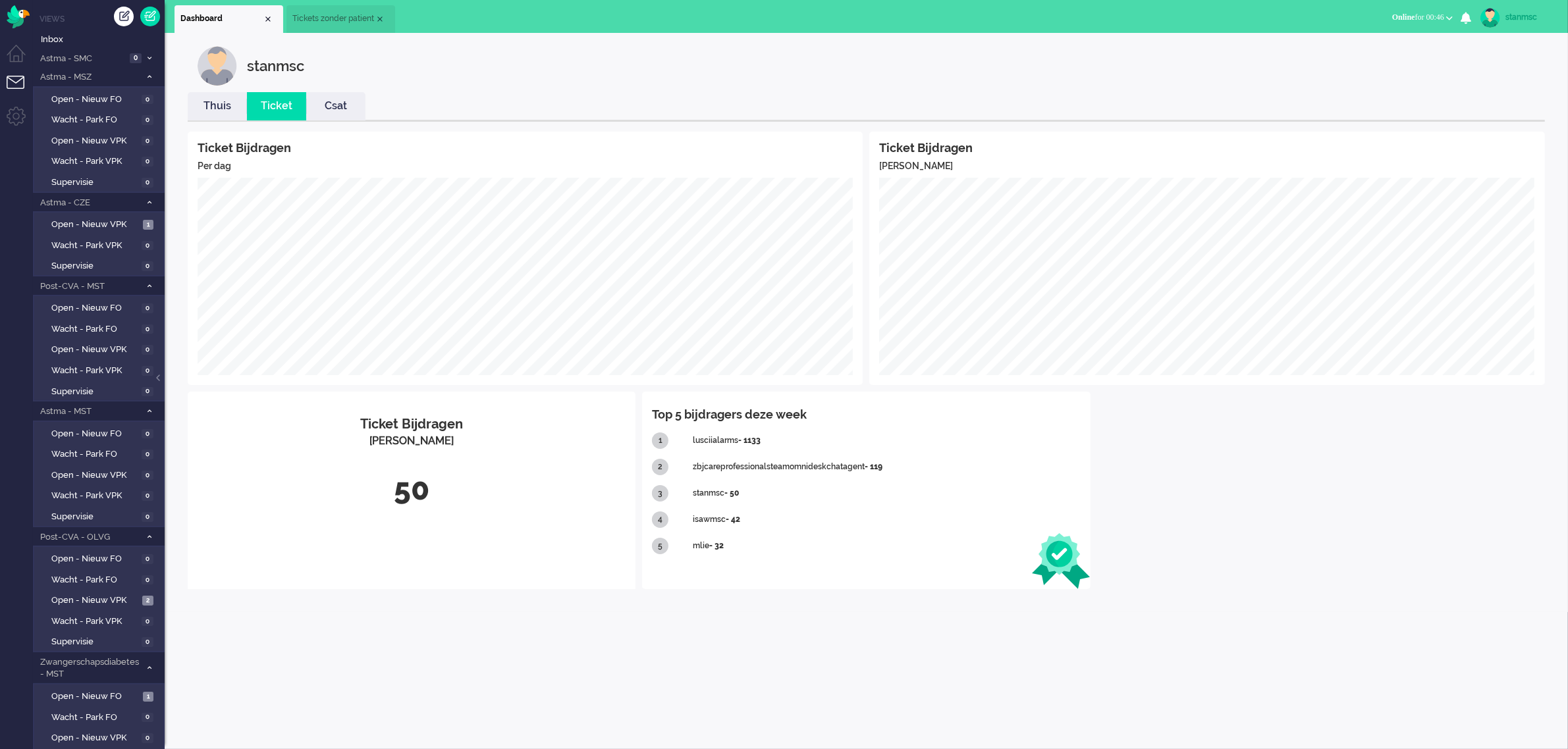
click at [202, 104] on link "Thuis" at bounding box center [217, 106] width 59 height 15
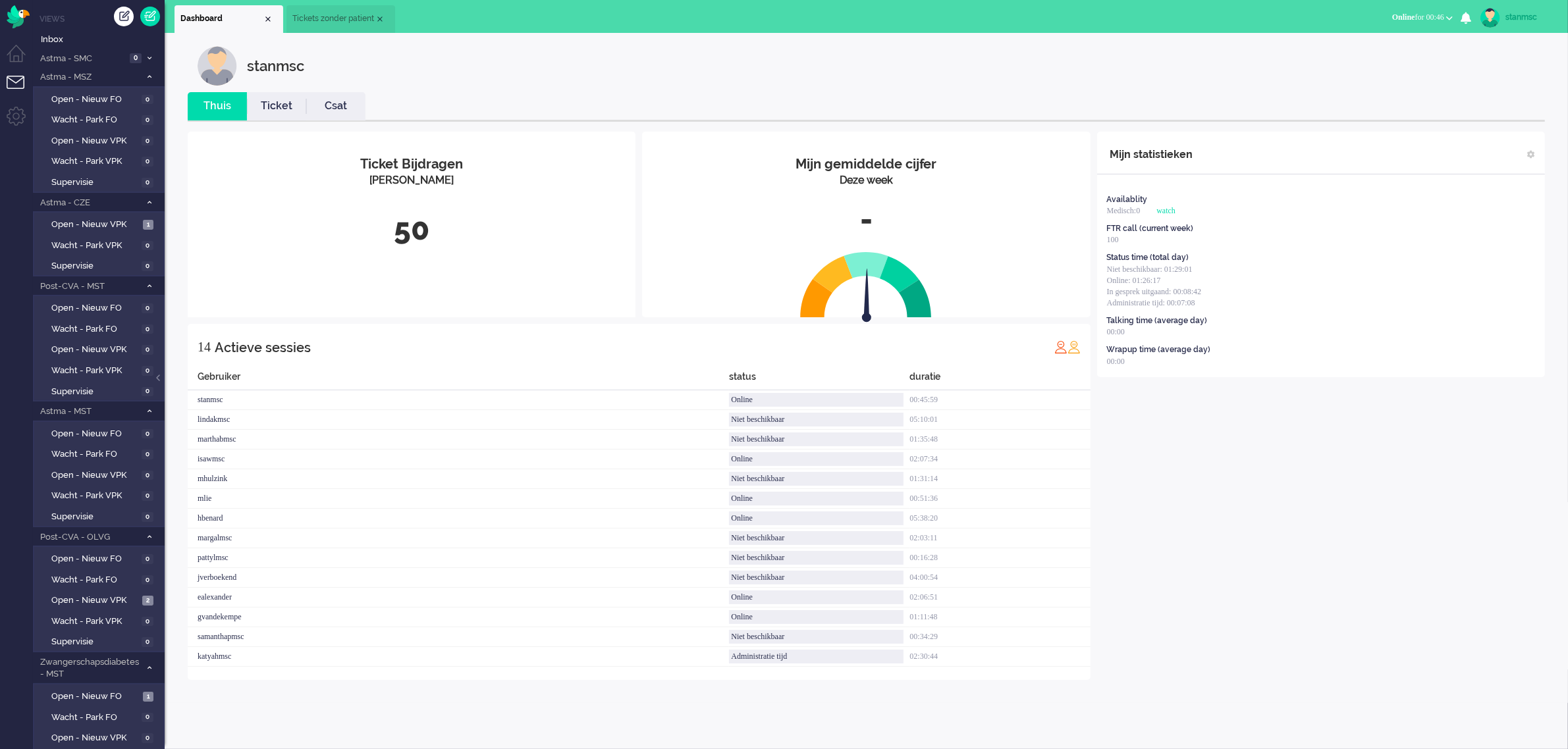
click at [275, 100] on link "Ticket" at bounding box center [277, 106] width 59 height 15
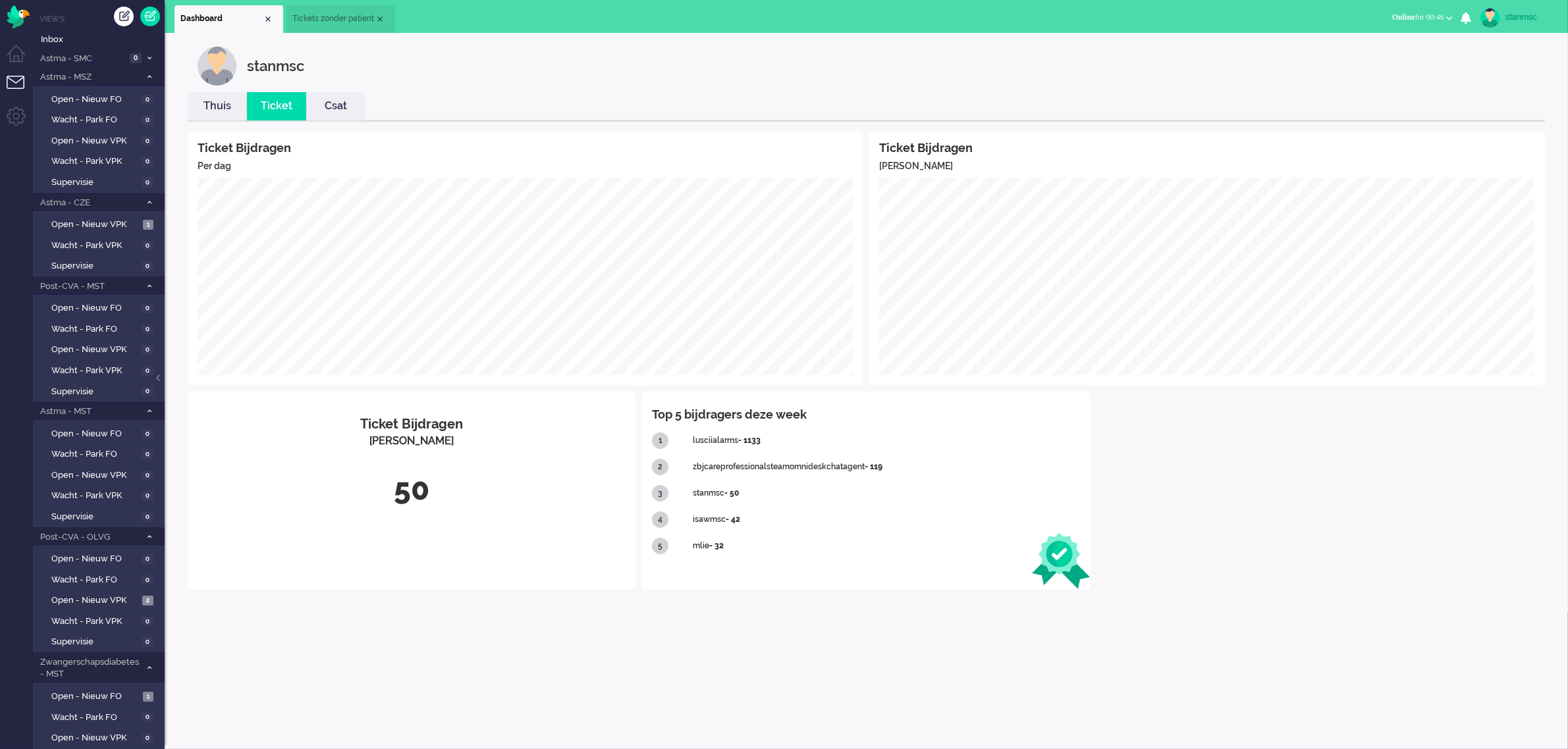
click at [219, 110] on link "Thuis" at bounding box center [217, 106] width 59 height 15
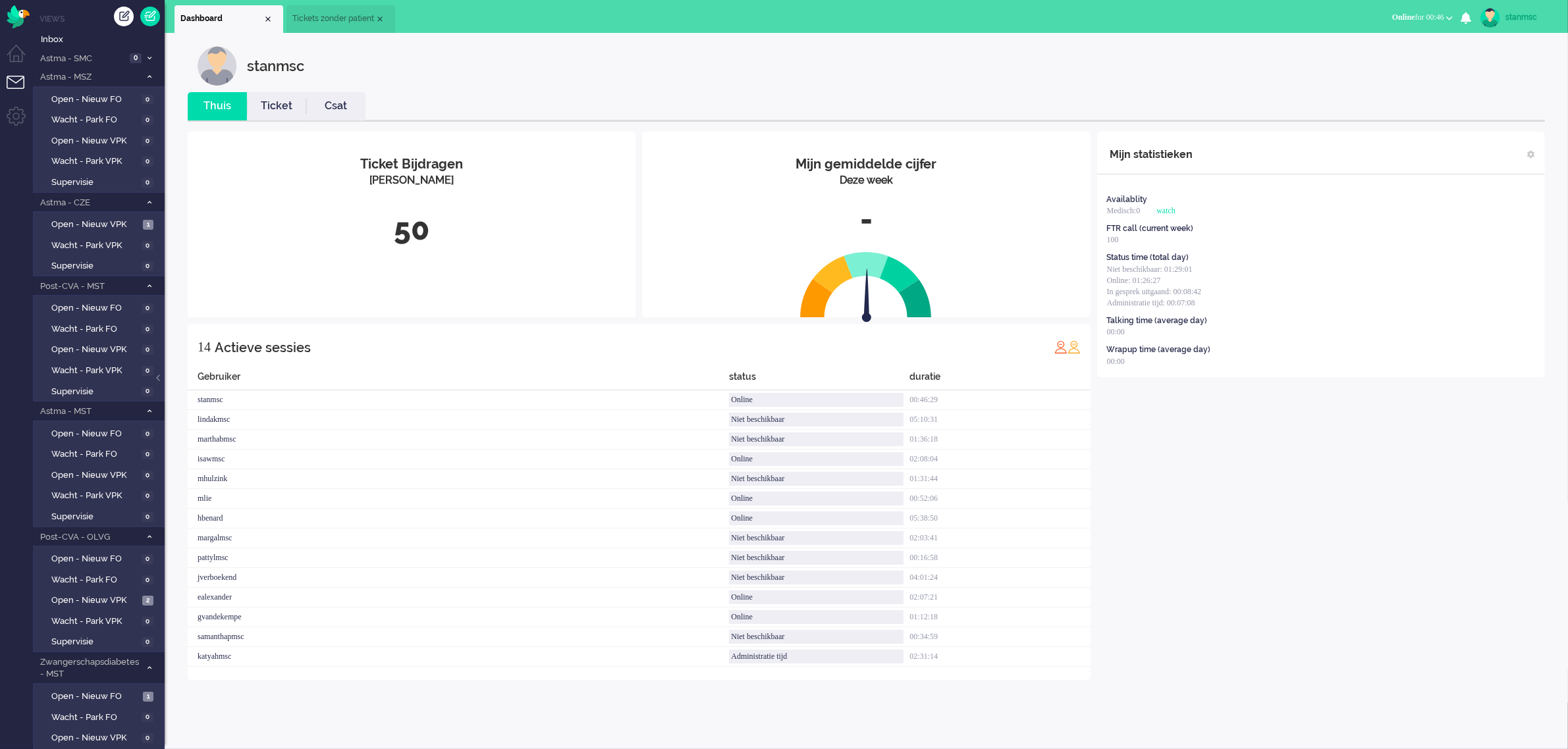
click at [268, 113] on link "Ticket" at bounding box center [277, 106] width 59 height 15
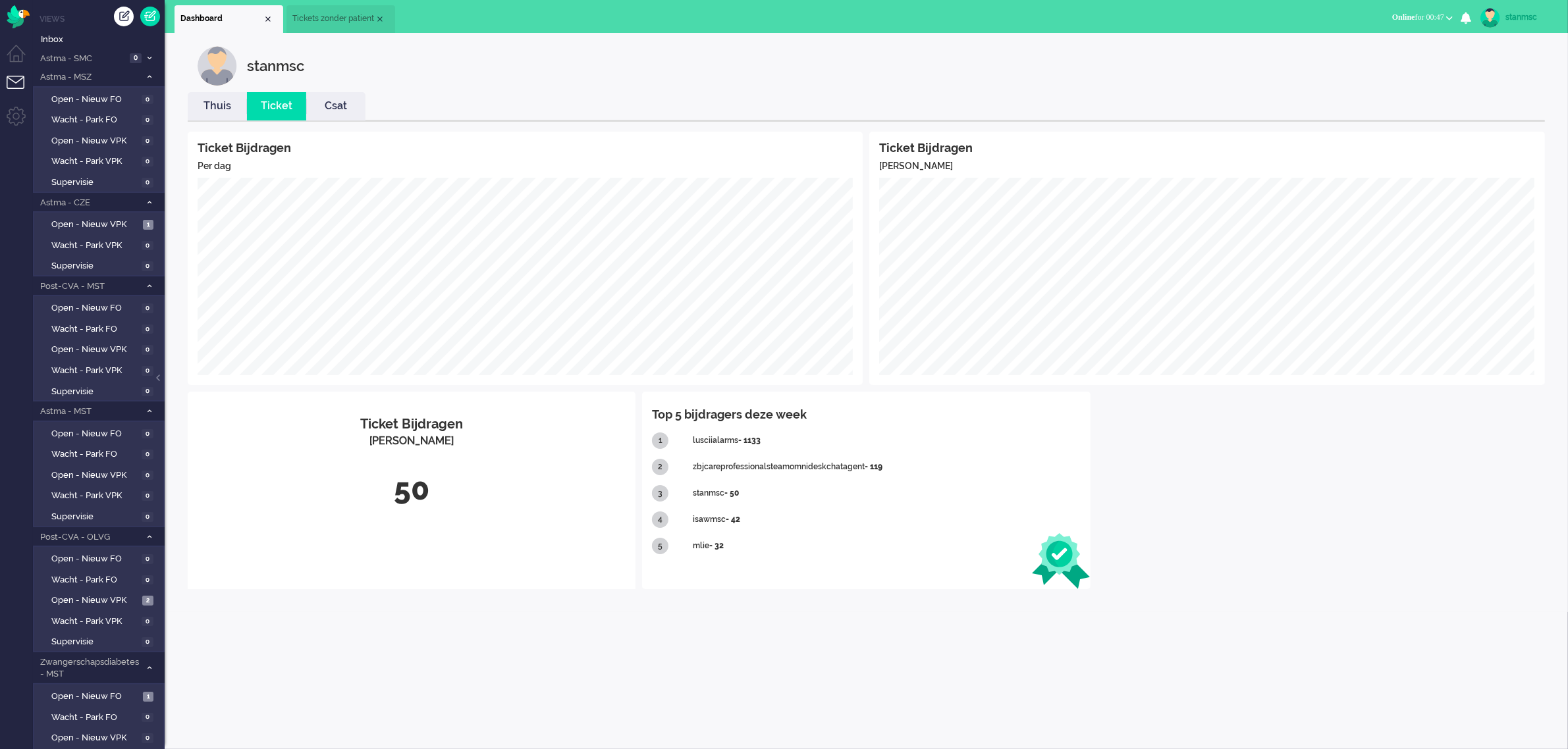
click at [209, 103] on link "Thuis" at bounding box center [217, 106] width 59 height 15
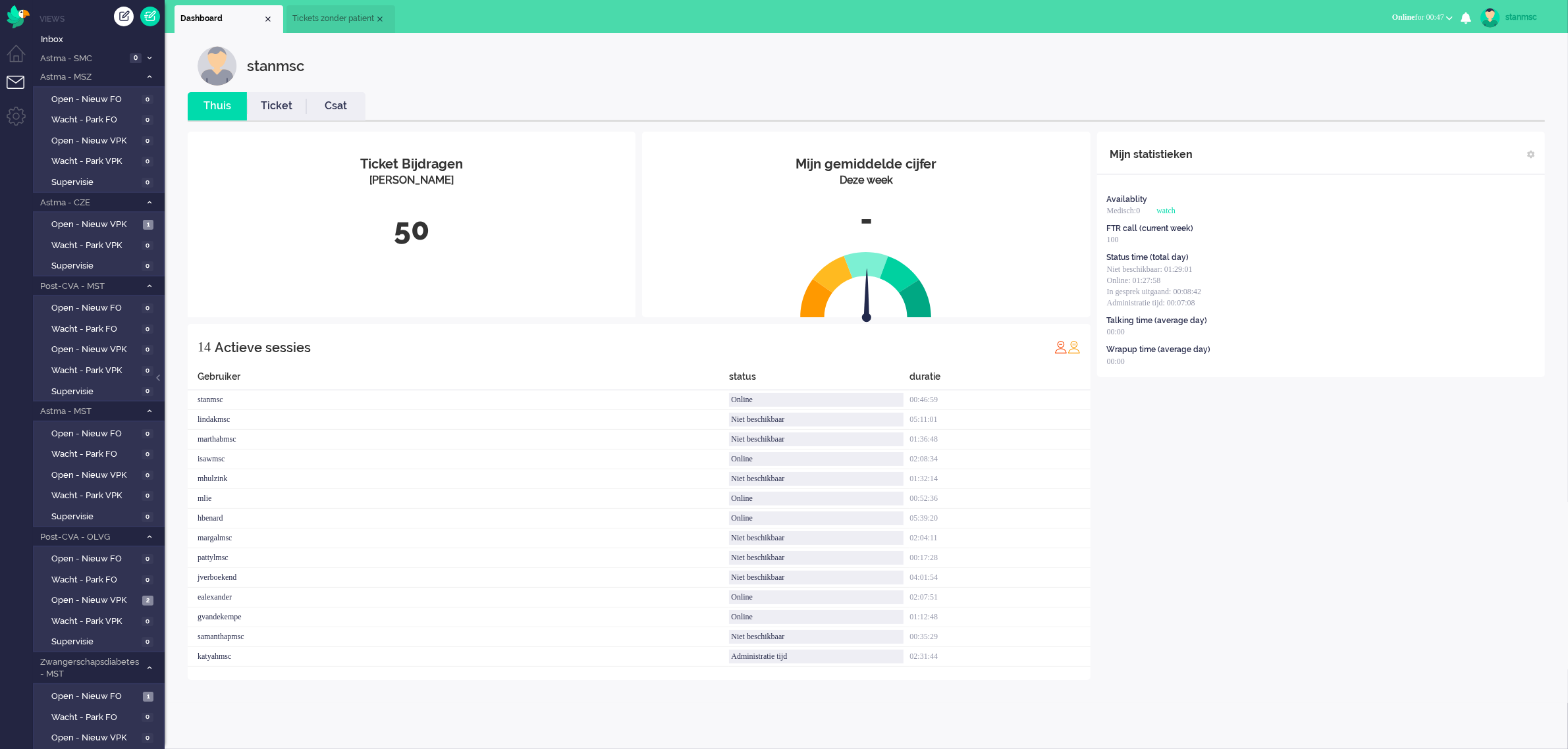
click at [337, 23] on span "Tickets zonder patient" at bounding box center [333, 19] width 82 height 12
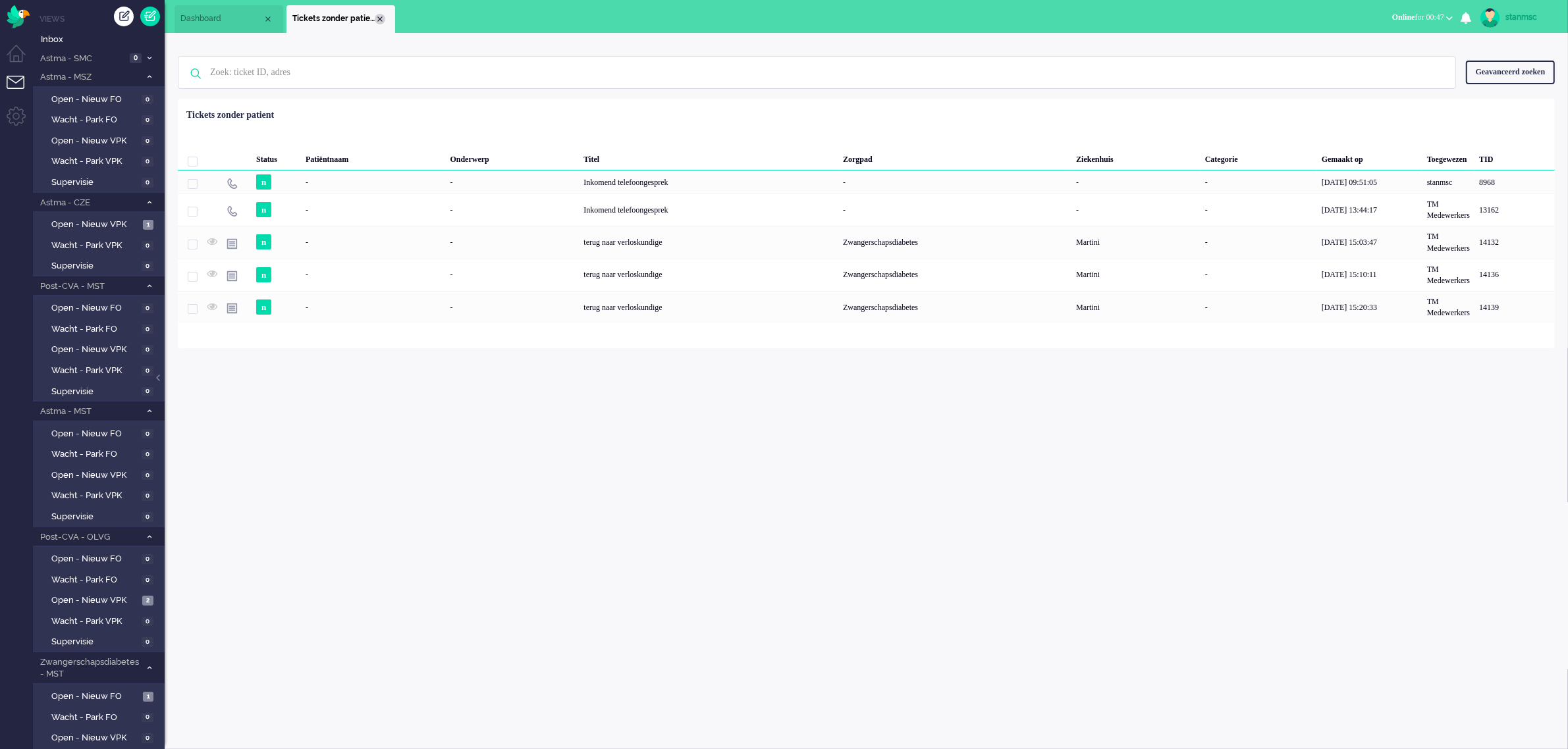
click at [380, 18] on div "Close tab" at bounding box center [379, 19] width 11 height 11
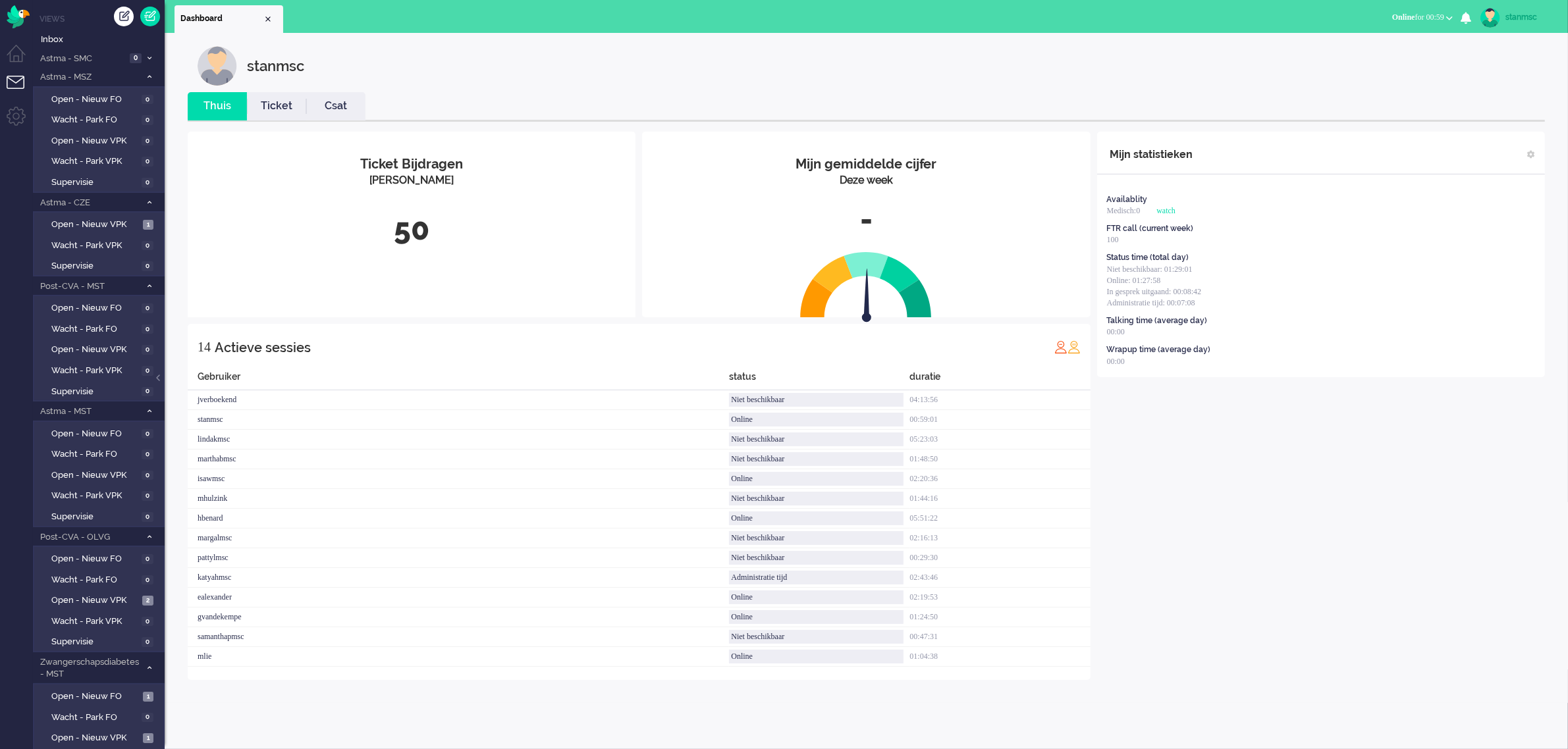
click at [1427, 11] on button "Online for 00:59" at bounding box center [1422, 17] width 77 height 19
click at [1401, 44] on label "Niet beschikbaar" at bounding box center [1398, 44] width 104 height 12
click at [1401, 13] on span "Niet beschikbaar" at bounding box center [1387, 16] width 58 height 9
click at [1384, 60] on label "Online" at bounding box center [1398, 59] width 104 height 12
click at [1424, 15] on span "Online for 00:00" at bounding box center [1417, 16] width 52 height 9
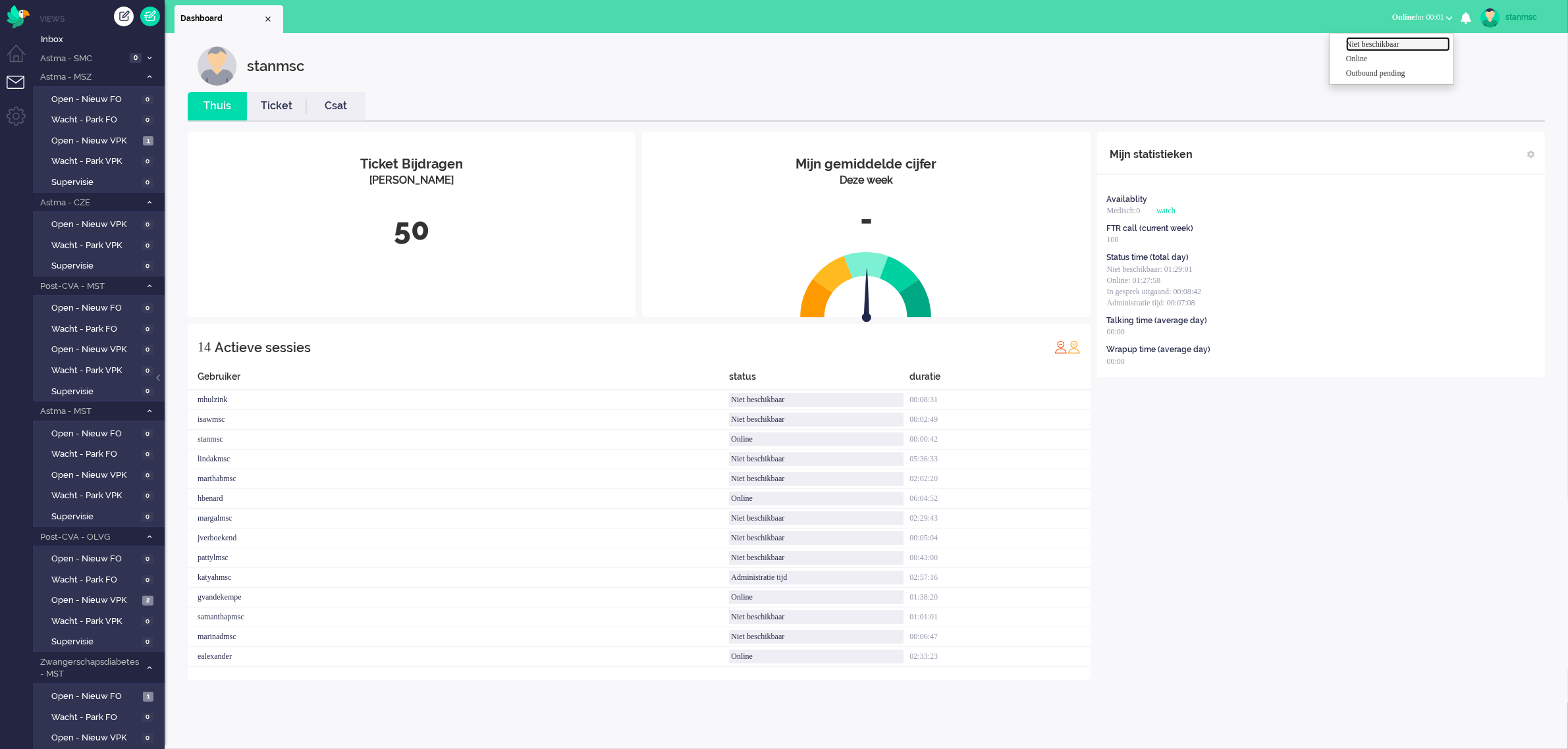
click at [1384, 44] on label "Niet beschikbaar" at bounding box center [1398, 44] width 104 height 12
click at [1373, 14] on span "Niet beschikbaar" at bounding box center [1387, 16] width 58 height 9
click at [1370, 57] on label "Online" at bounding box center [1398, 59] width 104 height 12
click at [103, 219] on span "Open - Nieuw VPK" at bounding box center [95, 225] width 87 height 12
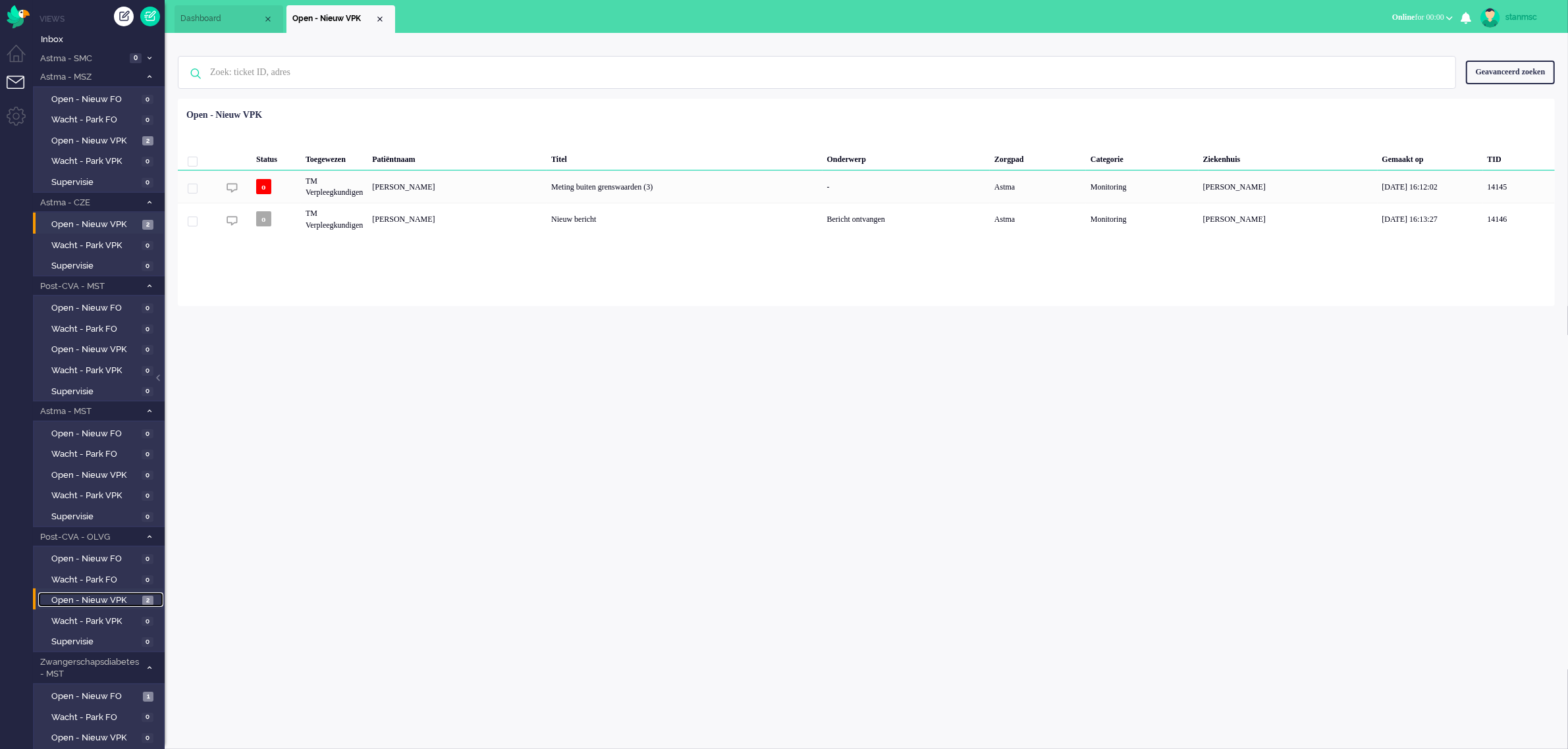
click at [100, 594] on span "Open - Nieuw VPK" at bounding box center [95, 600] width 87 height 12
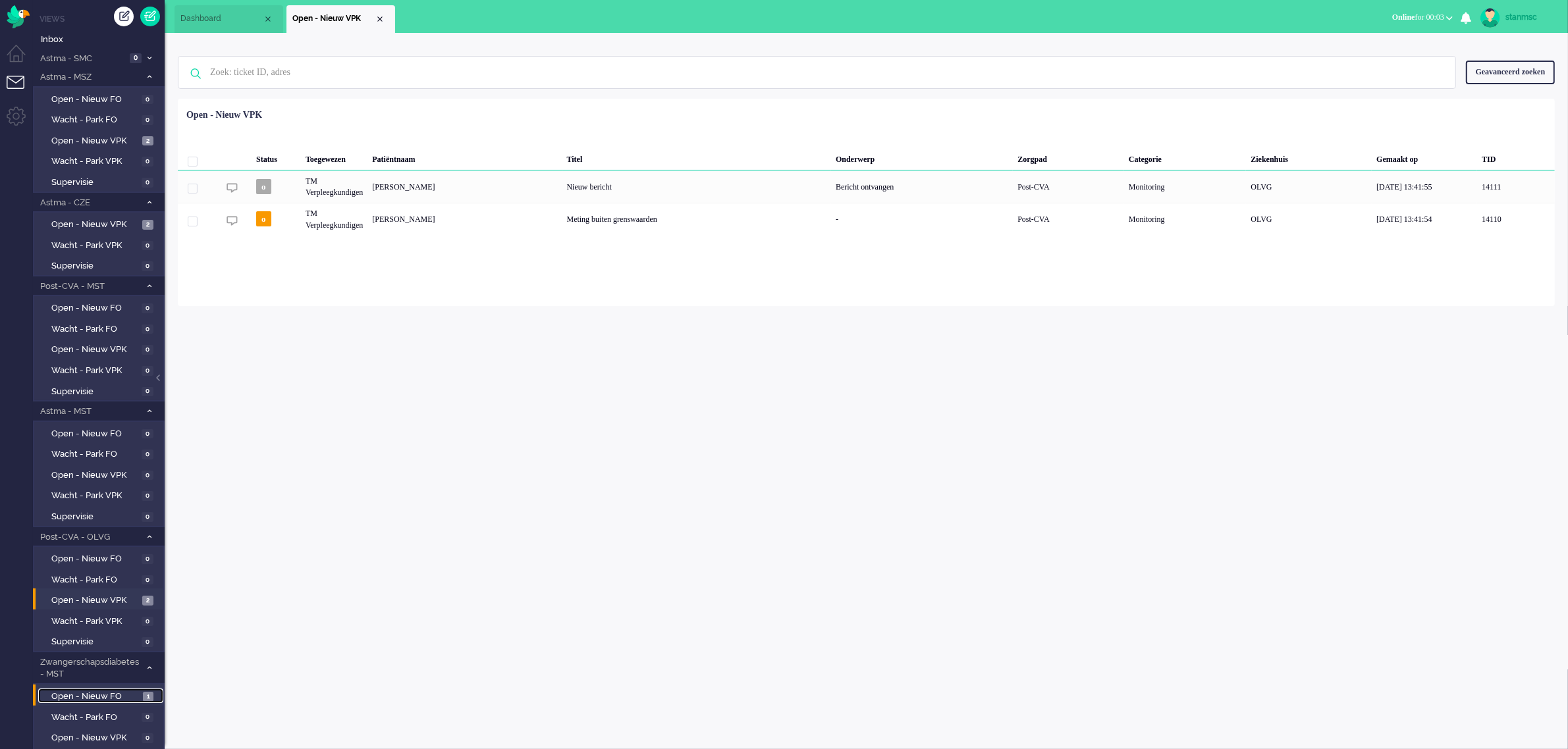
click at [96, 691] on span "Open - Nieuw FO" at bounding box center [95, 696] width 88 height 12
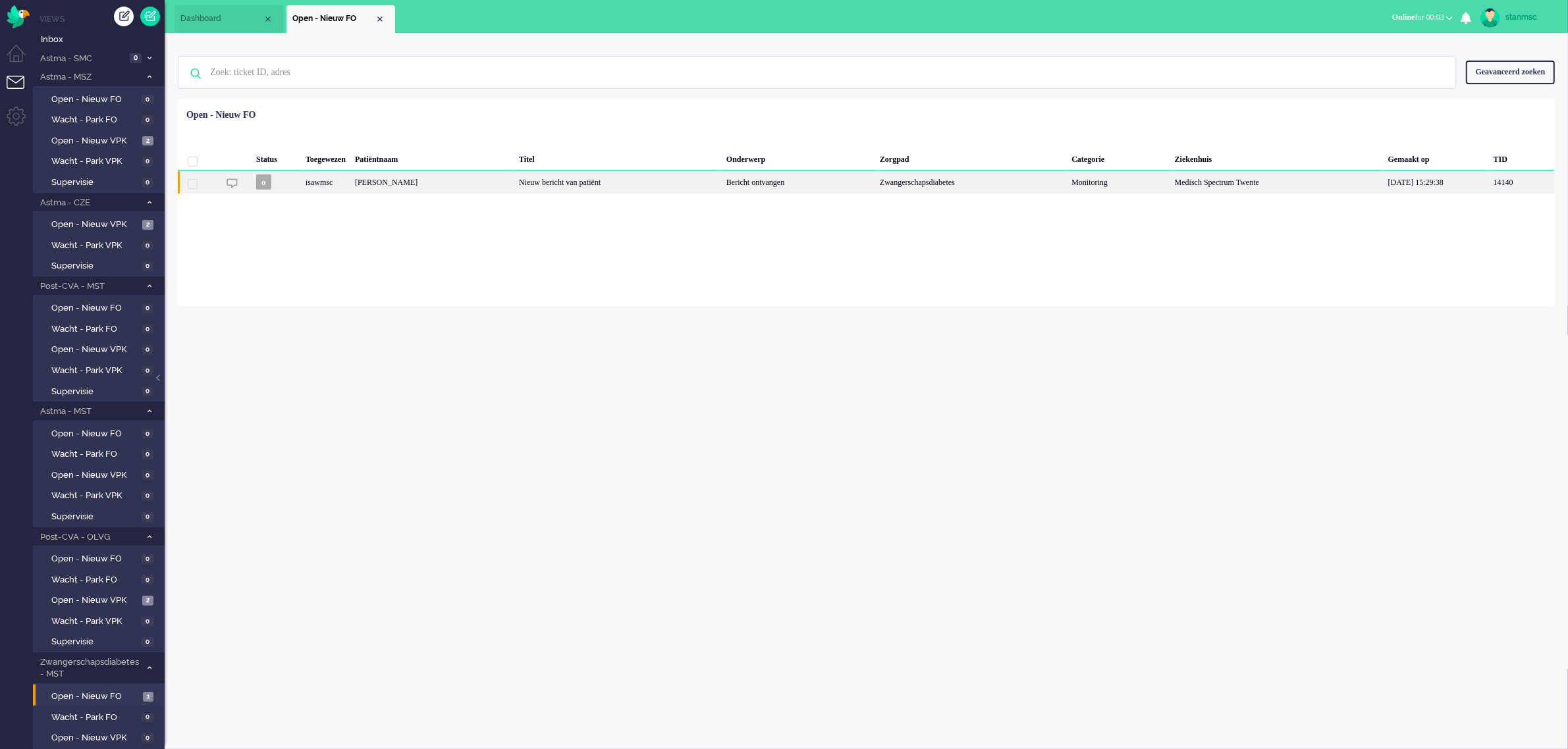
click at [351, 185] on div "isawmsc" at bounding box center [326, 182] width 49 height 23
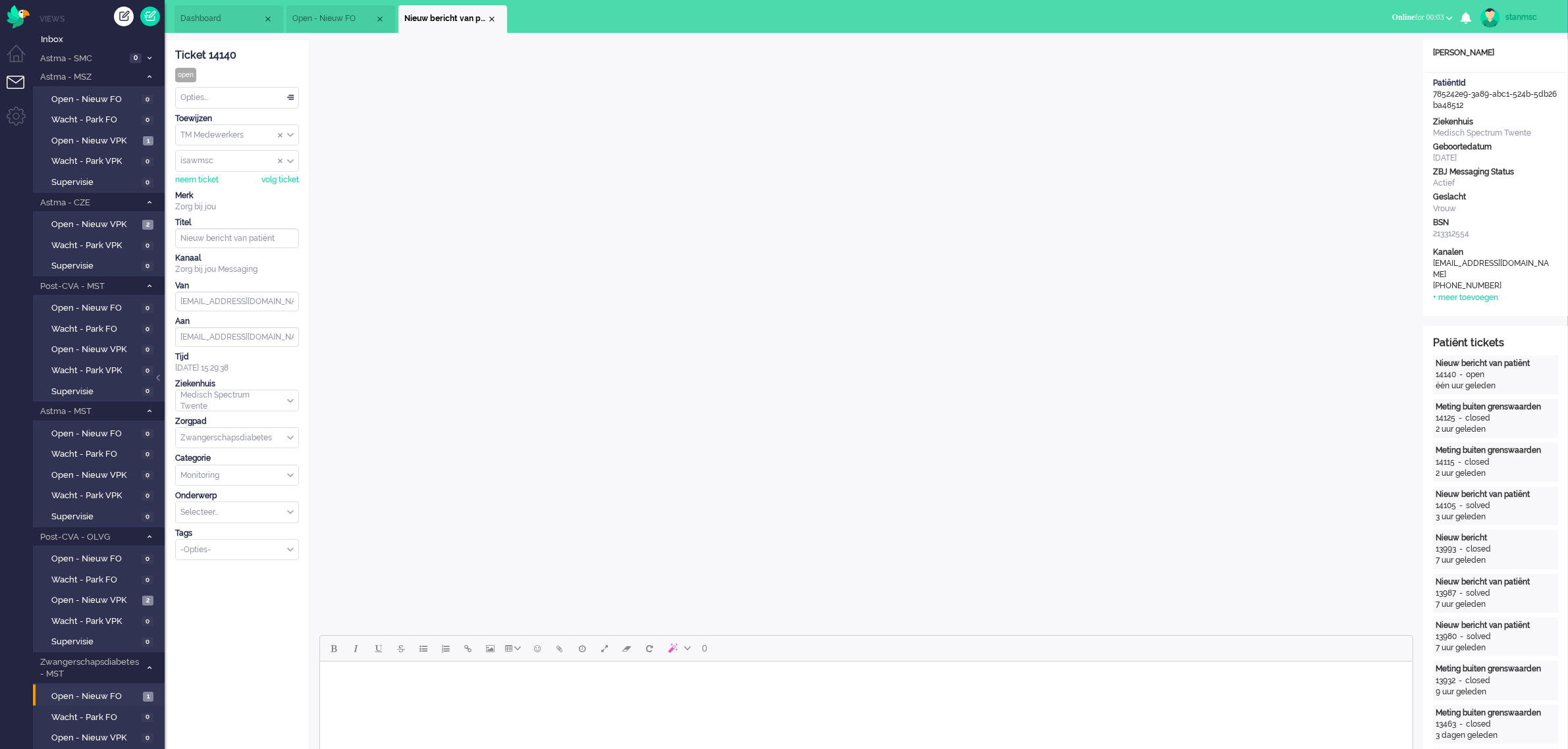
click at [221, 99] on div "Opties..." at bounding box center [237, 97] width 123 height 21
click at [215, 189] on span "Opgelost" at bounding box center [198, 192] width 33 height 12
click at [494, 18] on div "Close tab" at bounding box center [491, 19] width 11 height 11
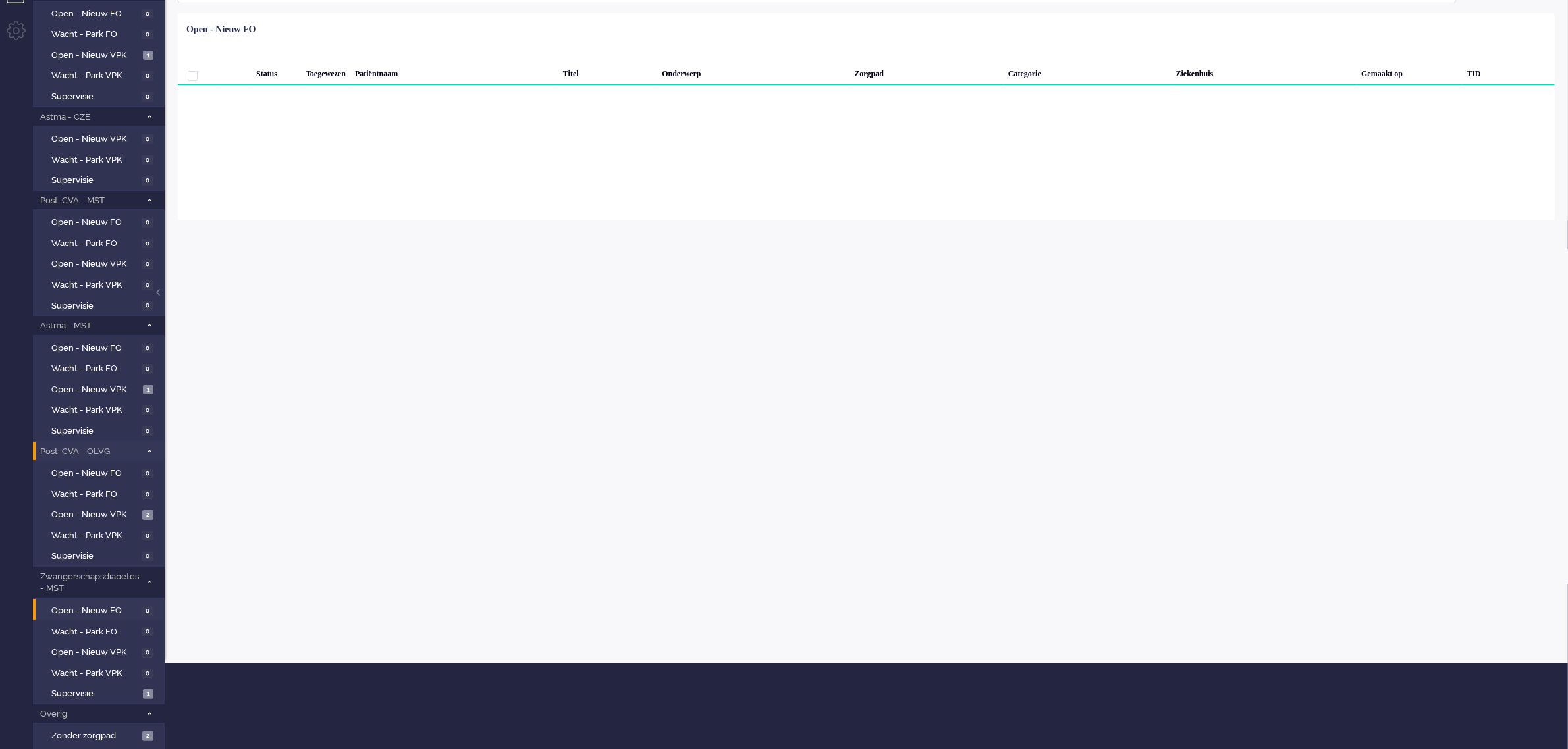
scroll to position [170, 0]
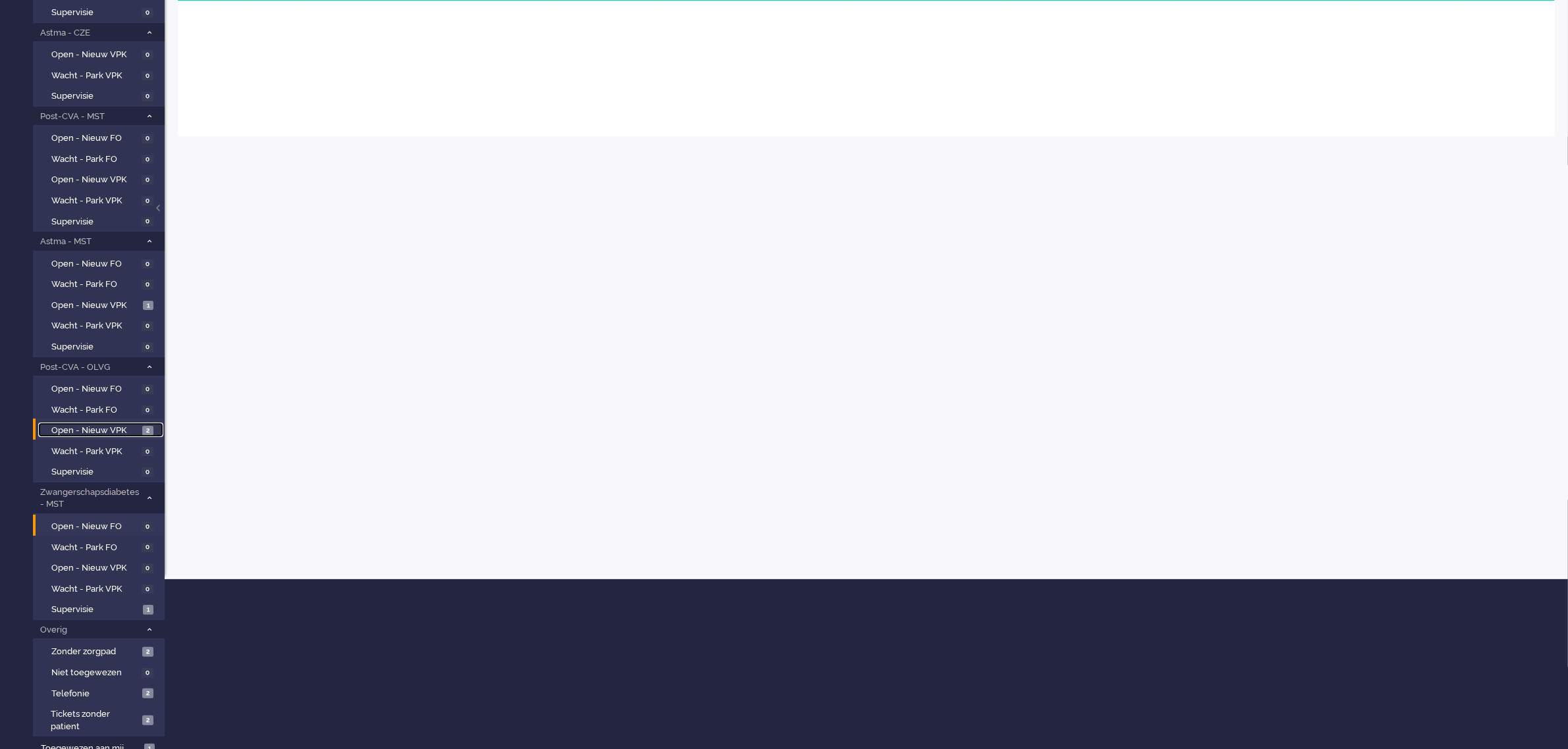
click at [114, 425] on span "Open - Nieuw VPK" at bounding box center [95, 430] width 87 height 12
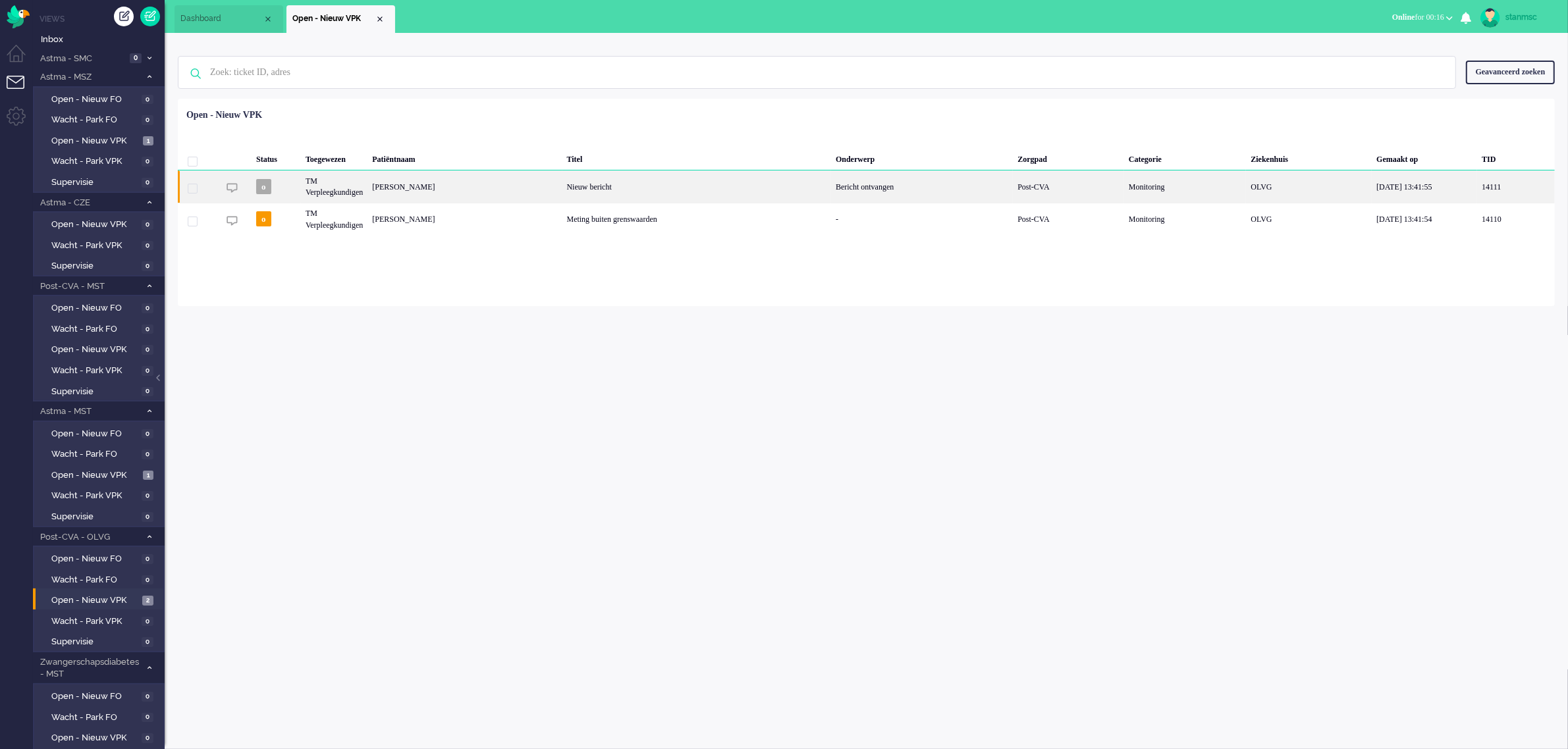
click at [428, 182] on div "[PERSON_NAME]" at bounding box center [464, 186] width 194 height 32
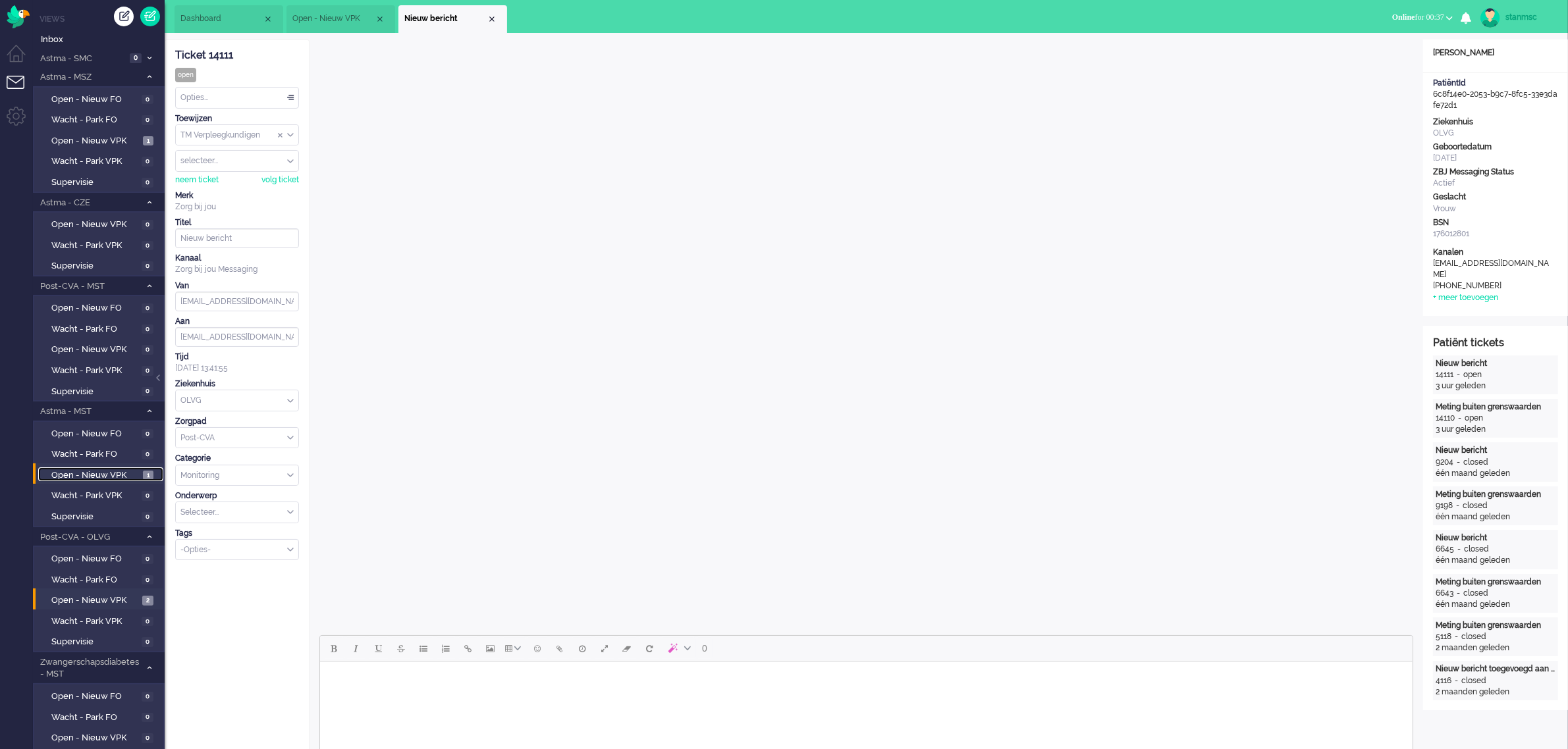
click at [102, 474] on span "Open - Nieuw VPK" at bounding box center [95, 475] width 88 height 12
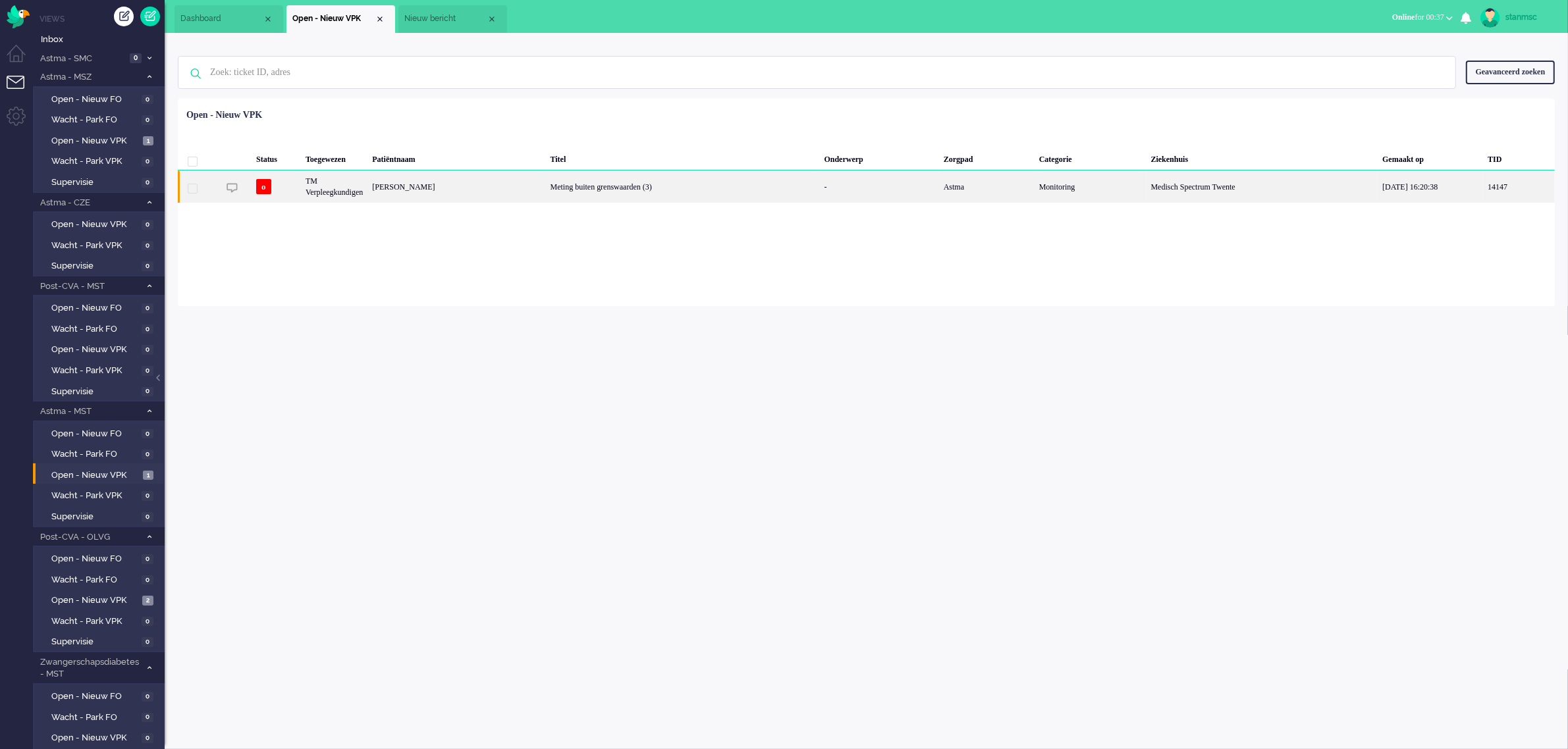
click at [466, 191] on div "[PERSON_NAME]" at bounding box center [456, 186] width 178 height 32
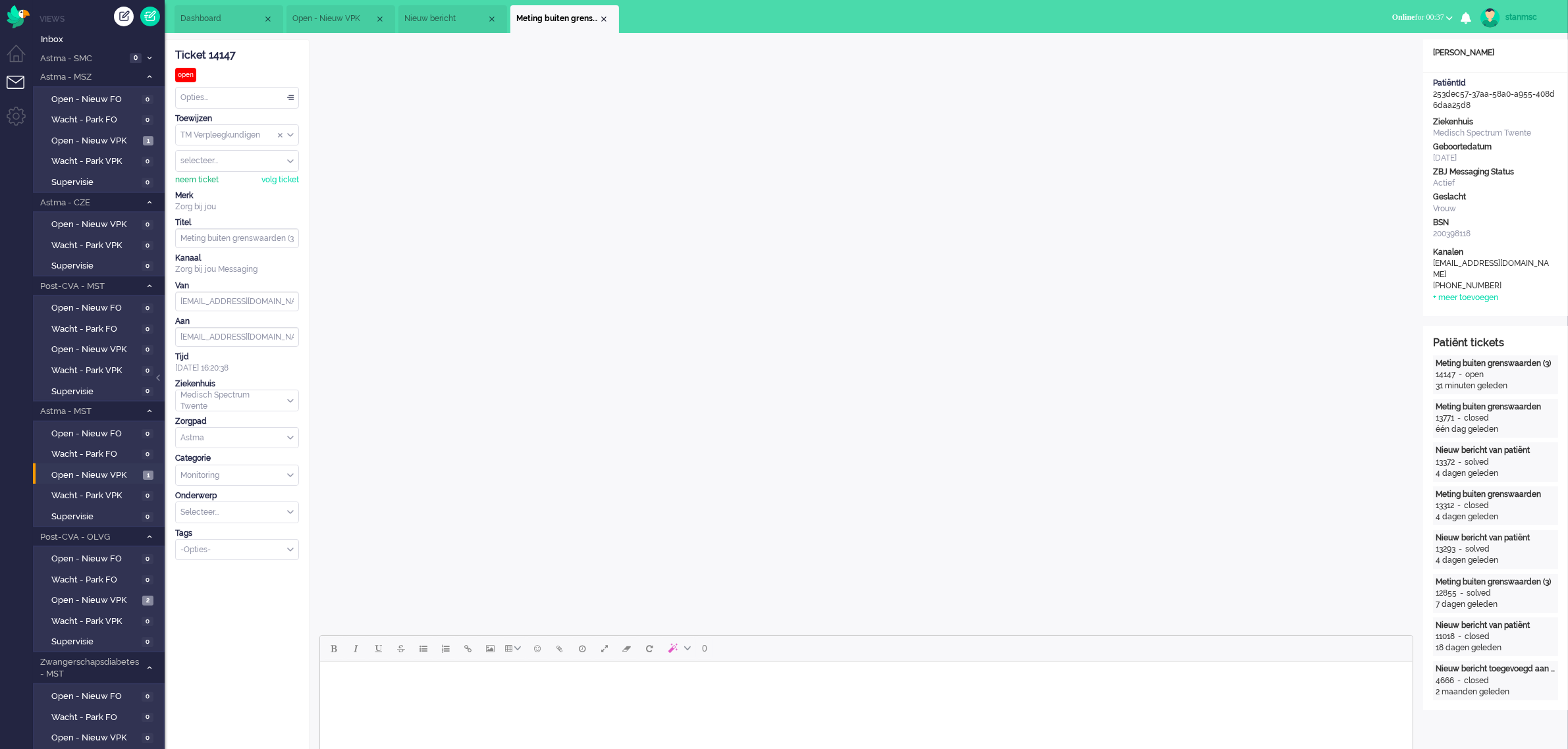
click at [214, 186] on div "neem ticket" at bounding box center [197, 180] width 44 height 12
click at [219, 94] on div "Opties..." at bounding box center [237, 97] width 123 height 21
click at [211, 191] on span "Opgelost" at bounding box center [198, 192] width 33 height 12
drag, startPoint x: 604, startPoint y: 20, endPoint x: 603, endPoint y: 12, distance: 8.1
click at [604, 18] on div "Close tab" at bounding box center [603, 19] width 11 height 11
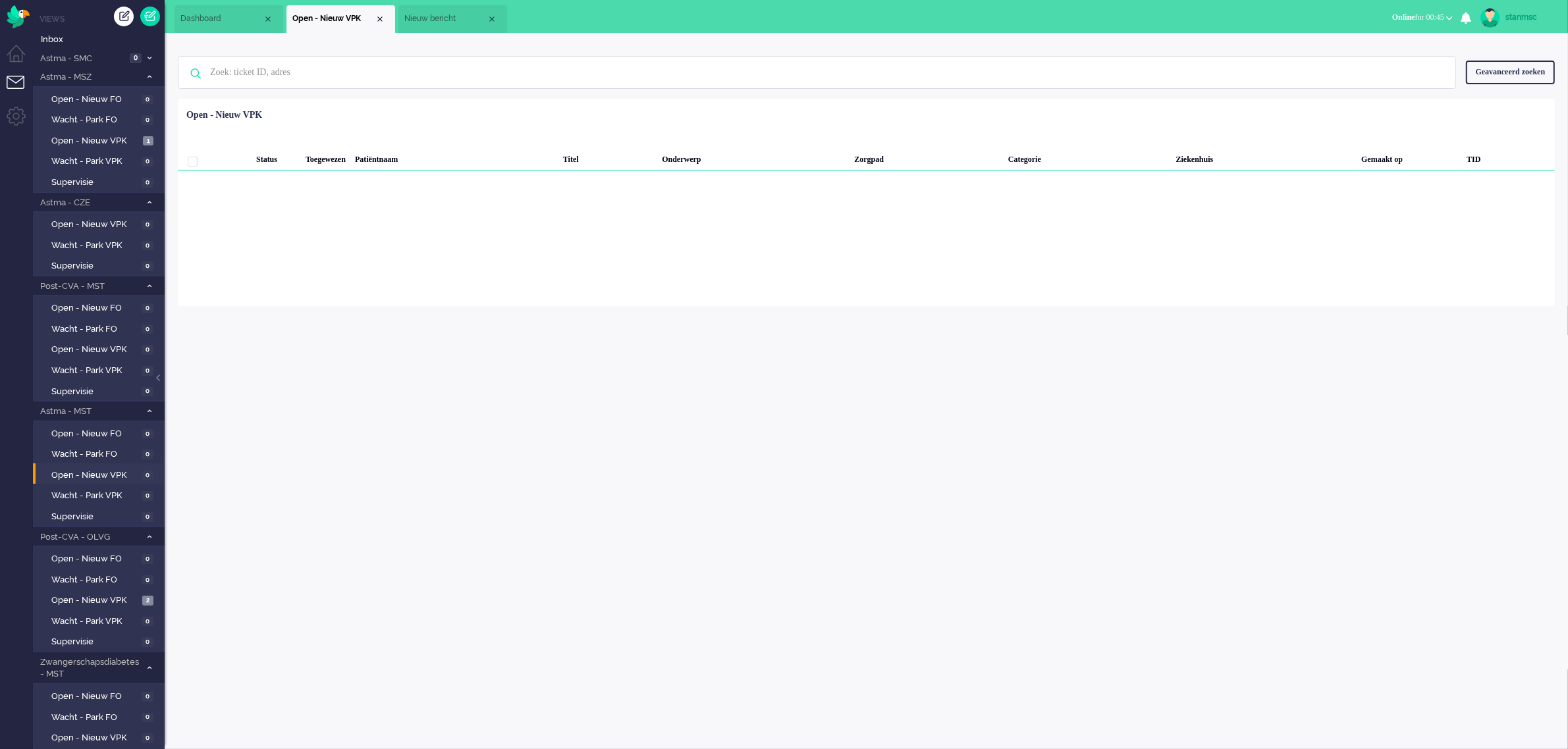
click at [1427, 15] on span "Online for 00:45" at bounding box center [1417, 16] width 52 height 9
click at [1384, 44] on label "Niet beschikbaar" at bounding box center [1398, 44] width 104 height 12
click at [1515, 21] on div "stanmsc" at bounding box center [1530, 17] width 49 height 13
click at [1503, 104] on link "Uitloggen" at bounding box center [1515, 106] width 91 height 13
